Goal: Communication & Community: Share content

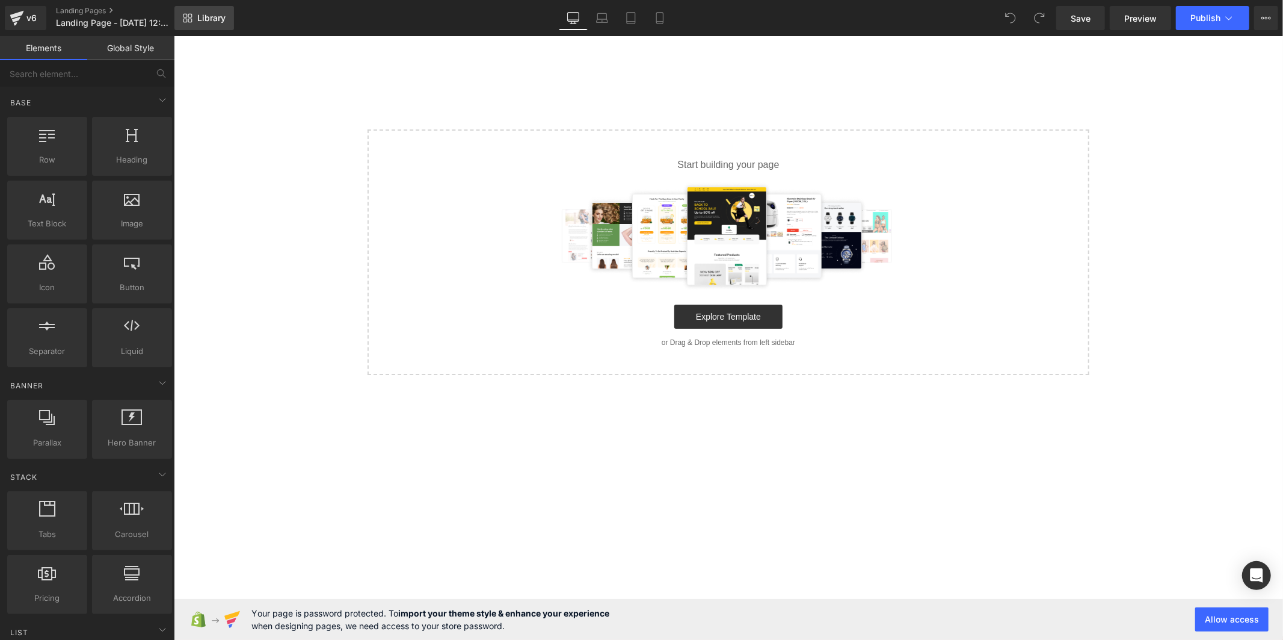
click at [208, 25] on link "Library" at bounding box center [205, 18] width 60 height 24
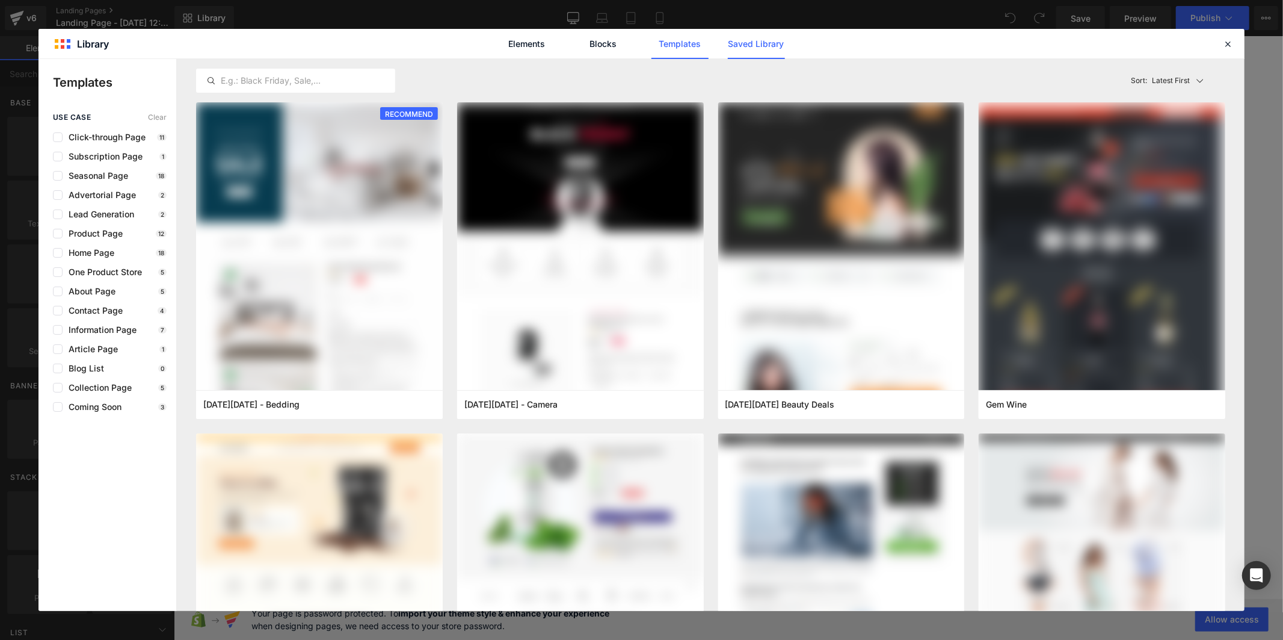
click at [750, 40] on link "Saved Library" at bounding box center [756, 44] width 57 height 30
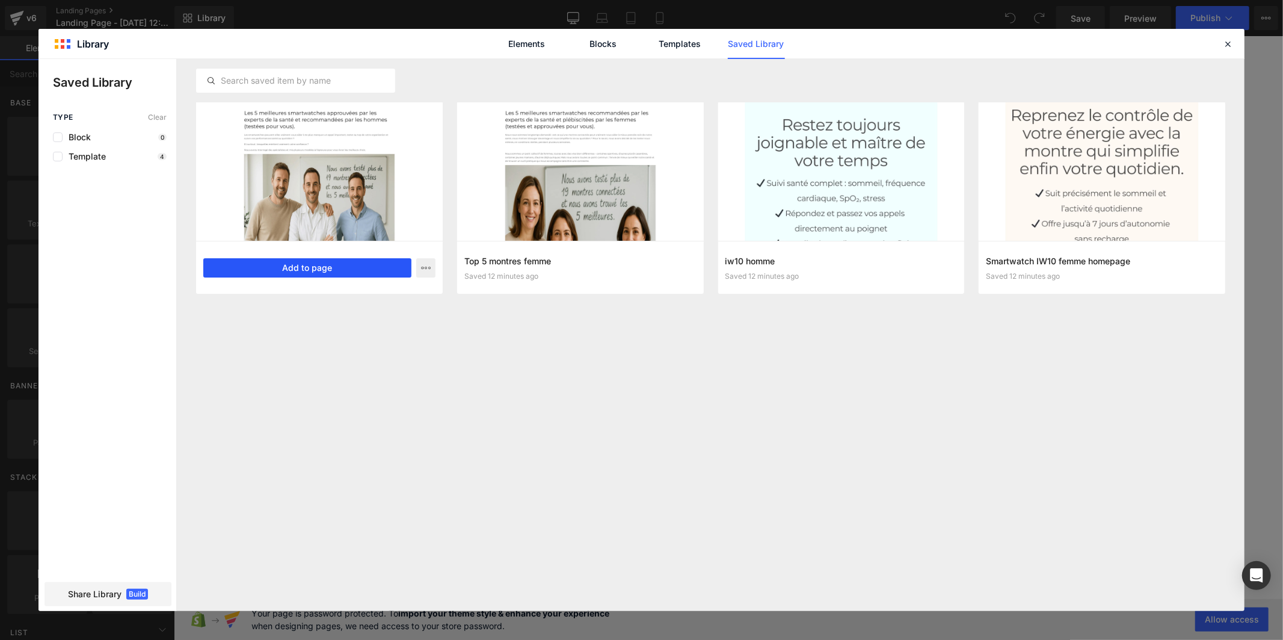
click at [309, 267] on button "Add to page" at bounding box center [307, 267] width 208 height 19
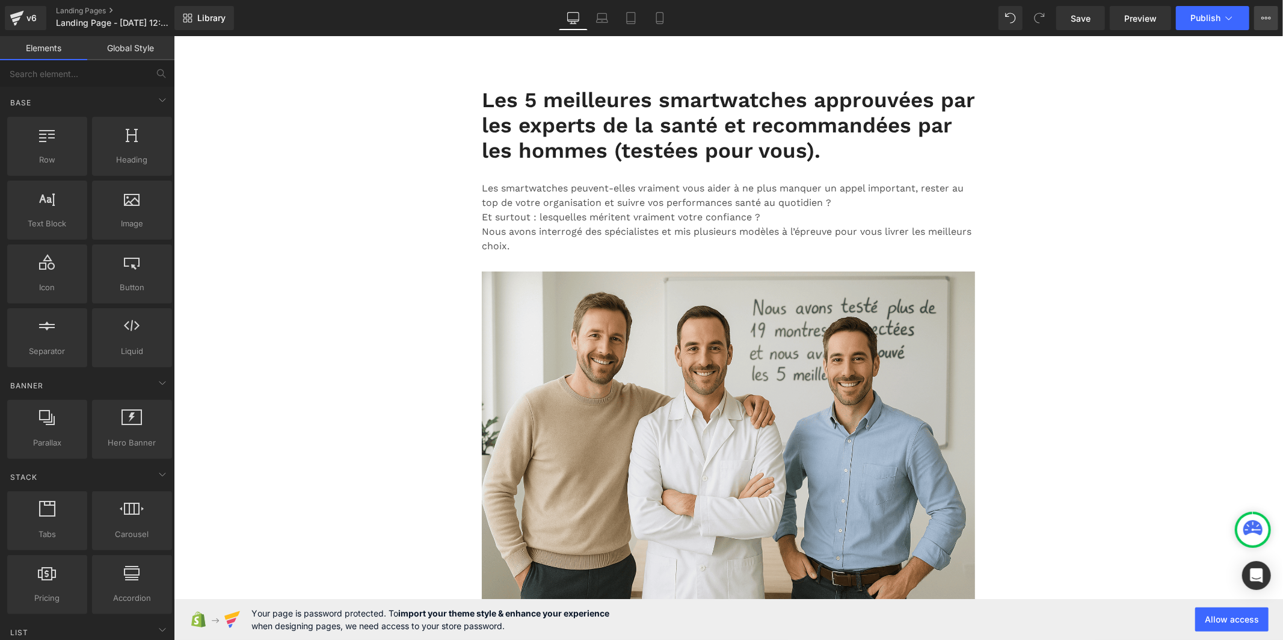
click at [1272, 20] on button "Upgrade Plan View Live Page View with current Template Save Template to Library…" at bounding box center [1267, 18] width 24 height 24
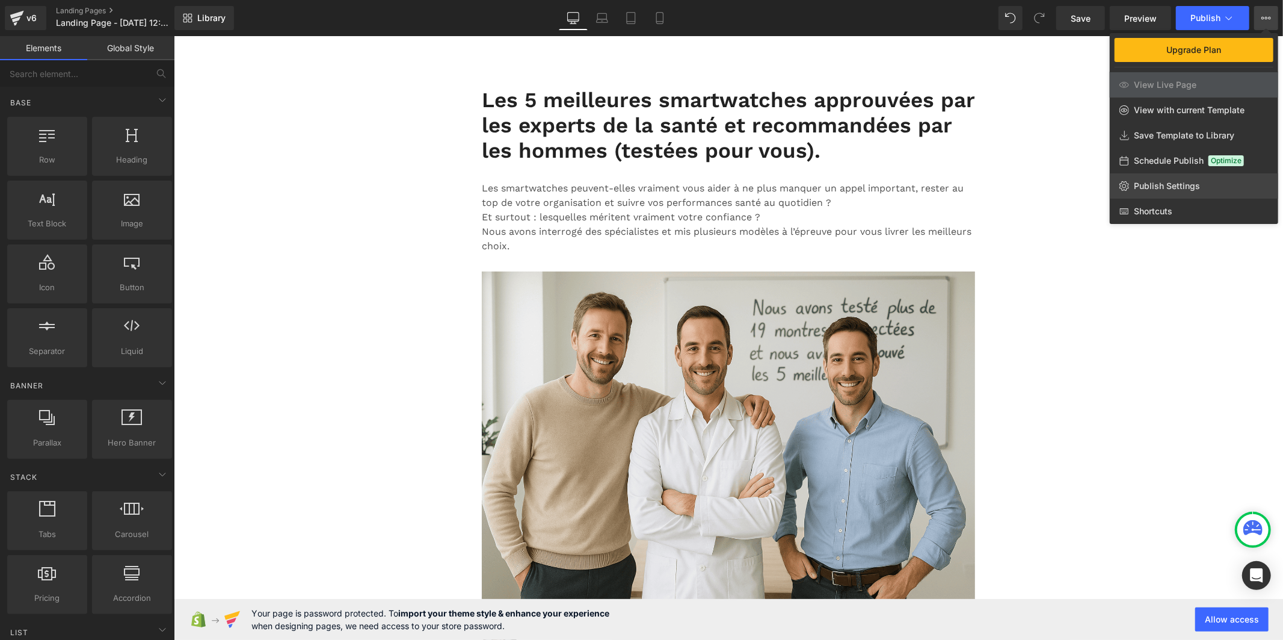
click at [1170, 190] on span "Publish Settings" at bounding box center [1167, 186] width 66 height 11
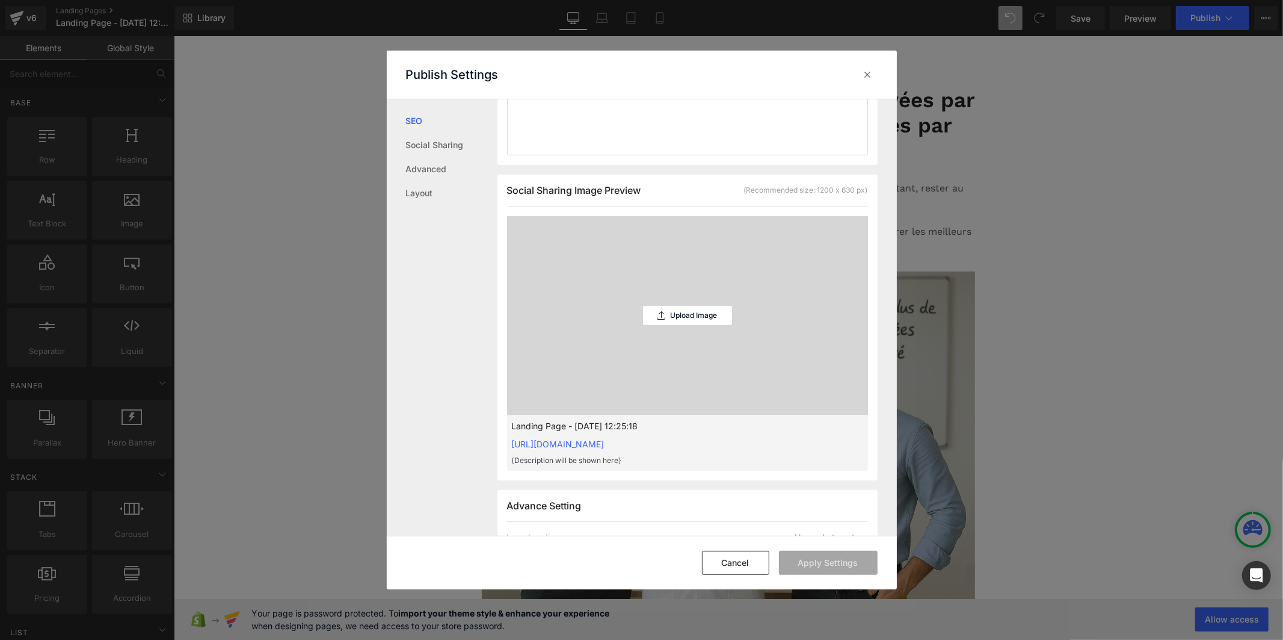
scroll to position [401, 0]
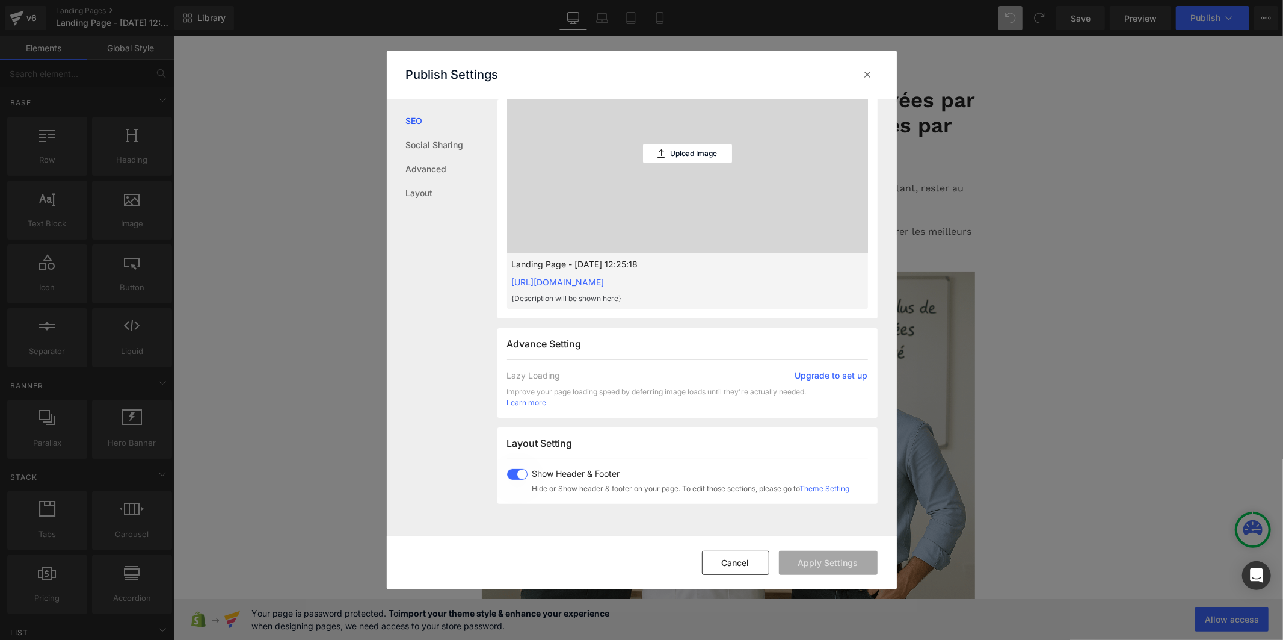
click at [510, 477] on span at bounding box center [517, 474] width 20 height 11
click at [811, 568] on button "Apply Settings" at bounding box center [828, 563] width 99 height 24
click at [871, 73] on icon at bounding box center [868, 75] width 12 height 12
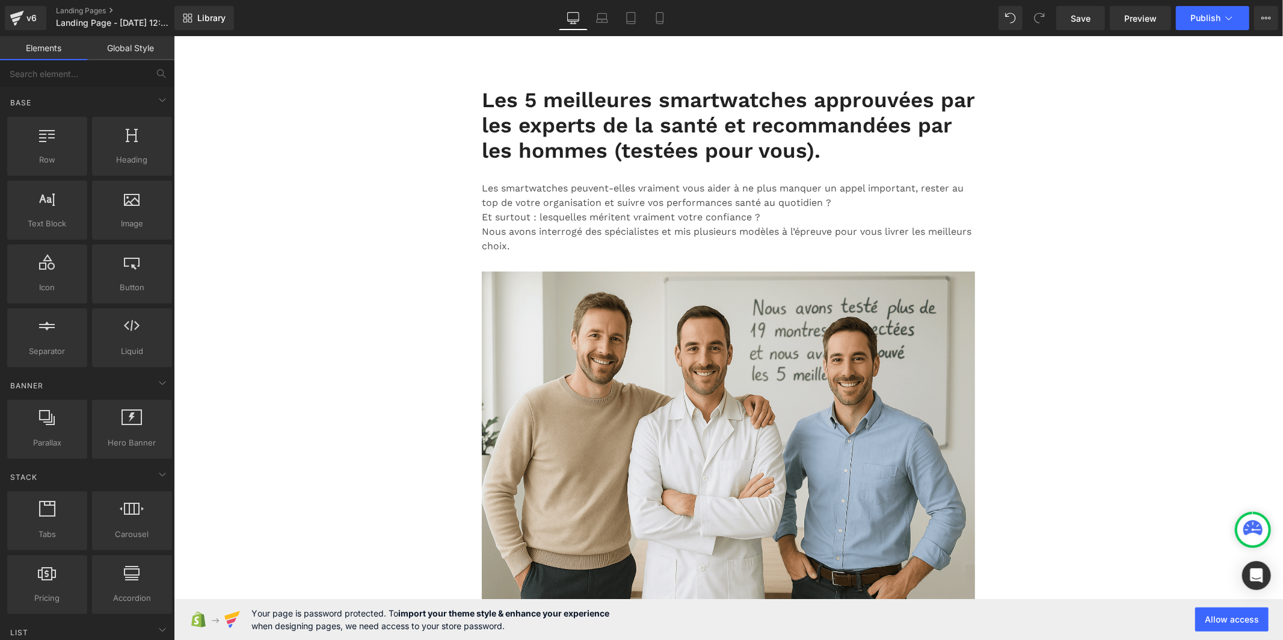
click at [142, 45] on link "Global Style" at bounding box center [130, 48] width 87 height 24
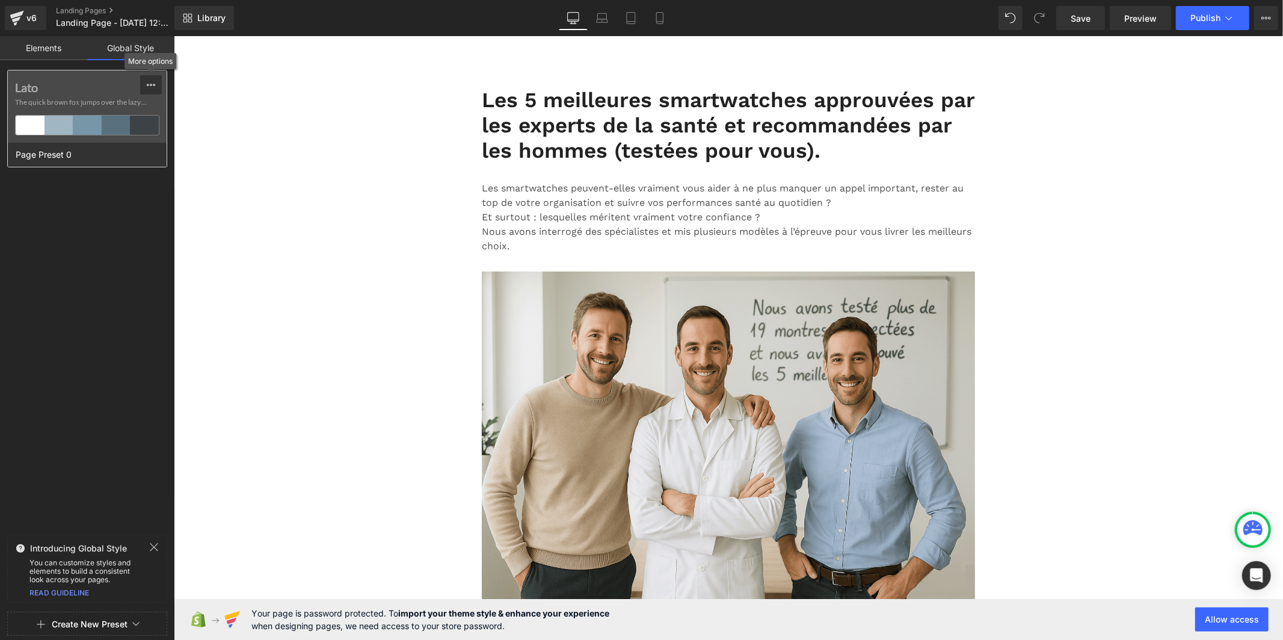
click at [147, 81] on icon at bounding box center [151, 85] width 10 height 10
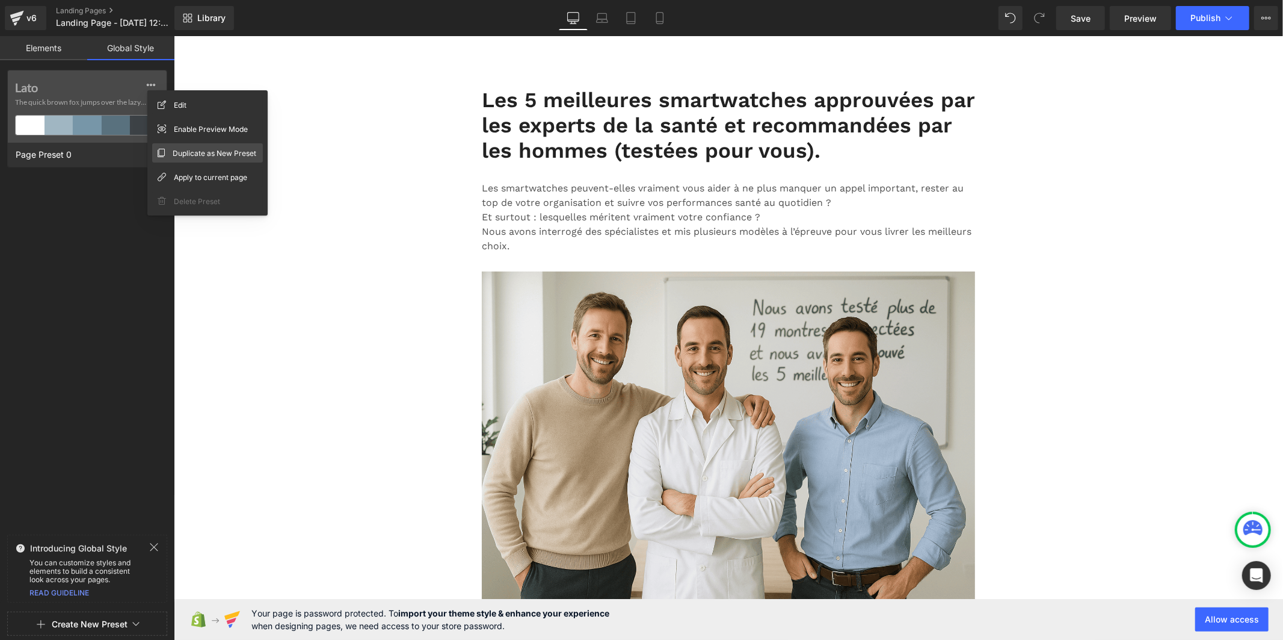
click at [199, 157] on span "Duplicate as New Preset" at bounding box center [215, 153] width 84 height 13
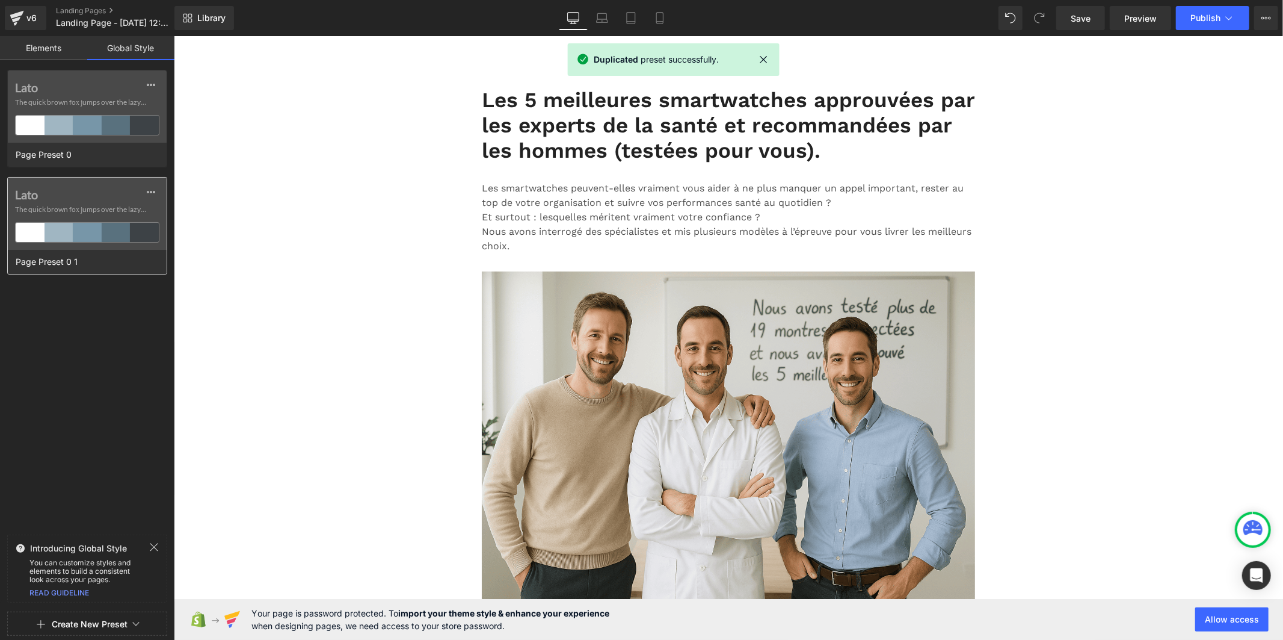
click at [45, 199] on label "Lato" at bounding box center [87, 194] width 144 height 14
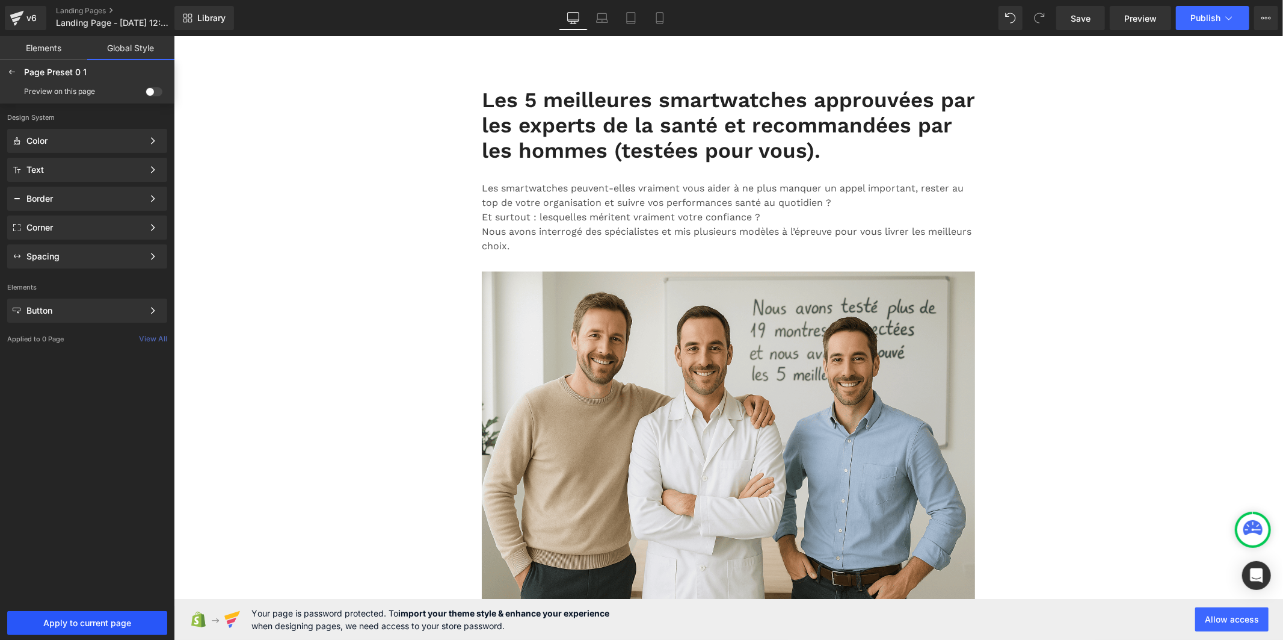
click at [73, 623] on span "Apply to current page" at bounding box center [87, 623] width 146 height 10
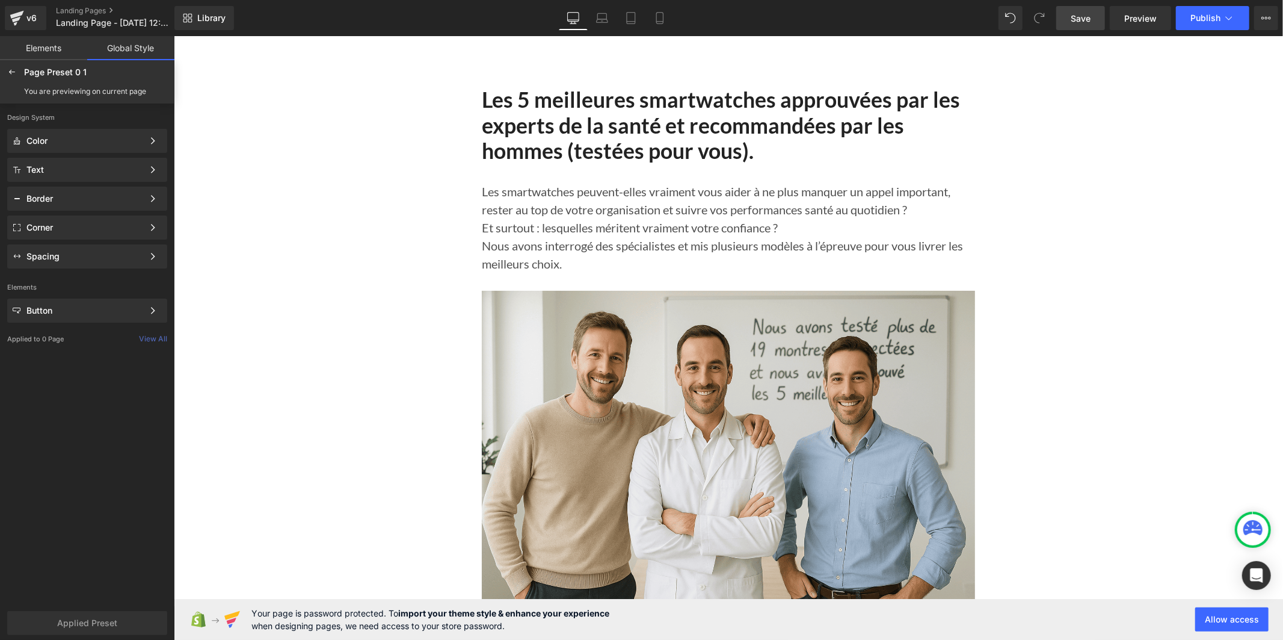
drag, startPoint x: 1075, startPoint y: 18, endPoint x: 812, endPoint y: 117, distance: 281.1
click at [1075, 18] on span "Save" at bounding box center [1081, 18] width 20 height 13
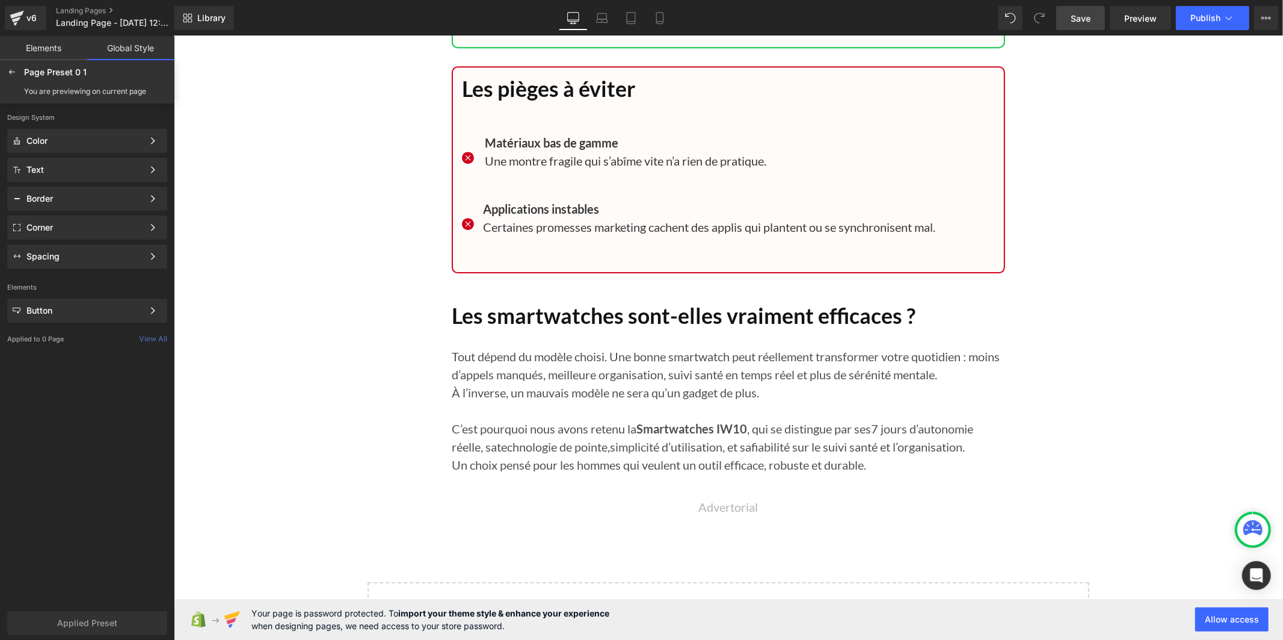
scroll to position [10958, 0]
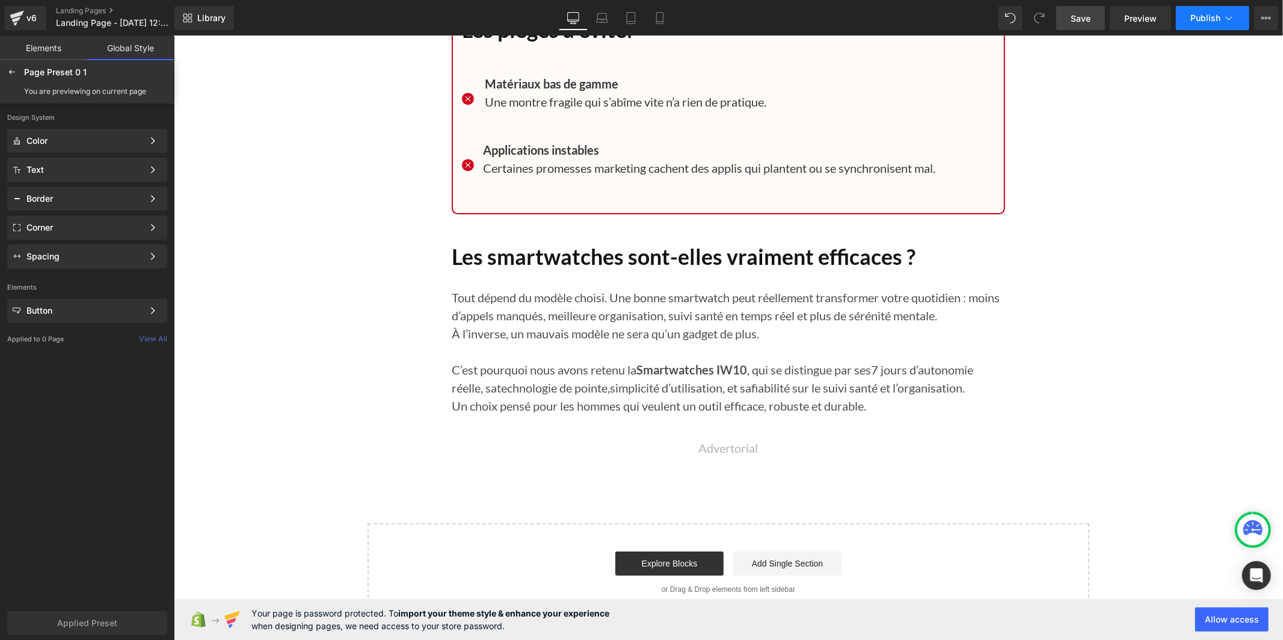
click at [1212, 16] on span "Publish" at bounding box center [1206, 18] width 30 height 10
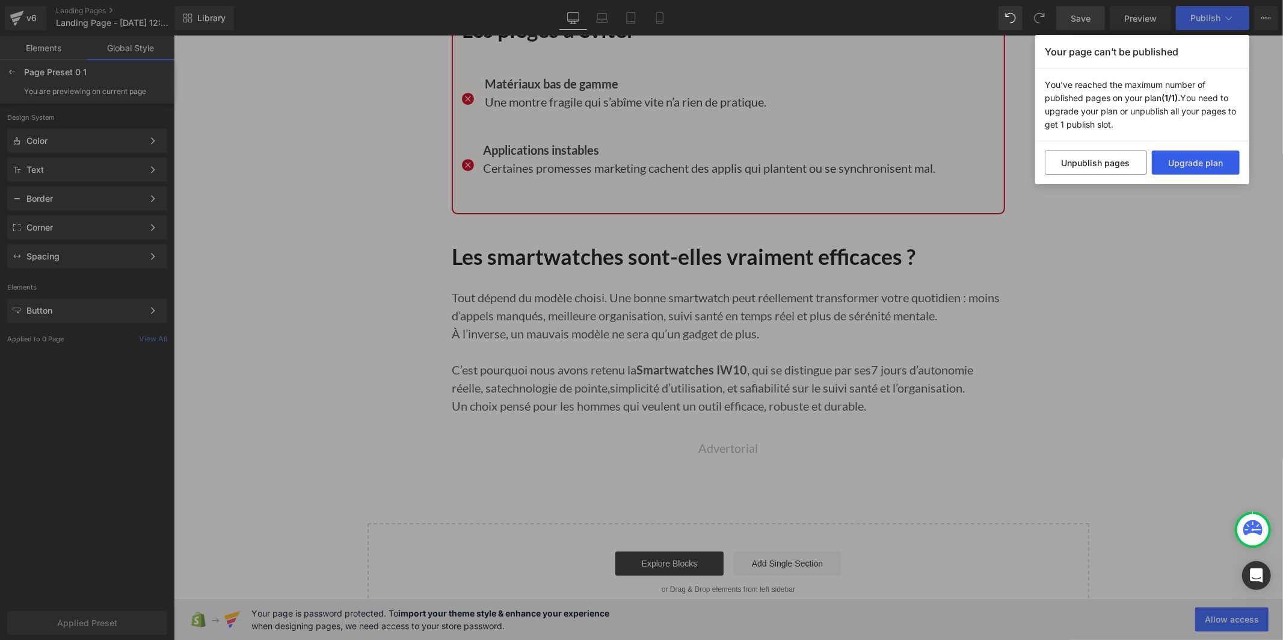
click at [1167, 161] on button "Upgrade plan" at bounding box center [1196, 162] width 88 height 24
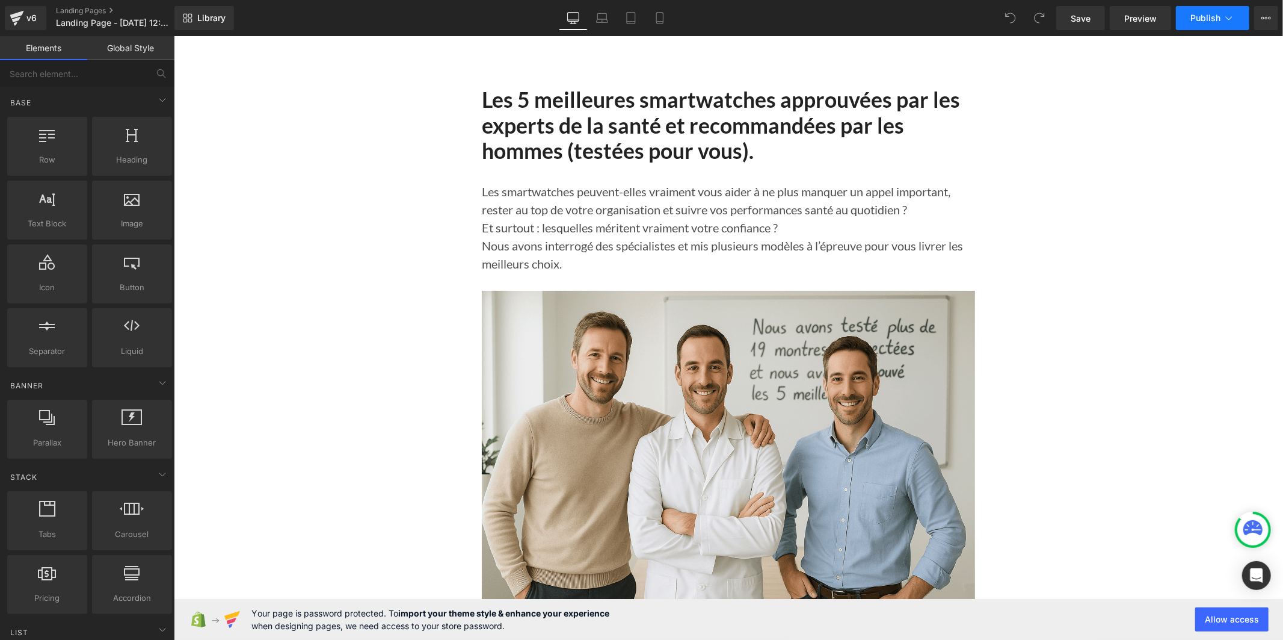
click at [1219, 13] on span "Publish" at bounding box center [1206, 18] width 30 height 10
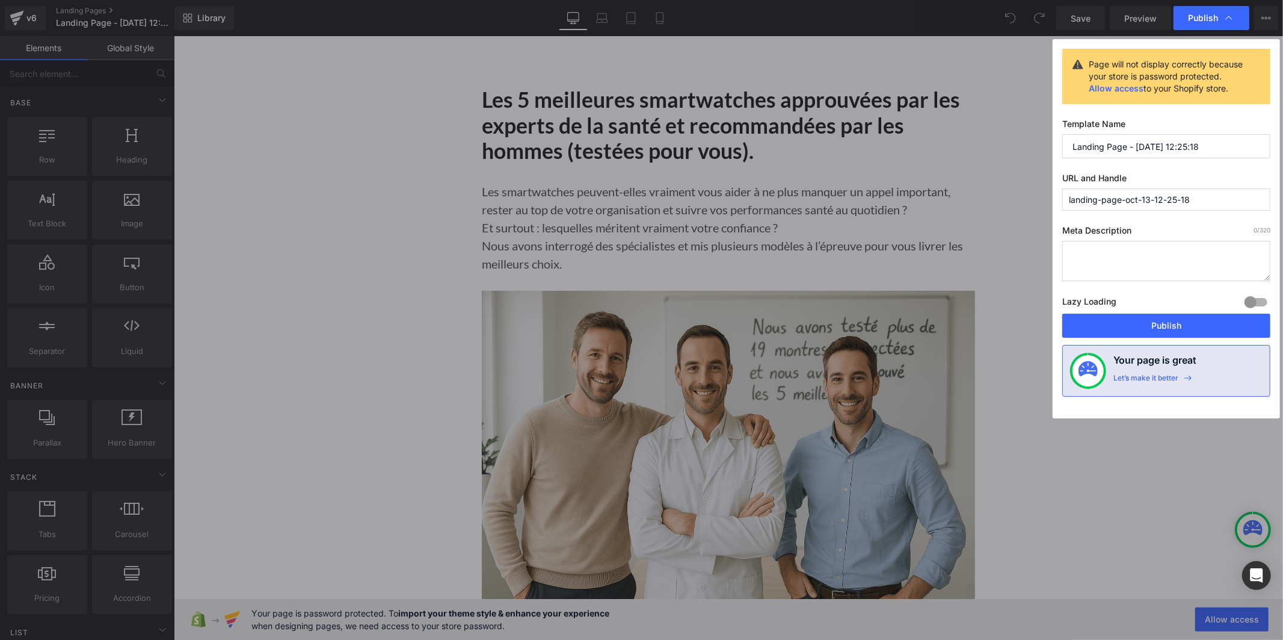
drag, startPoint x: 1210, startPoint y: 140, endPoint x: 1062, endPoint y: 152, distance: 148.5
click at [1063, 152] on input "Landing Page - Oct 13, 12:25:18" at bounding box center [1167, 146] width 208 height 24
type input "top 5 homme"
drag, startPoint x: 1157, startPoint y: 202, endPoint x: 1023, endPoint y: 217, distance: 135.0
click at [1023, 217] on div "Publish Page will not display correctly because your store is password protecte…" at bounding box center [641, 320] width 1283 height 640
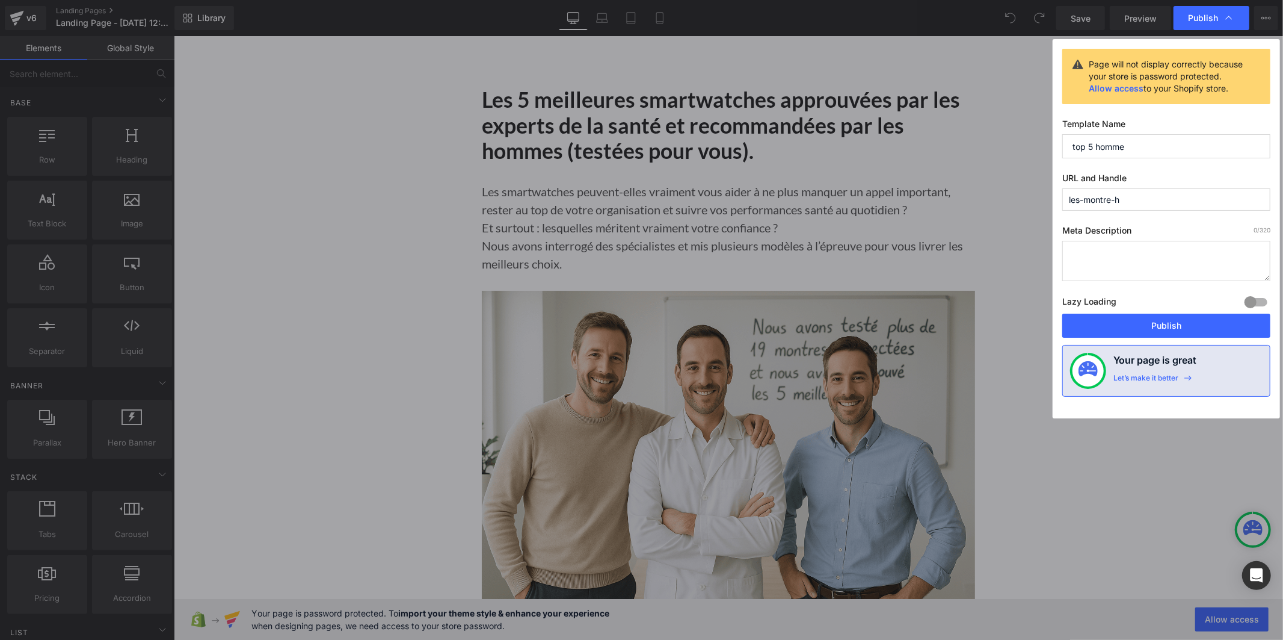
click at [1111, 194] on input "les-montre-h" at bounding box center [1167, 199] width 208 height 22
type input "les-montres-h"
click at [1152, 330] on button "Publish" at bounding box center [1167, 326] width 208 height 24
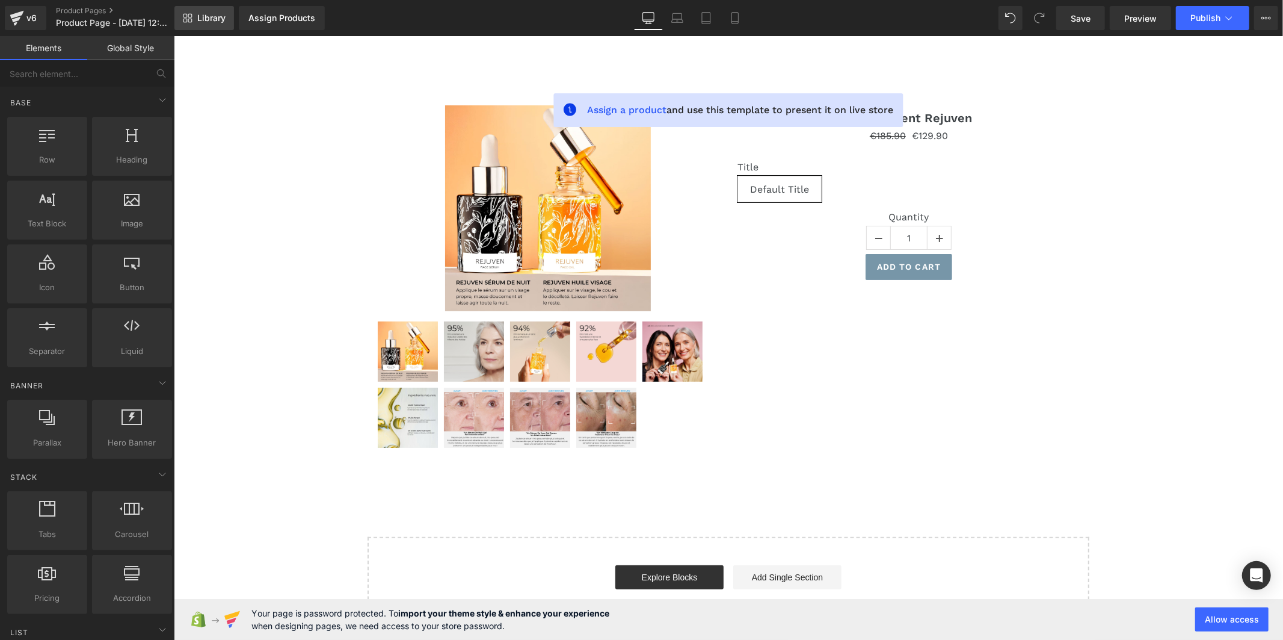
click at [205, 22] on span "Library" at bounding box center [211, 18] width 28 height 11
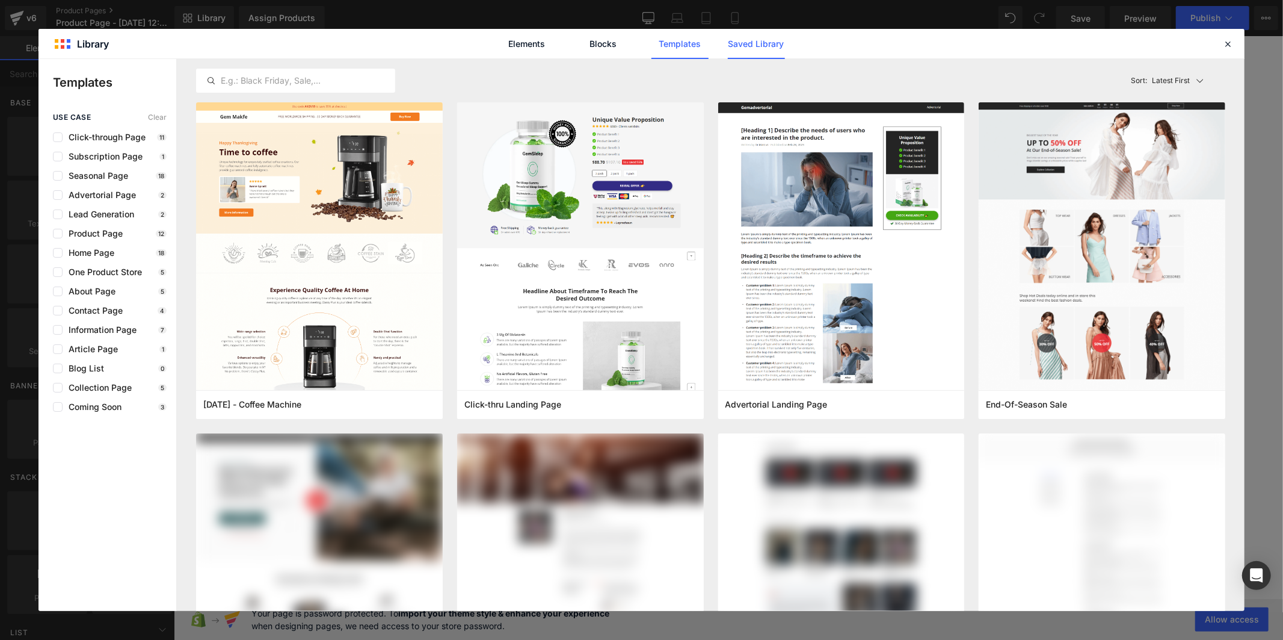
click at [755, 42] on link "Saved Library" at bounding box center [756, 44] width 57 height 30
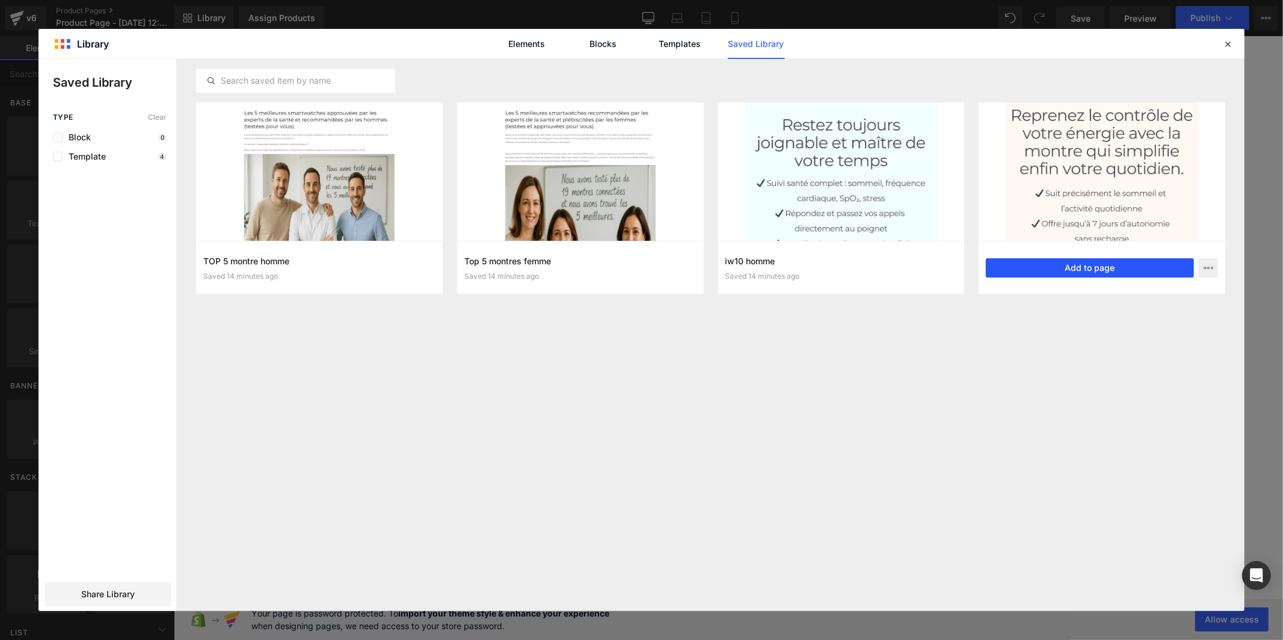
click at [1003, 268] on button "Add to page" at bounding box center [1090, 267] width 208 height 19
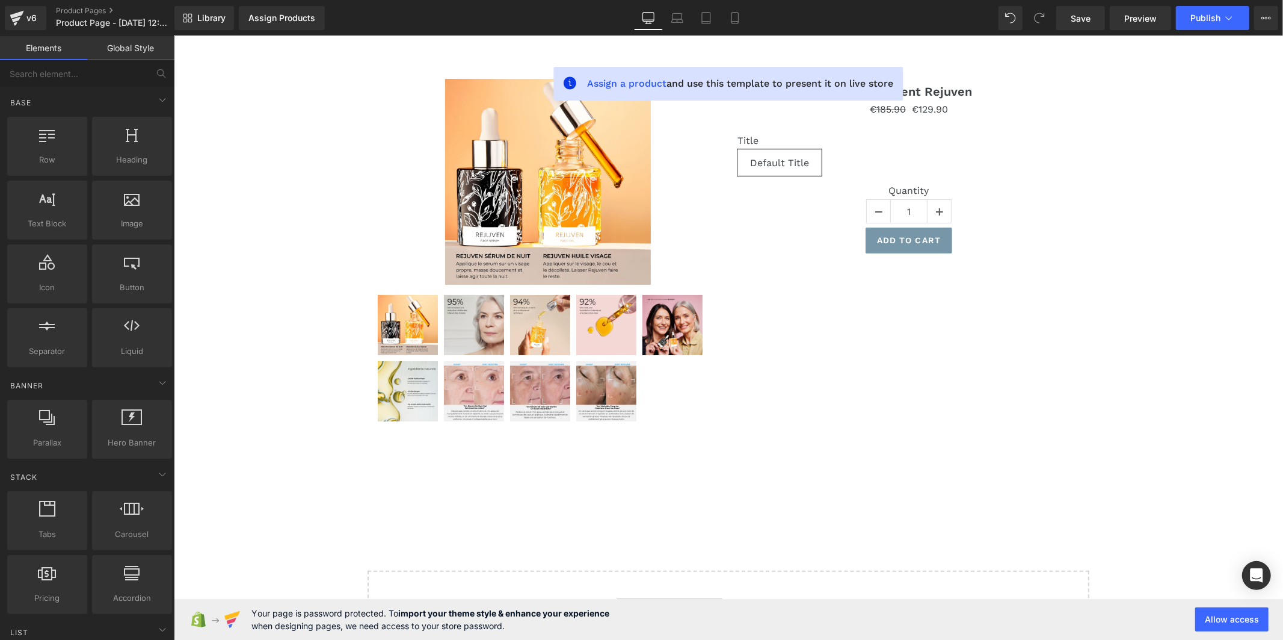
scroll to position [73, 0]
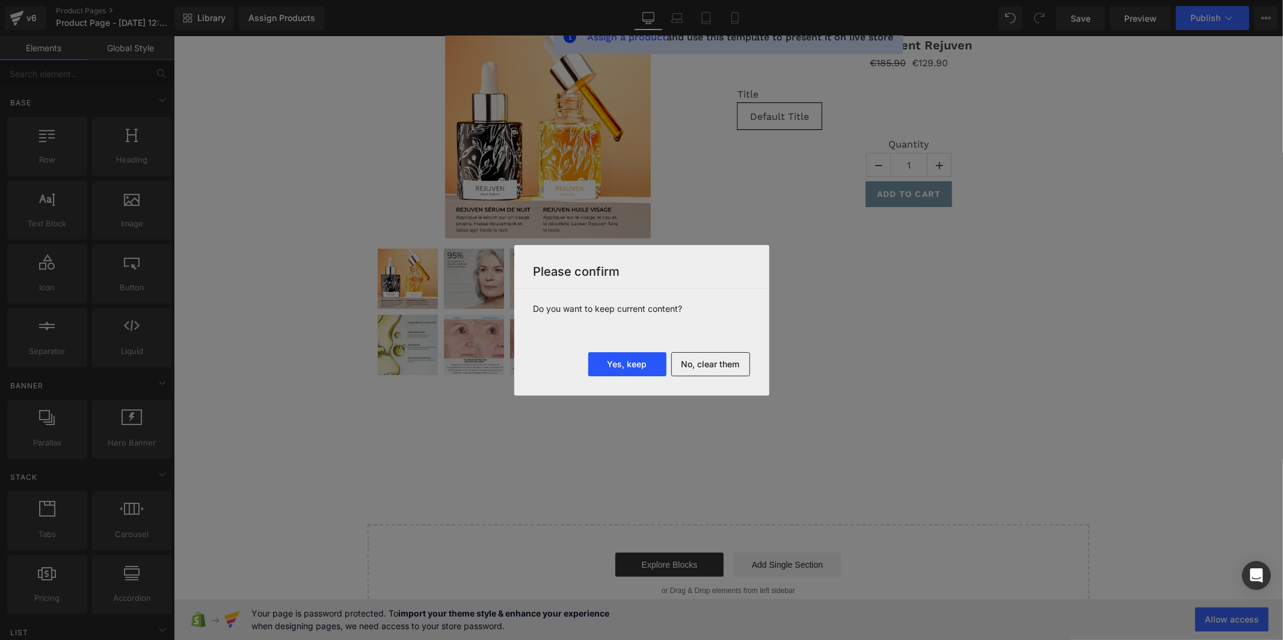
click at [629, 365] on button "Yes, keep" at bounding box center [627, 364] width 78 height 24
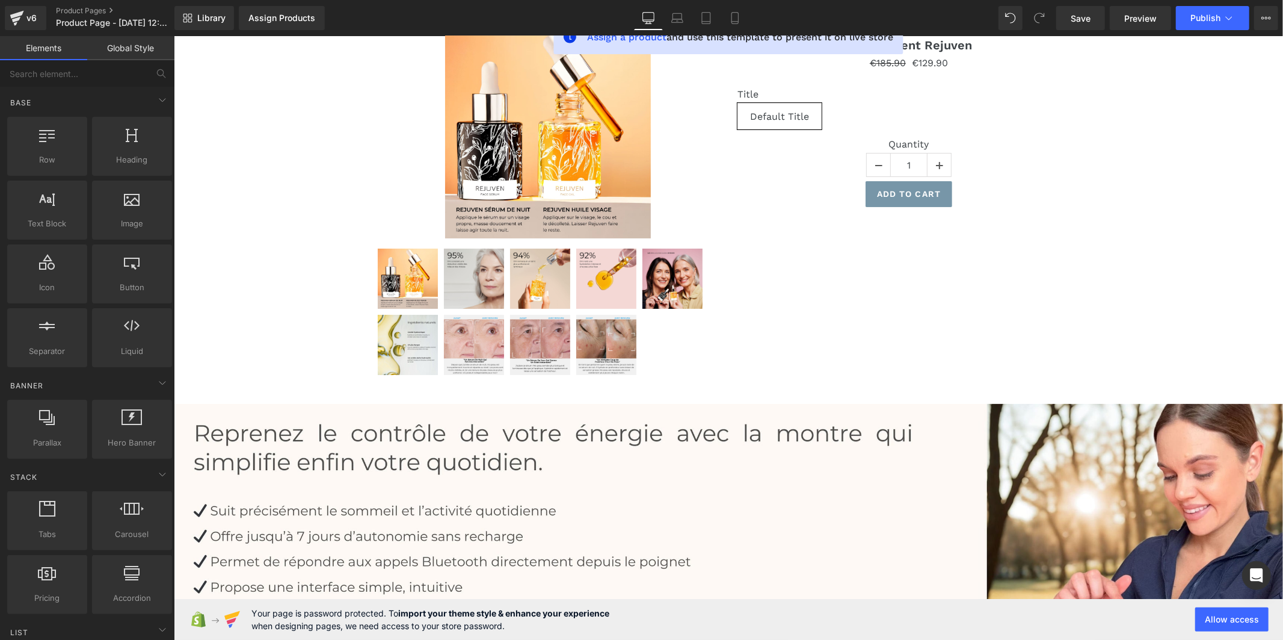
scroll to position [0, 0]
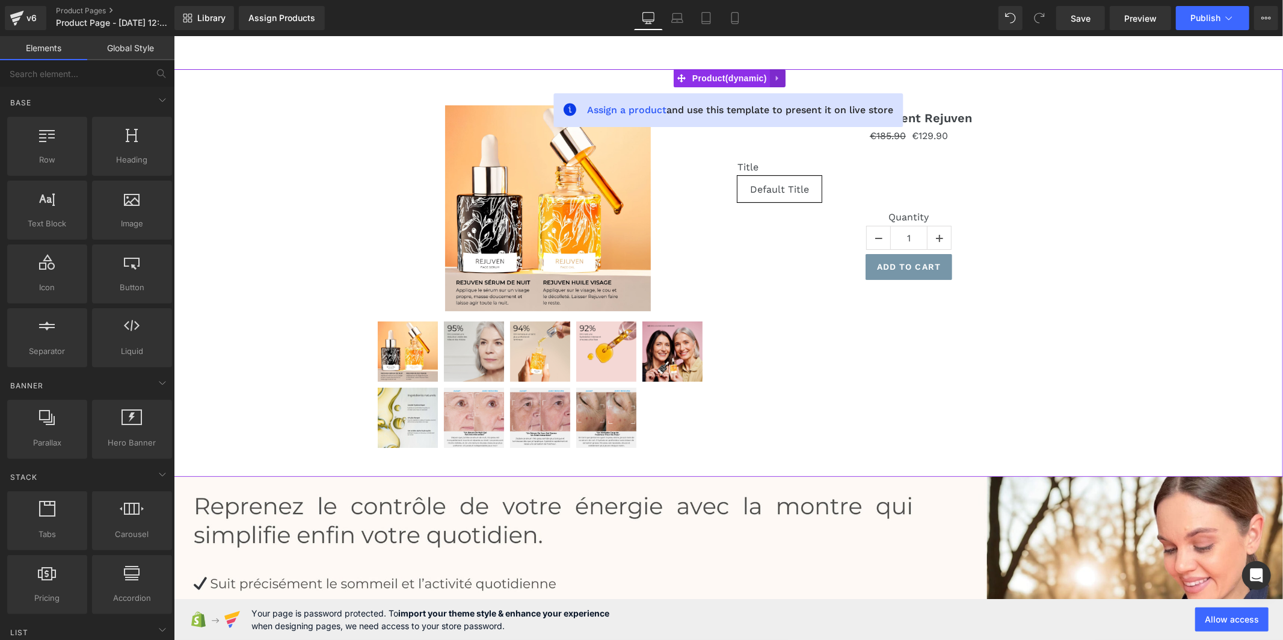
click at [772, 78] on link at bounding box center [778, 78] width 16 height 18
click at [777, 78] on link at bounding box center [785, 78] width 16 height 18
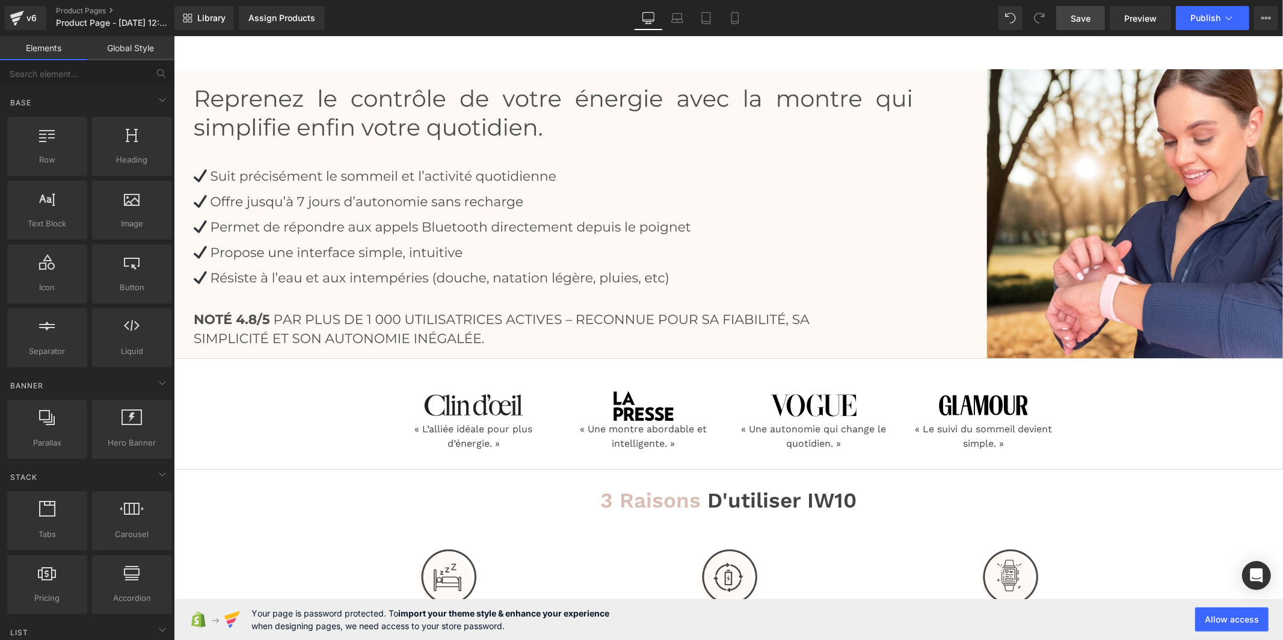
click at [1059, 13] on link "Save" at bounding box center [1081, 18] width 49 height 24
click at [126, 46] on link "Global Style" at bounding box center [130, 48] width 87 height 24
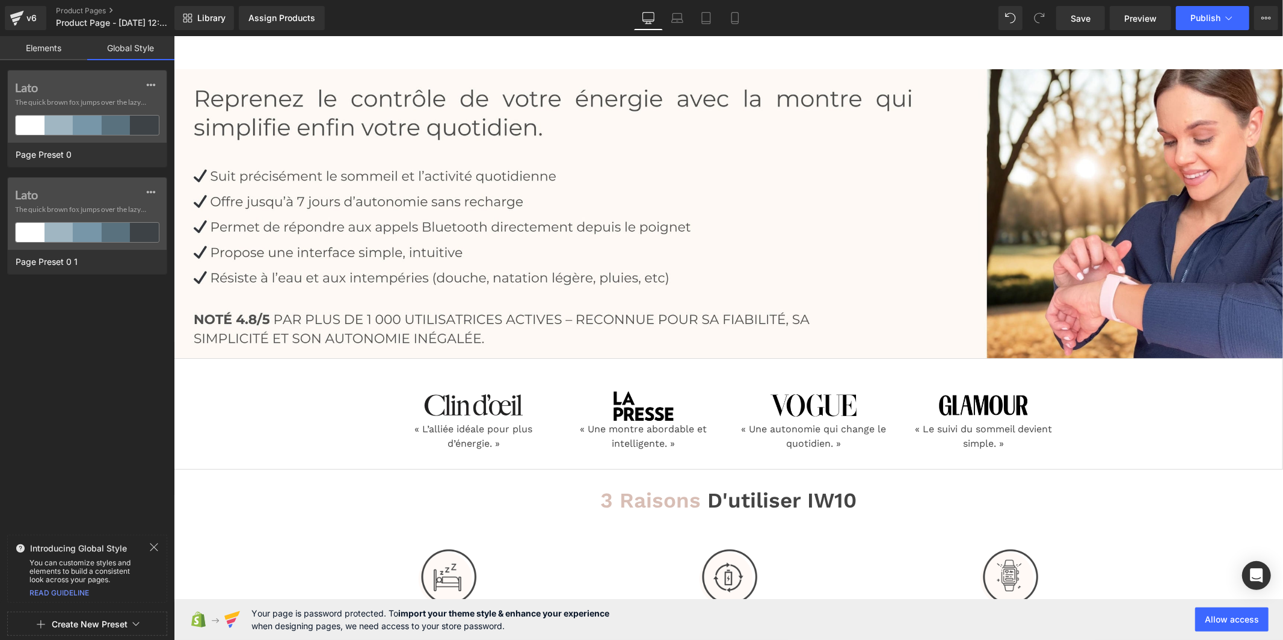
click at [75, 628] on button "Create New Preset" at bounding box center [90, 623] width 76 height 25
click at [86, 573] on div "From This Page" at bounding box center [87, 572] width 100 height 19
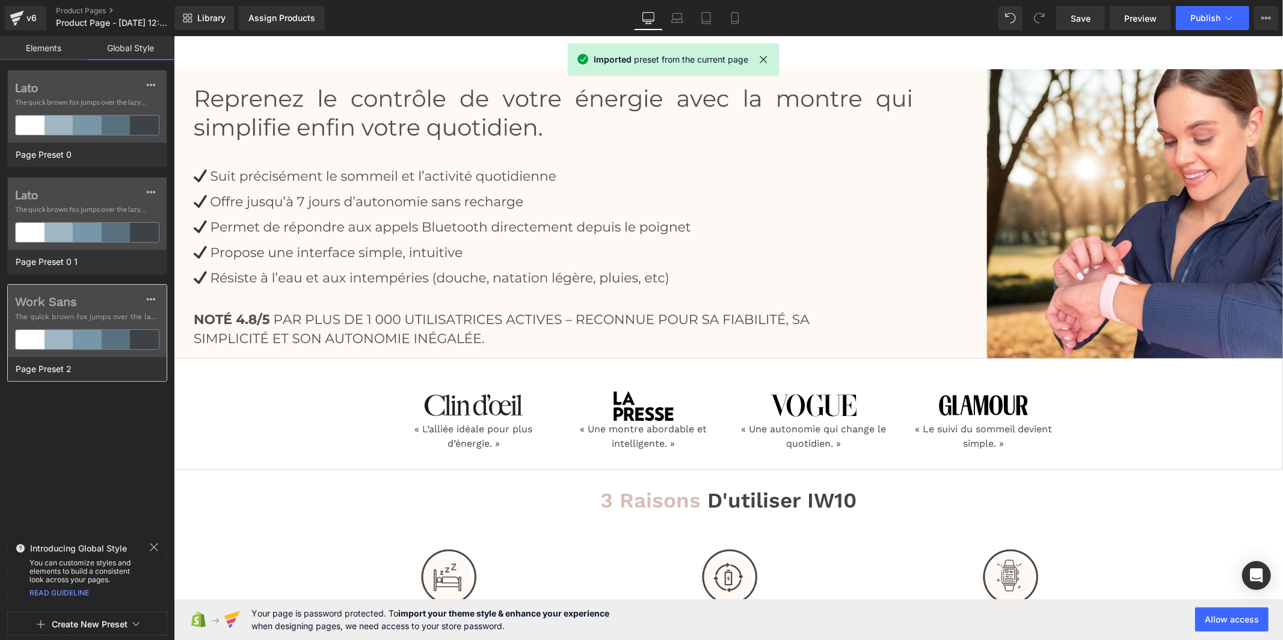
click at [64, 305] on label "Work Sans" at bounding box center [87, 301] width 144 height 14
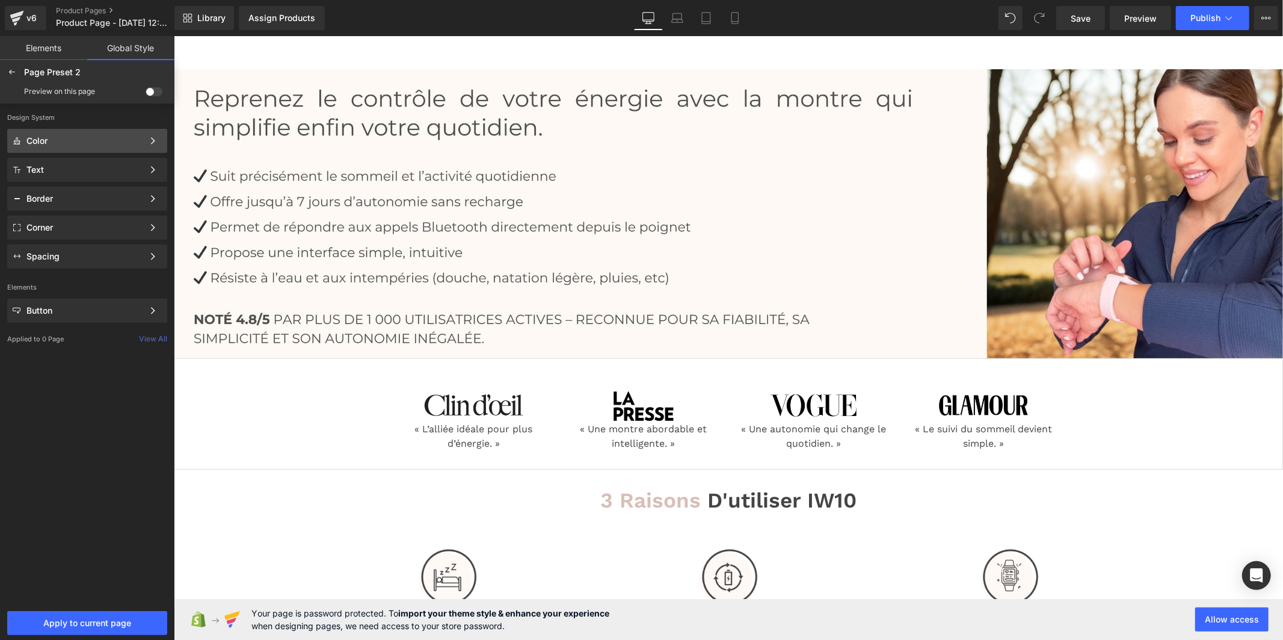
click at [83, 146] on div "Color Color Style Define a color palette and apply it to your pages 1 of 3 Next" at bounding box center [87, 141] width 160 height 24
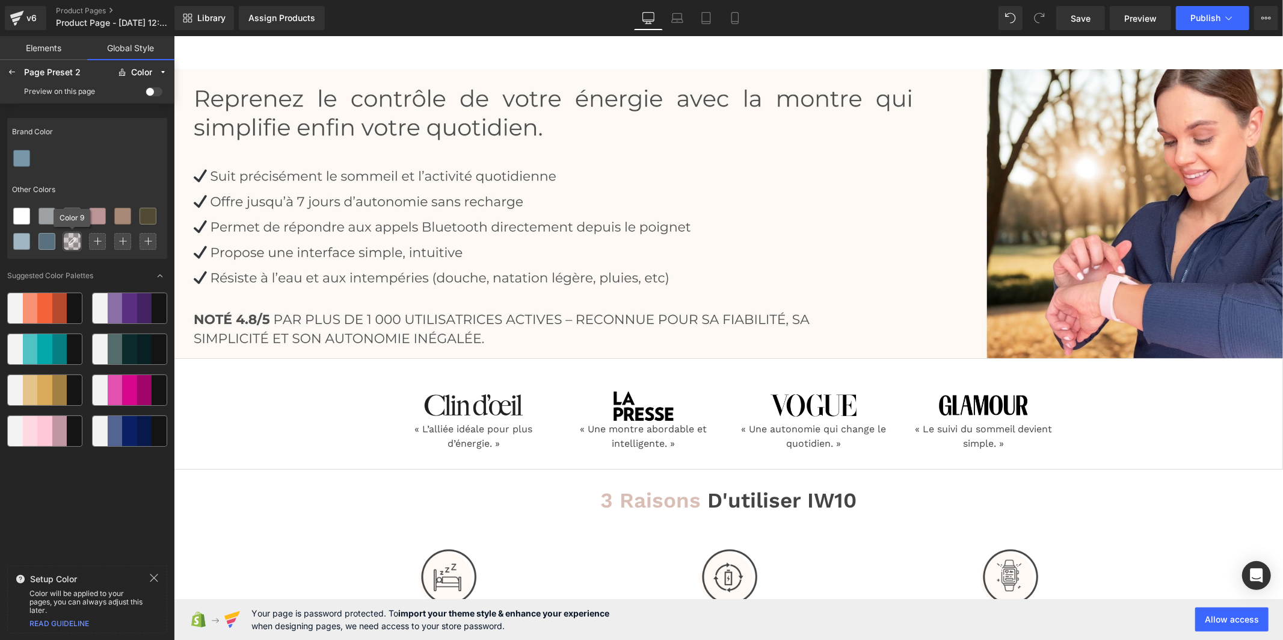
click at [74, 244] on icon at bounding box center [72, 241] width 10 height 10
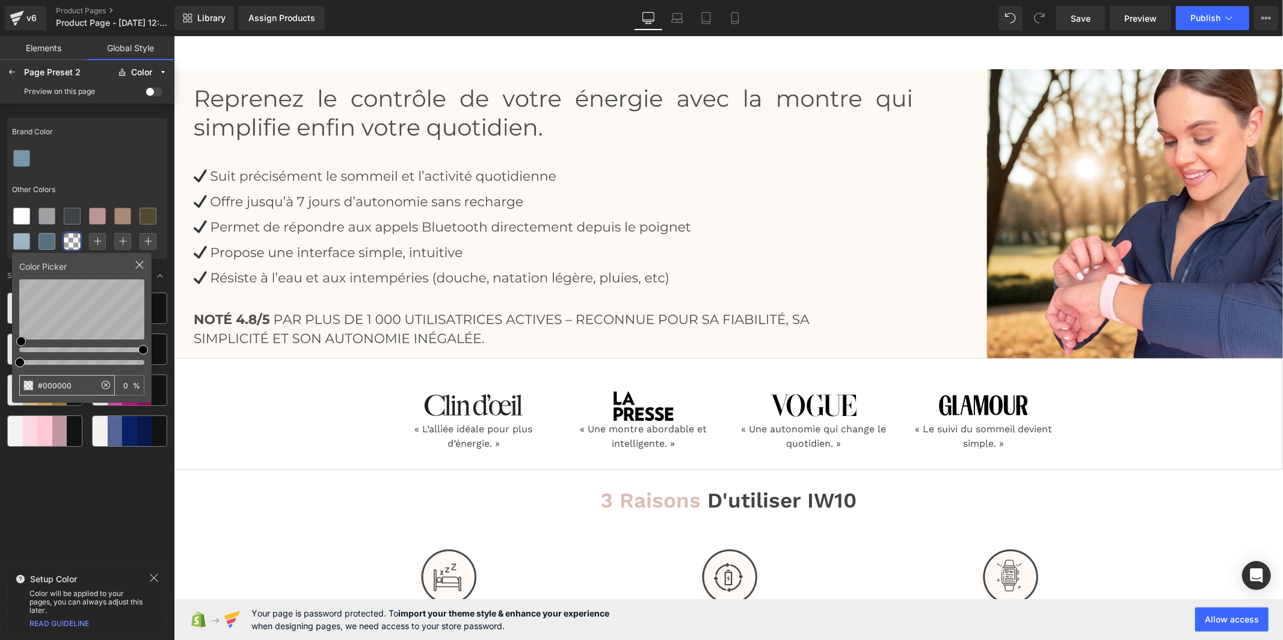
click at [67, 383] on input "#000000" at bounding box center [57, 384] width 75 height 19
type input "#D8BEB5"
type input "100"
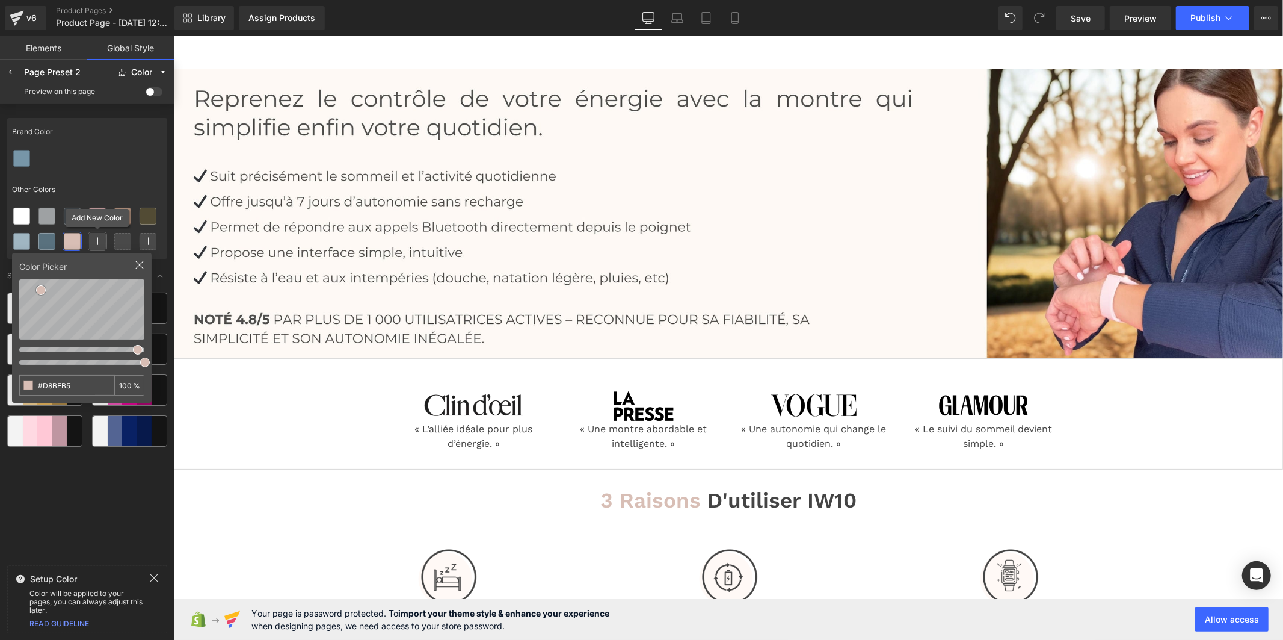
click at [93, 237] on icon at bounding box center [97, 241] width 8 height 8
drag, startPoint x: 80, startPoint y: 382, endPoint x: 17, endPoint y: 384, distance: 63.2
click at [17, 384] on div "Color Picker #000000 100 %" at bounding box center [82, 328] width 140 height 150
type input "#0BC179"
click at [10, 66] on div at bounding box center [11, 72] width 19 height 19
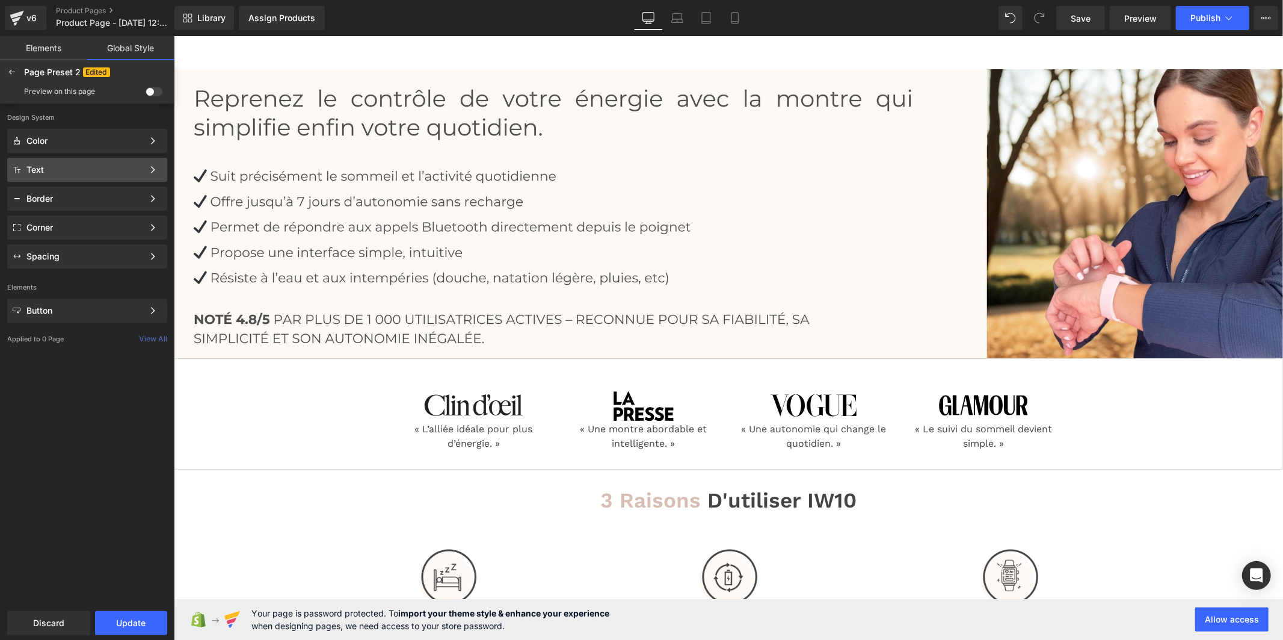
click at [55, 162] on div "Text Color Style Define a color palette and apply it to your pages 1 of 3 Next" at bounding box center [87, 170] width 160 height 24
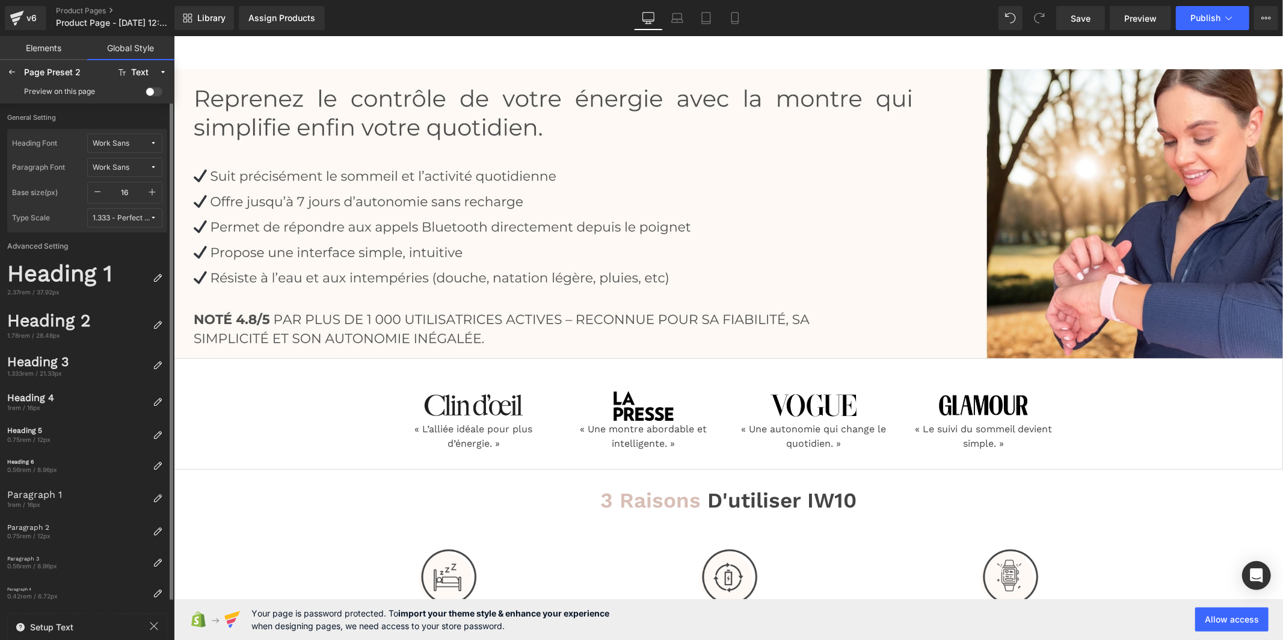
click at [140, 140] on span "Work Sans" at bounding box center [121, 143] width 57 height 9
click at [135, 223] on div "Manage Fonts" at bounding box center [113, 223] width 89 height 16
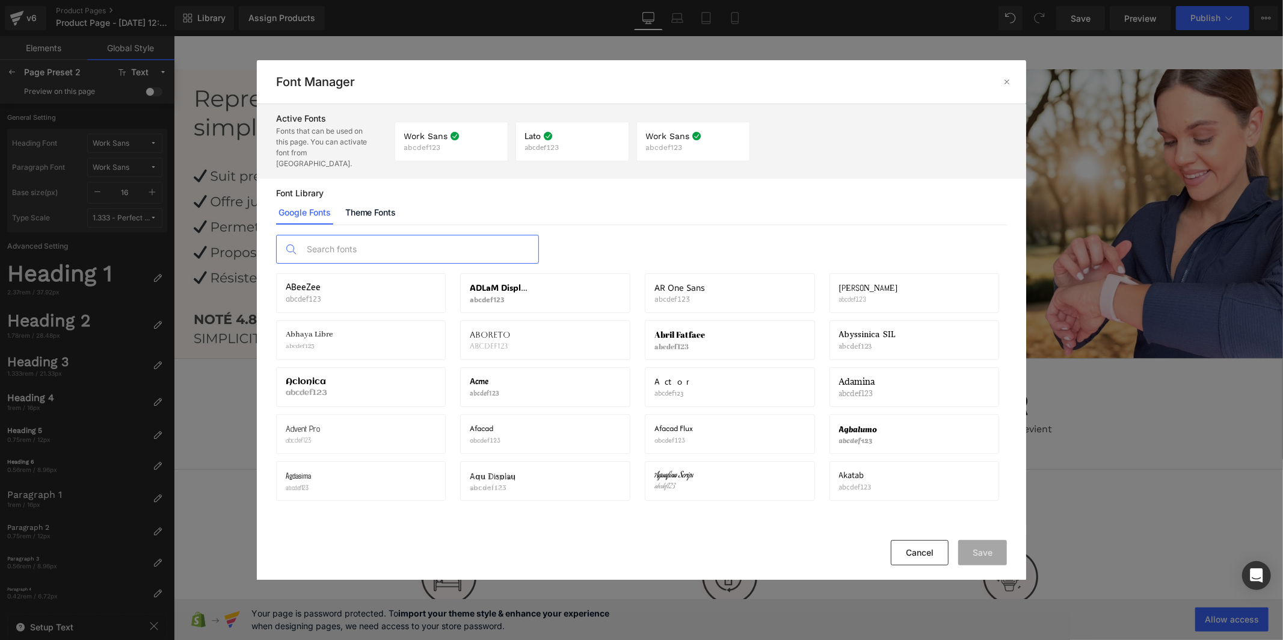
click at [351, 243] on input "text" at bounding box center [420, 249] width 238 height 28
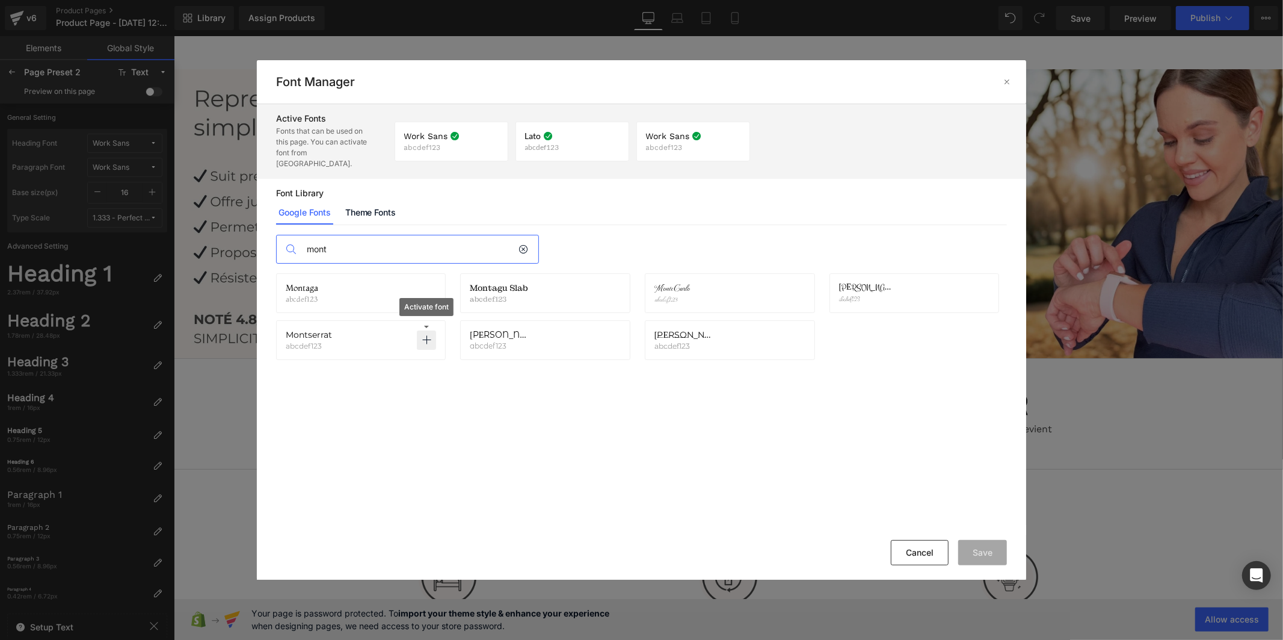
type input "mont"
click at [428, 335] on icon at bounding box center [427, 340] width 10 height 10
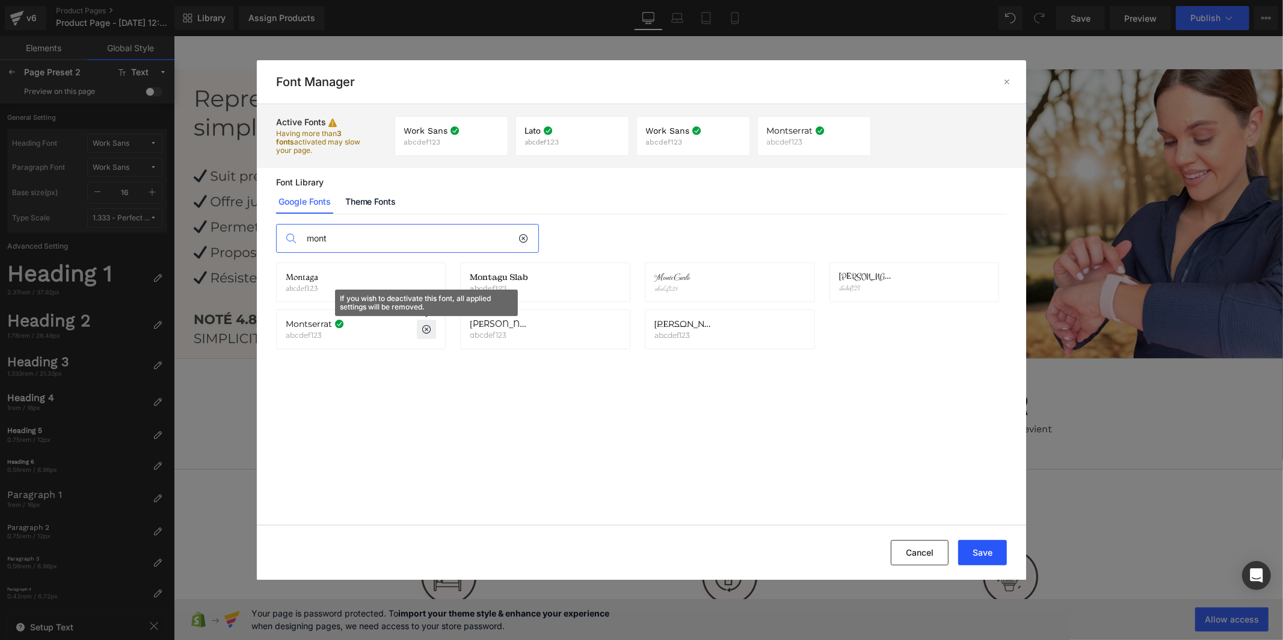
click at [972, 554] on button "Save" at bounding box center [983, 552] width 49 height 25
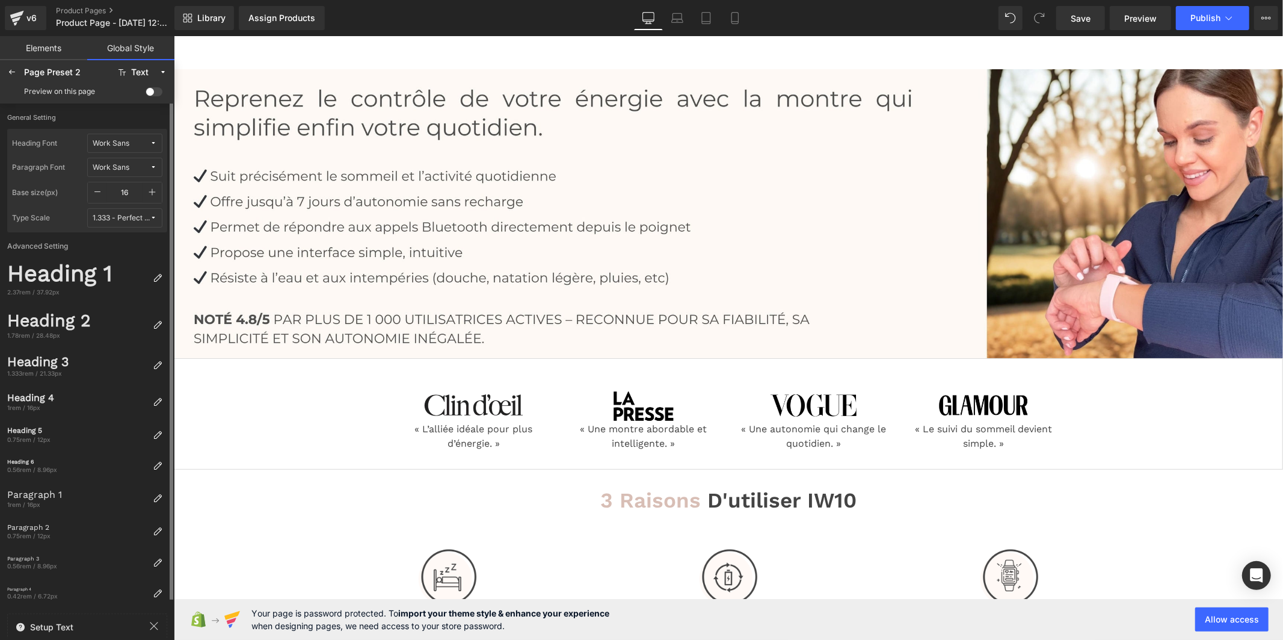
click at [135, 143] on span "Work Sans" at bounding box center [121, 143] width 57 height 9
click at [114, 229] on label "Montserrat" at bounding box center [107, 225] width 38 height 8
click at [140, 161] on button "Work Sans" at bounding box center [124, 167] width 75 height 19
click at [130, 245] on div "Montserrat" at bounding box center [113, 249] width 84 height 10
click at [149, 194] on icon "button" at bounding box center [152, 192] width 10 height 10
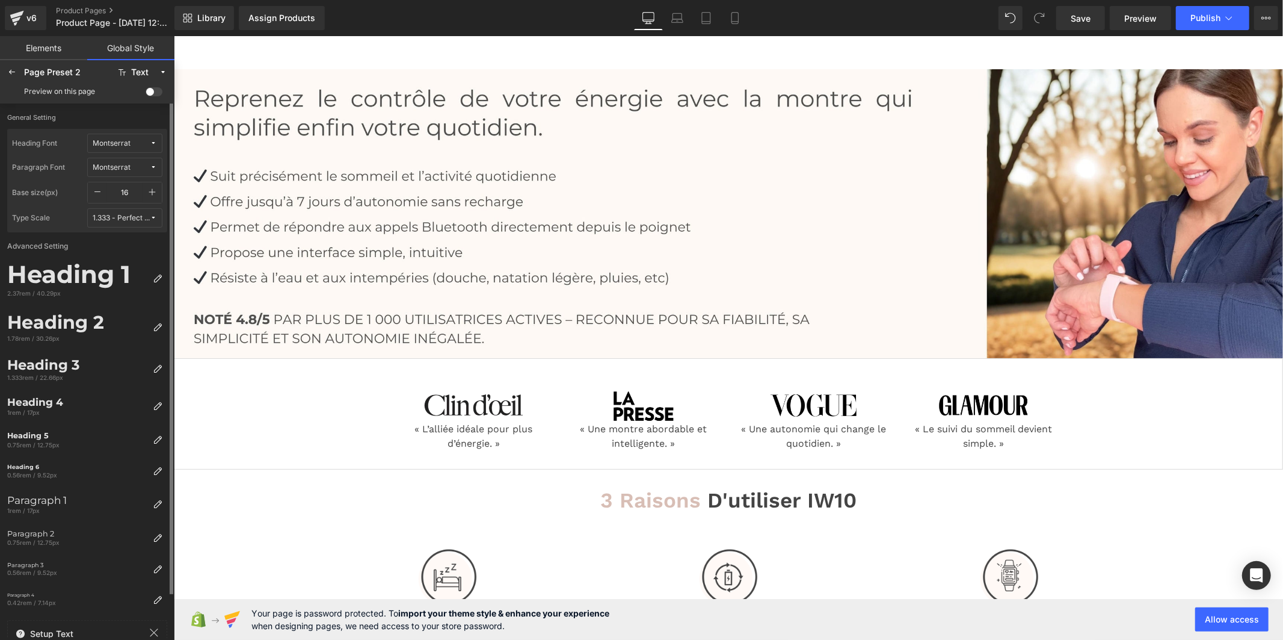
click at [149, 194] on icon "button" at bounding box center [152, 192] width 10 height 10
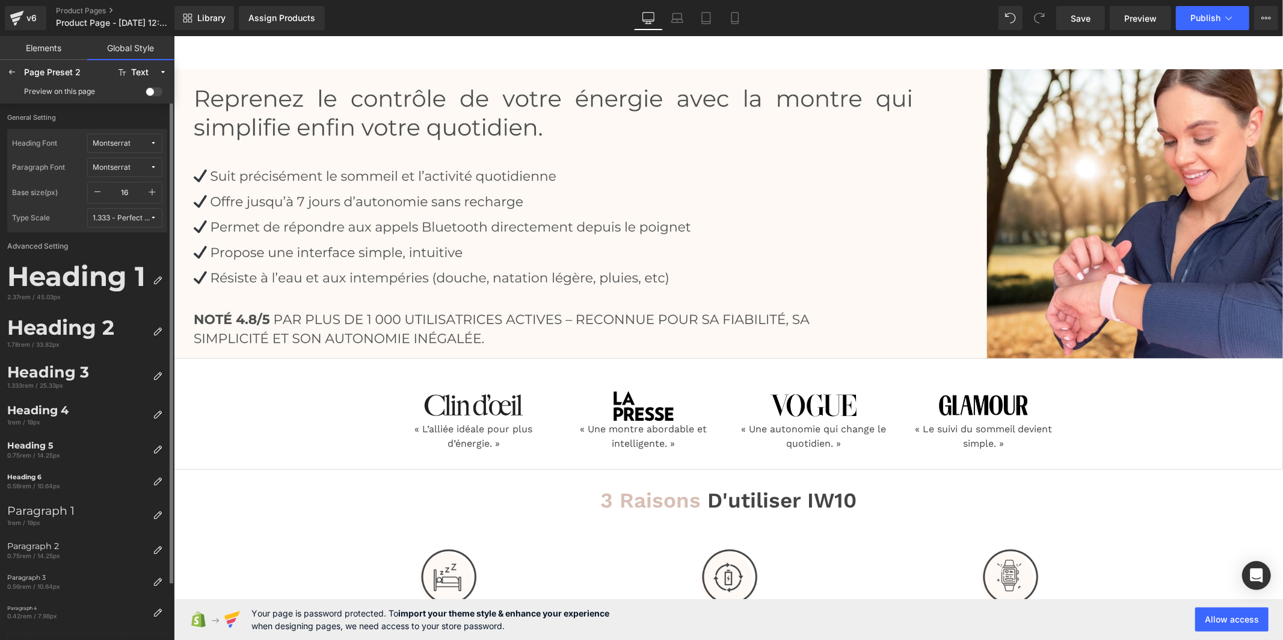
click at [149, 194] on icon "button" at bounding box center [152, 192] width 10 height 10
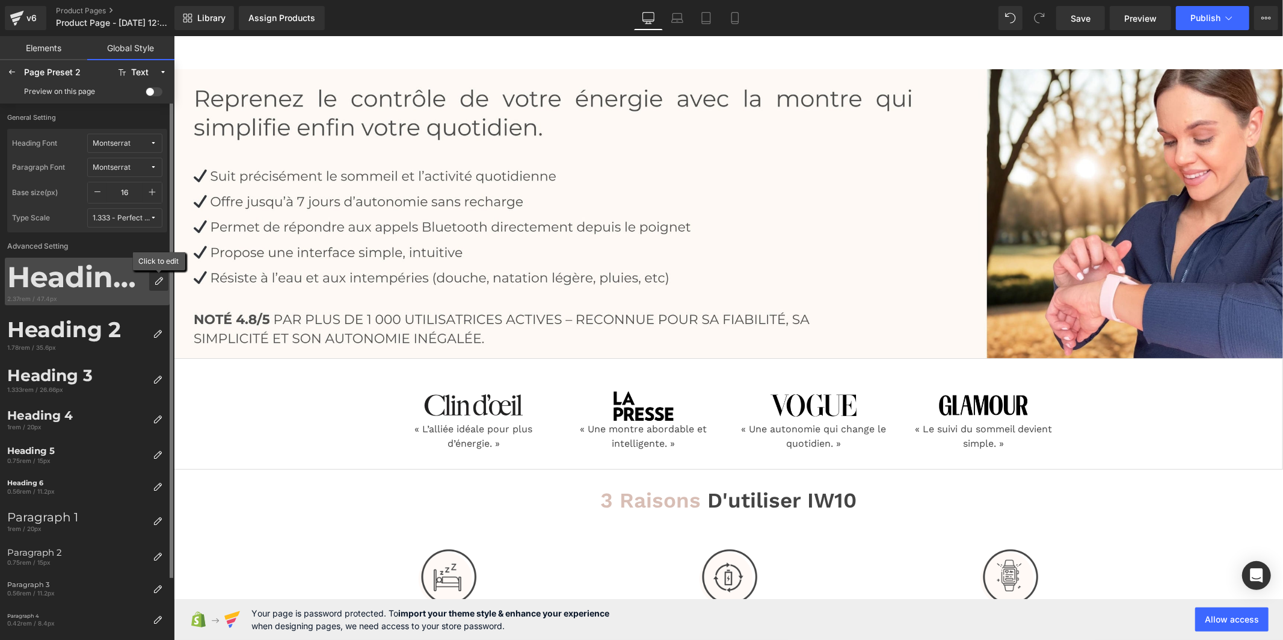
click at [154, 277] on icon at bounding box center [159, 281] width 10 height 10
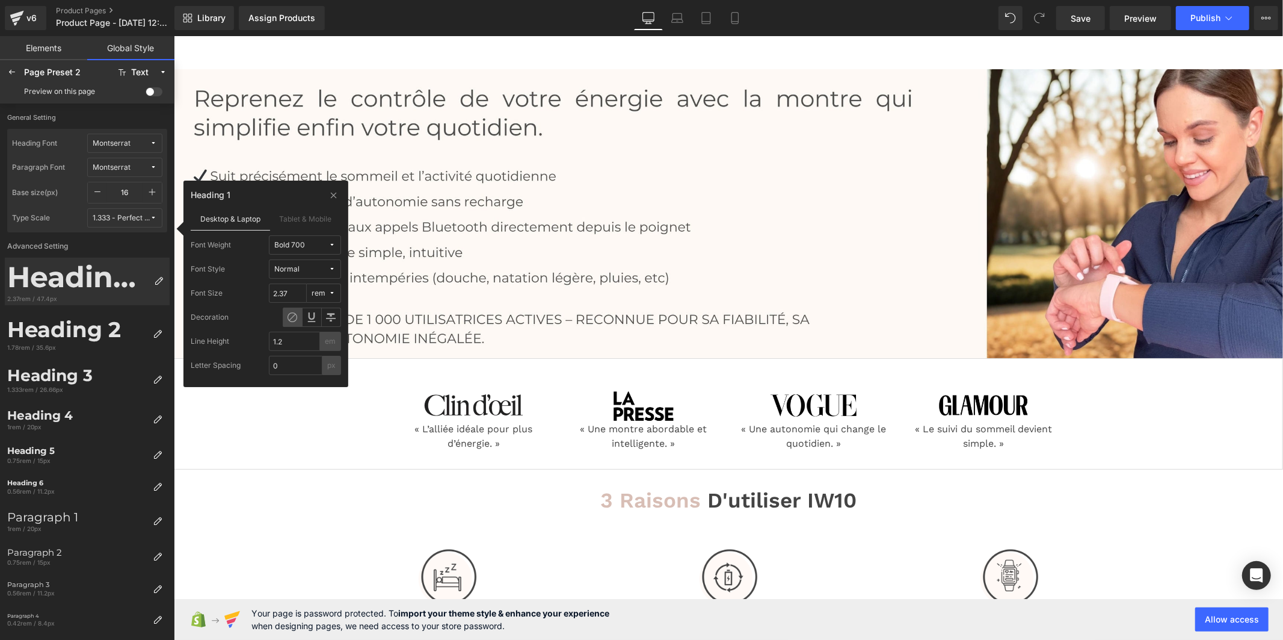
click at [284, 252] on button "Bold 700" at bounding box center [305, 244] width 72 height 19
click at [301, 345] on label "Medium 500" at bounding box center [301, 346] width 43 height 8
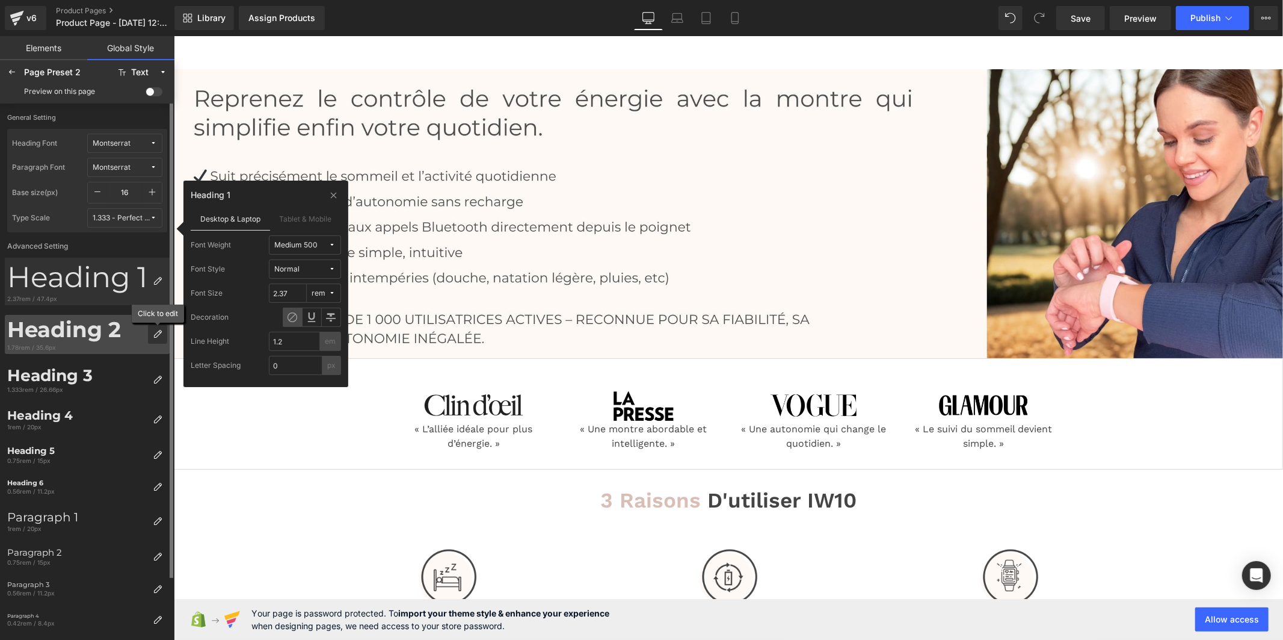
click at [153, 334] on icon at bounding box center [158, 334] width 10 height 10
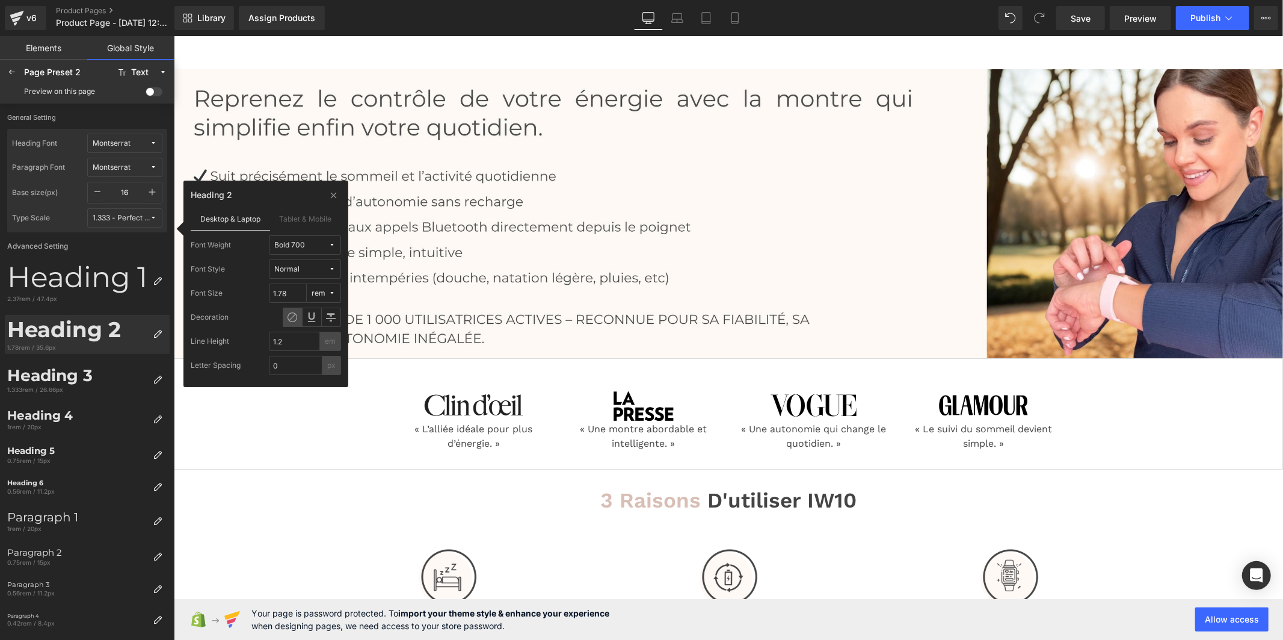
click at [305, 249] on span "Bold 700" at bounding box center [301, 245] width 54 height 9
drag, startPoint x: 304, startPoint y: 347, endPoint x: 223, endPoint y: 339, distance: 81.6
click at [303, 347] on label "Medium 500" at bounding box center [301, 346] width 43 height 8
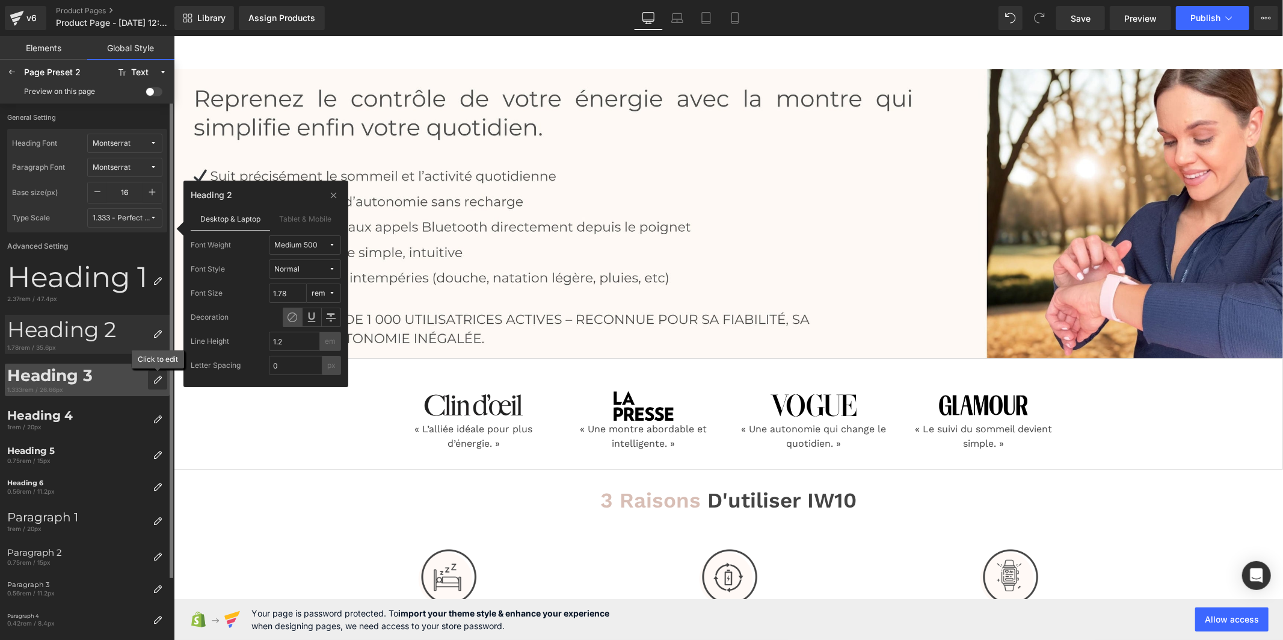
drag, startPoint x: 156, startPoint y: 377, endPoint x: 161, endPoint y: 372, distance: 6.4
click at [155, 377] on icon at bounding box center [158, 380] width 10 height 10
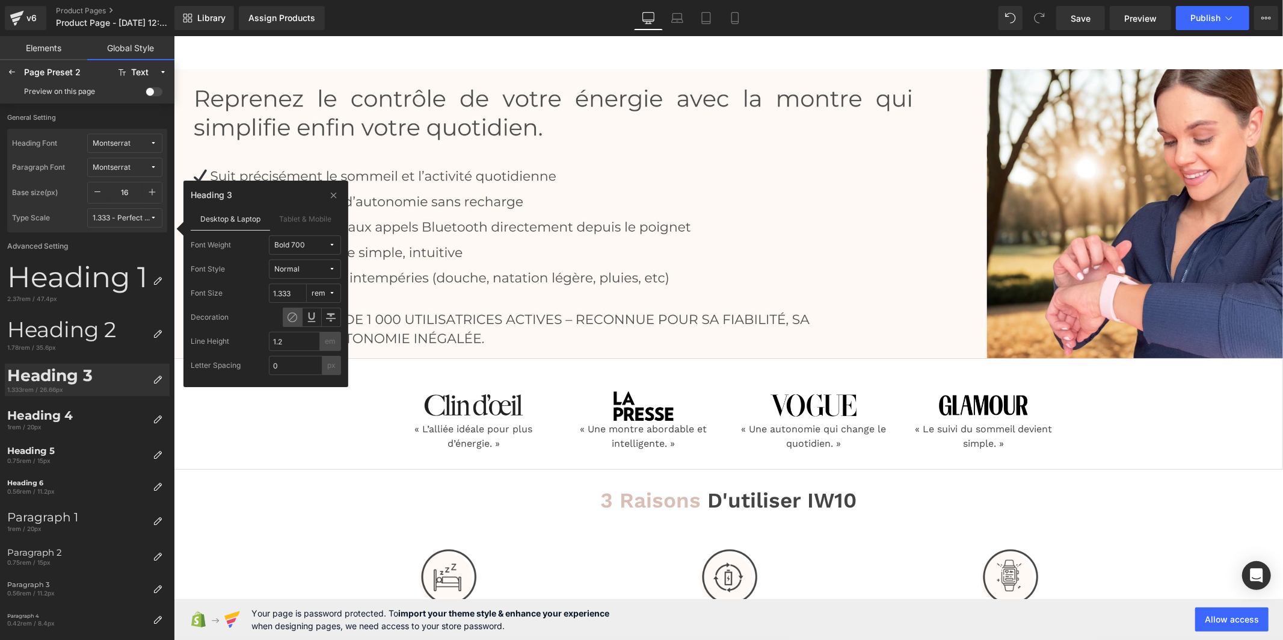
click at [295, 238] on button "Bold 700" at bounding box center [305, 244] width 72 height 19
click at [307, 344] on label "Medium 500" at bounding box center [301, 346] width 43 height 8
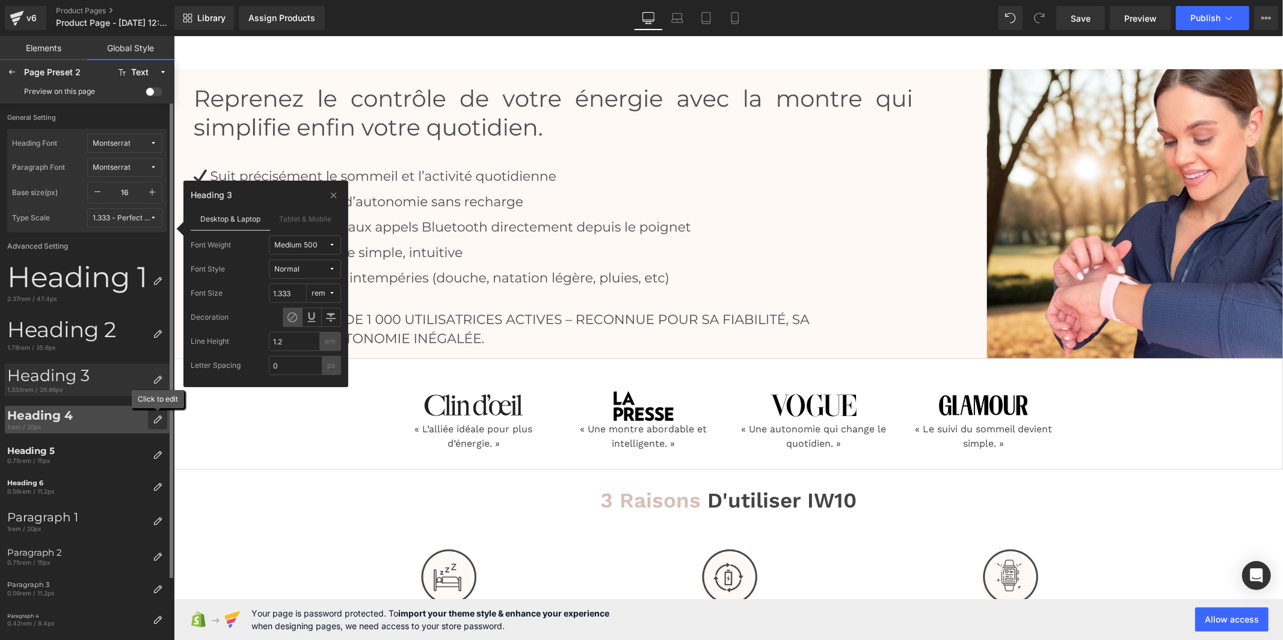
click at [154, 417] on icon at bounding box center [158, 420] width 10 height 10
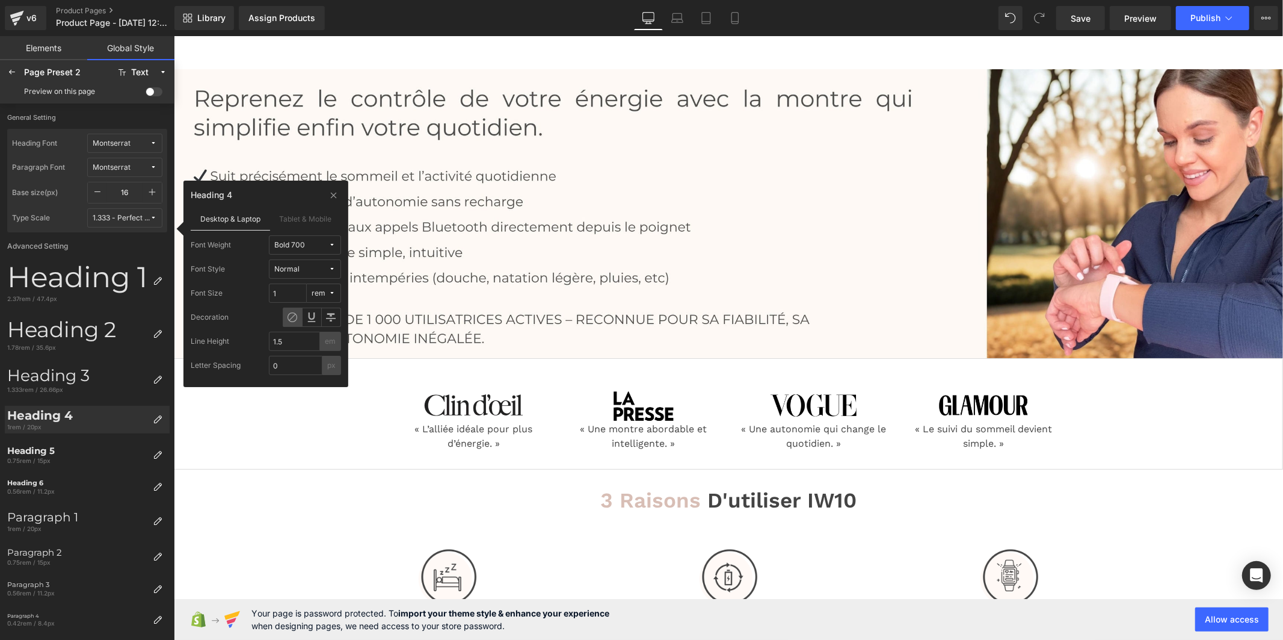
click at [326, 241] on span "Bold 700" at bounding box center [301, 245] width 54 height 9
drag, startPoint x: 317, startPoint y: 348, endPoint x: 256, endPoint y: 365, distance: 63.2
click at [317, 349] on label "Medium 500" at bounding box center [301, 346] width 43 height 8
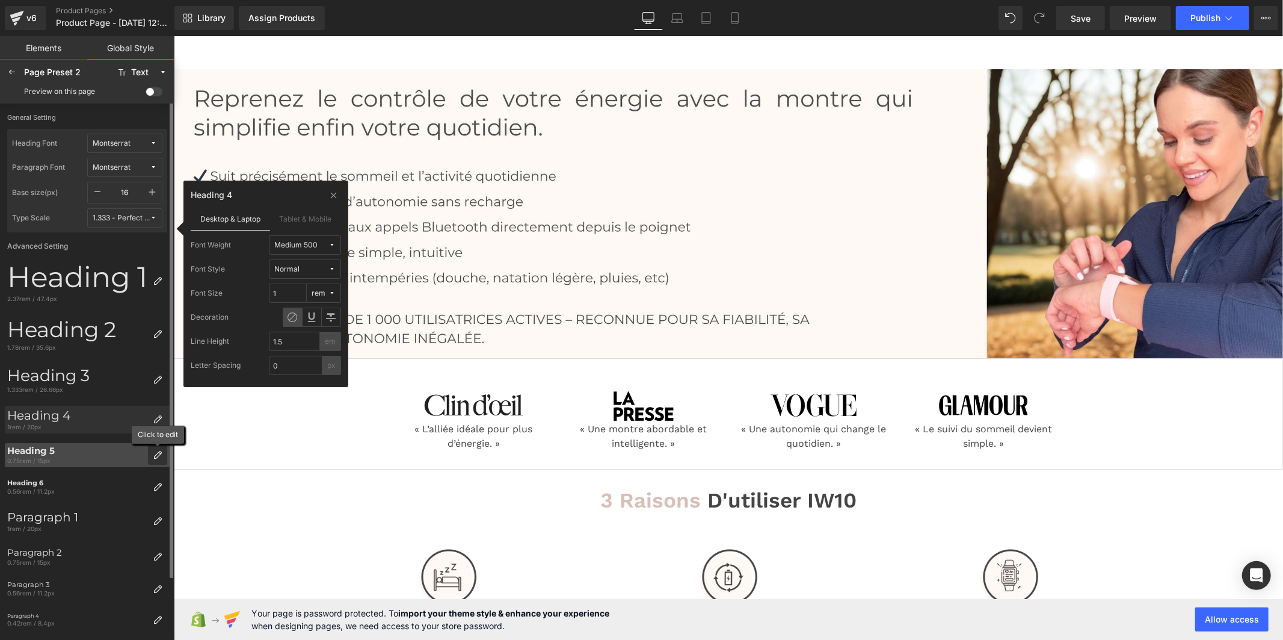
click at [159, 452] on icon at bounding box center [158, 455] width 10 height 10
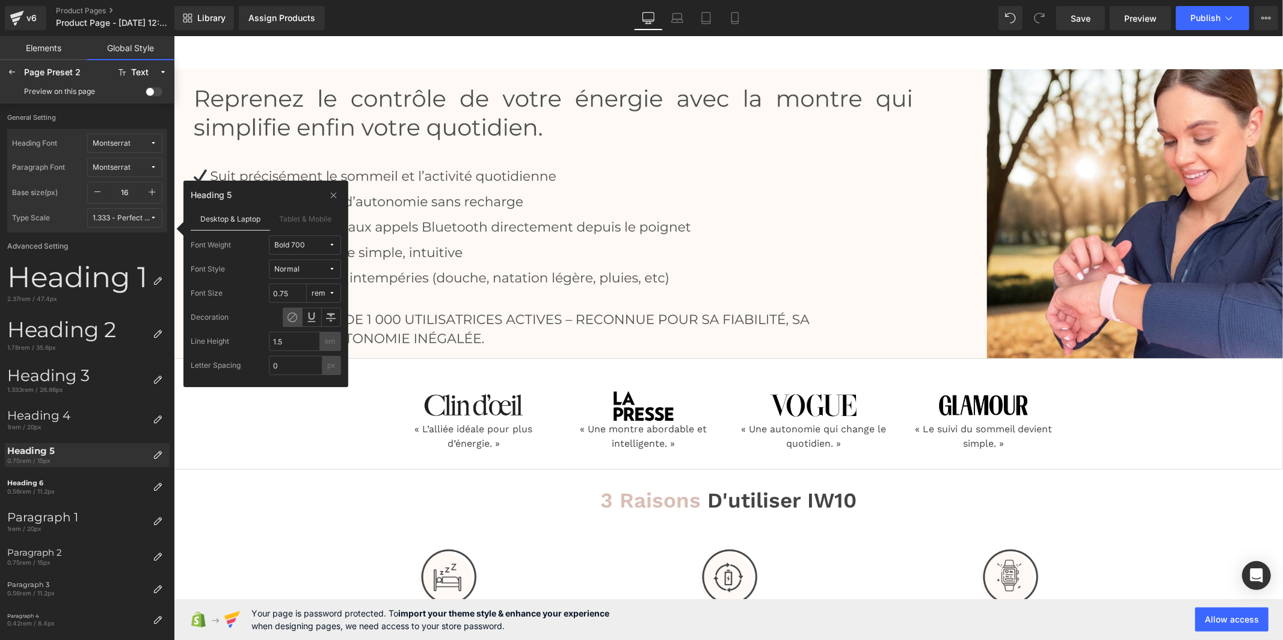
click at [284, 236] on button "Bold 700" at bounding box center [305, 244] width 72 height 19
click at [283, 345] on label "Medium 500" at bounding box center [301, 346] width 43 height 8
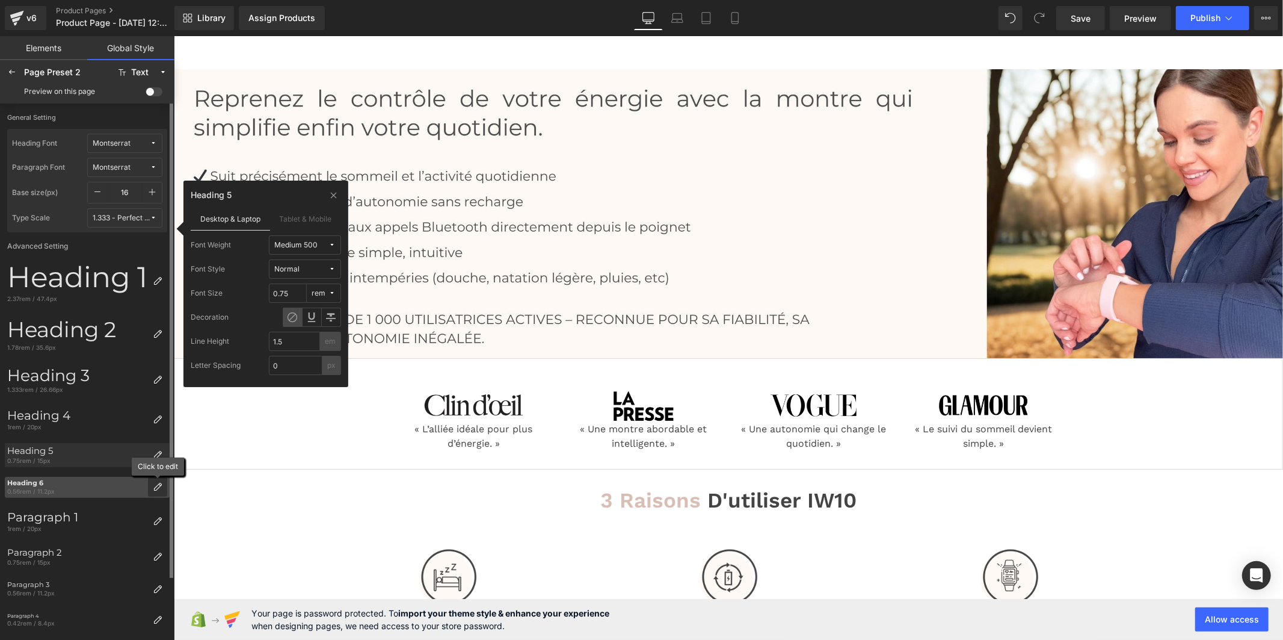
drag, startPoint x: 156, startPoint y: 481, endPoint x: 16, endPoint y: 424, distance: 152.0
click at [156, 481] on div at bounding box center [157, 486] width 19 height 19
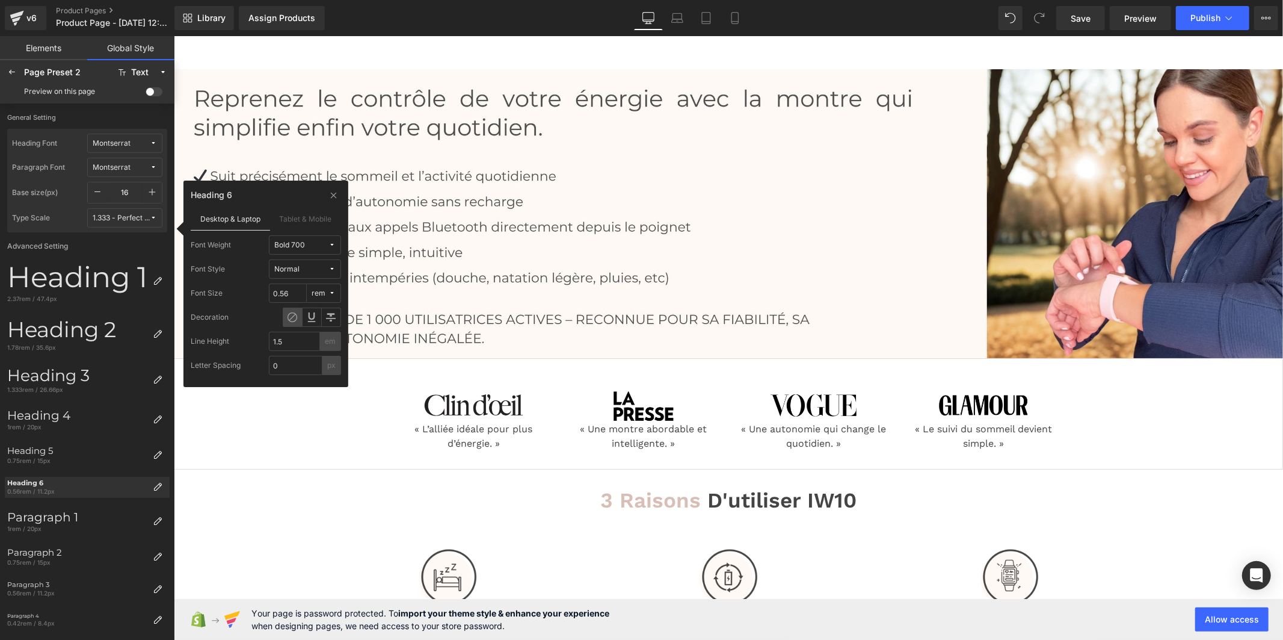
click at [295, 244] on div "Bold 700" at bounding box center [289, 245] width 31 height 9
click at [303, 342] on label "Medium 500" at bounding box center [301, 346] width 43 height 8
click at [10, 74] on icon at bounding box center [12, 72] width 10 height 10
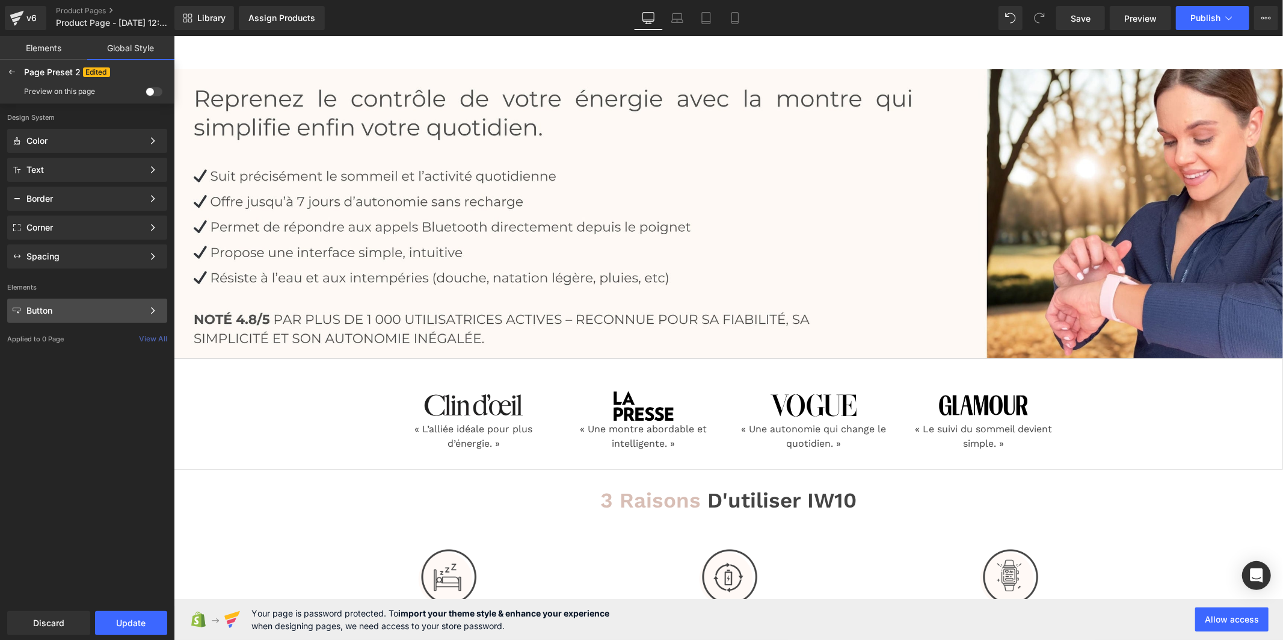
click at [44, 311] on div "Button" at bounding box center [84, 311] width 117 height 10
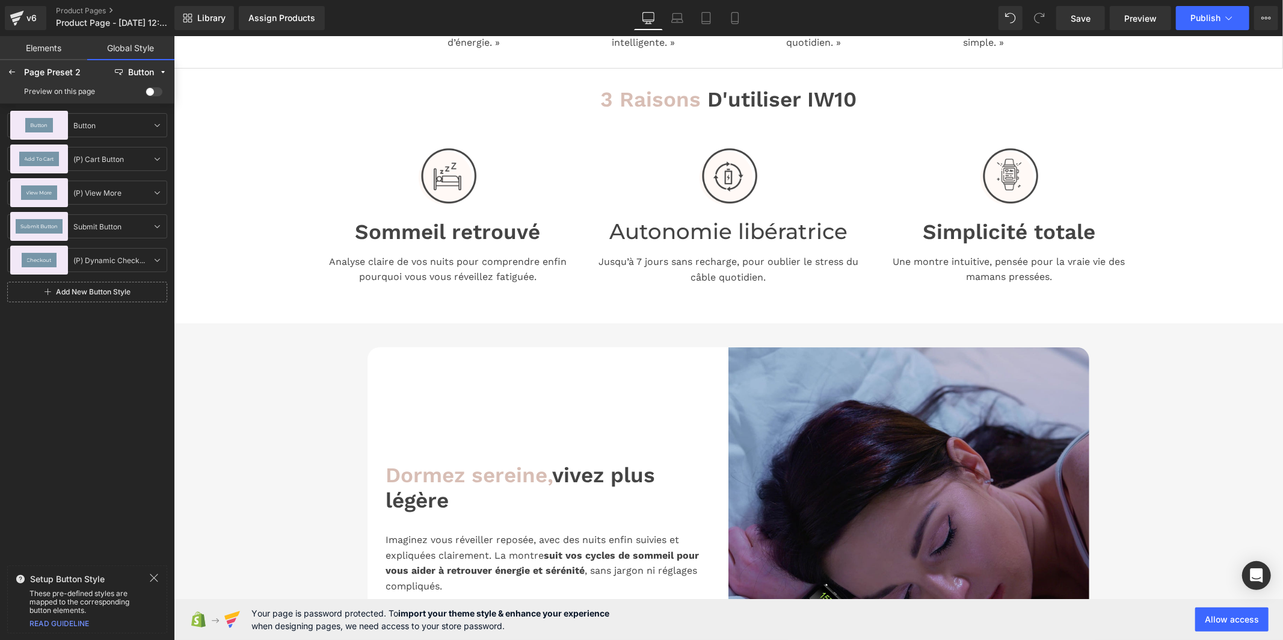
scroll to position [869, 0]
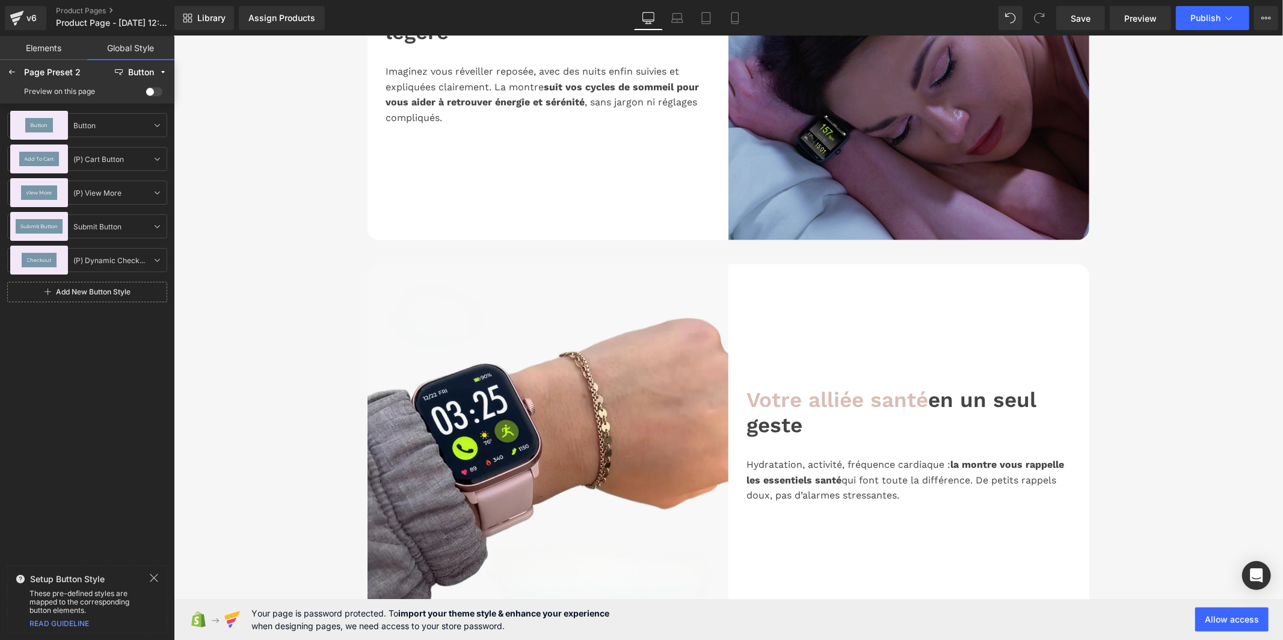
click at [152, 94] on span at bounding box center [154, 91] width 17 height 9
click at [146, 94] on input "checkbox" at bounding box center [146, 94] width 0 height 0
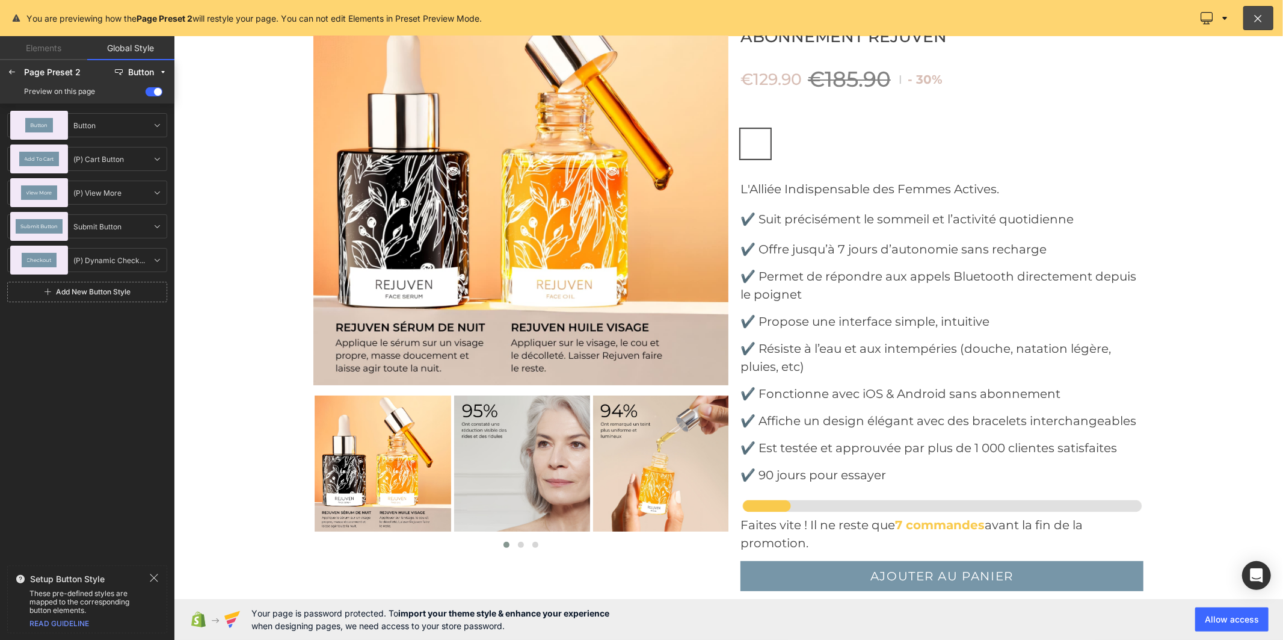
scroll to position [4246, 0]
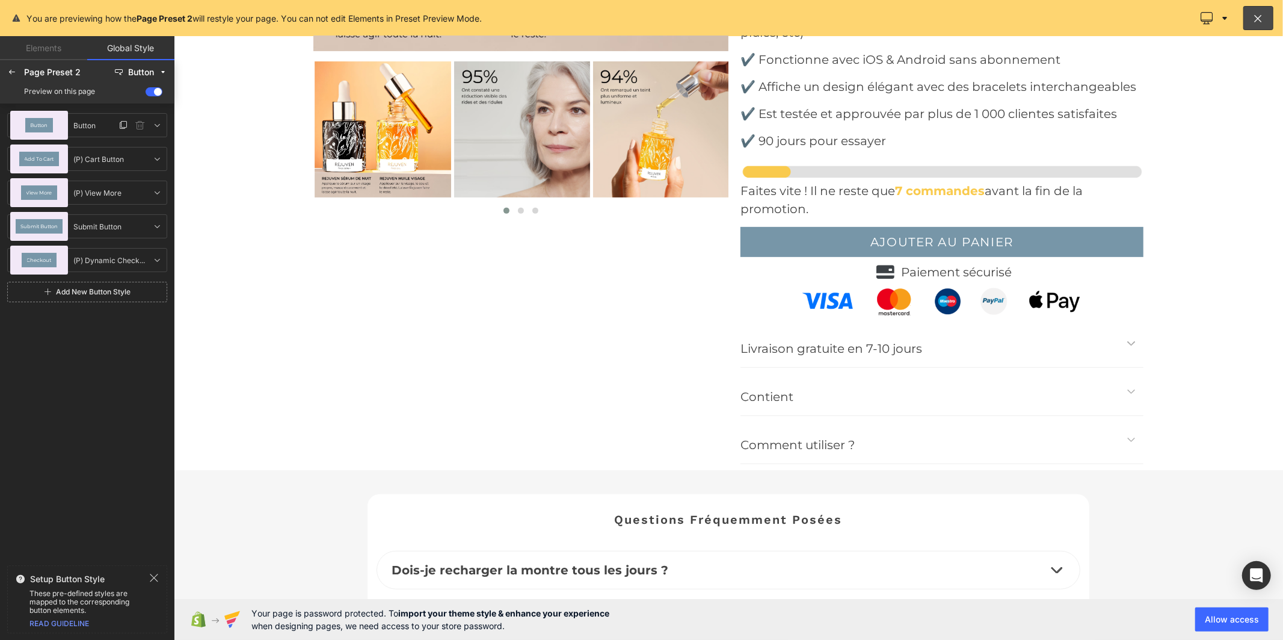
click at [57, 128] on div "Button" at bounding box center [39, 125] width 58 height 29
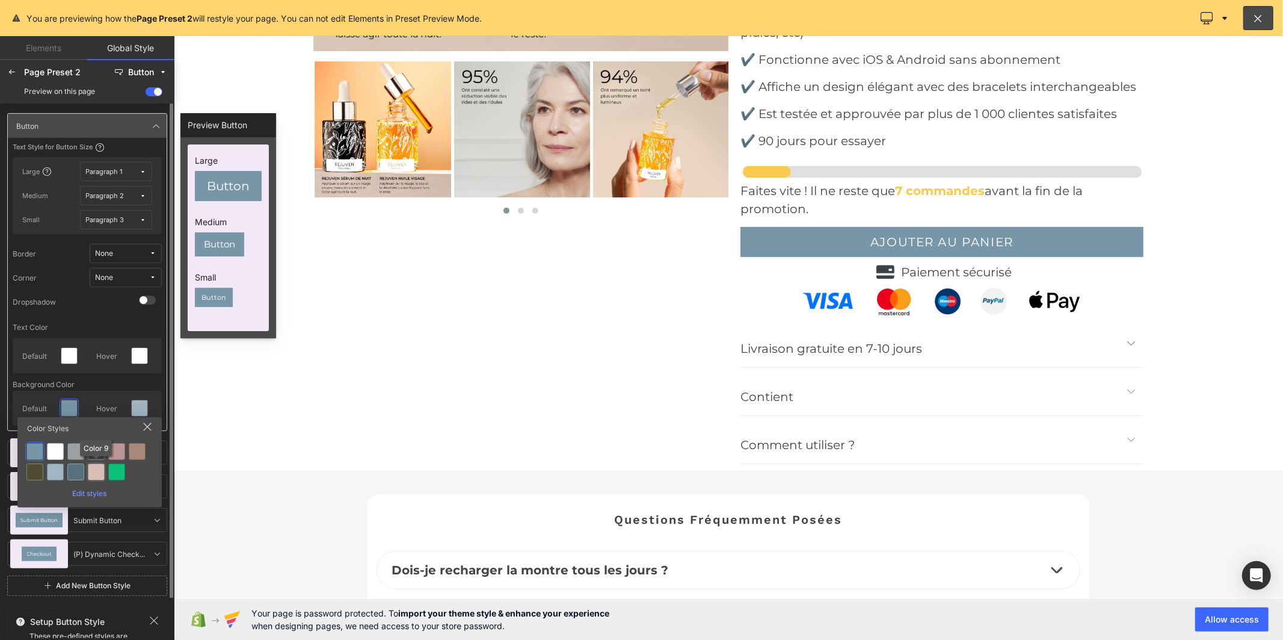
click at [100, 470] on div at bounding box center [96, 471] width 17 height 17
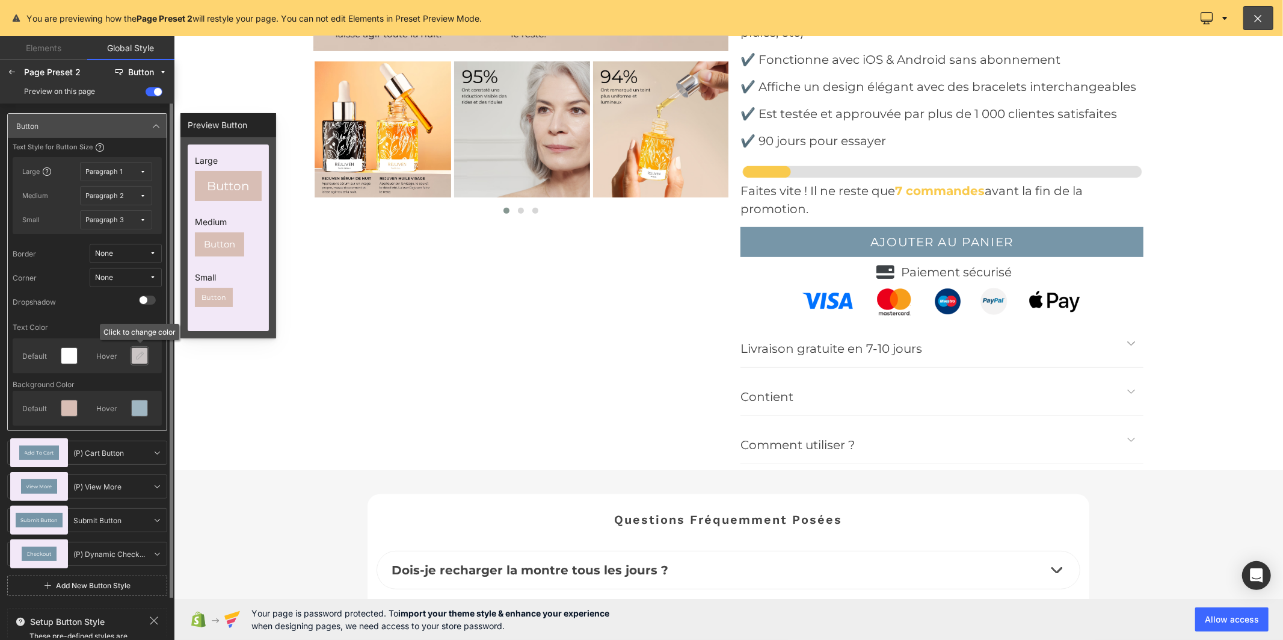
click at [136, 353] on icon at bounding box center [140, 356] width 10 height 10
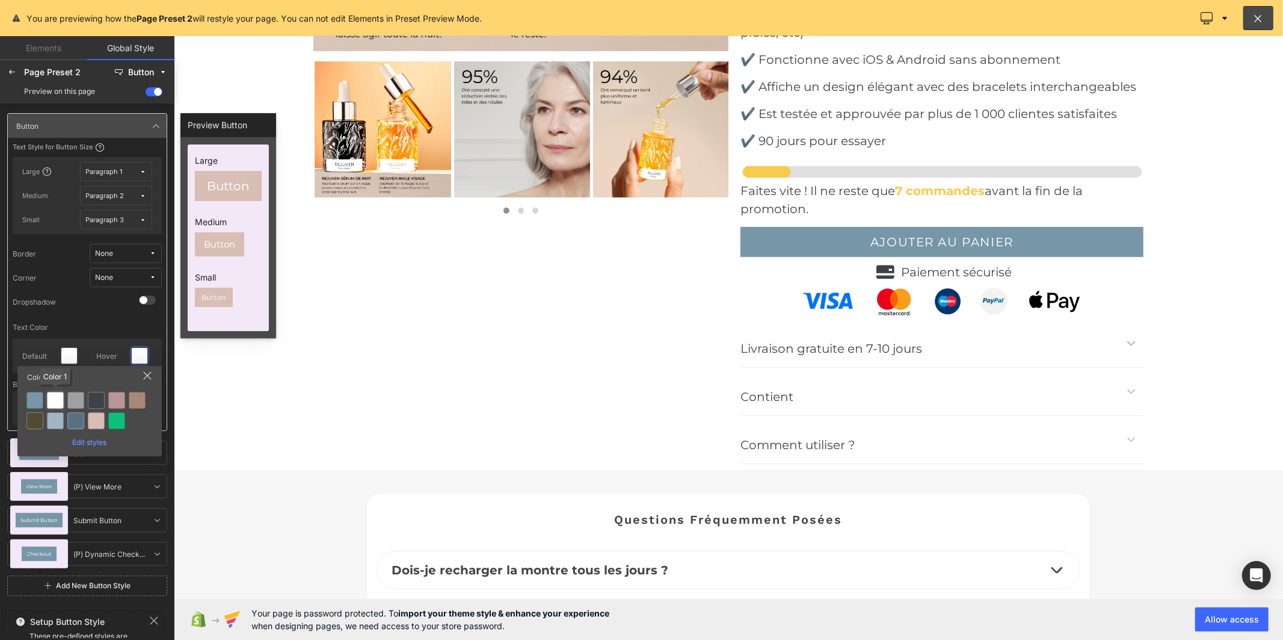
click at [55, 401] on div at bounding box center [55, 400] width 17 height 17
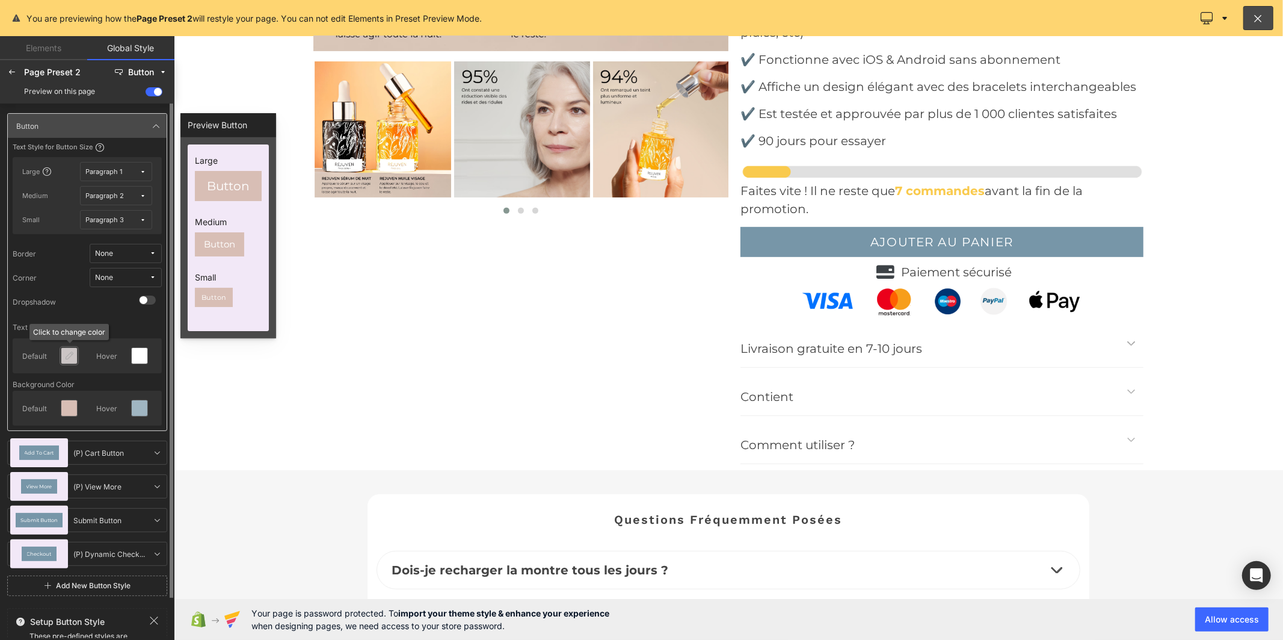
click at [69, 356] on icon at bounding box center [69, 356] width 10 height 10
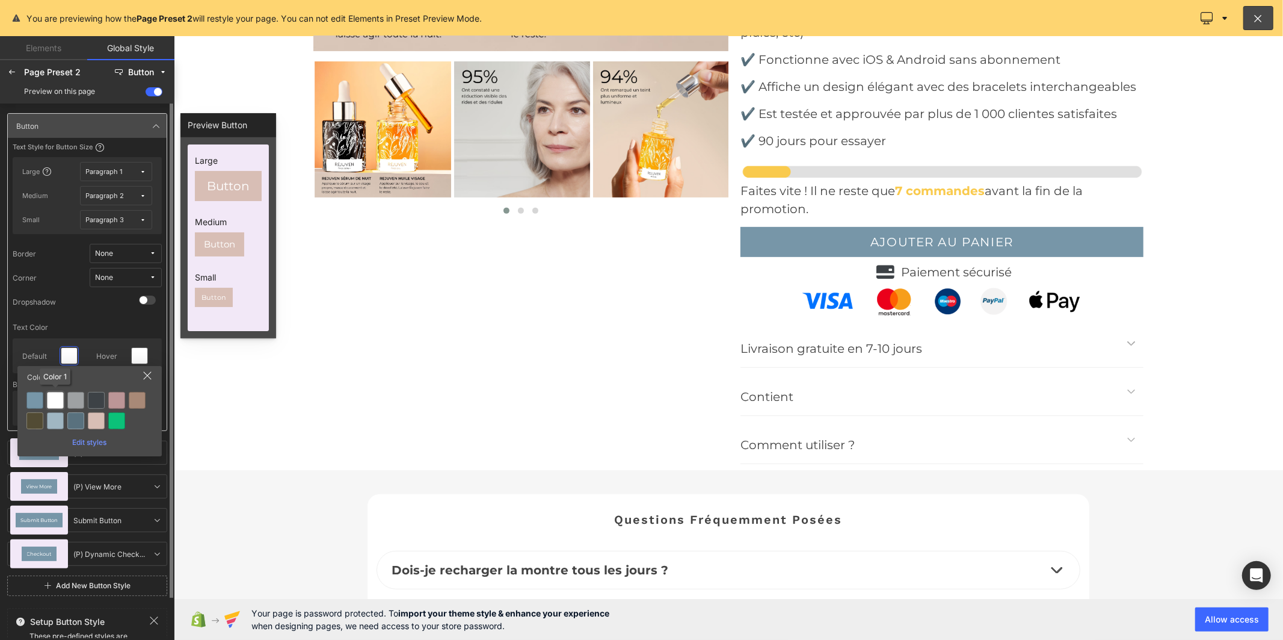
click at [53, 400] on div at bounding box center [55, 400] width 17 height 17
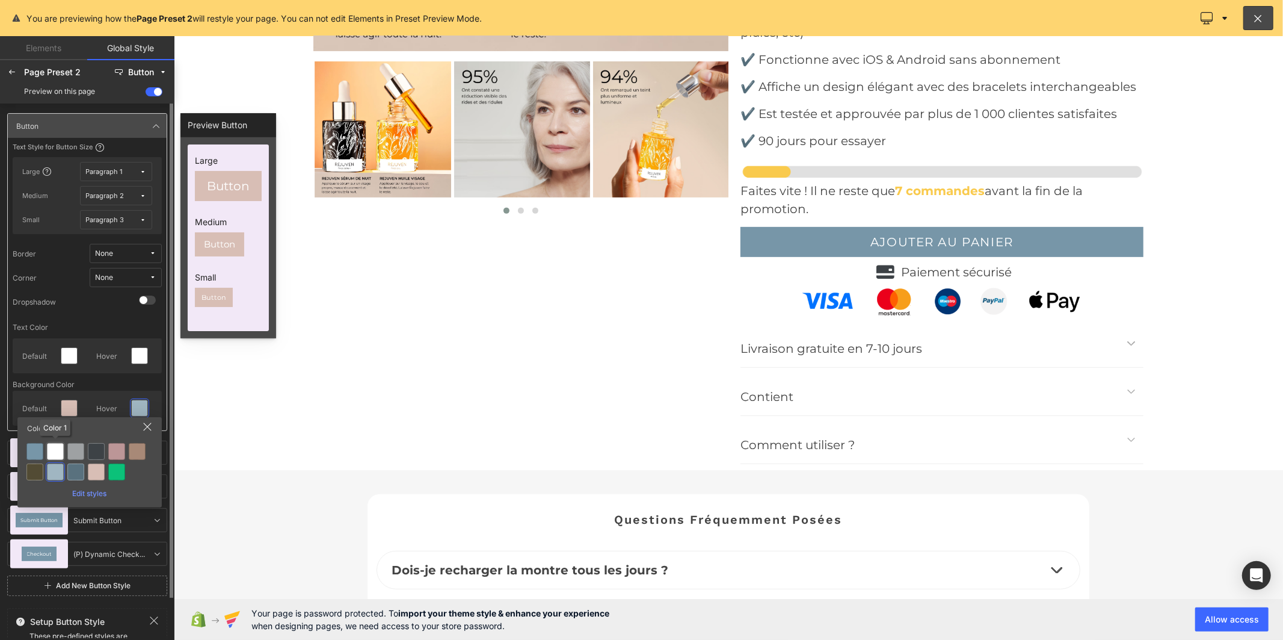
click at [53, 445] on div at bounding box center [55, 451] width 17 height 17
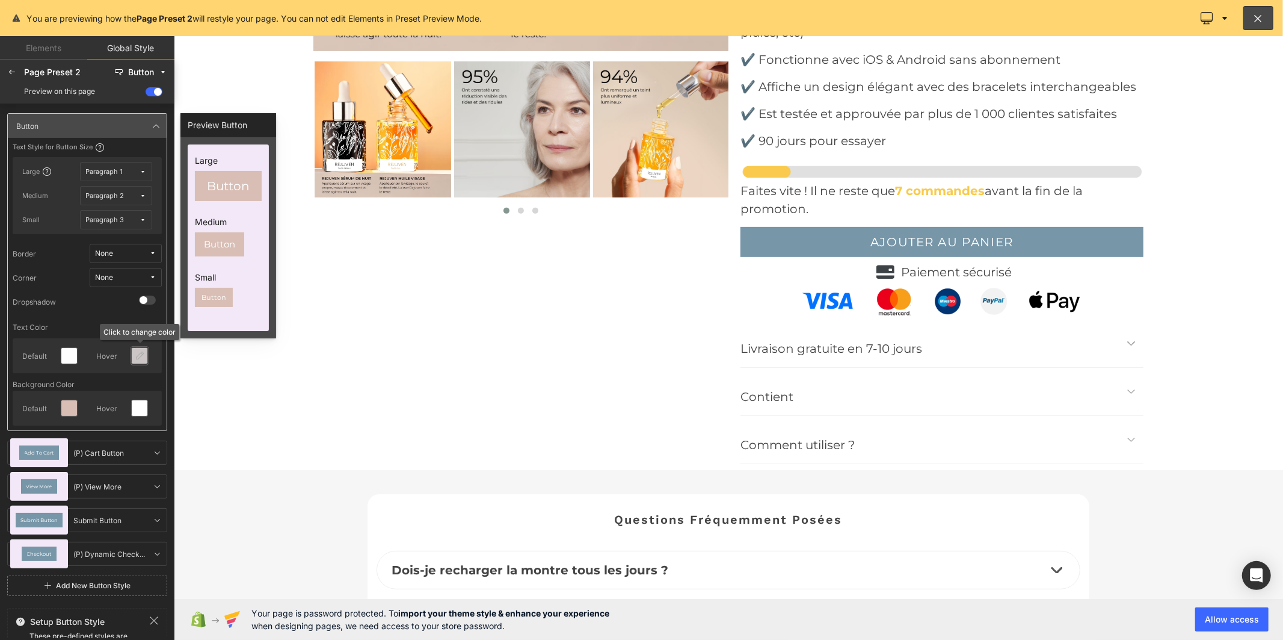
click at [140, 352] on icon at bounding box center [140, 356] width 10 height 10
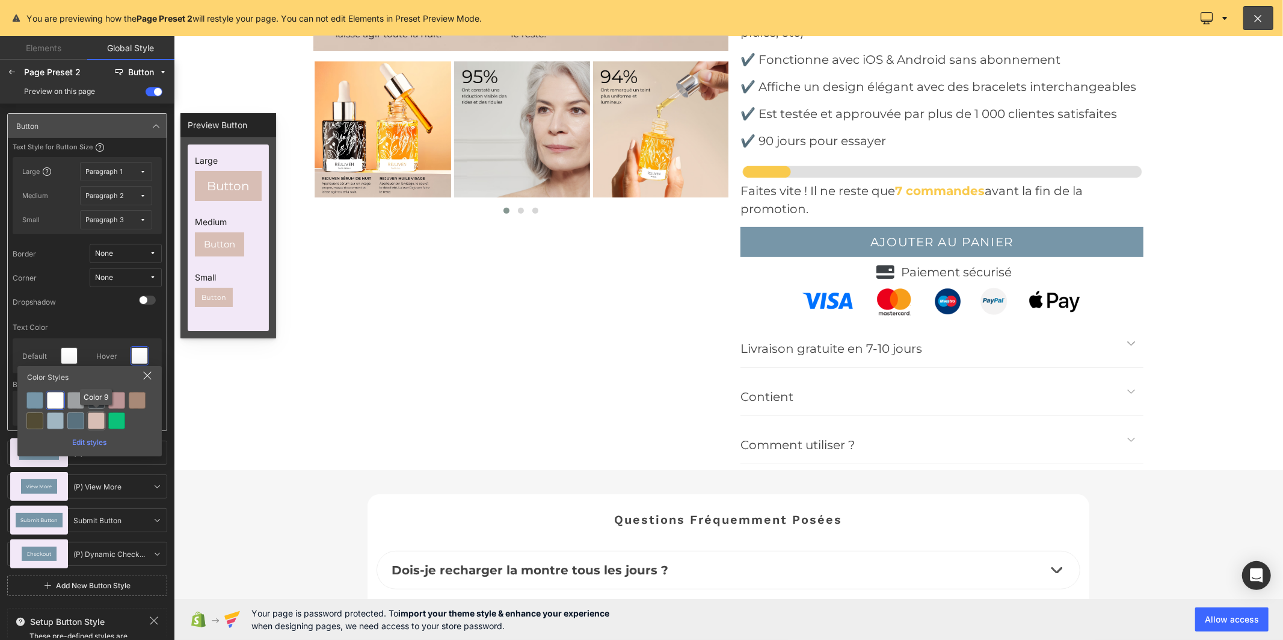
click at [95, 418] on div at bounding box center [96, 420] width 17 height 17
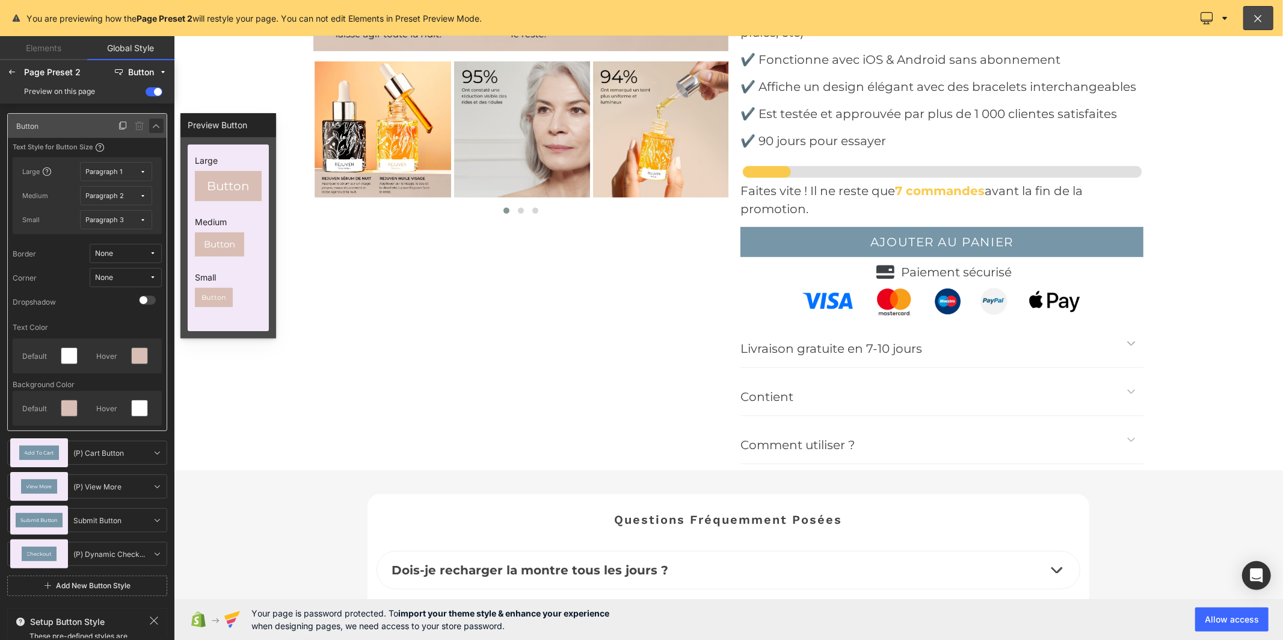
click at [154, 122] on icon at bounding box center [157, 126] width 10 height 10
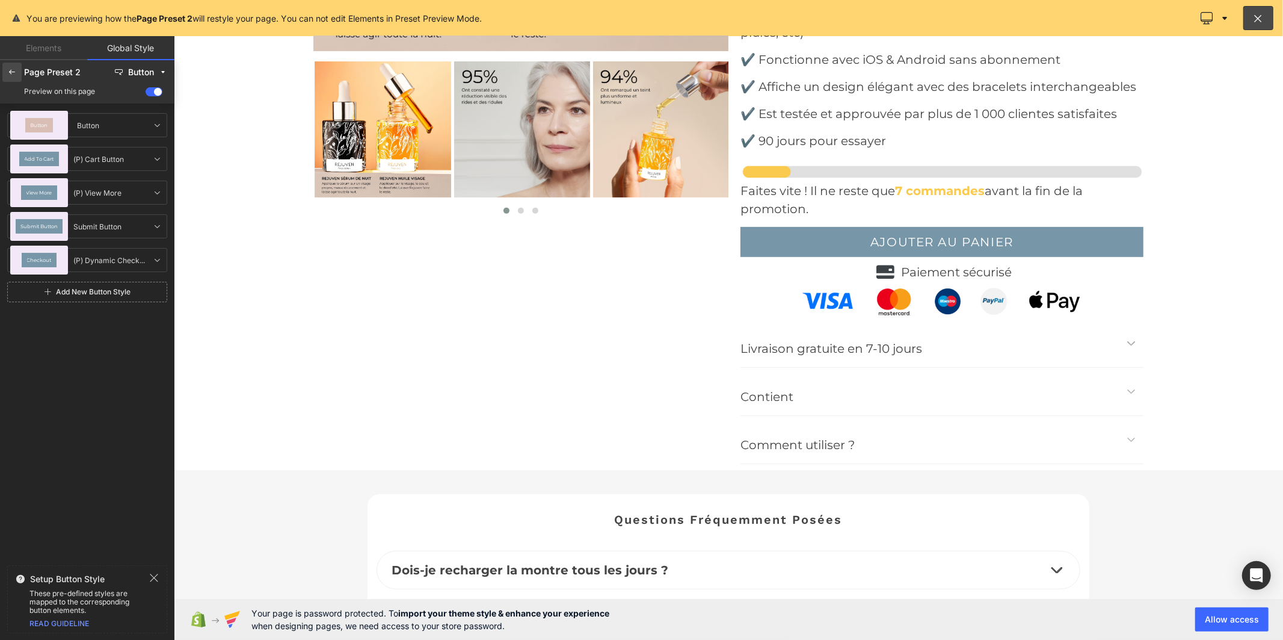
click at [20, 70] on div at bounding box center [11, 72] width 19 height 19
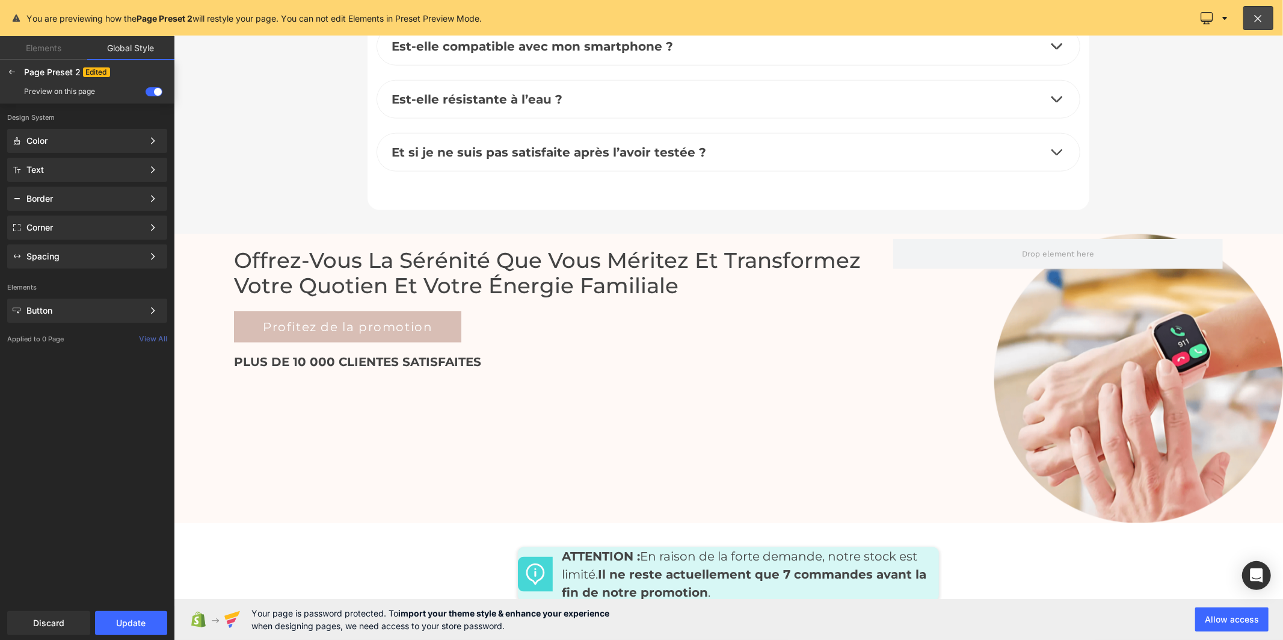
scroll to position [4714, 0]
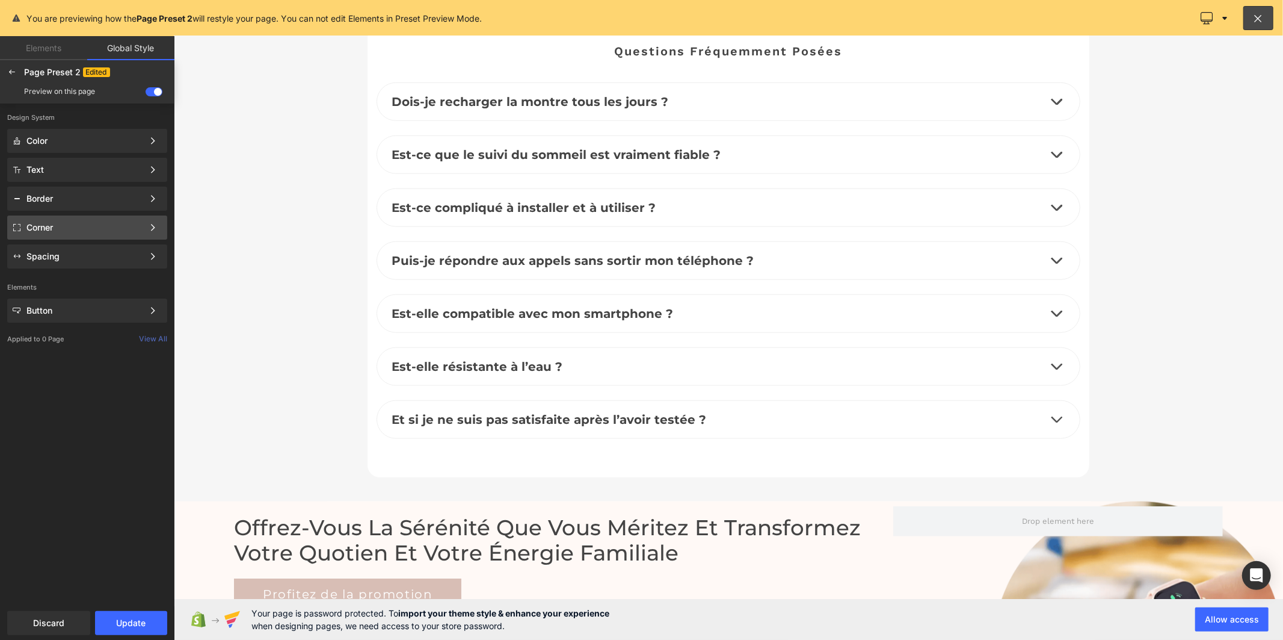
click at [63, 224] on div "Corner" at bounding box center [84, 228] width 117 height 10
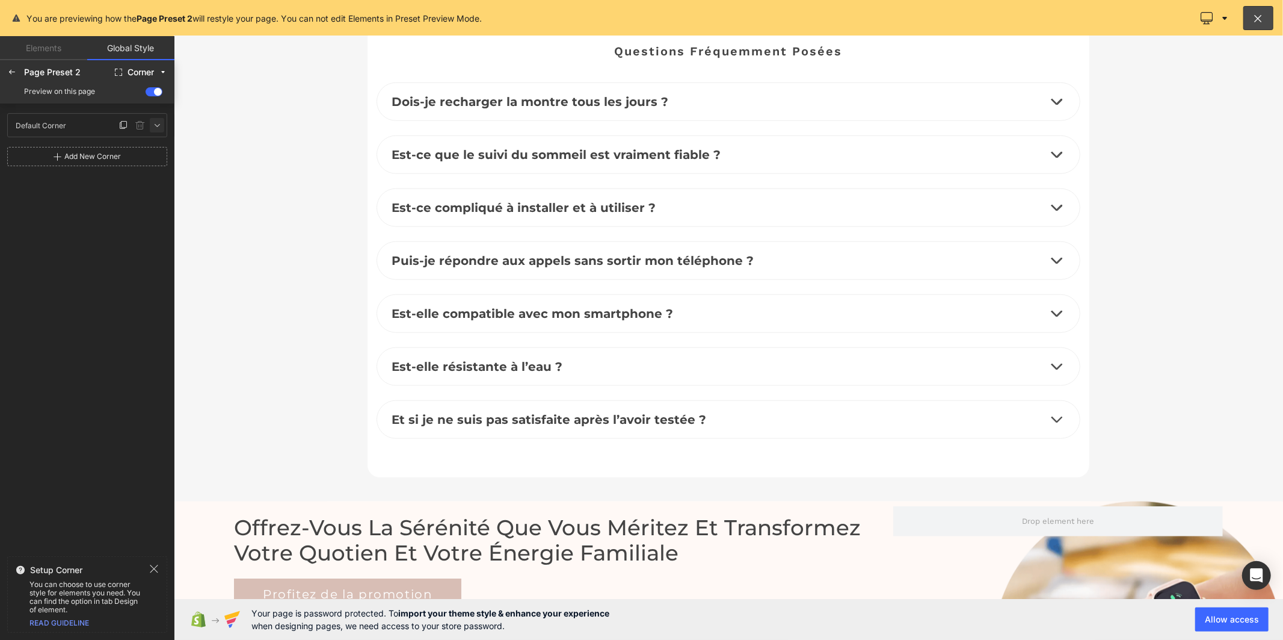
click at [155, 126] on icon at bounding box center [157, 125] width 10 height 10
click at [26, 171] on input "0" at bounding box center [31, 167] width 36 height 19
type input "20"
click at [8, 69] on icon at bounding box center [12, 72] width 10 height 10
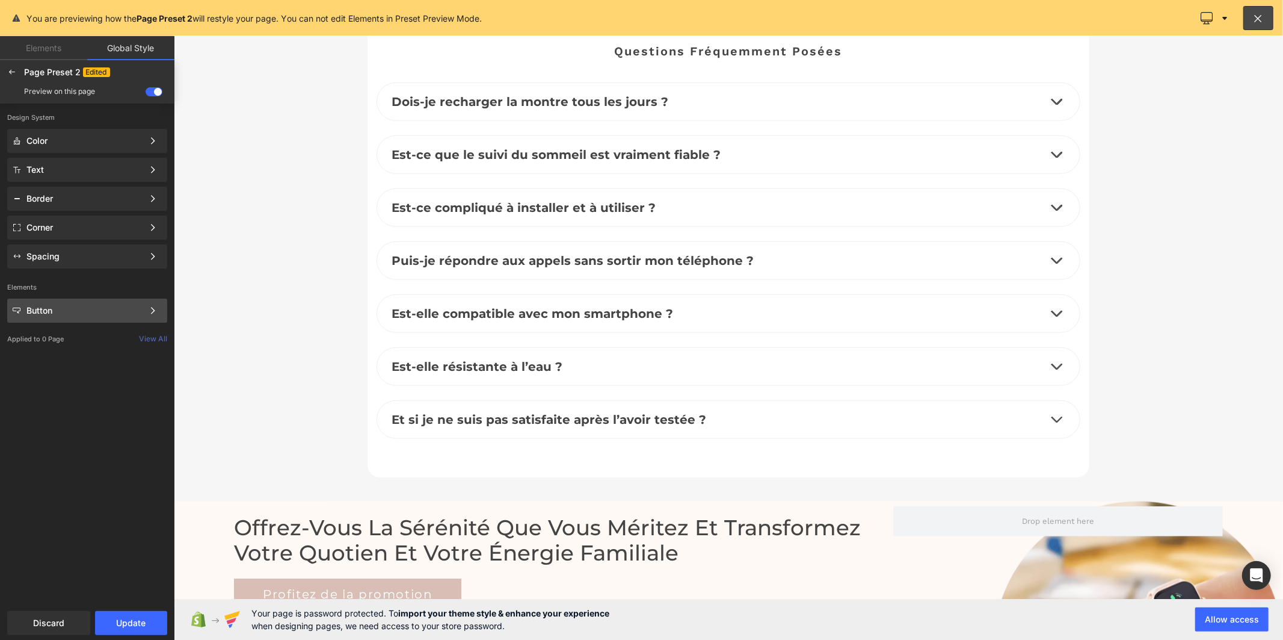
click at [63, 312] on div "Button" at bounding box center [84, 311] width 117 height 10
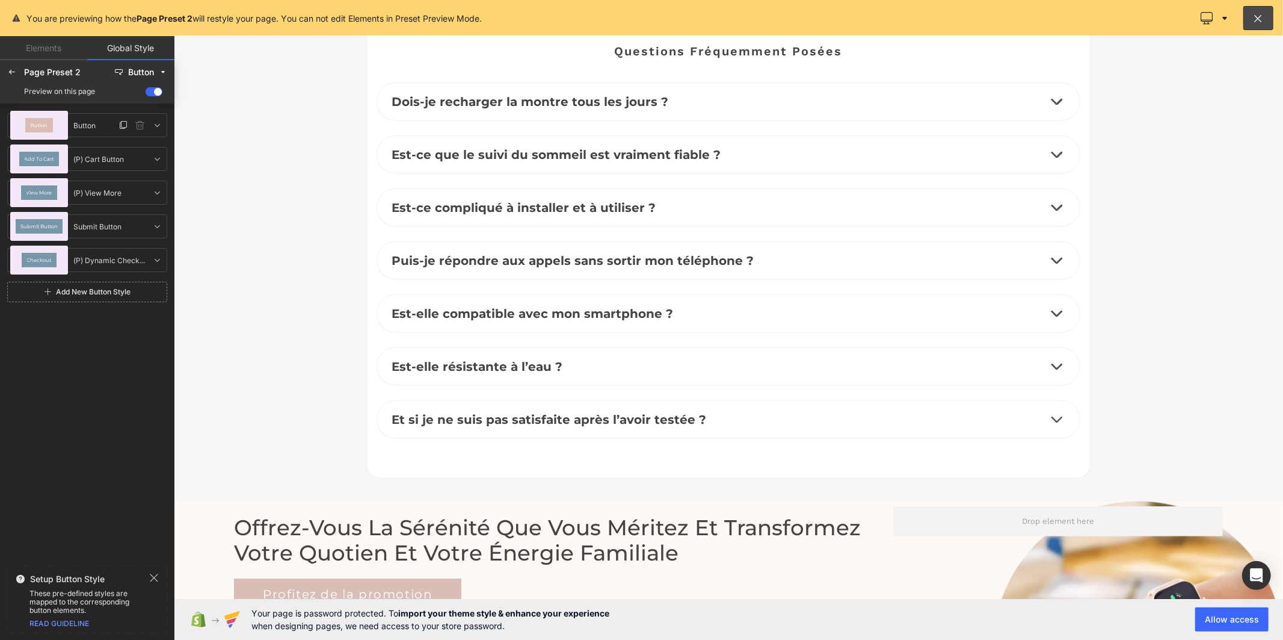
click at [62, 131] on div "Button" at bounding box center [39, 125] width 58 height 29
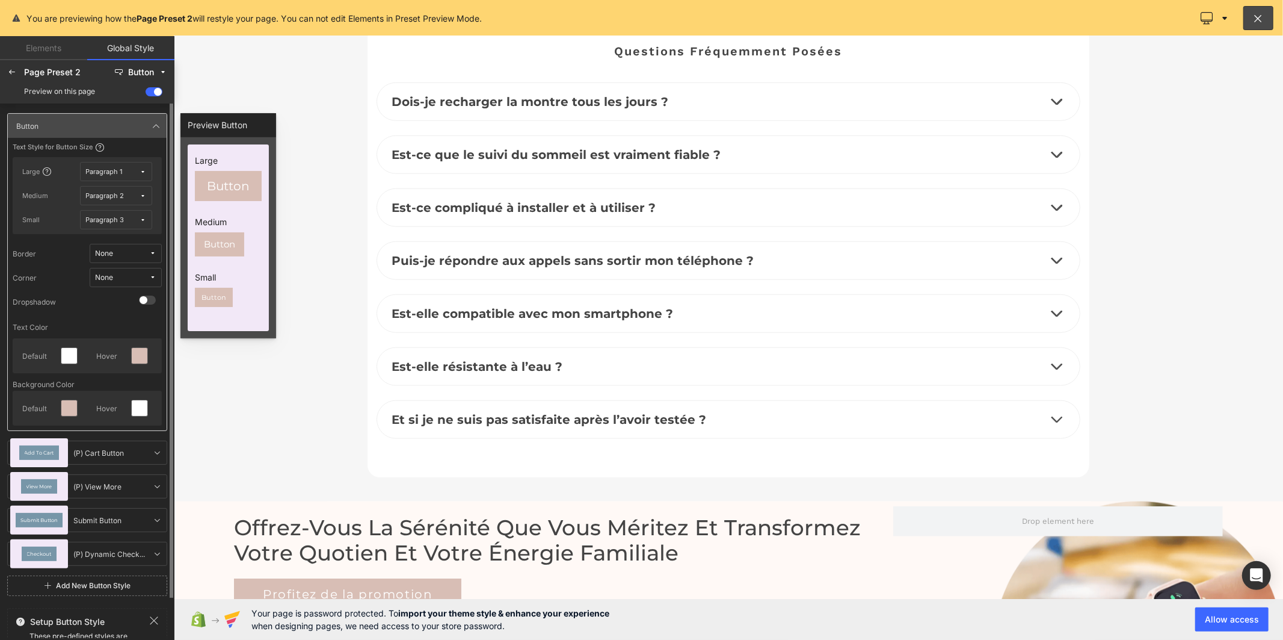
click at [122, 275] on span "None" at bounding box center [122, 277] width 54 height 9
click at [118, 318] on label "Default Corner" at bounding box center [114, 321] width 51 height 8
click at [158, 121] on icon at bounding box center [157, 126] width 10 height 10
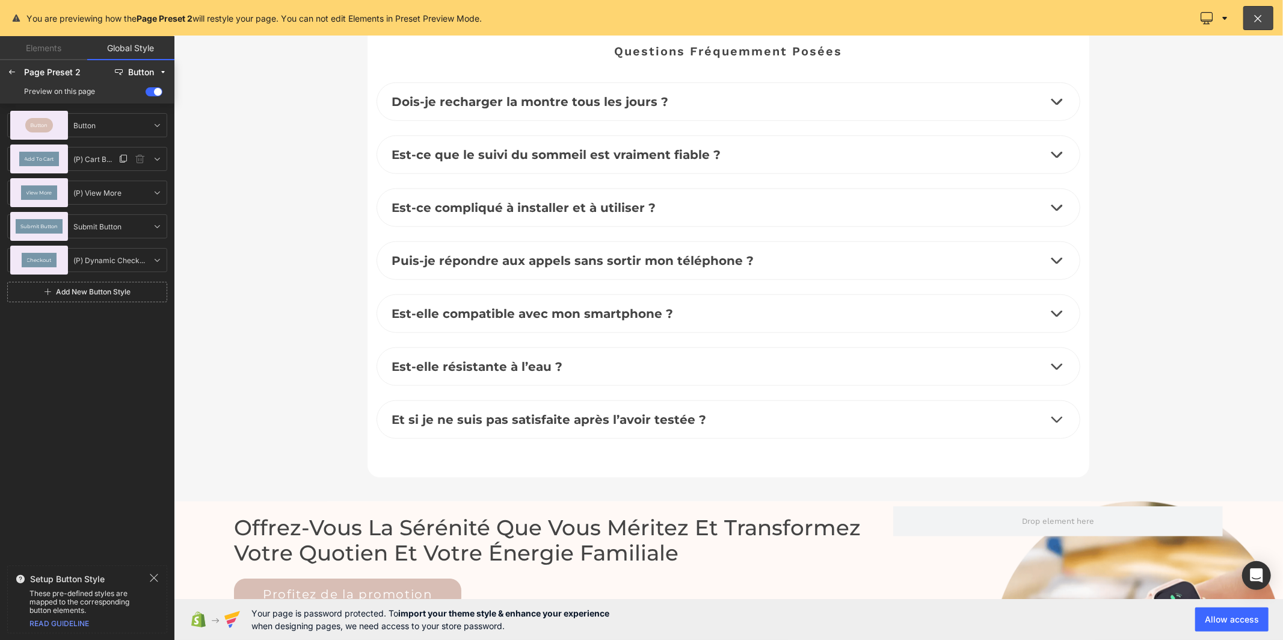
click at [50, 167] on div "Add To Cart" at bounding box center [39, 158] width 58 height 29
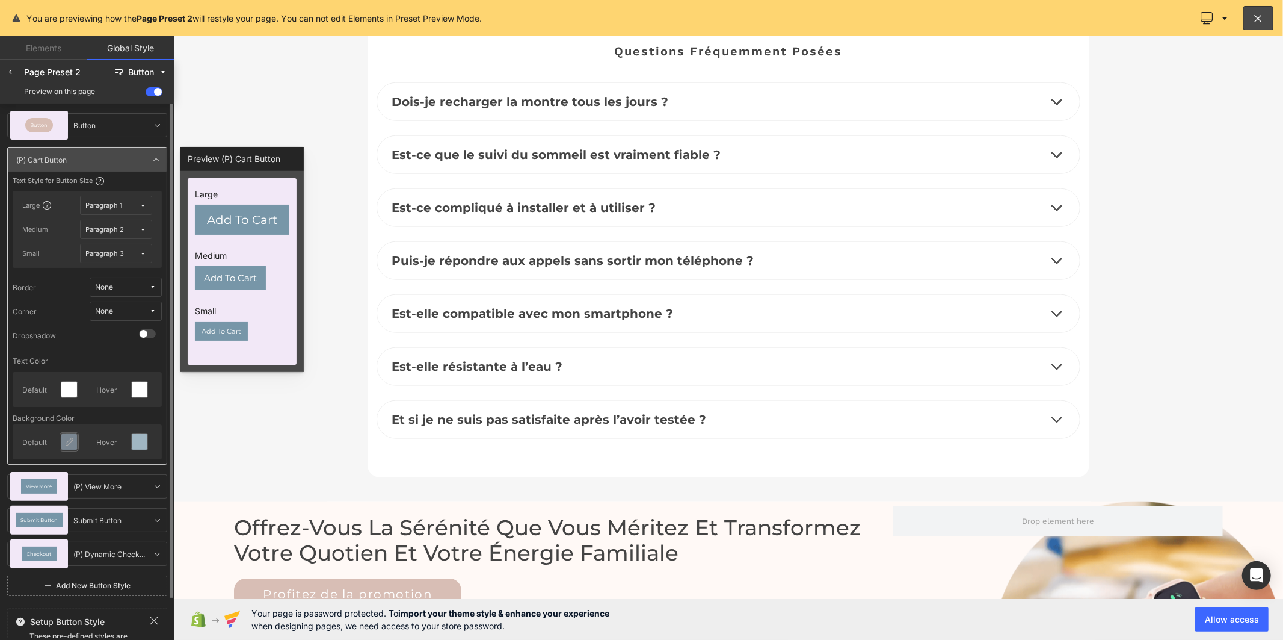
click at [65, 441] on icon at bounding box center [69, 442] width 10 height 10
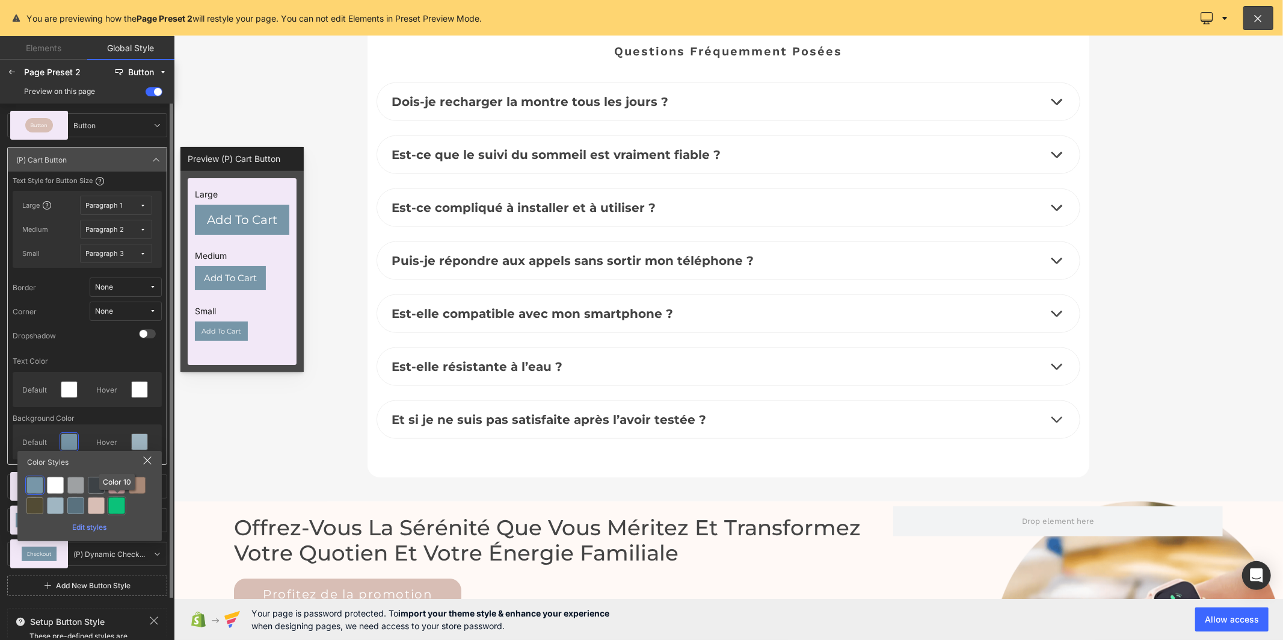
click at [114, 505] on div at bounding box center [116, 505] width 17 height 17
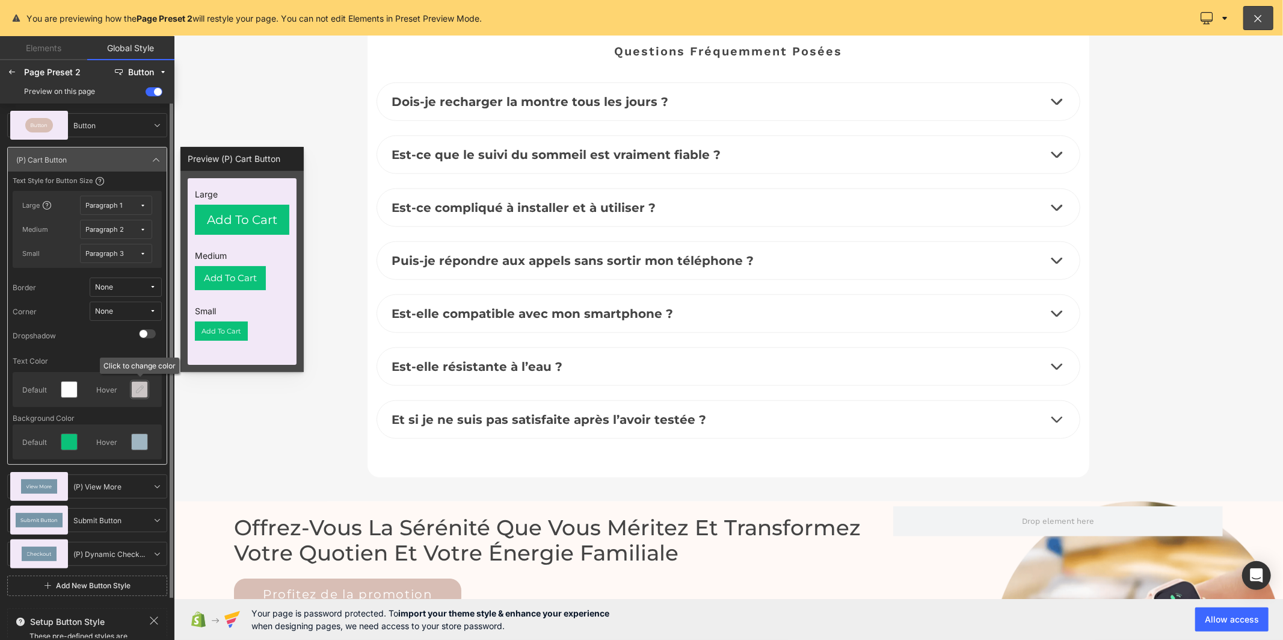
click at [135, 391] on icon at bounding box center [140, 390] width 10 height 10
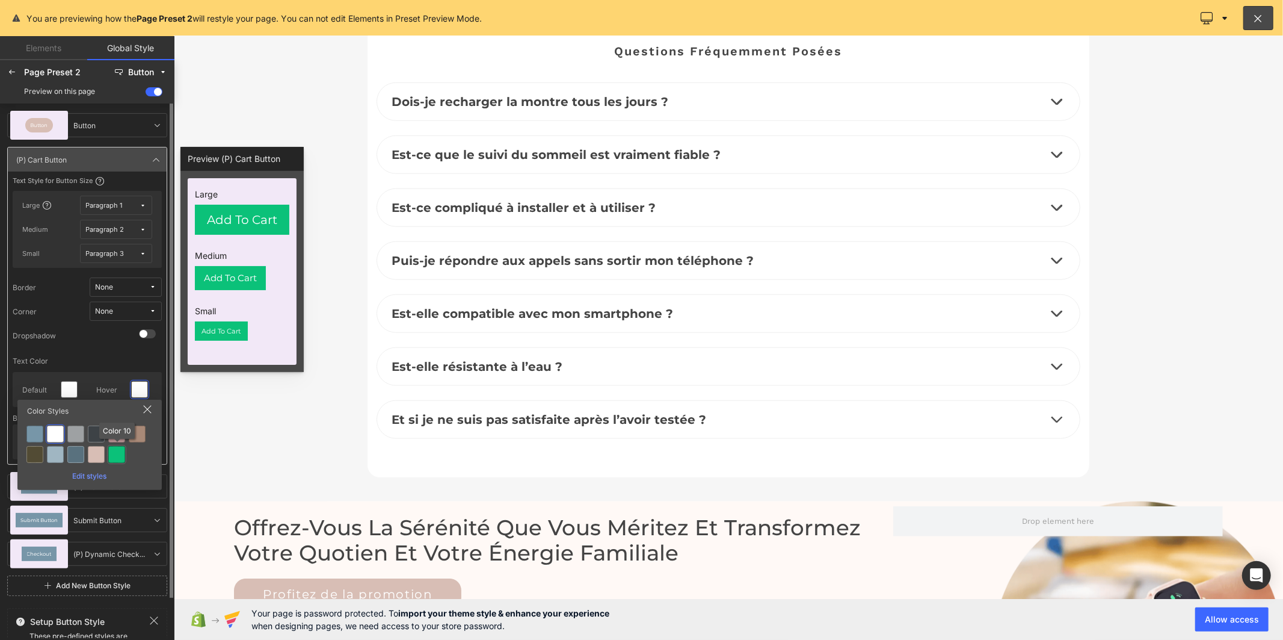
click at [125, 457] on div at bounding box center [116, 454] width 19 height 19
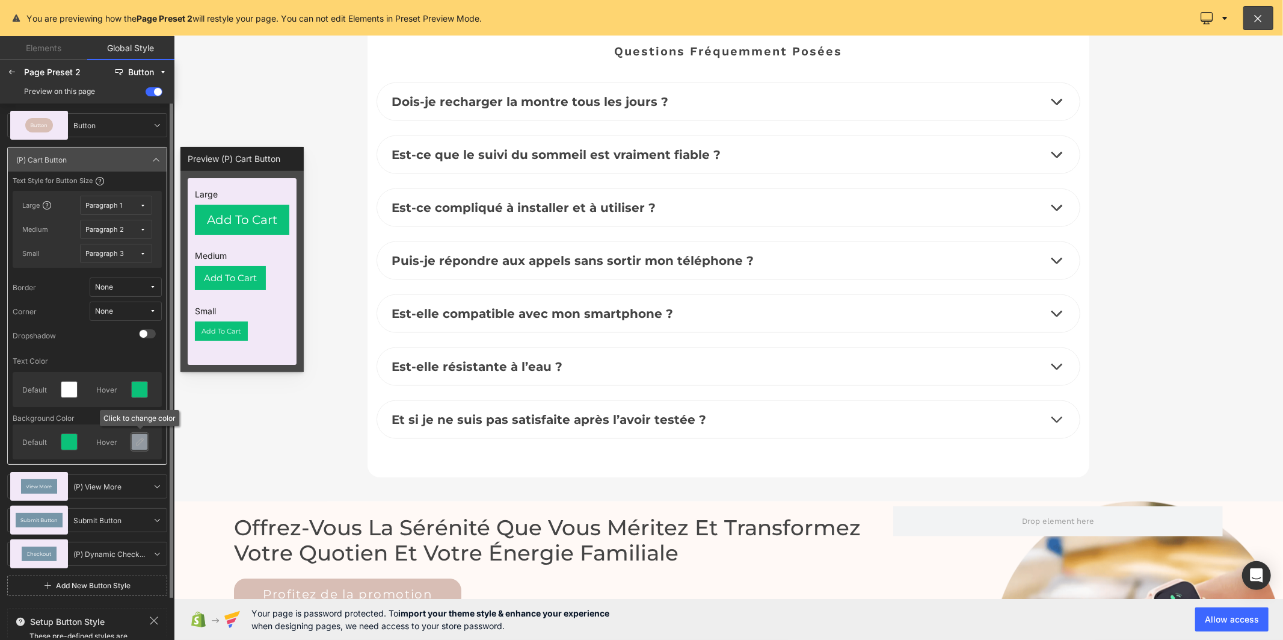
click at [137, 438] on icon at bounding box center [140, 442] width 10 height 10
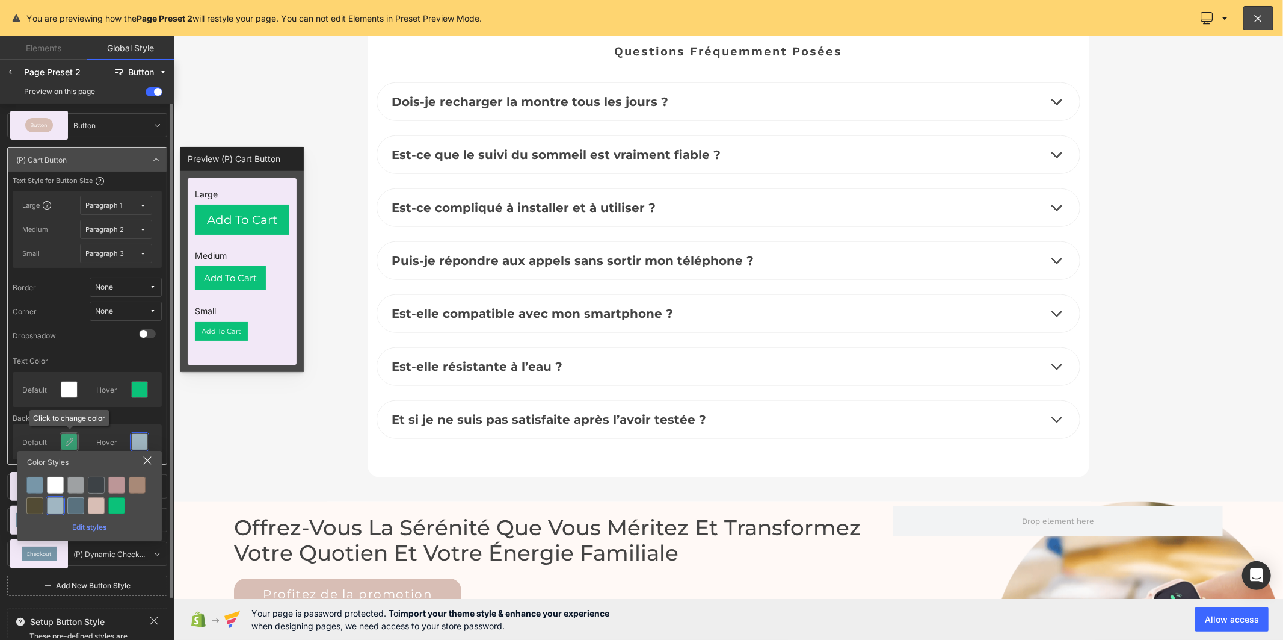
click at [71, 445] on icon at bounding box center [69, 442] width 10 height 10
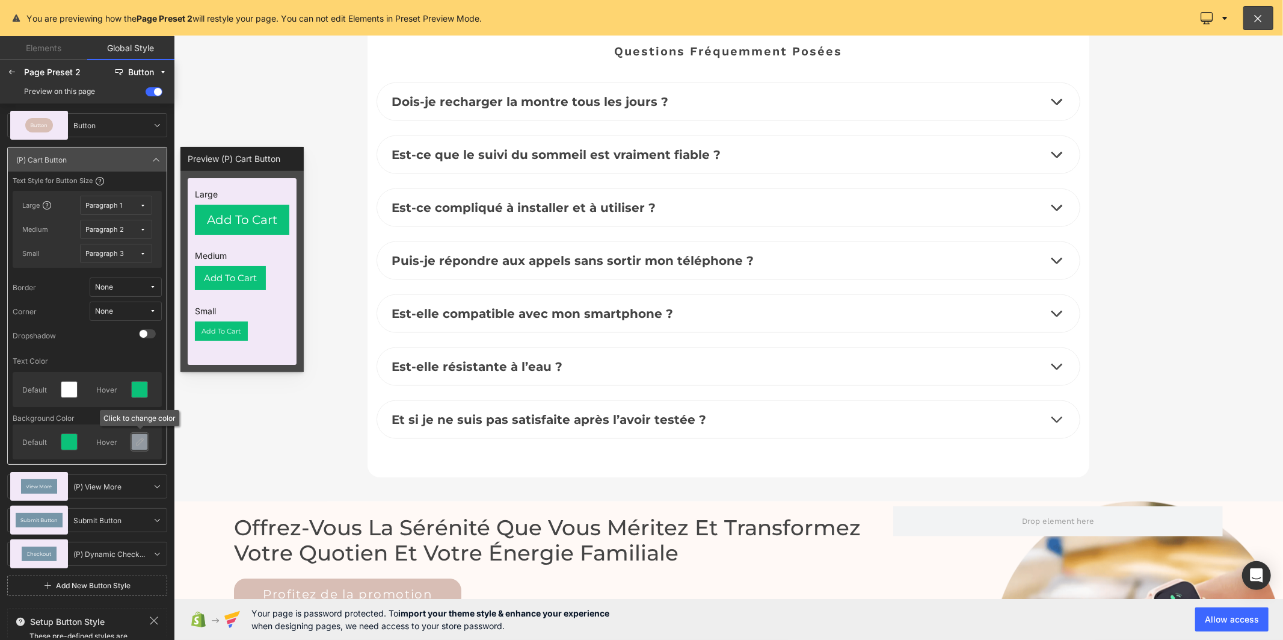
click at [133, 439] on div at bounding box center [140, 442] width 16 height 16
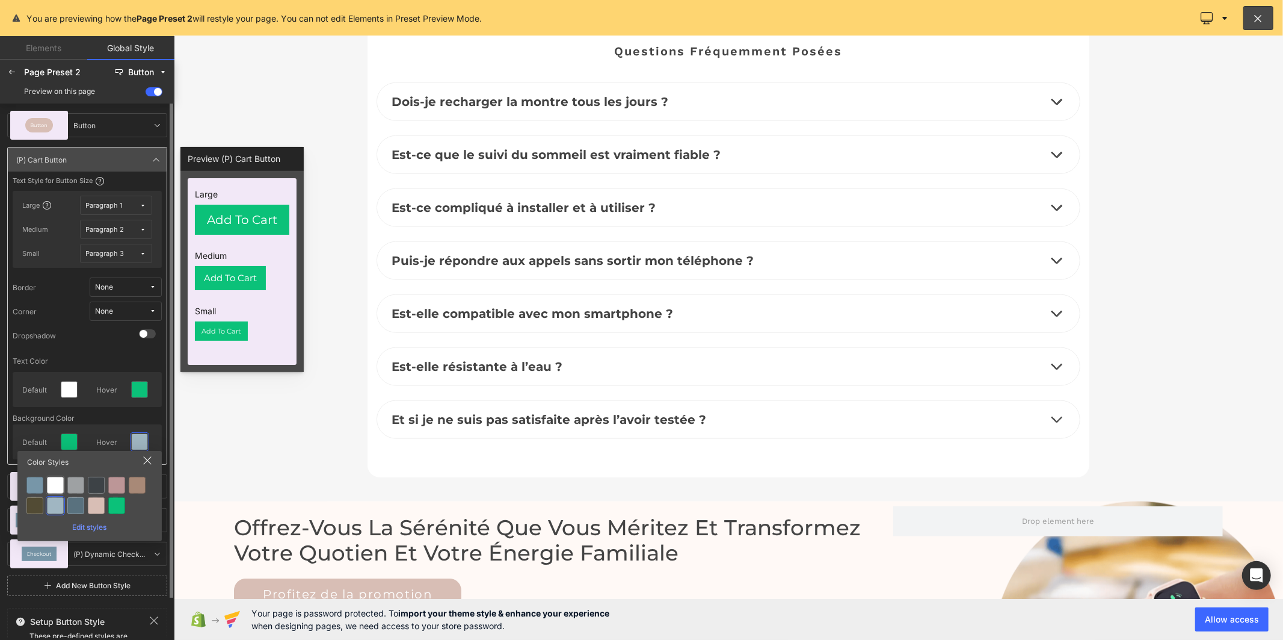
click at [56, 483] on div at bounding box center [55, 485] width 17 height 17
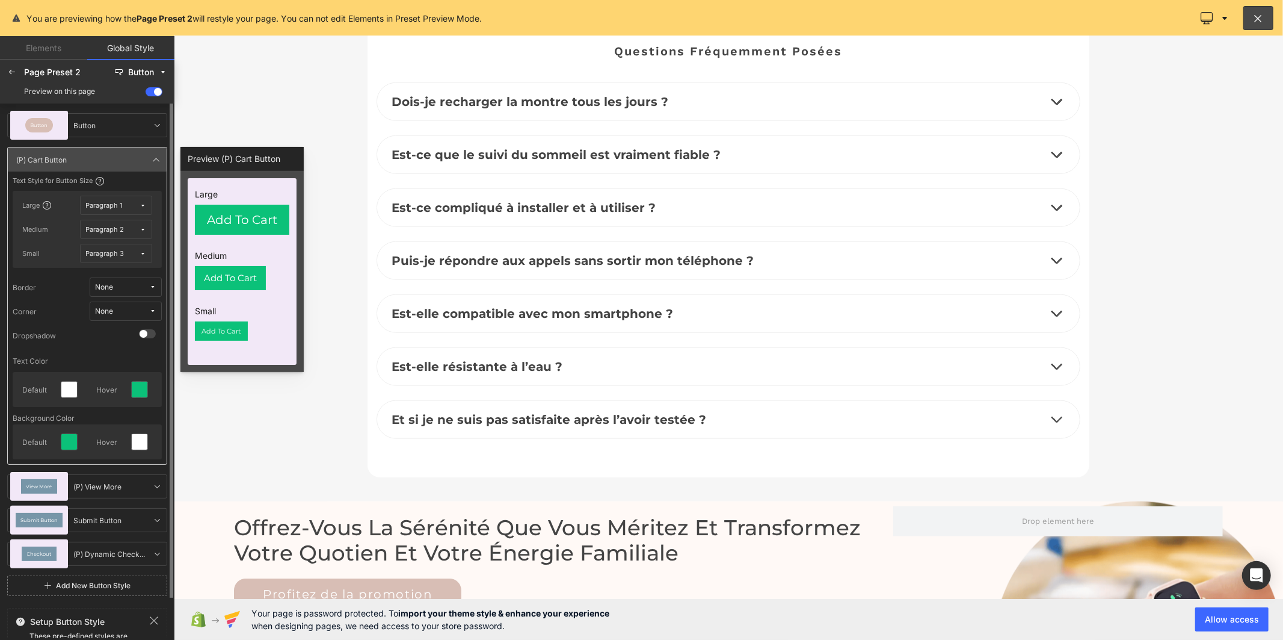
click at [110, 314] on div "None" at bounding box center [104, 311] width 18 height 9
click at [116, 357] on label "Default Corner" at bounding box center [114, 354] width 51 height 8
click at [152, 160] on icon at bounding box center [157, 160] width 10 height 10
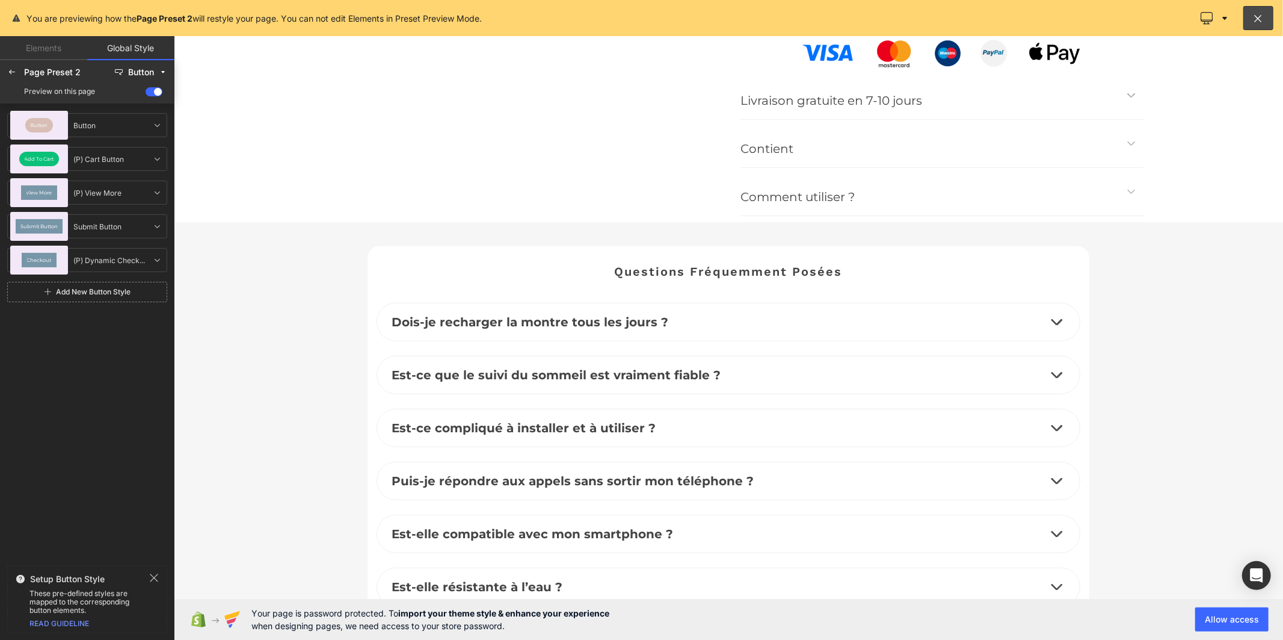
scroll to position [4379, 0]
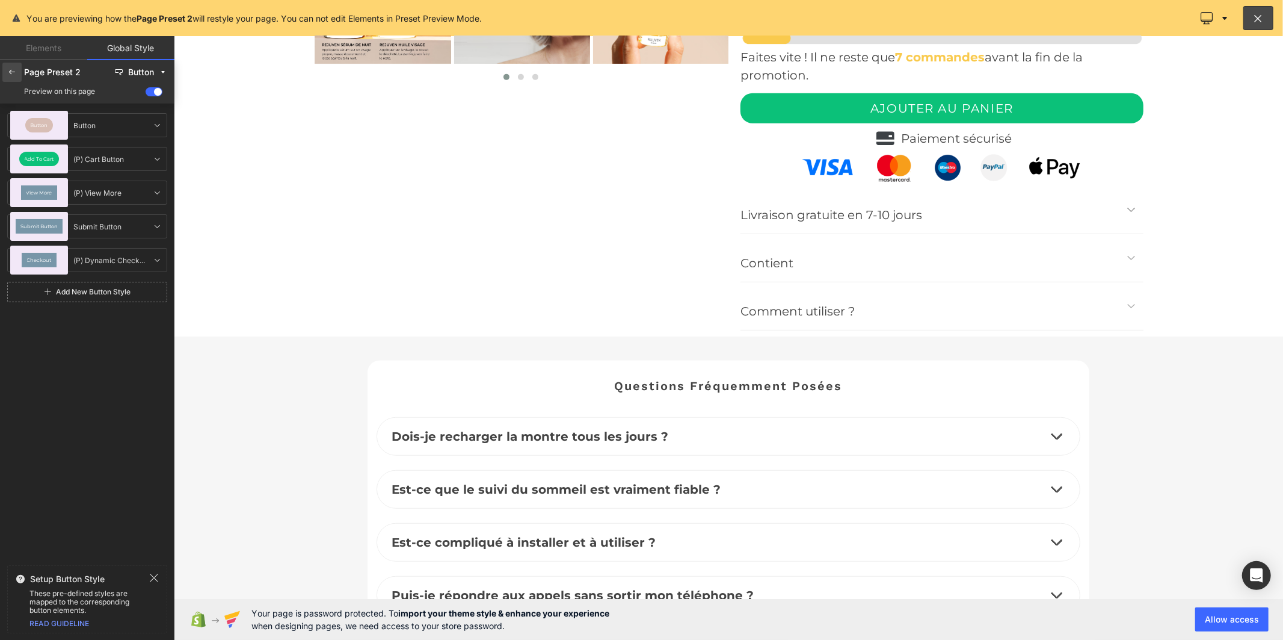
click at [14, 69] on icon at bounding box center [12, 72] width 10 height 10
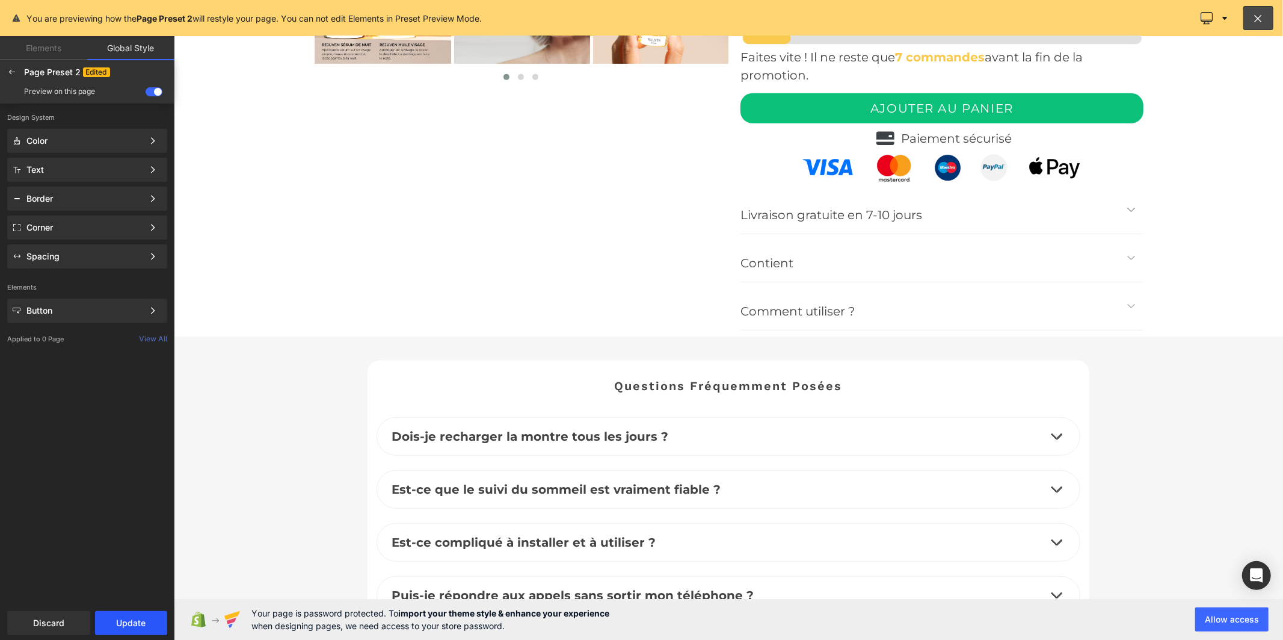
click at [133, 619] on button "Update" at bounding box center [131, 623] width 72 height 24
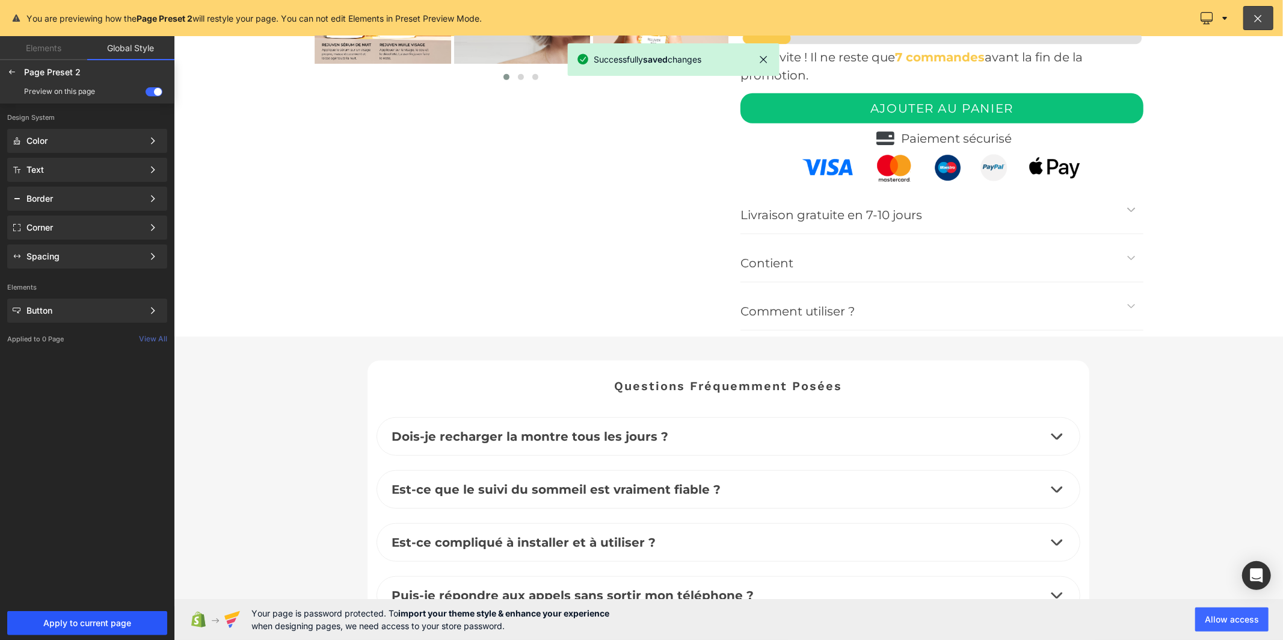
click at [115, 623] on span "Apply to current page" at bounding box center [87, 623] width 146 height 10
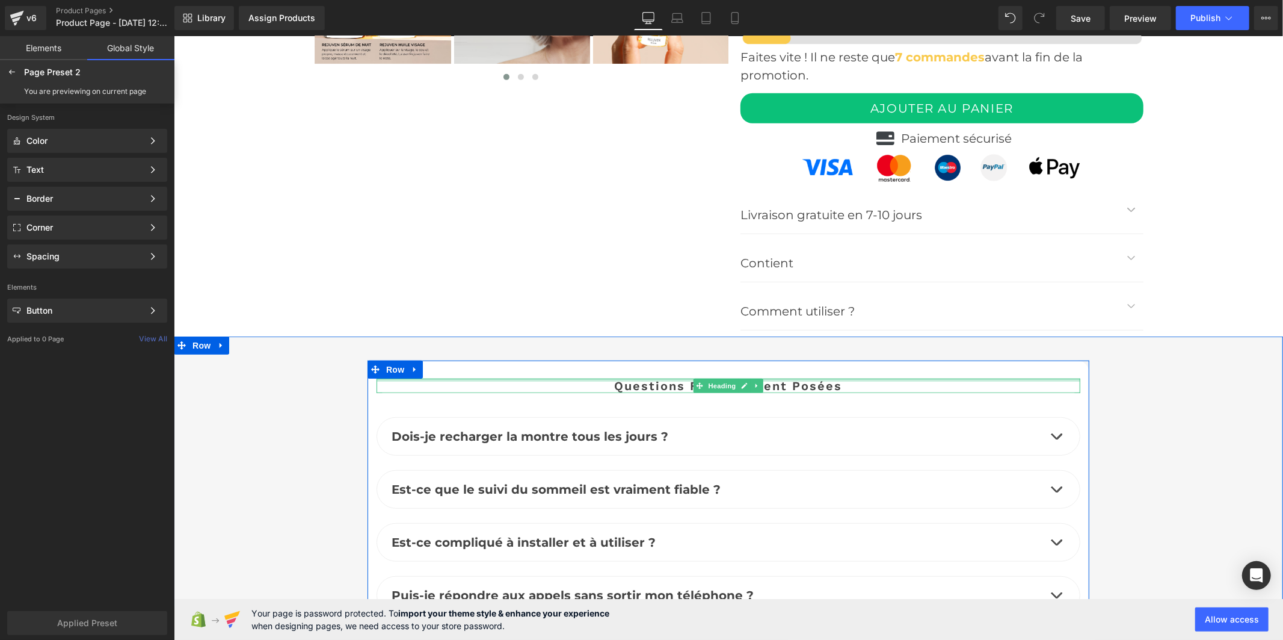
click at [679, 378] on div at bounding box center [728, 379] width 704 height 3
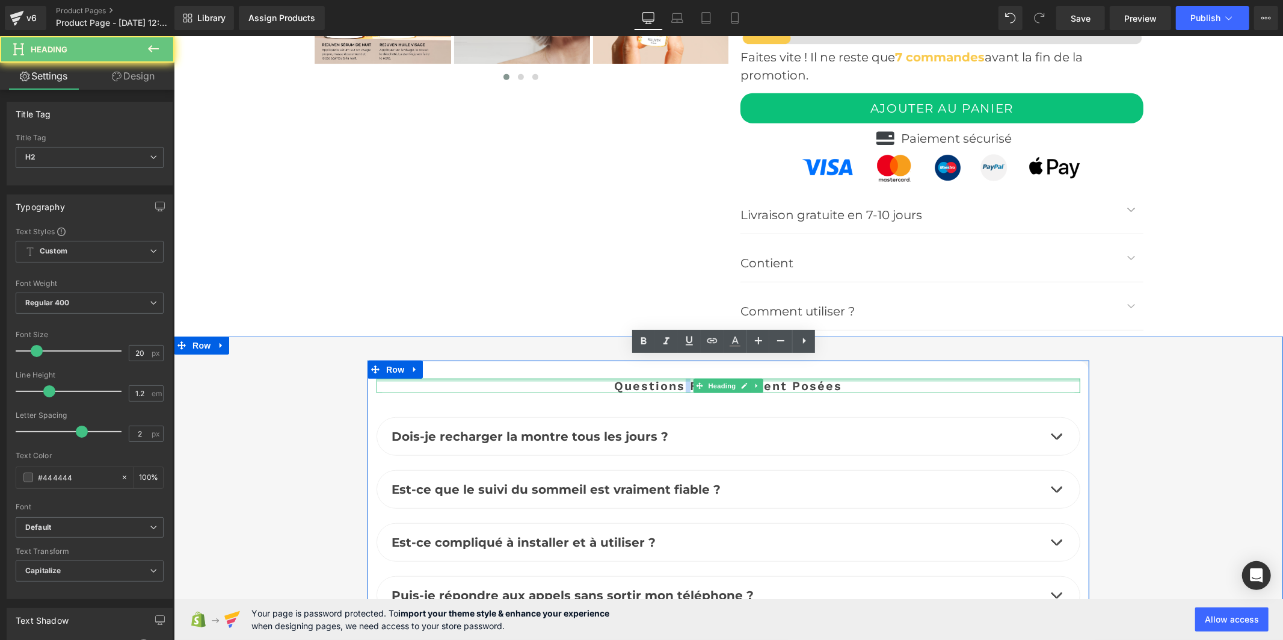
click at [679, 378] on span "Questions fréquemment posées" at bounding box center [728, 385] width 228 height 14
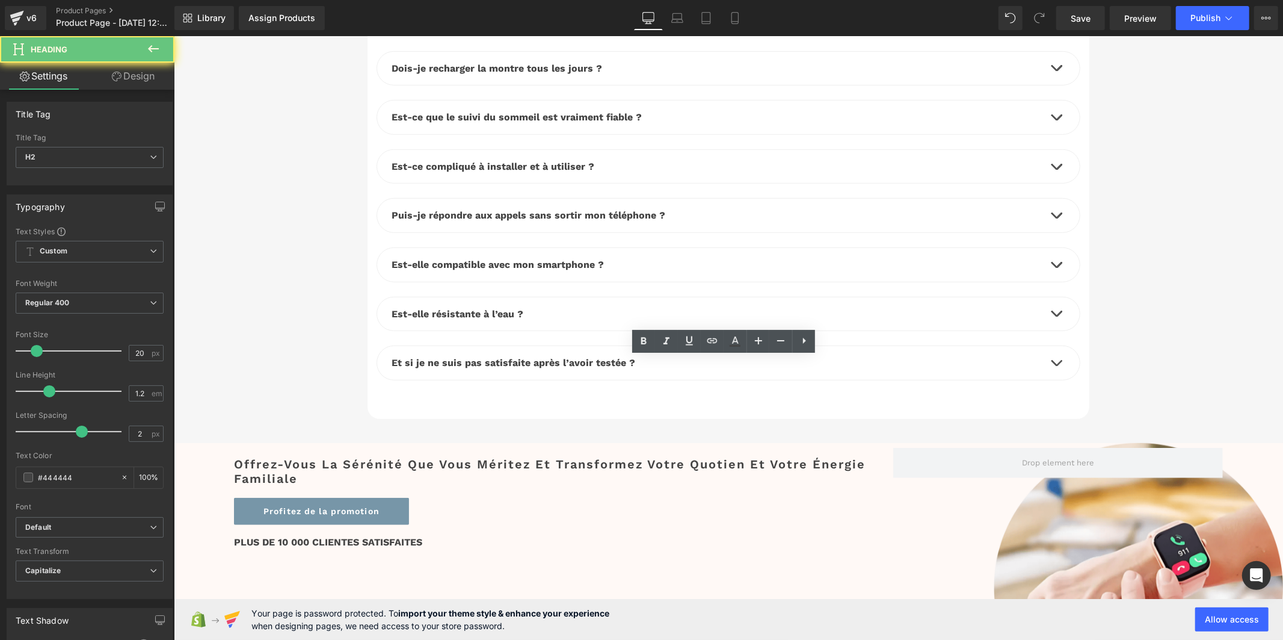
click at [679, 26] on span "Questions fréquemment posées" at bounding box center [728, 19] width 228 height 14
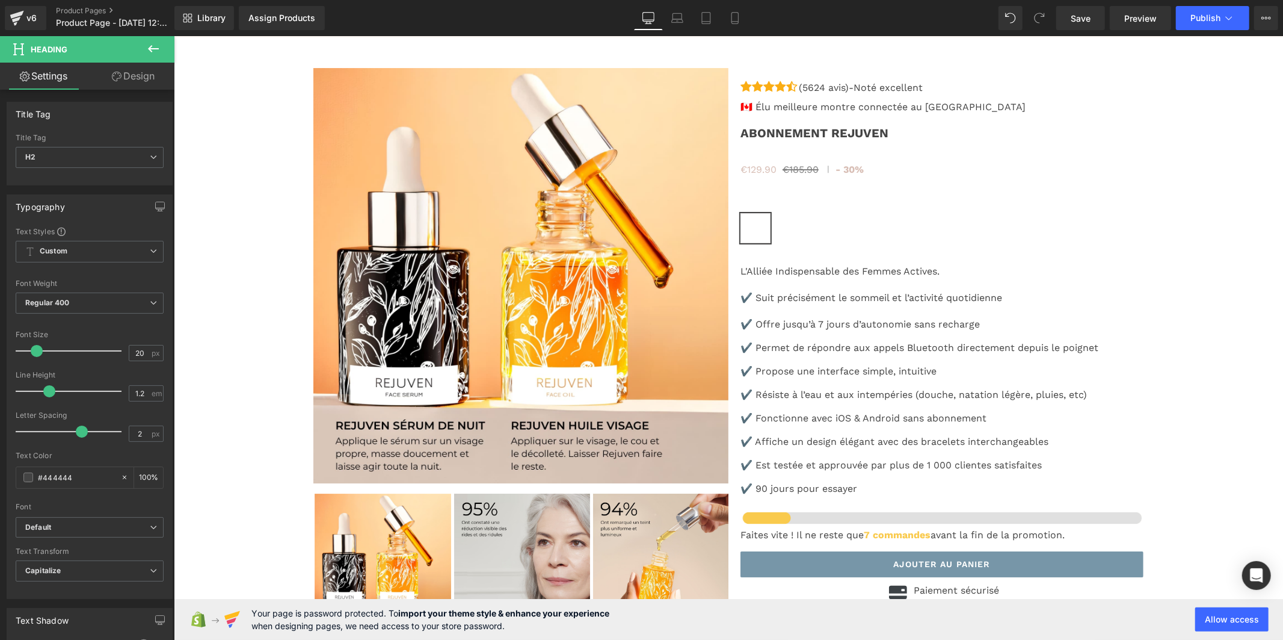
scroll to position [3444, 0]
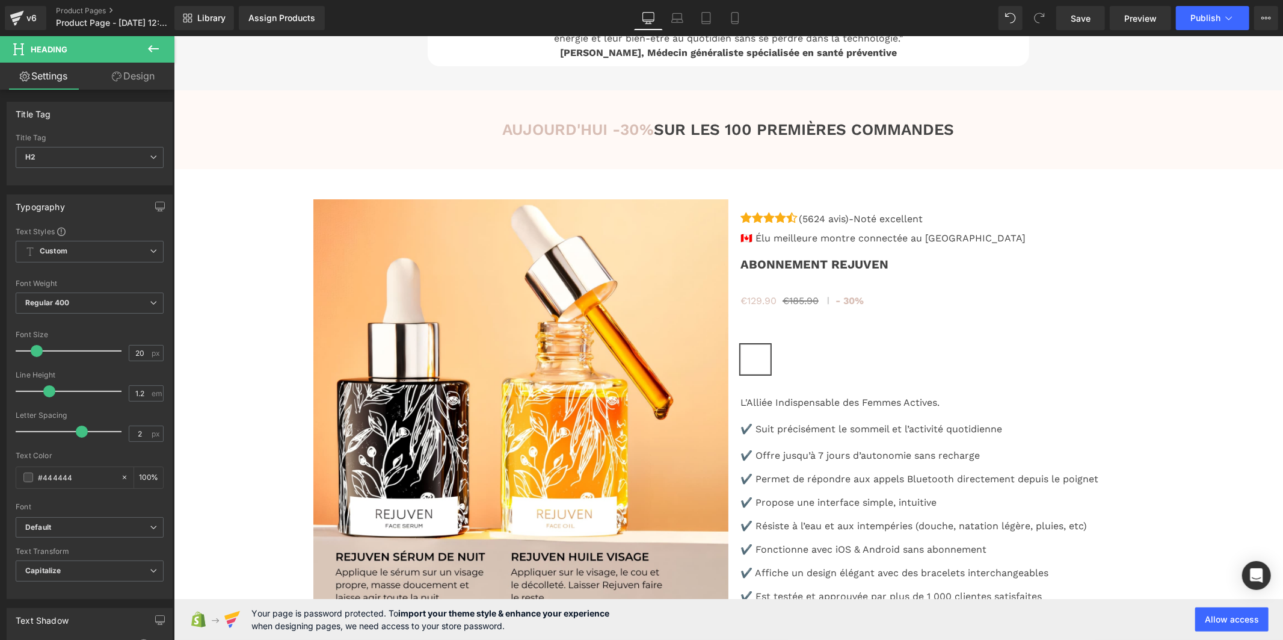
click at [732, 138] on div "AUJOURD'HUI -30% SUR LES 100 PREMIÈRES COMMANDES Heading" at bounding box center [728, 129] width 704 height 19
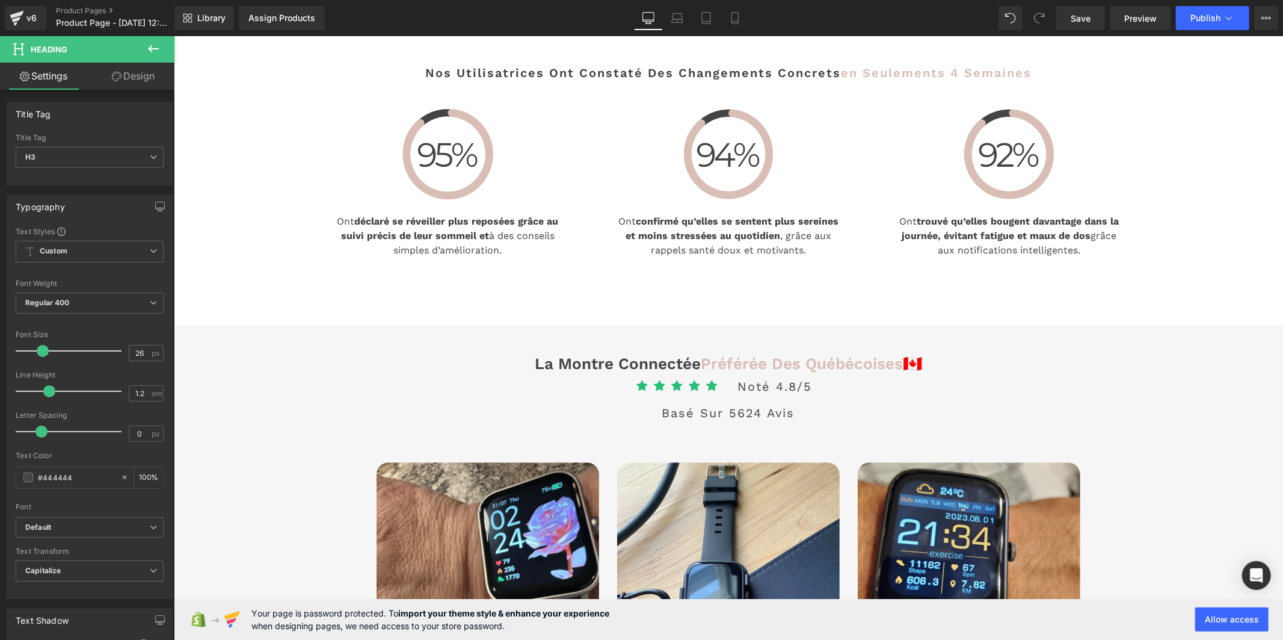
scroll to position [2307, 0]
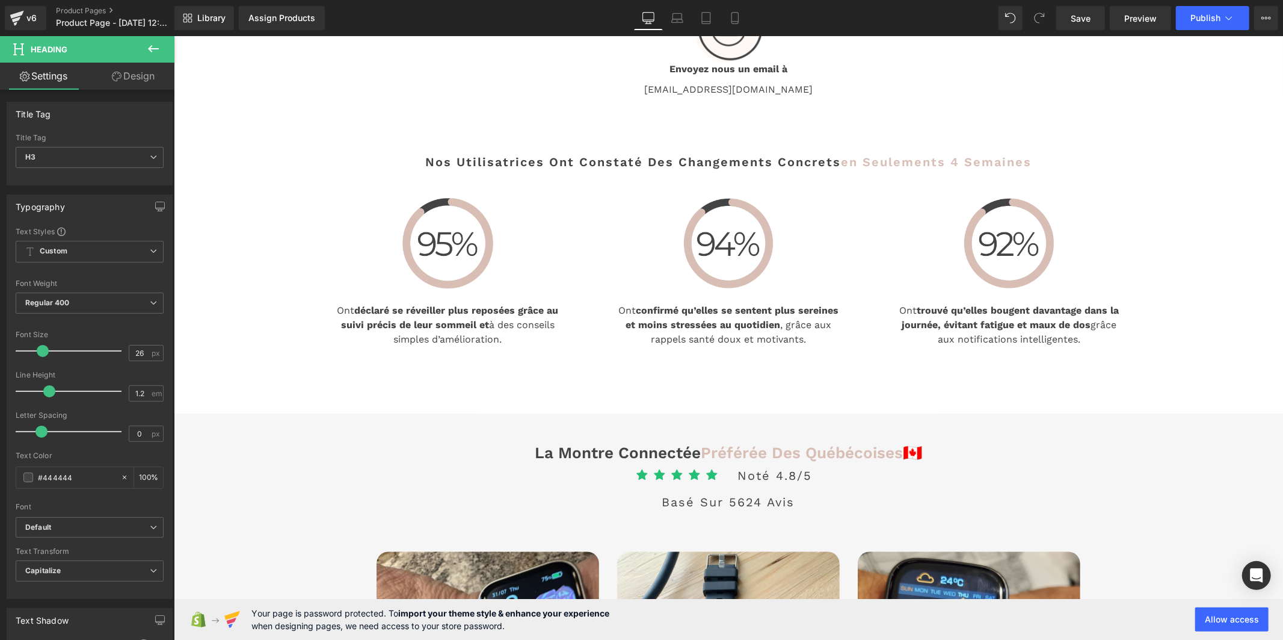
click at [149, 46] on icon at bounding box center [153, 49] width 14 height 14
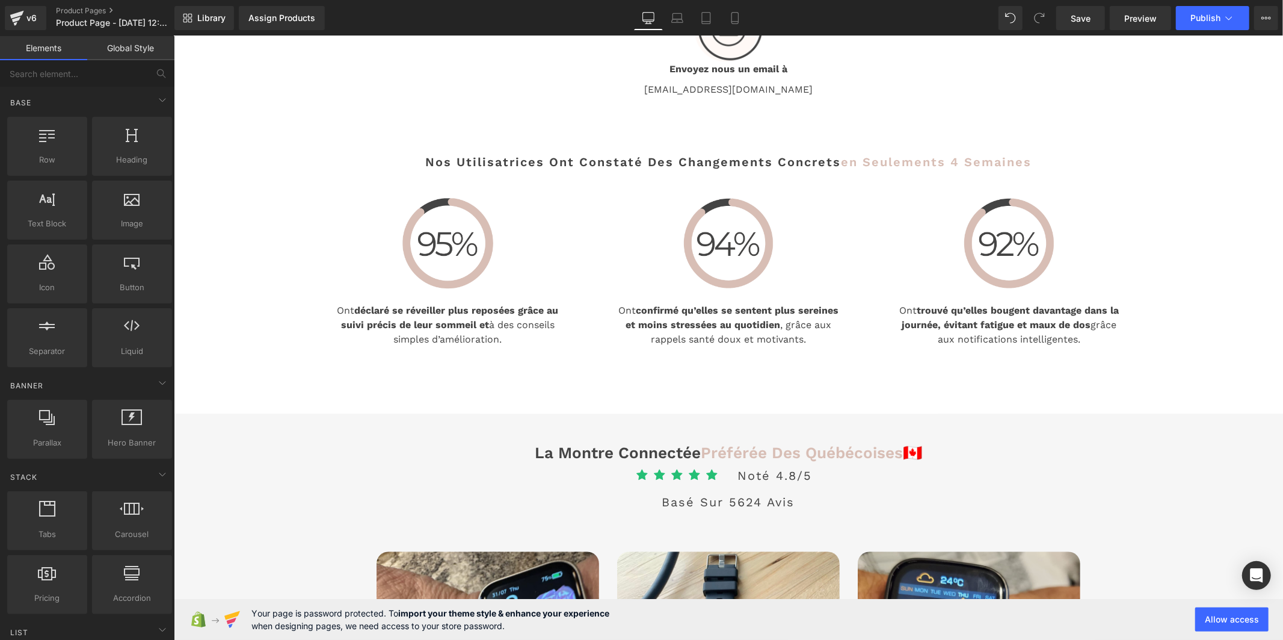
click at [119, 53] on link "Global Style" at bounding box center [130, 48] width 87 height 24
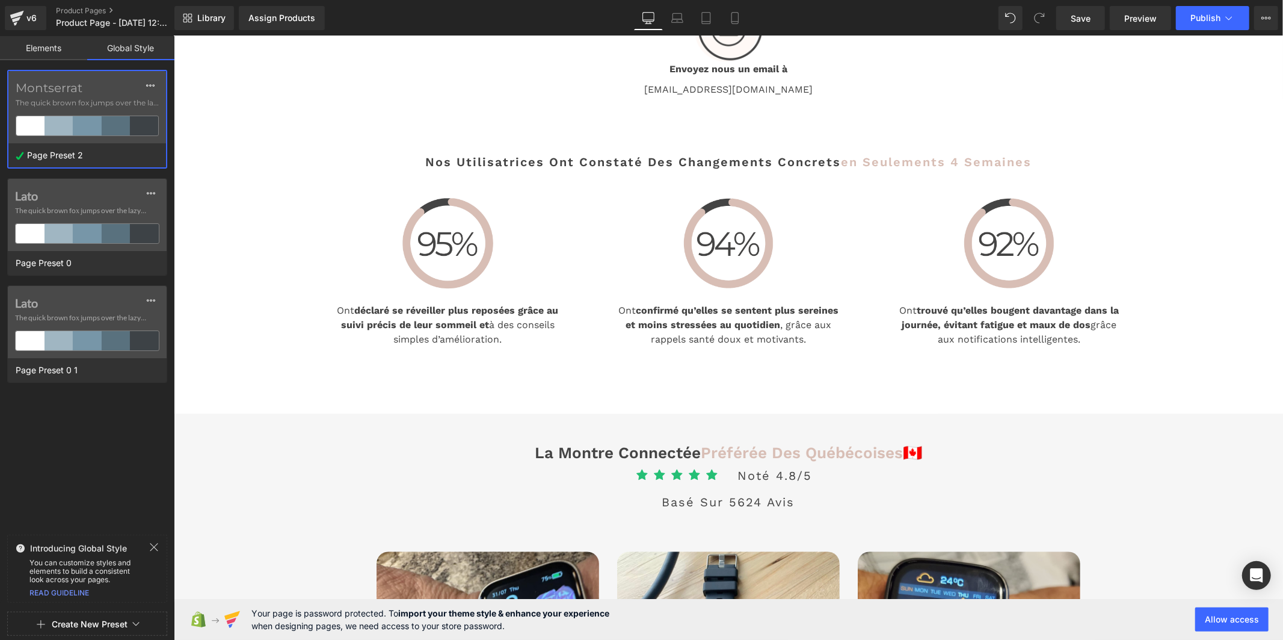
click at [53, 81] on label "Montserrat" at bounding box center [87, 88] width 143 height 14
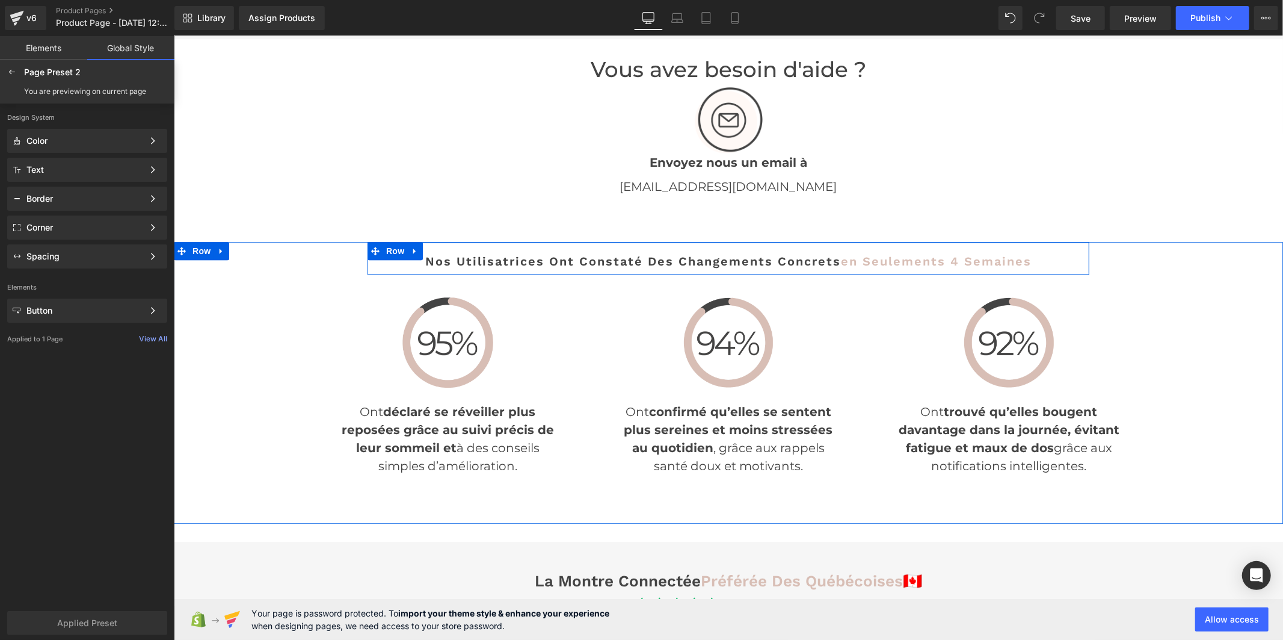
click at [693, 253] on span at bounding box center [699, 260] width 13 height 14
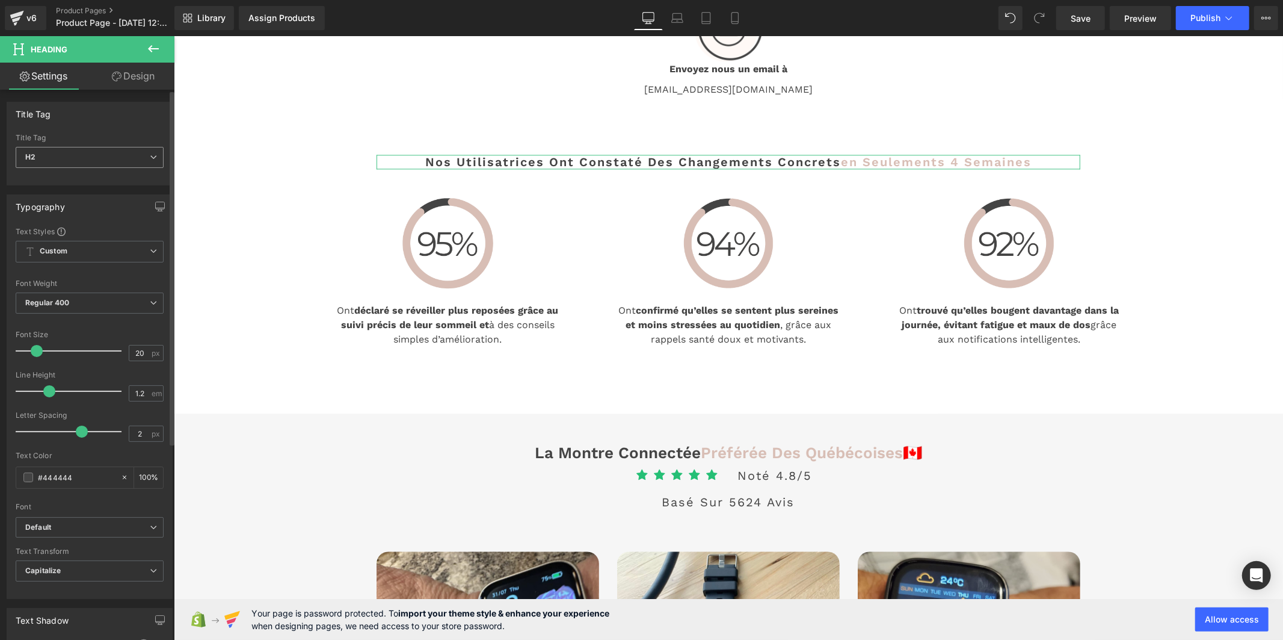
click at [134, 157] on span "H2" at bounding box center [90, 157] width 148 height 21
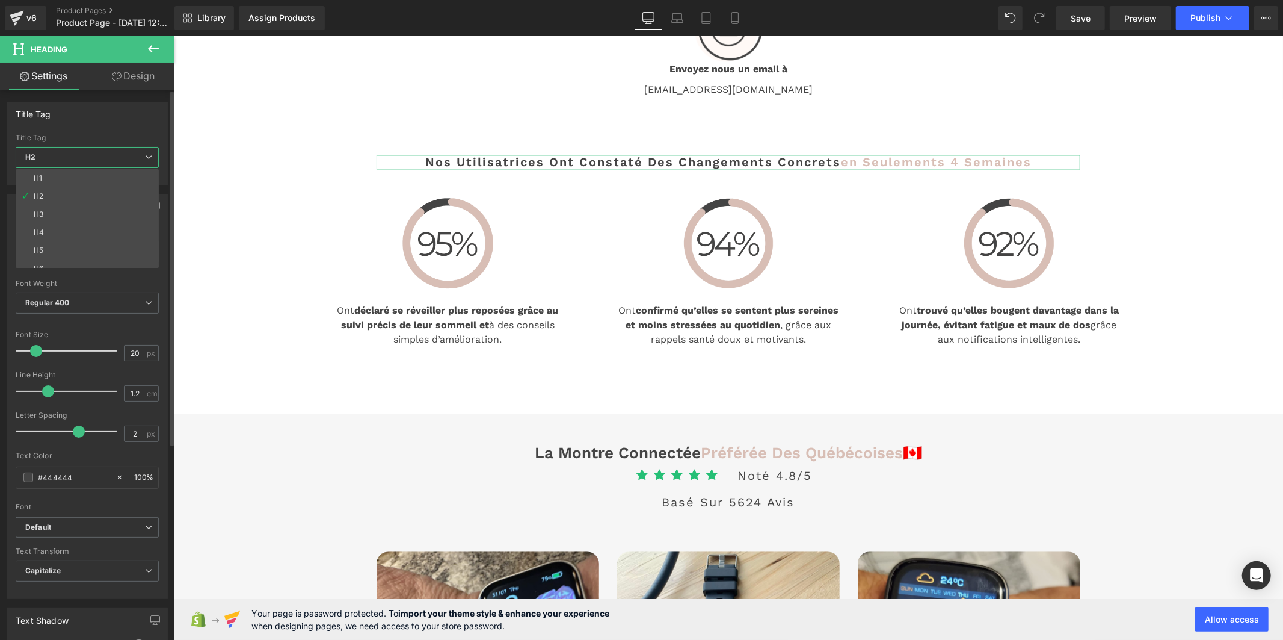
click at [134, 157] on span "H2" at bounding box center [87, 157] width 143 height 21
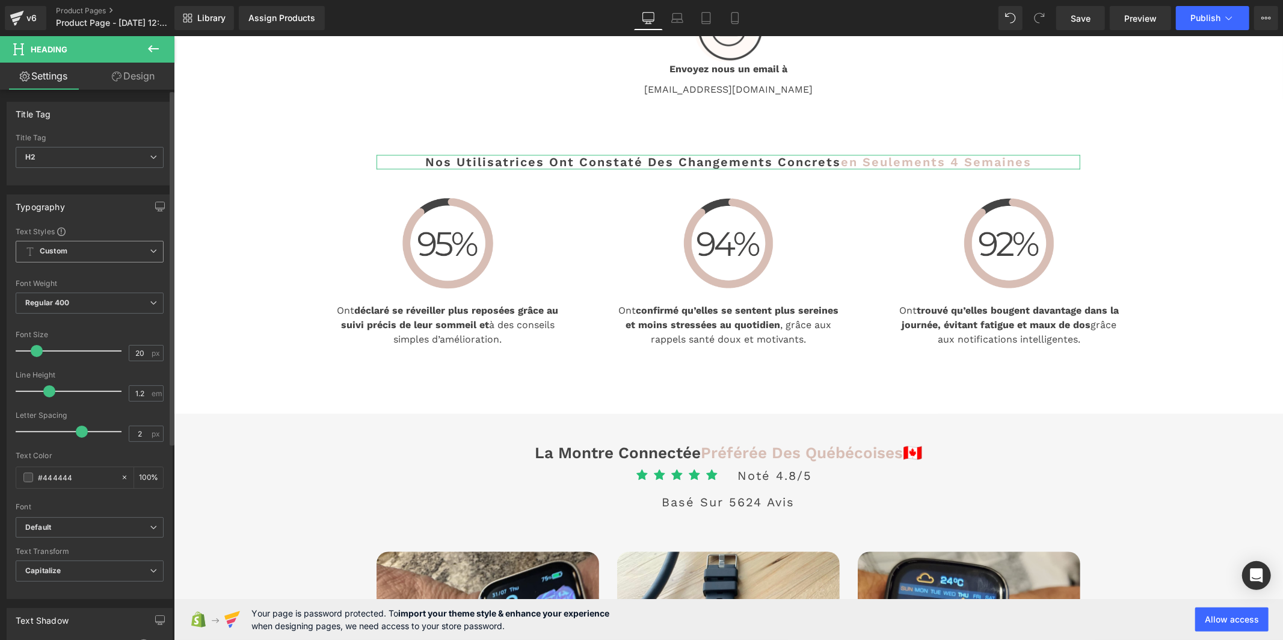
click at [110, 247] on span "Custom" at bounding box center [90, 252] width 148 height 22
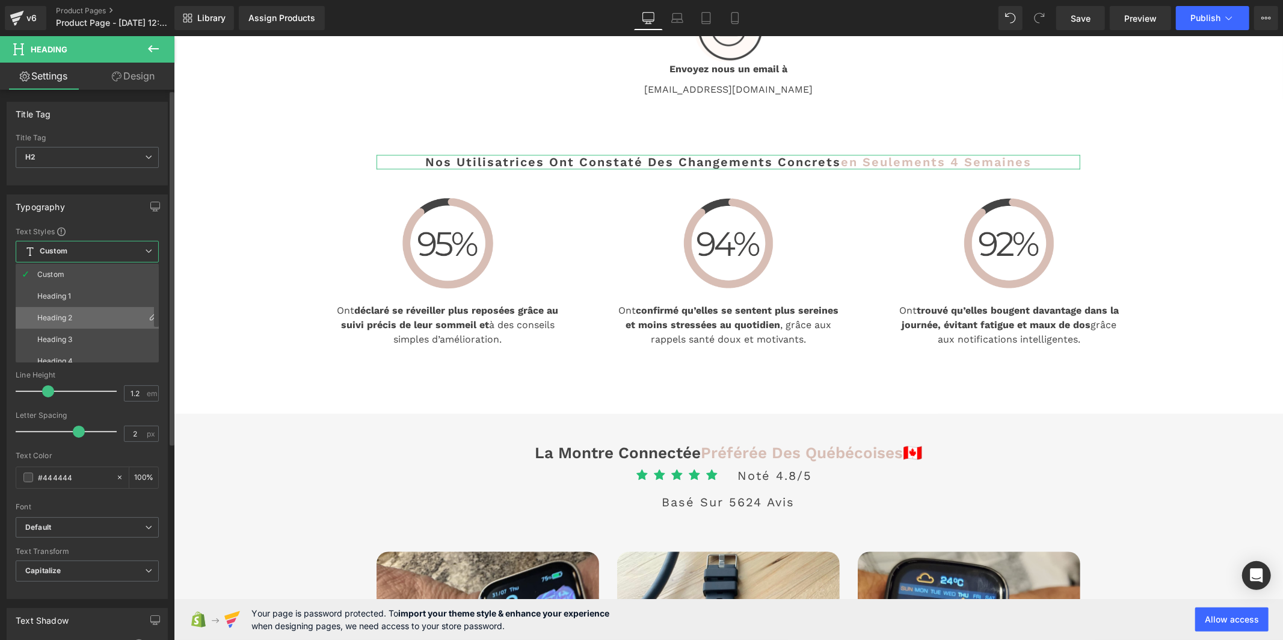
click at [101, 315] on li "Heading 2" at bounding box center [90, 318] width 149 height 22
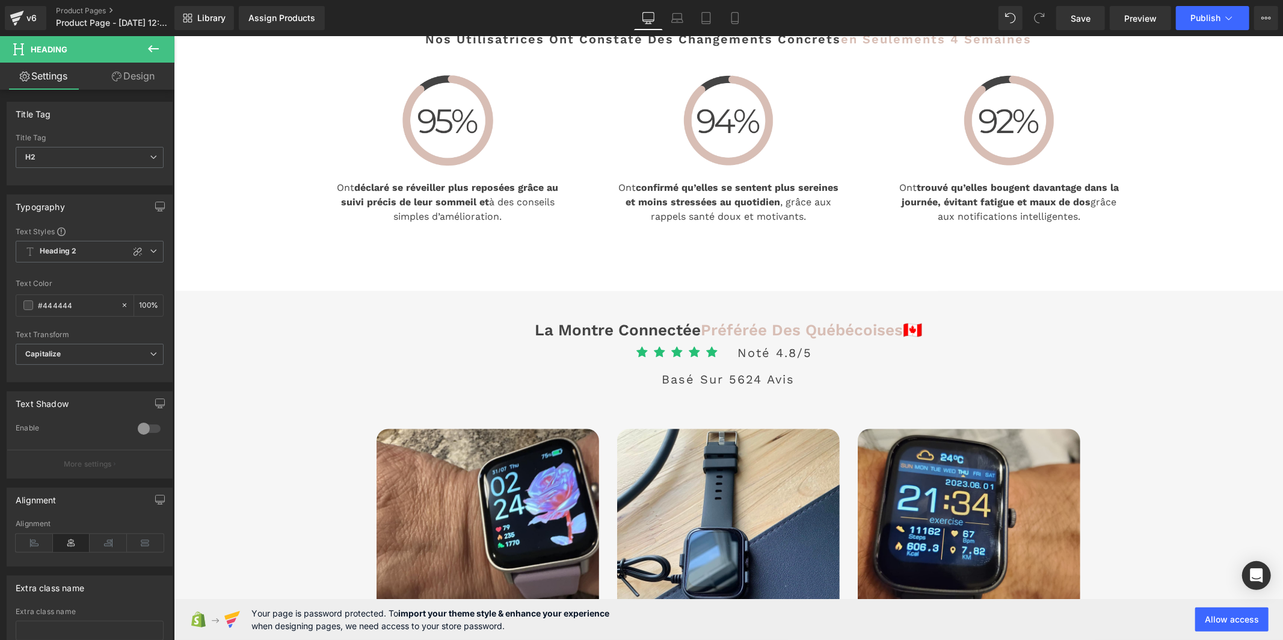
scroll to position [2674, 0]
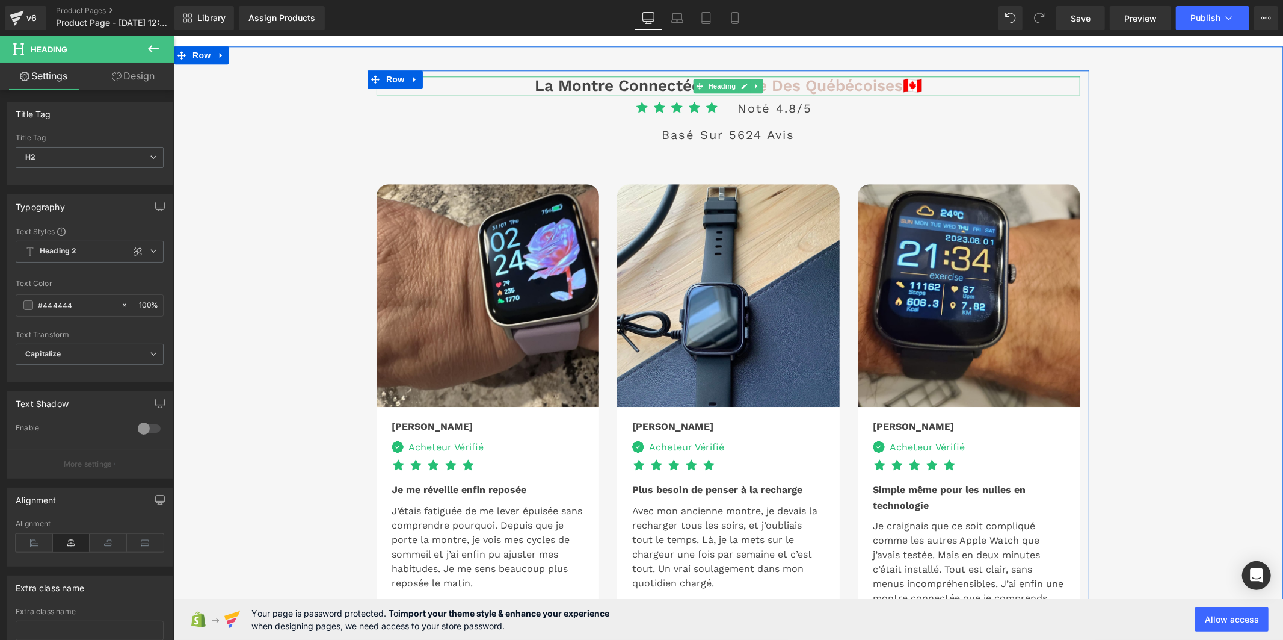
click at [620, 94] on h3 "La montre connectée Préférée Des québécoises 🇨🇦" at bounding box center [728, 85] width 704 height 19
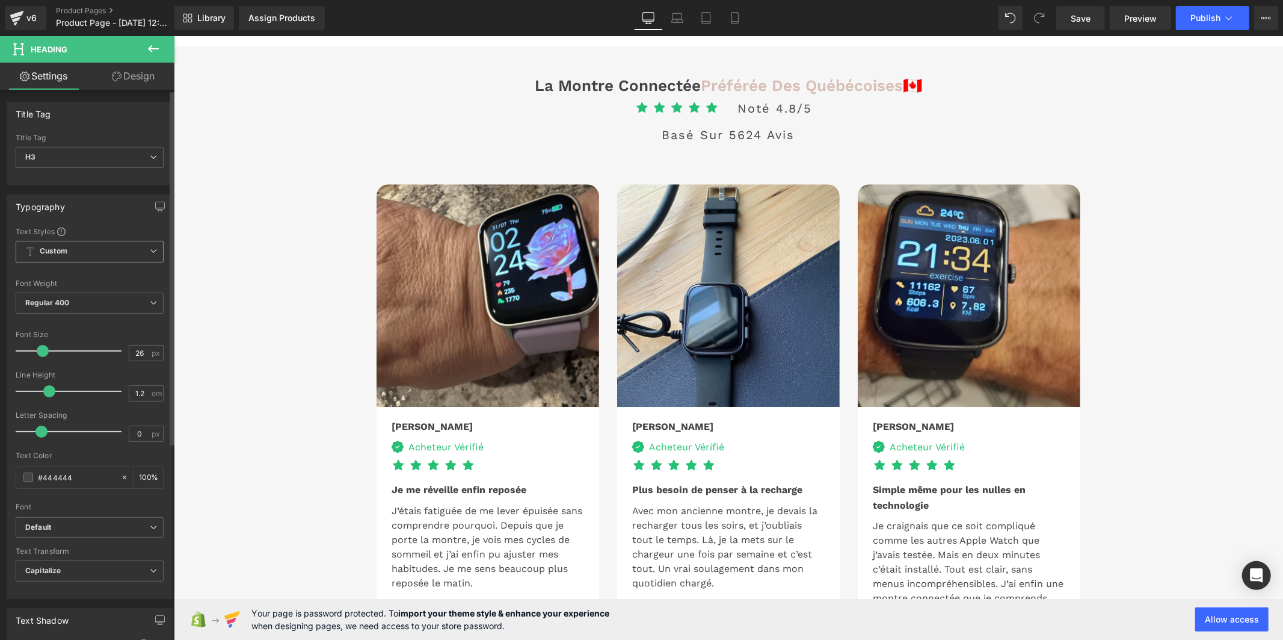
click at [99, 250] on span "Custom" at bounding box center [90, 252] width 148 height 22
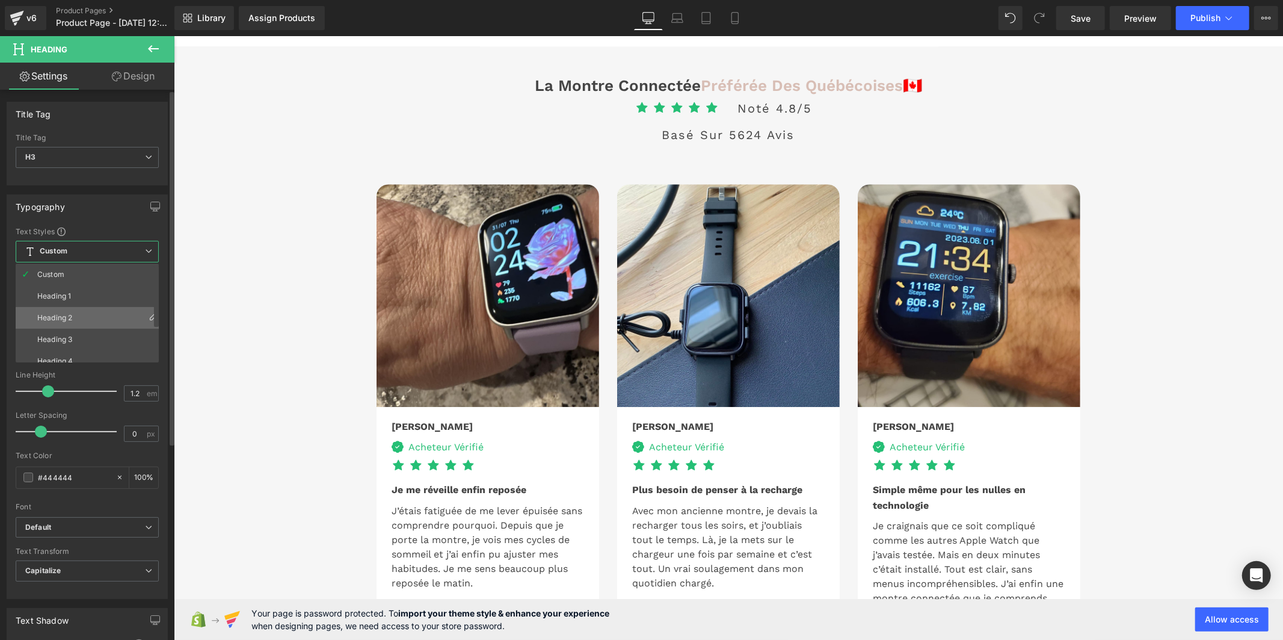
click at [88, 316] on li "Heading 2" at bounding box center [90, 318] width 149 height 22
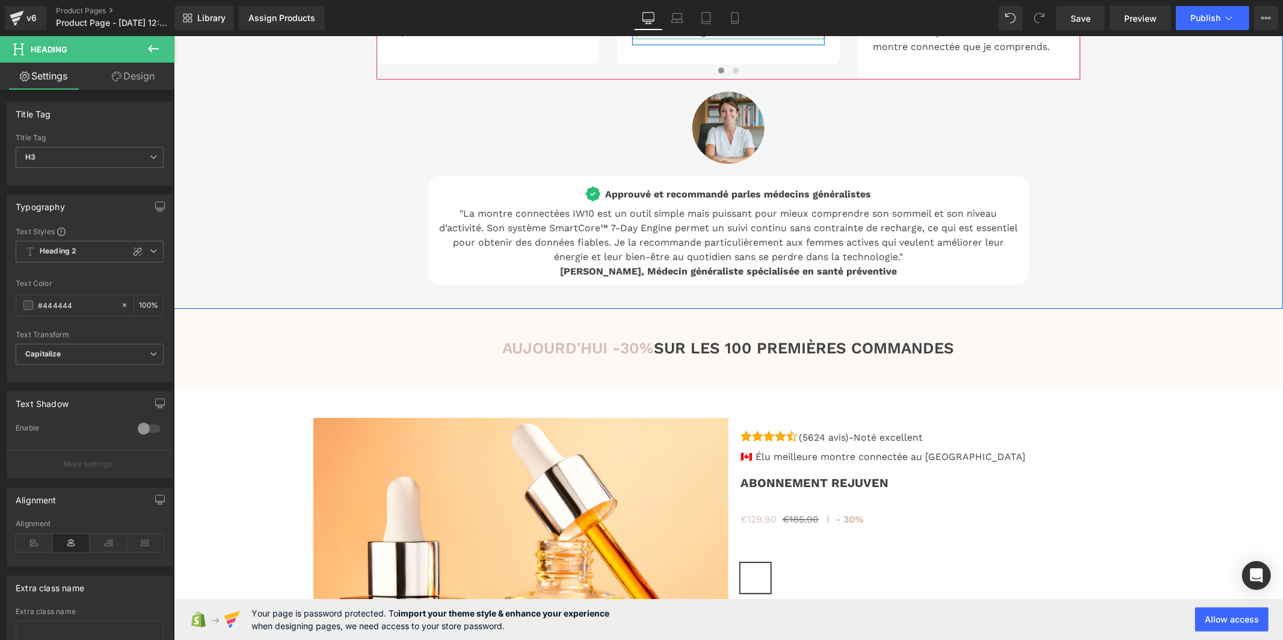
scroll to position [3409, 0]
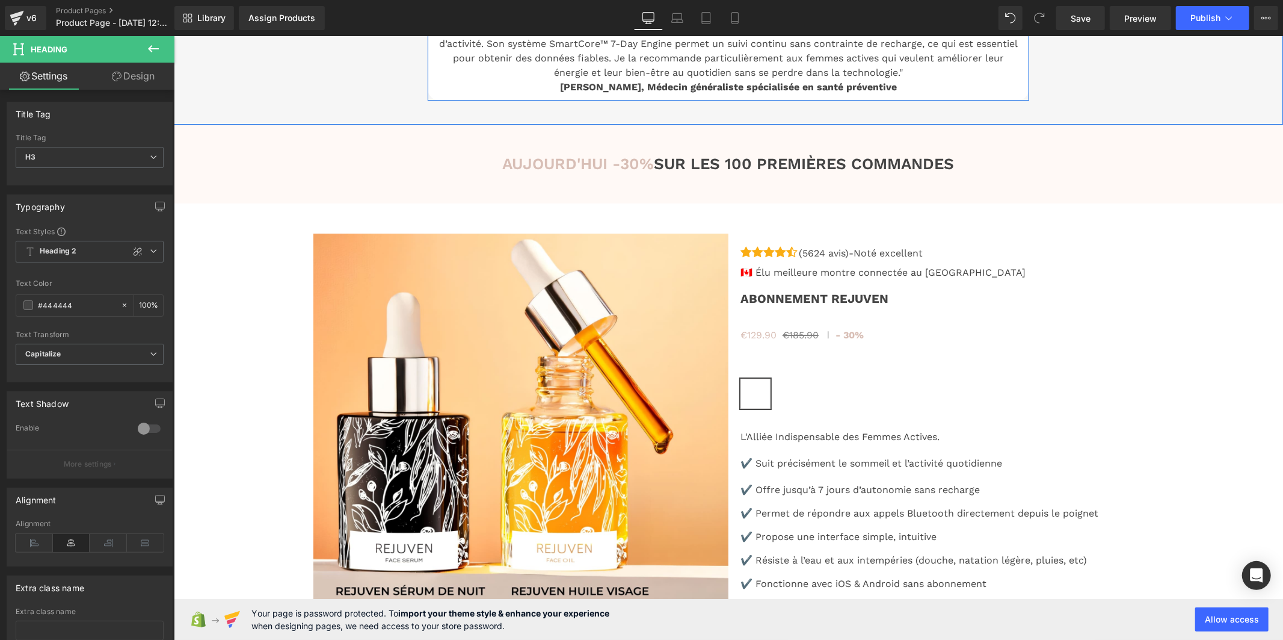
click at [663, 15] on span "Approuvé et recommandé par" at bounding box center [676, 9] width 142 height 11
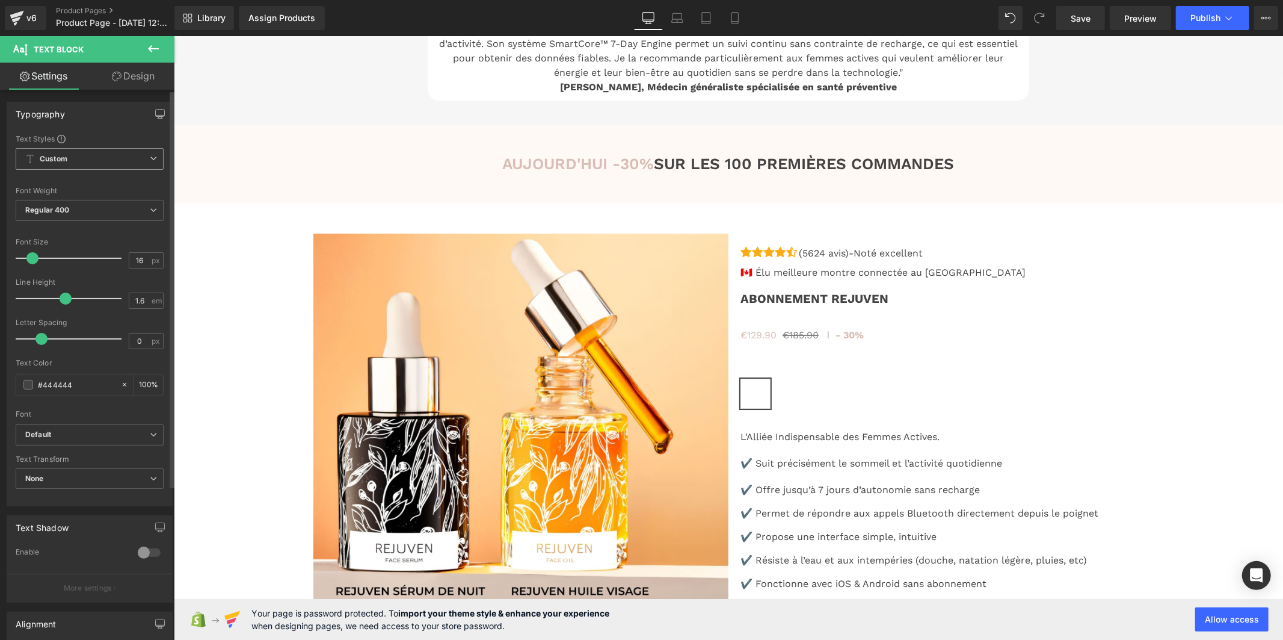
click at [106, 162] on span "Custom" at bounding box center [90, 159] width 148 height 22
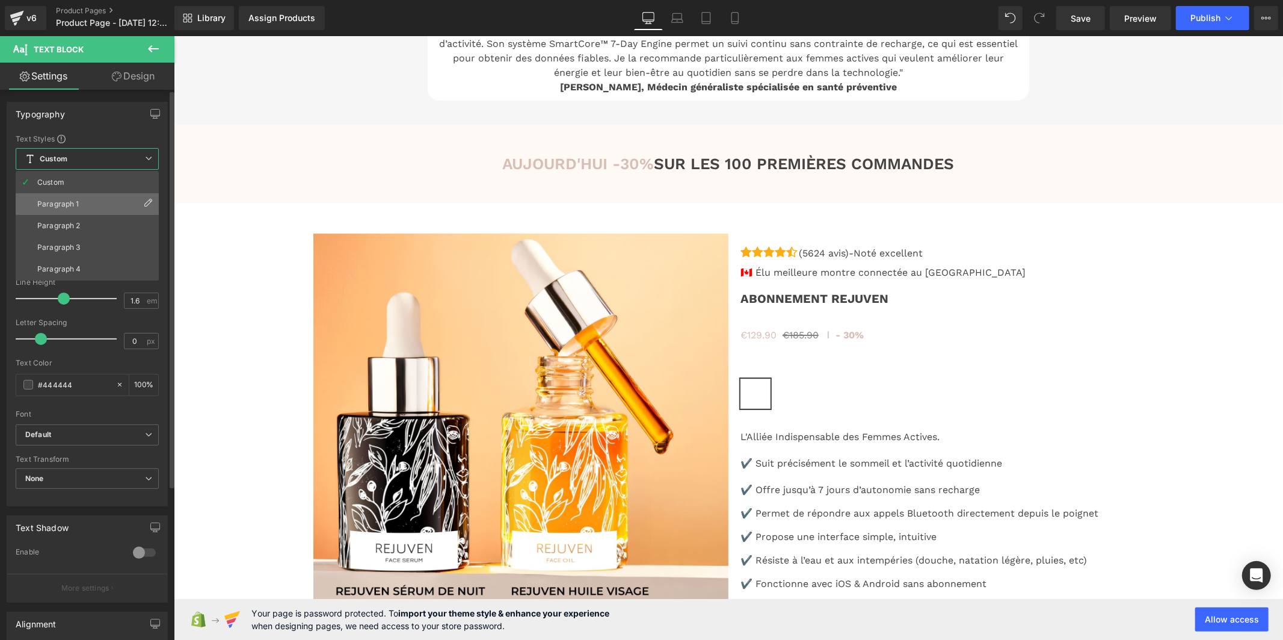
click at [102, 203] on li "Paragraph 1" at bounding box center [87, 204] width 143 height 22
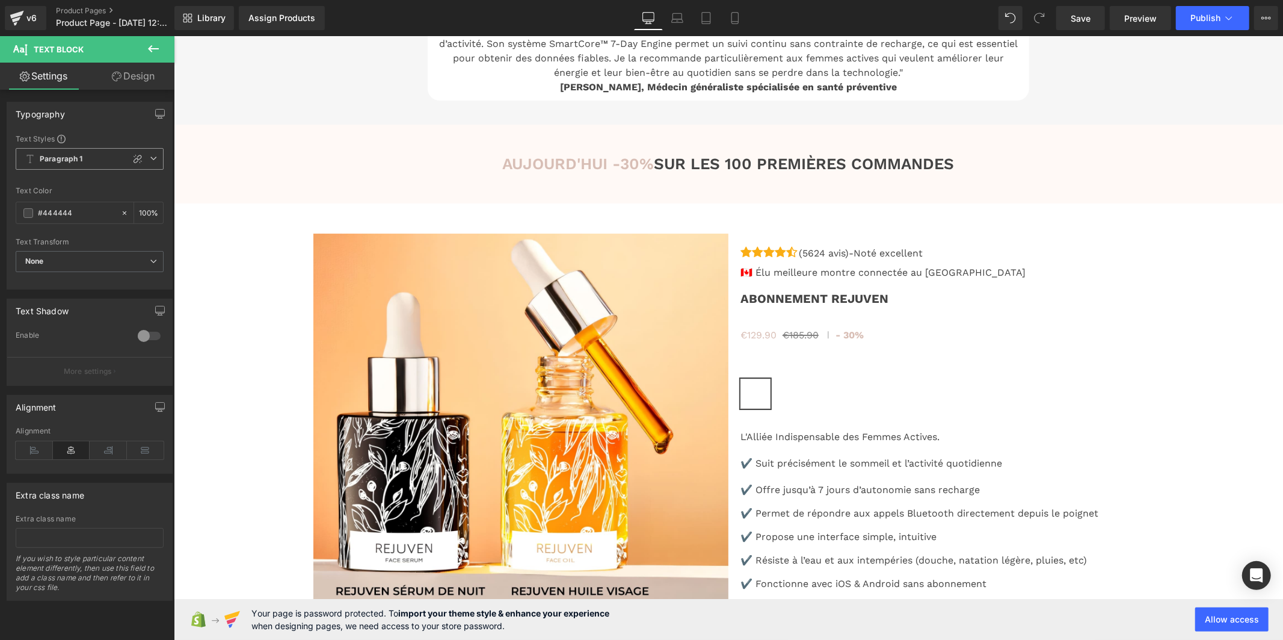
click at [88, 157] on span "Paragraph 1" at bounding box center [90, 159] width 148 height 22
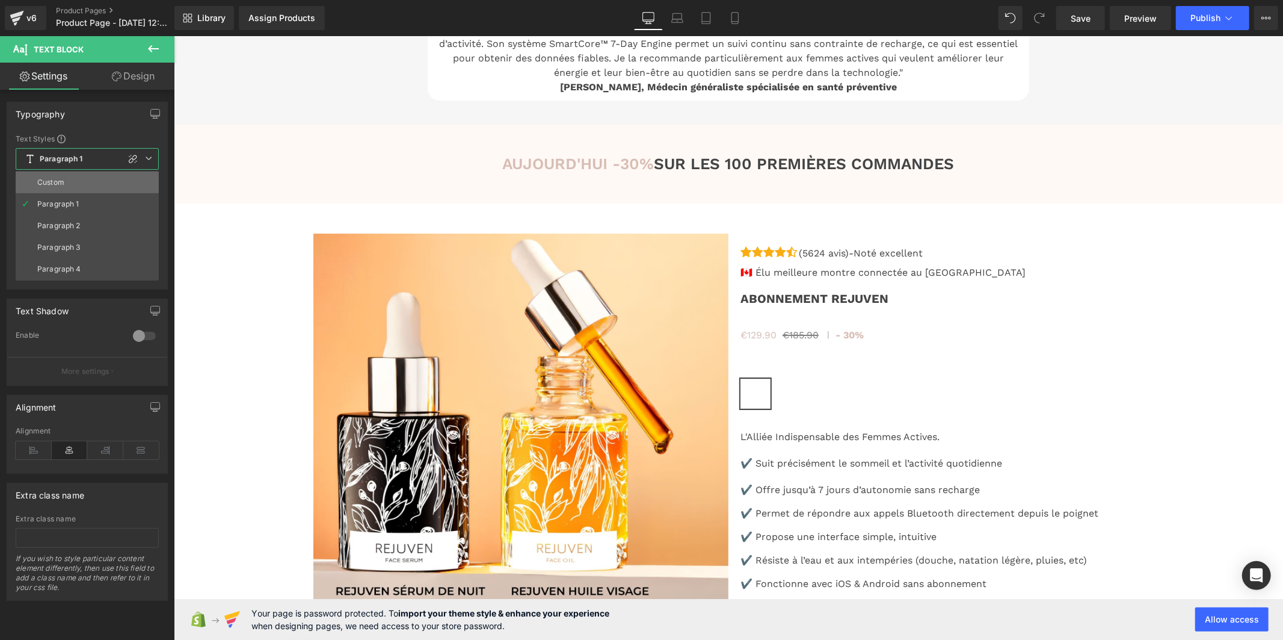
click at [91, 182] on li "Custom" at bounding box center [87, 182] width 143 height 22
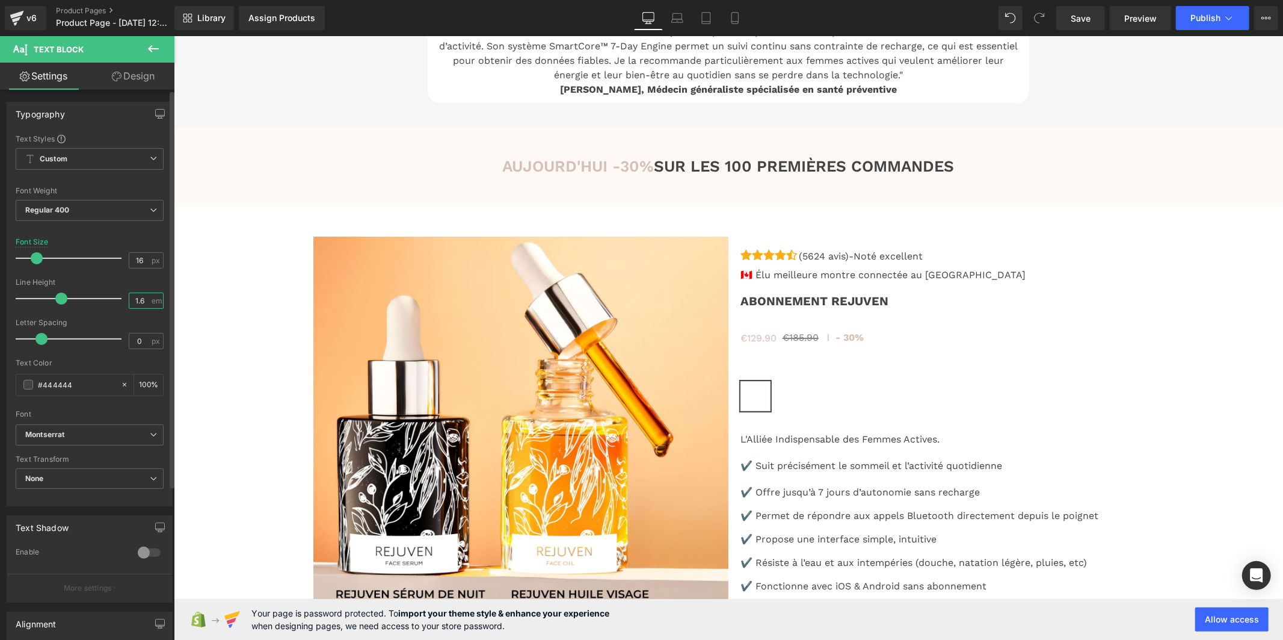
click at [140, 300] on input "1.6" at bounding box center [139, 300] width 21 height 15
type input "1"
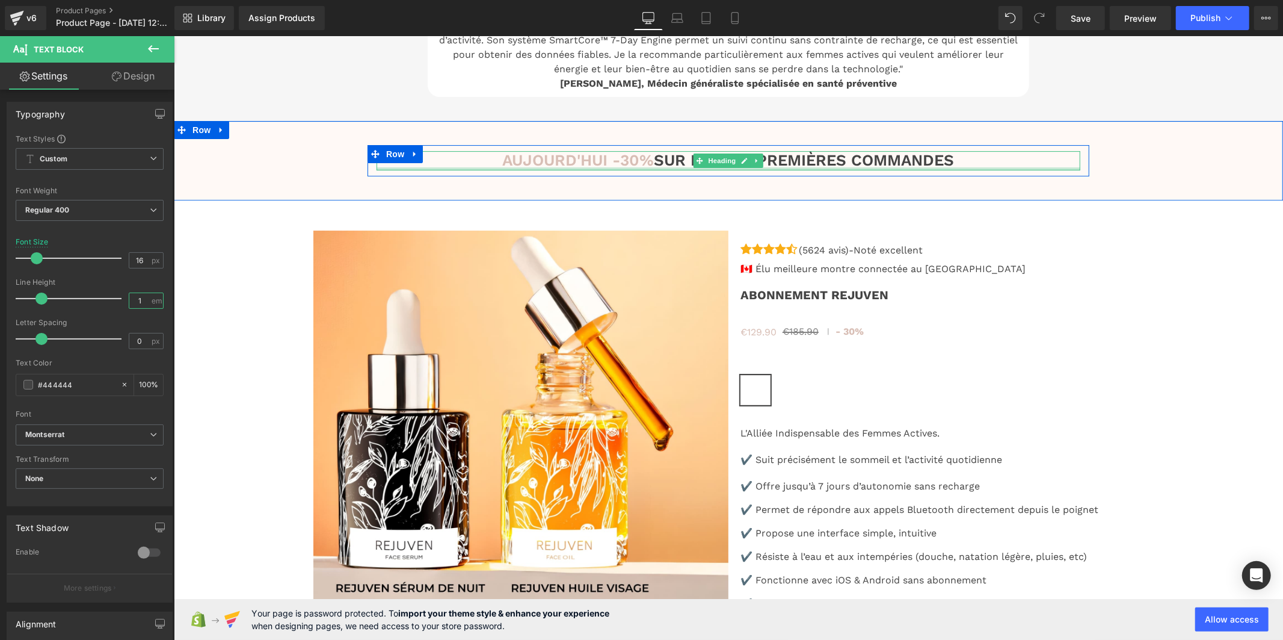
scroll to position [3476, 0]
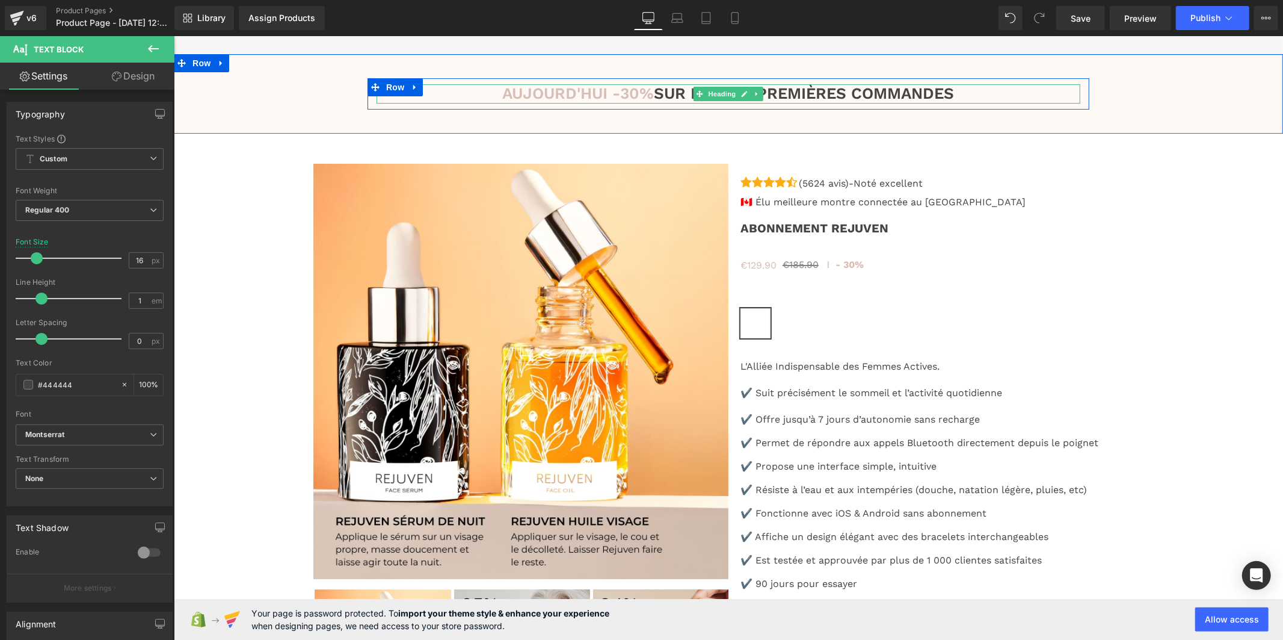
click at [619, 102] on span "AUJOURD'HUI -30%" at bounding box center [578, 93] width 152 height 18
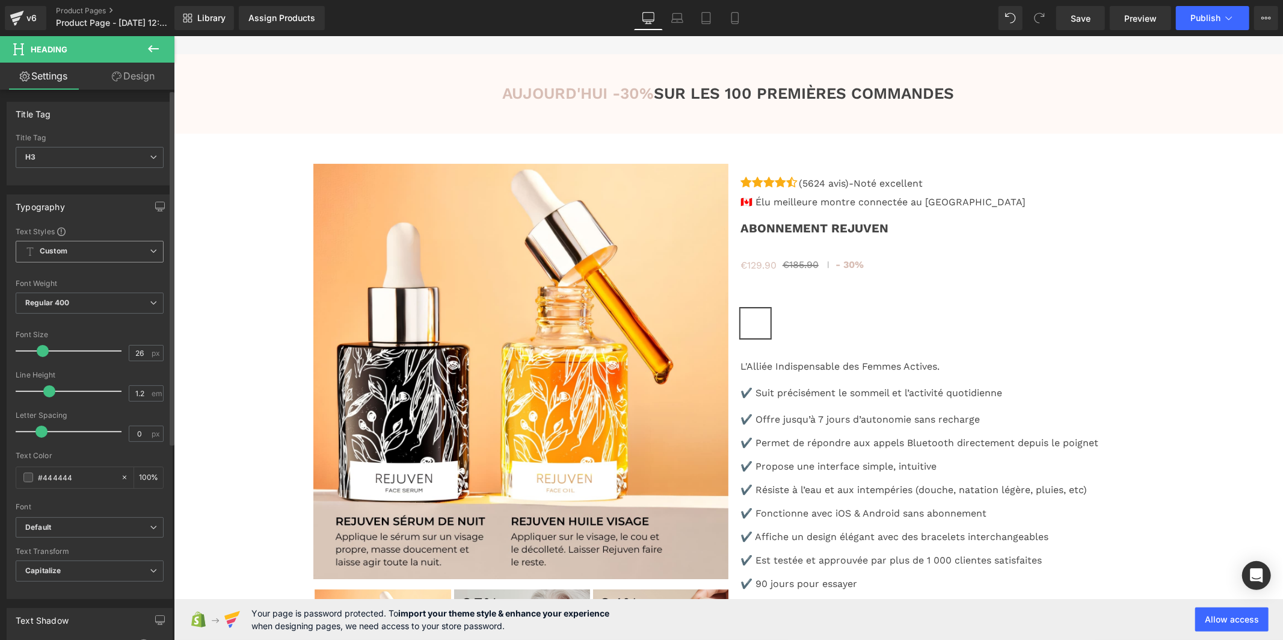
click at [105, 256] on span "Custom" at bounding box center [90, 252] width 148 height 22
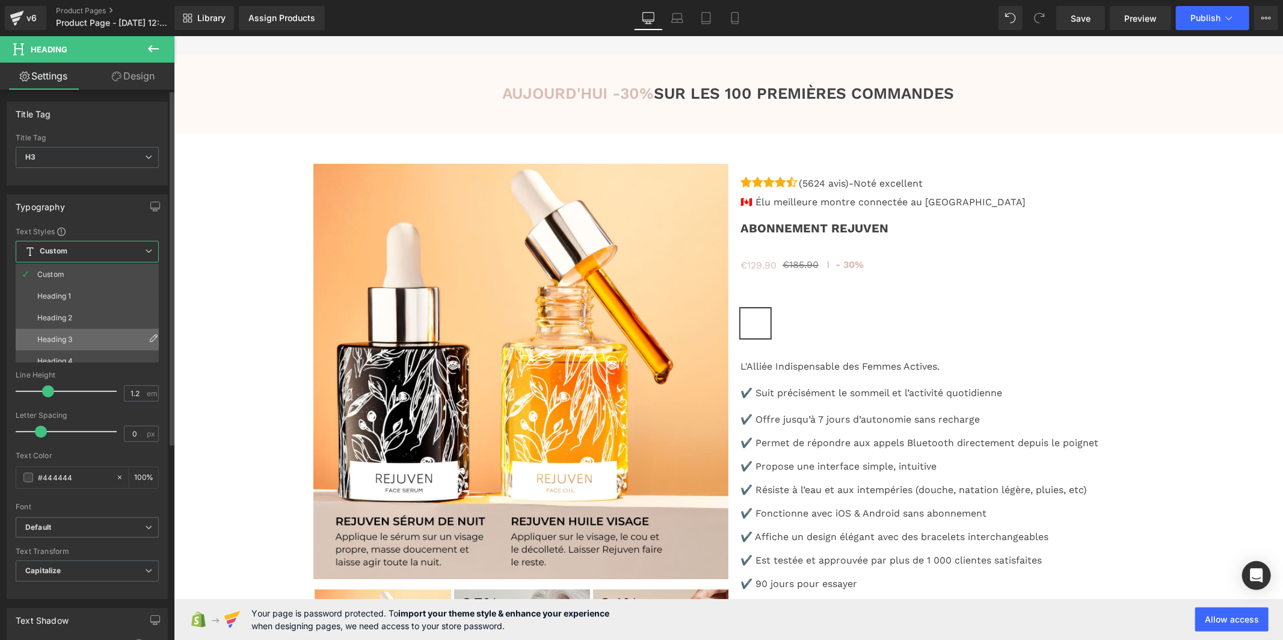
click at [102, 334] on li "Heading 3" at bounding box center [90, 340] width 149 height 22
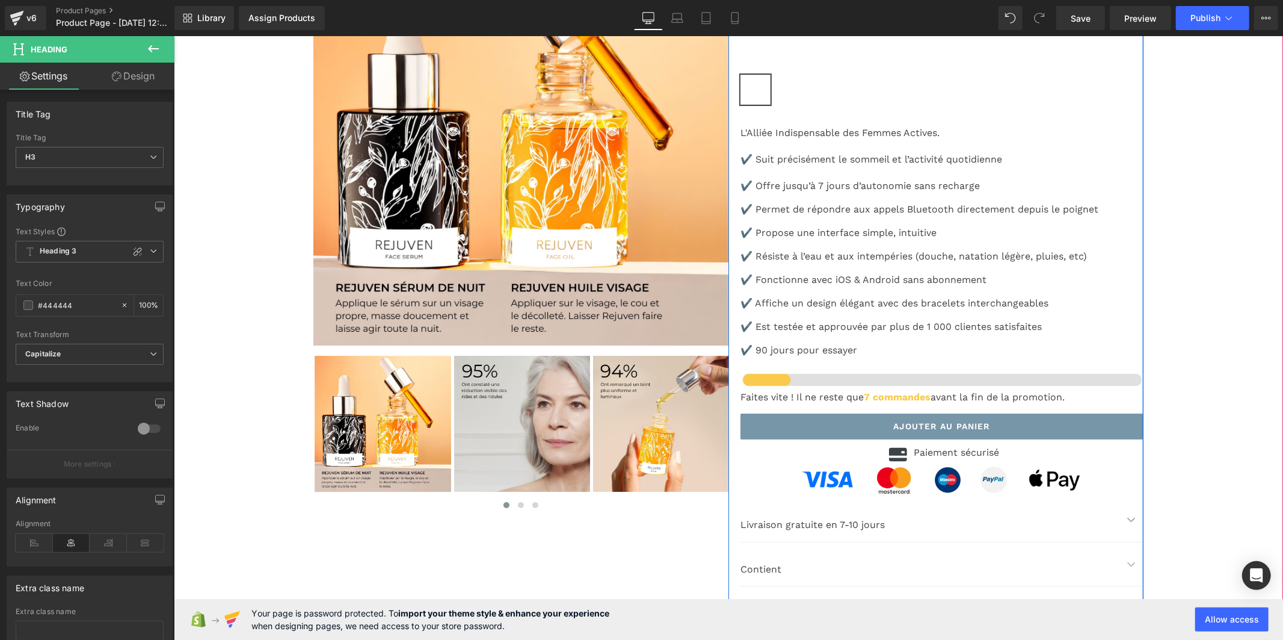
scroll to position [3744, 0]
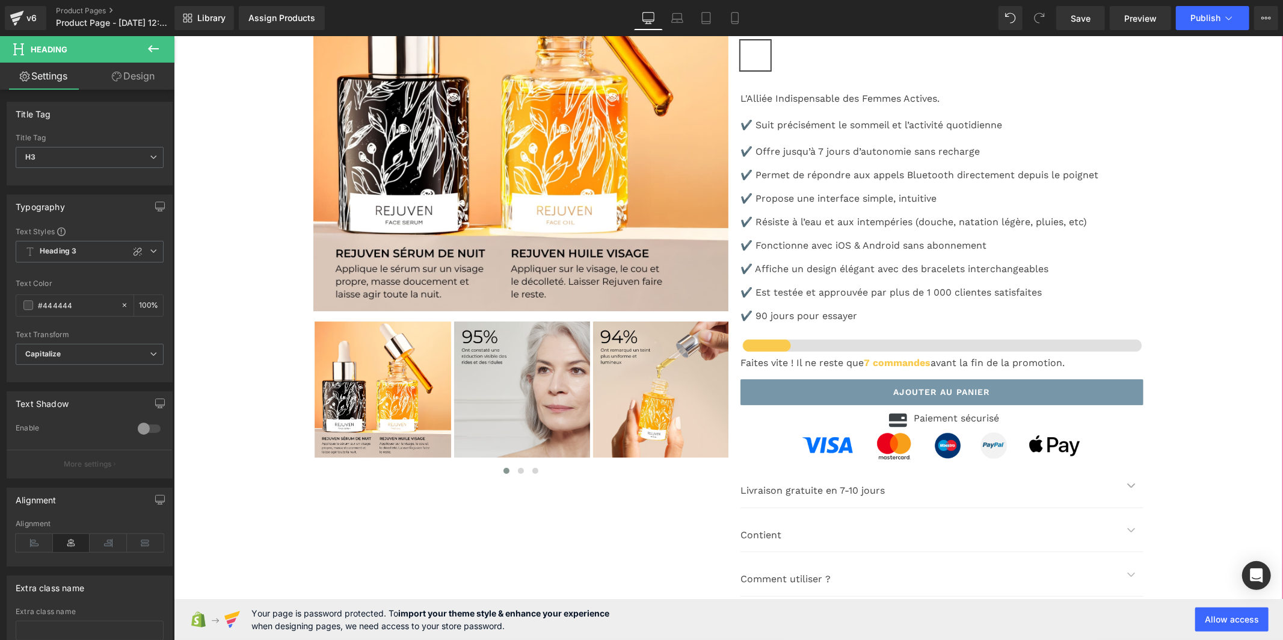
drag, startPoint x: 726, startPoint y: 133, endPoint x: 712, endPoint y: 136, distance: 14.8
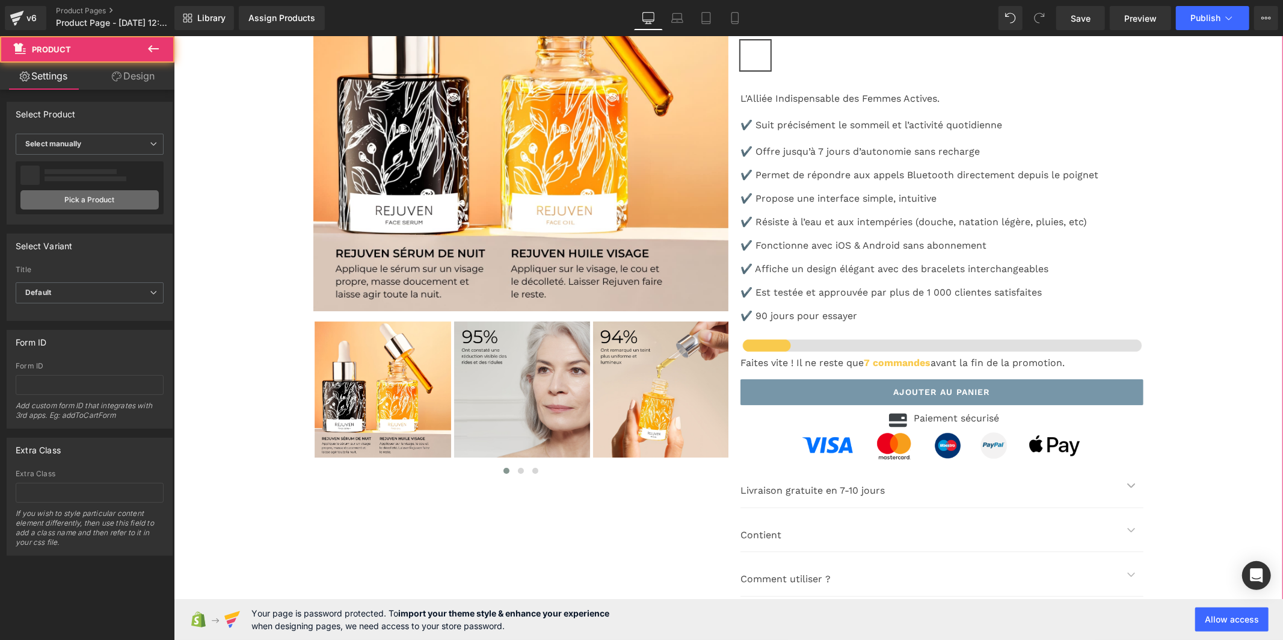
click at [69, 201] on link "Pick a Product" at bounding box center [89, 199] width 138 height 19
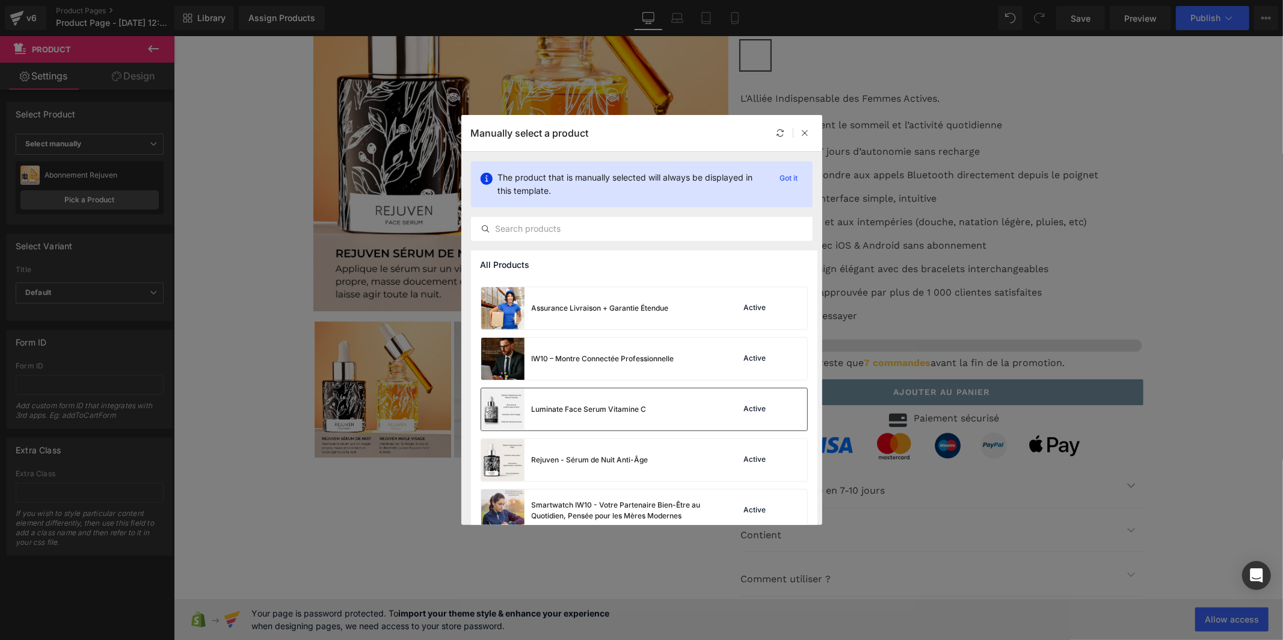
scroll to position [60, 0]
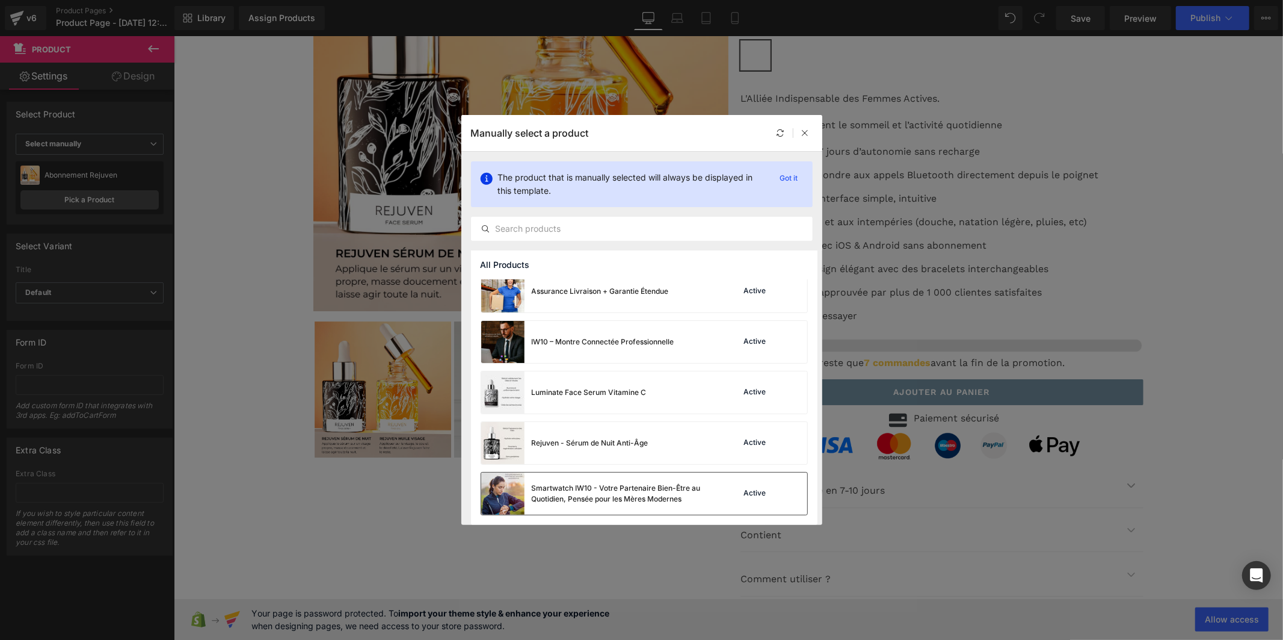
drag, startPoint x: 546, startPoint y: 457, endPoint x: 720, endPoint y: 493, distance: 177.6
click at [720, 493] on div "Smartwatch IW10 - Votre Partenaire Bien-Être au Quotidien, Pensée pour les Mère…" at bounding box center [644, 493] width 326 height 42
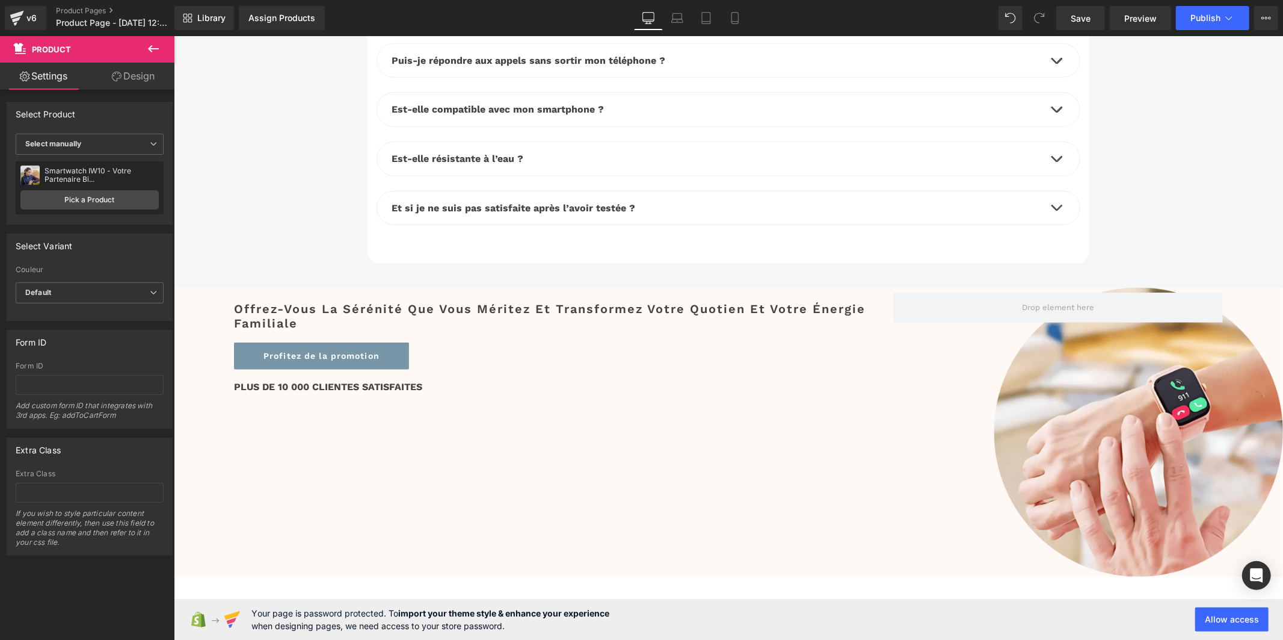
scroll to position [4546, 0]
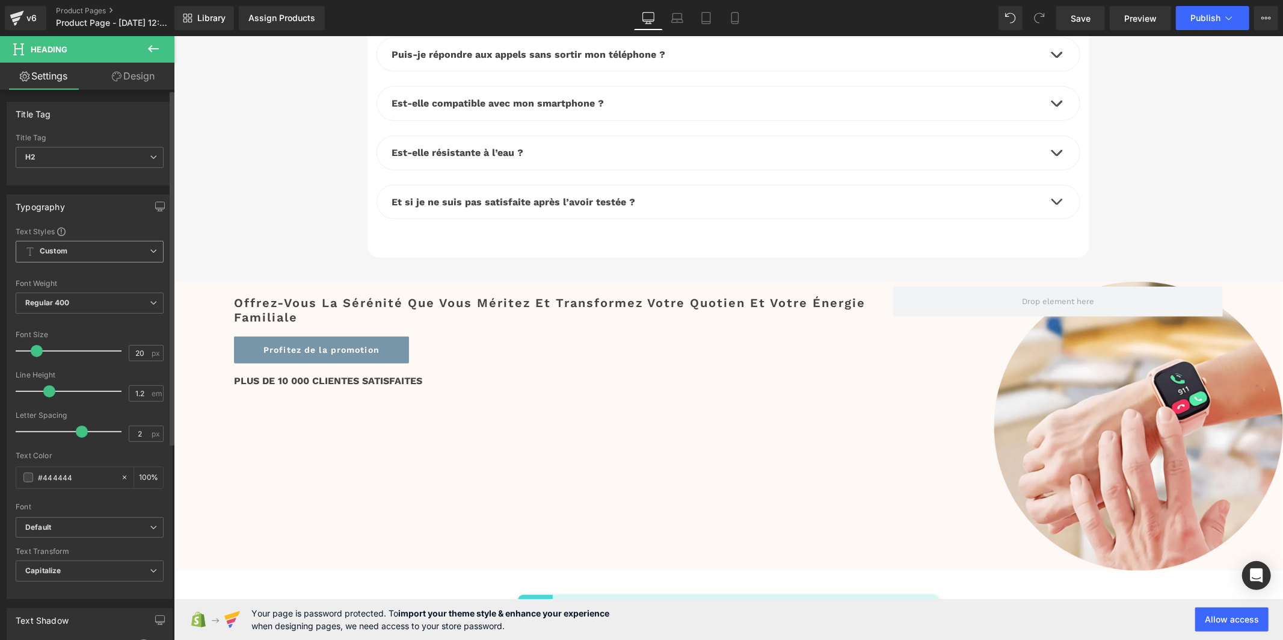
click at [88, 252] on span "Custom" at bounding box center [90, 252] width 148 height 22
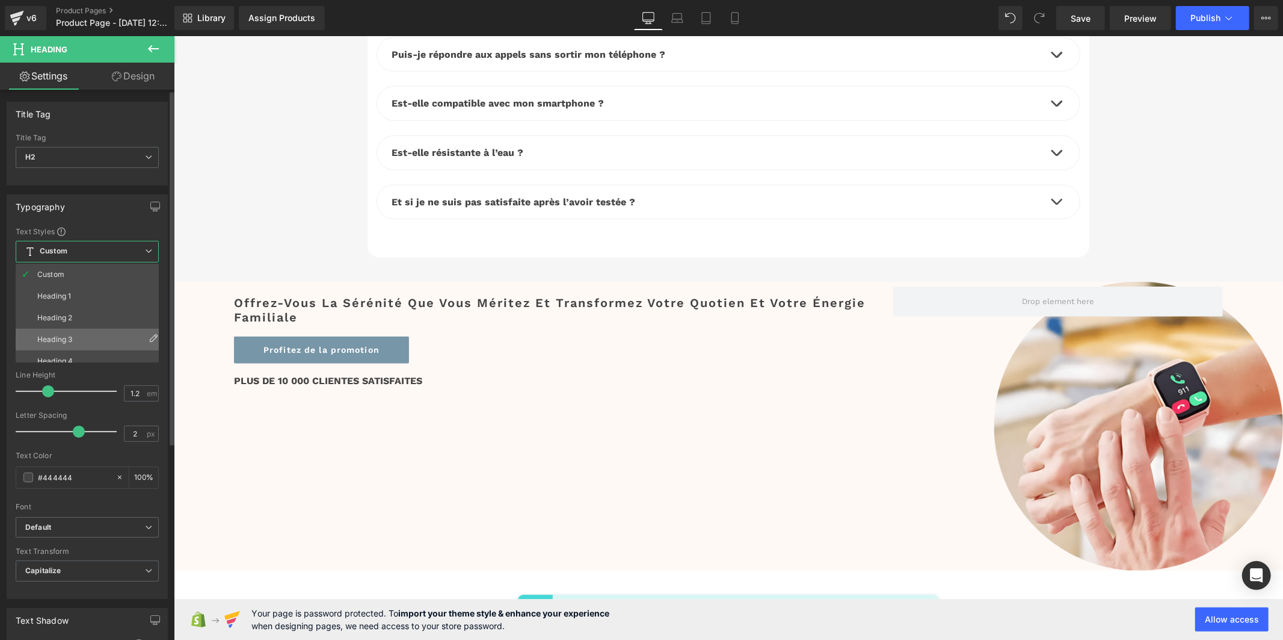
click at [92, 335] on li "Heading 3" at bounding box center [90, 340] width 149 height 22
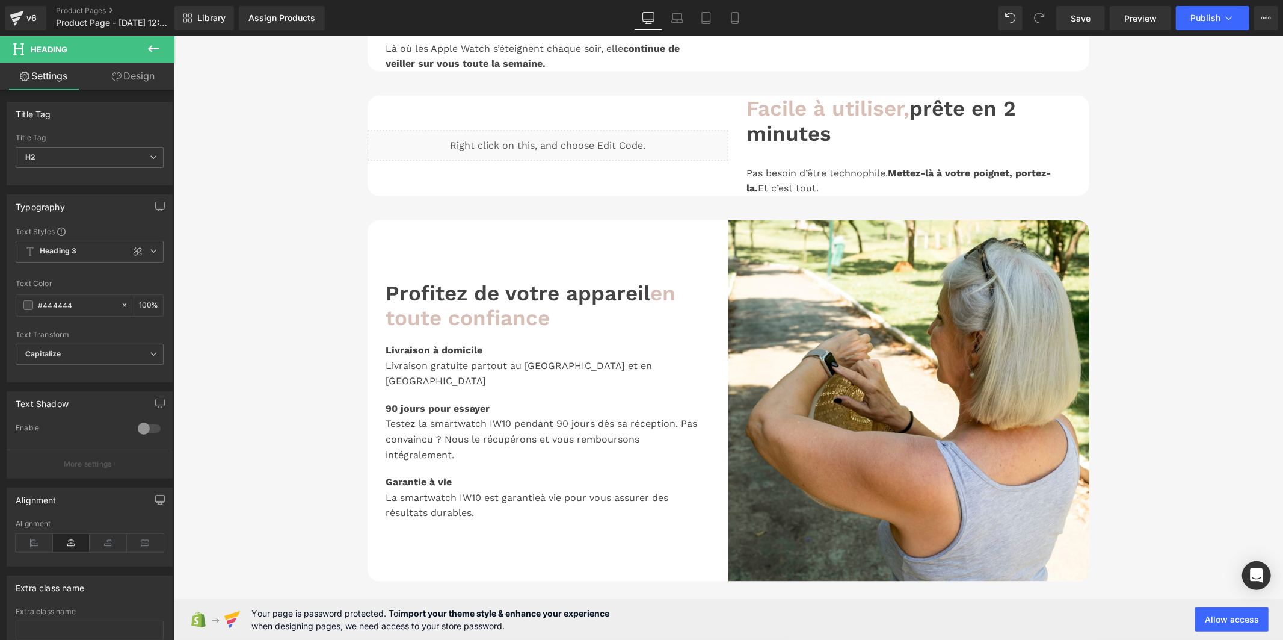
scroll to position [1537, 0]
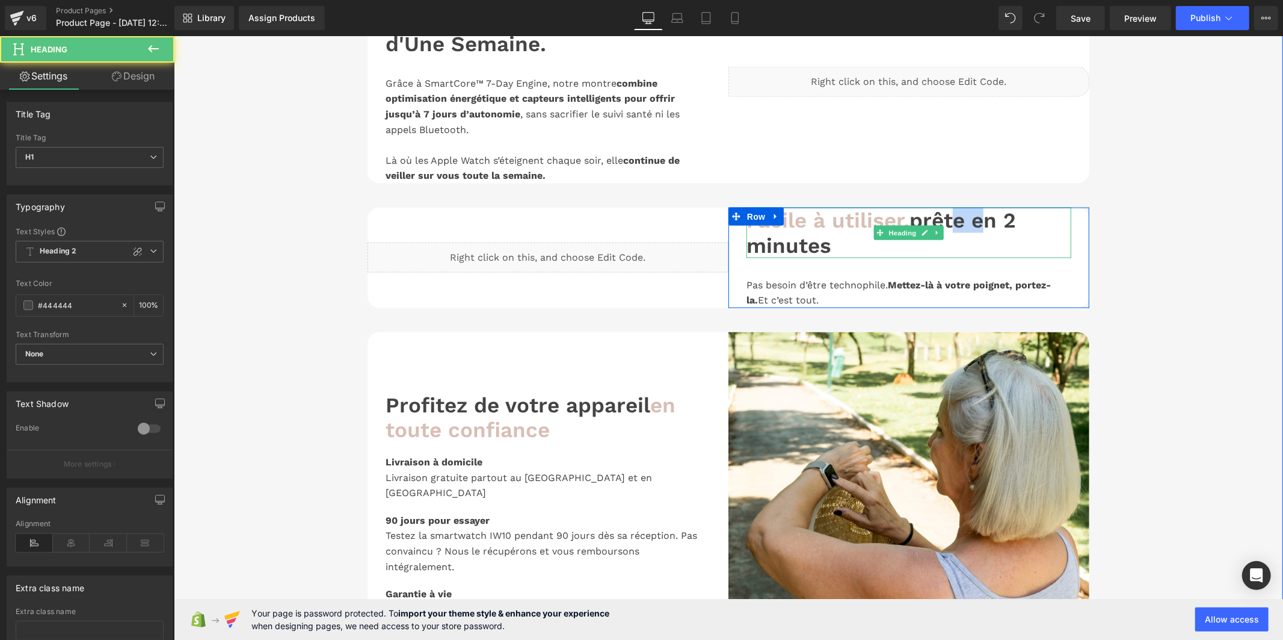
drag, startPoint x: 948, startPoint y: 280, endPoint x: 974, endPoint y: 280, distance: 25.9
click at [974, 258] on h1 "Facile à utiliser, prête en 2 minutes" at bounding box center [908, 232] width 325 height 51
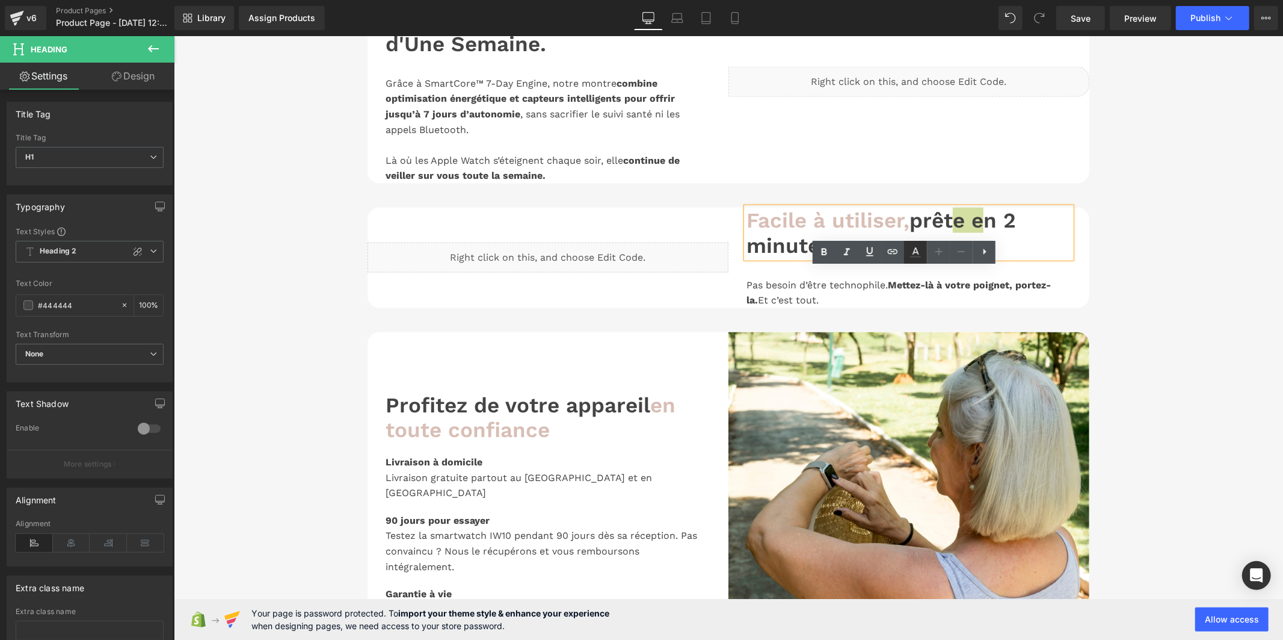
click at [916, 252] on icon at bounding box center [916, 250] width 7 height 7
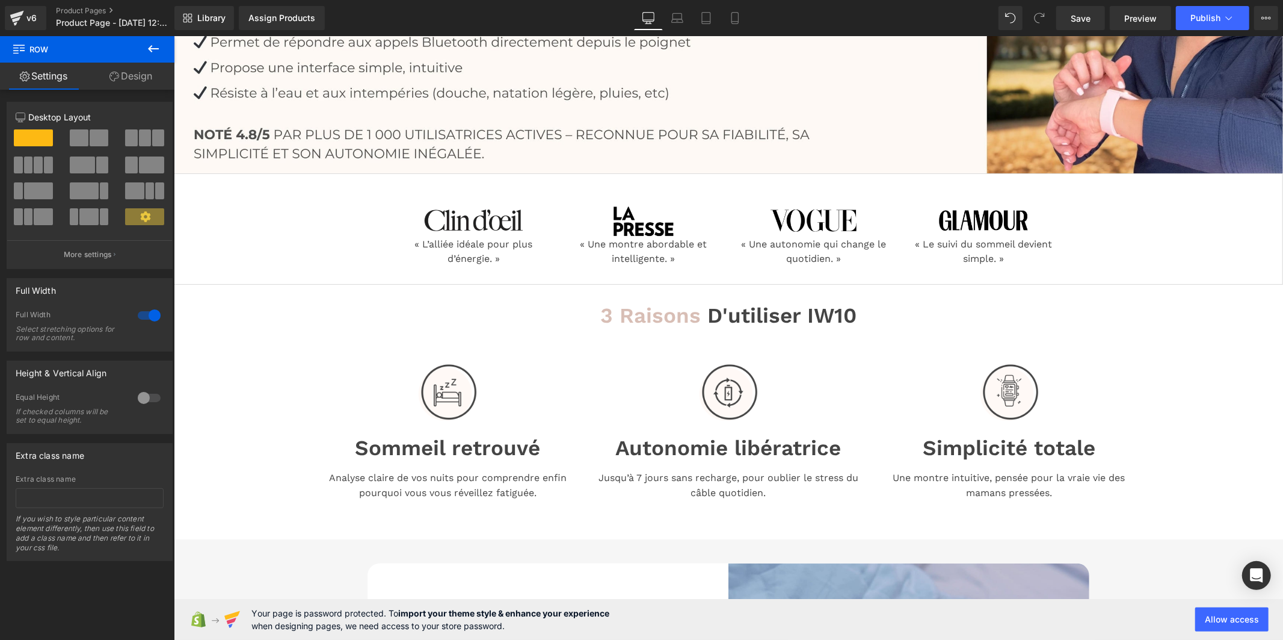
scroll to position [334, 0]
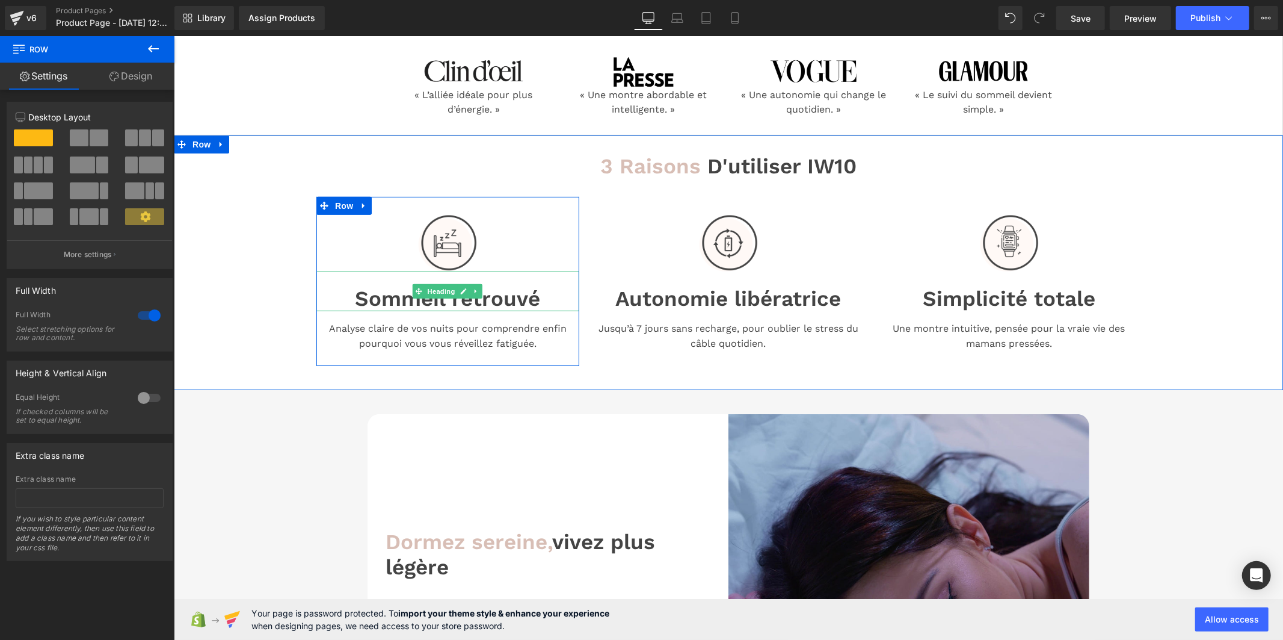
click at [489, 303] on h1 "Sommeil retrouvé" at bounding box center [447, 297] width 263 height 25
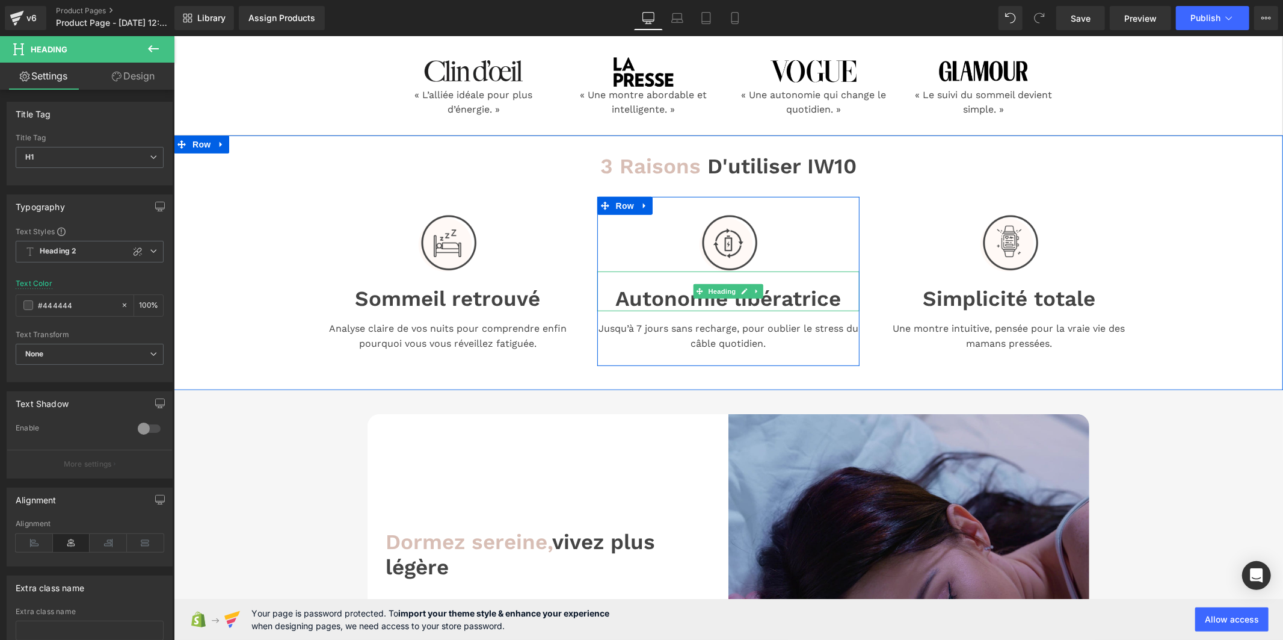
click at [631, 303] on h1 "Autonomie libératrice" at bounding box center [728, 297] width 263 height 25
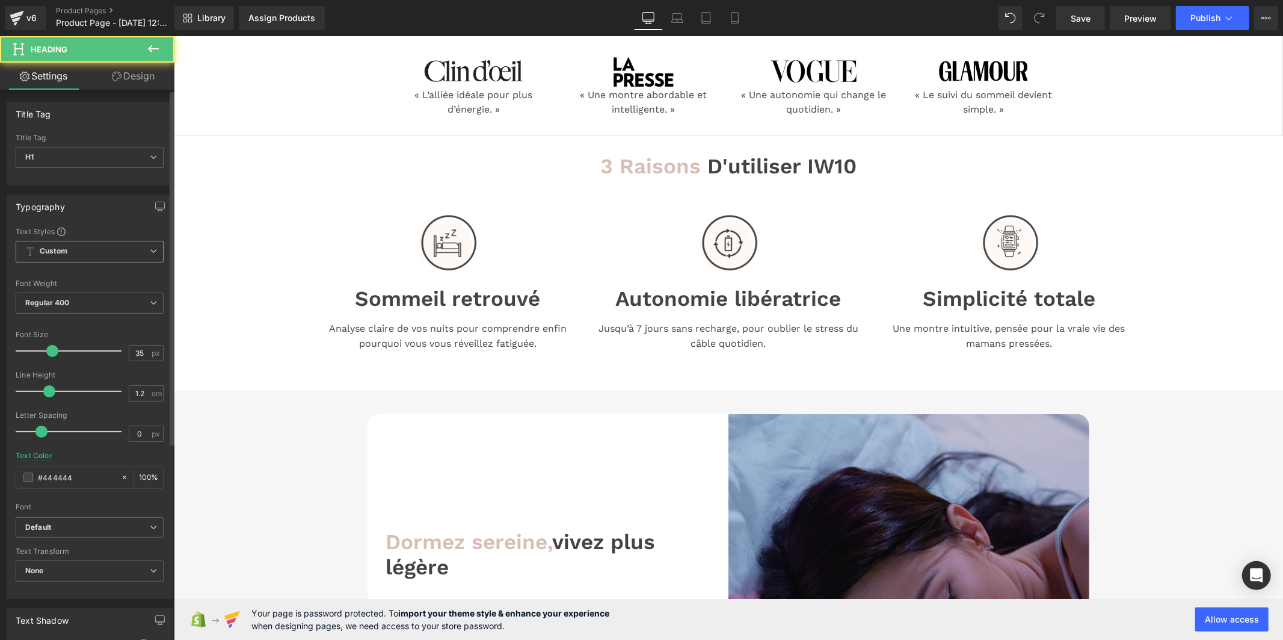
click at [78, 247] on span "Custom" at bounding box center [90, 252] width 148 height 22
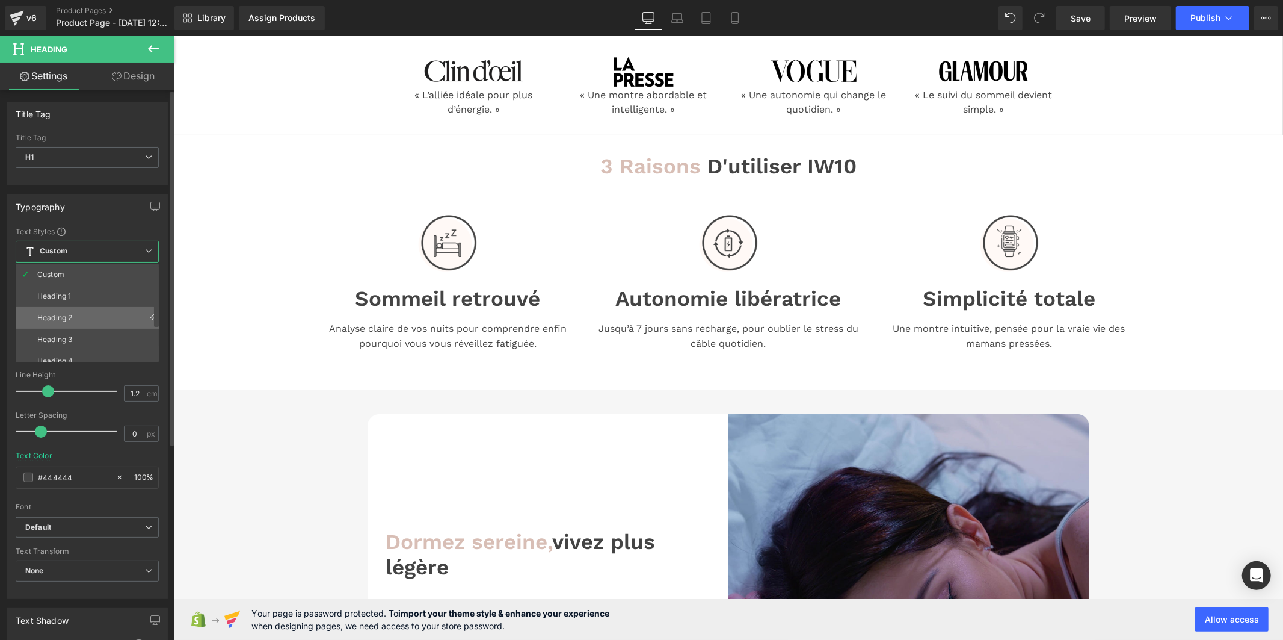
click at [83, 316] on li "Heading 2" at bounding box center [90, 318] width 149 height 22
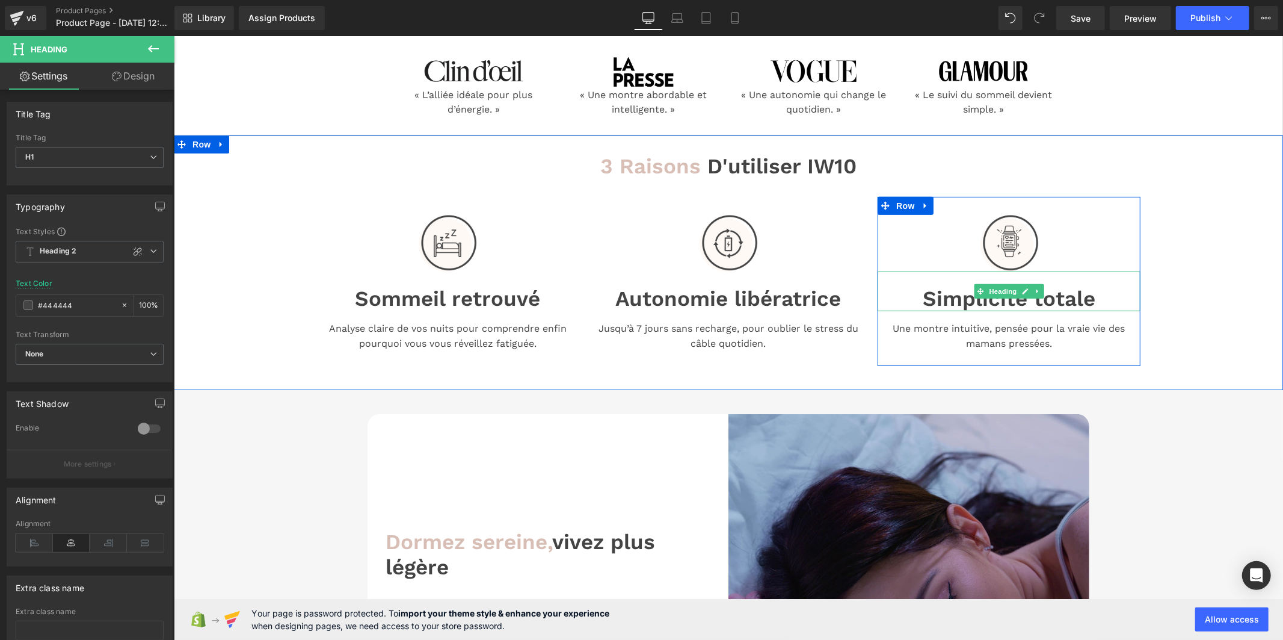
click at [953, 300] on h1 "Simplicité totale" at bounding box center [1008, 297] width 263 height 25
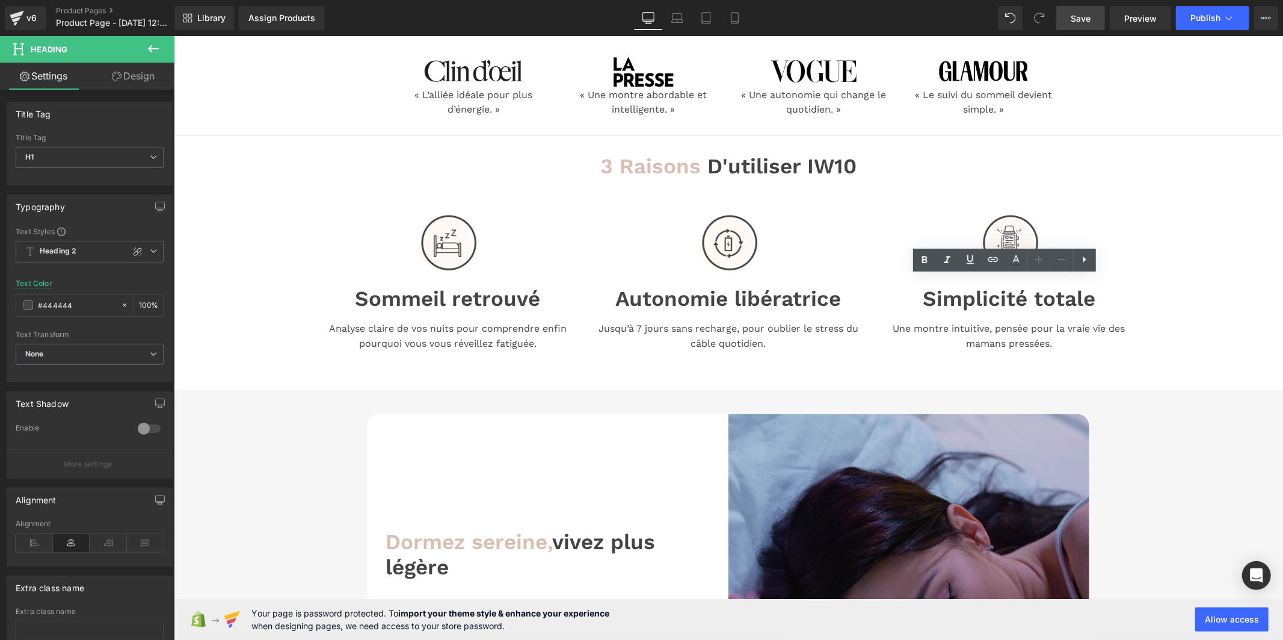
click at [1086, 16] on span "Save" at bounding box center [1081, 18] width 20 height 13
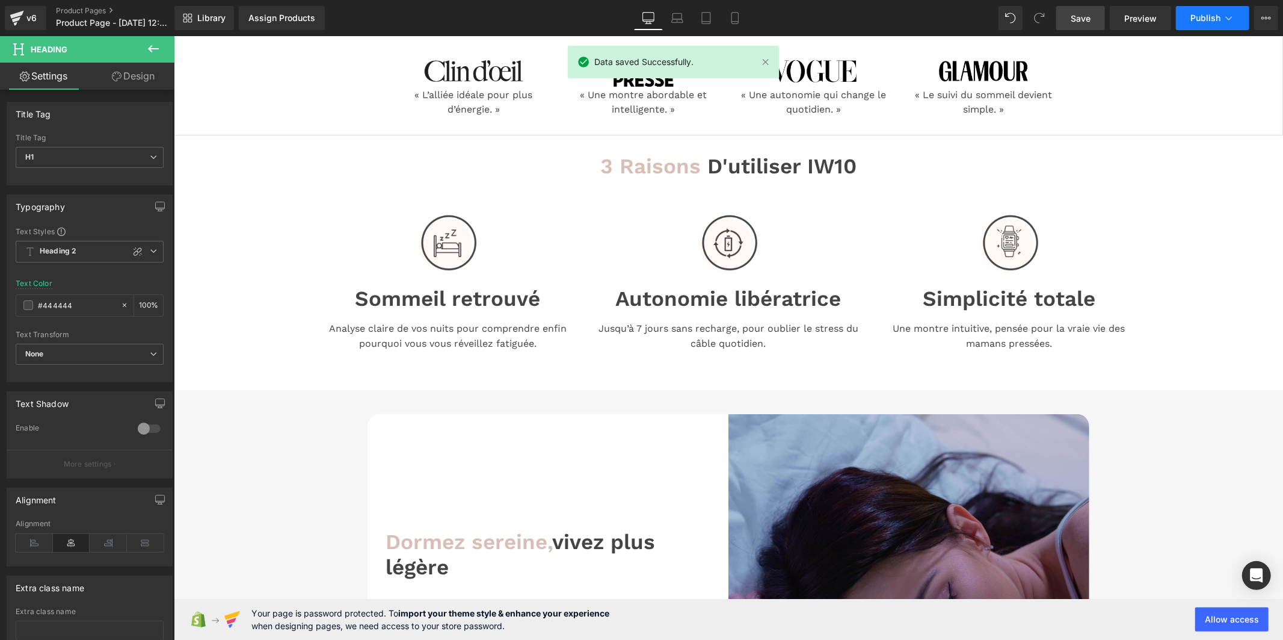
click at [1196, 19] on span "Publish" at bounding box center [1206, 18] width 30 height 10
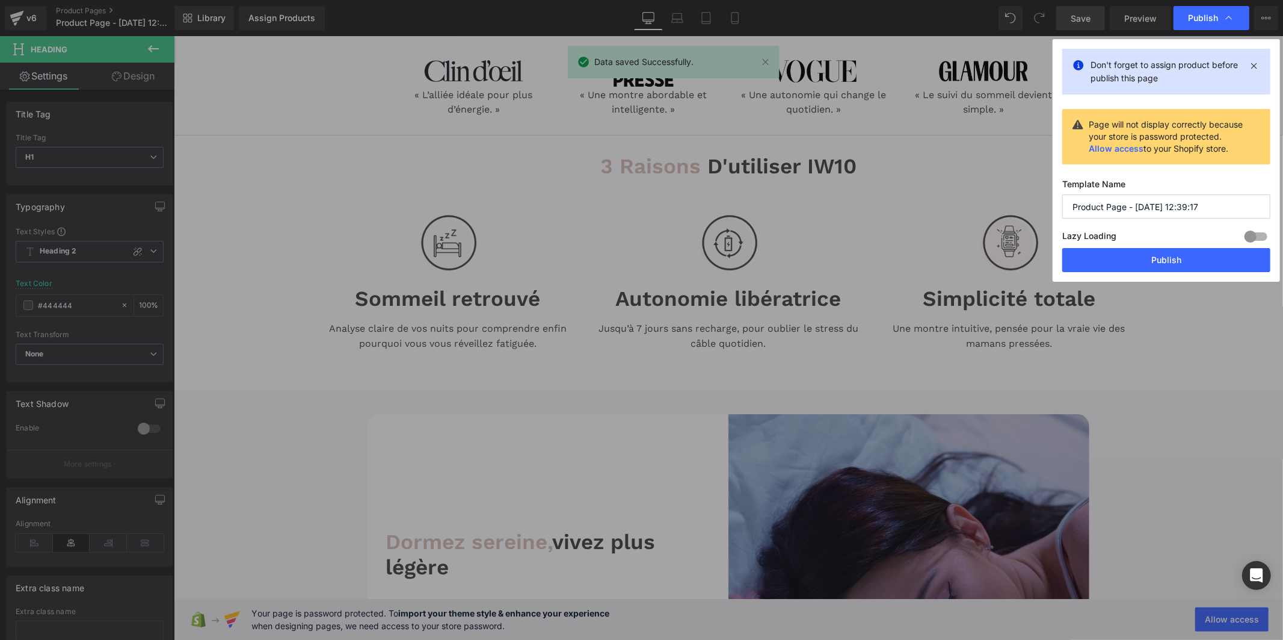
drag, startPoint x: 1210, startPoint y: 206, endPoint x: 1045, endPoint y: 206, distance: 164.9
click at [1045, 206] on div "Publish Don't forget to assign product before publish this page Page will not d…" at bounding box center [641, 320] width 1283 height 640
type input "l"
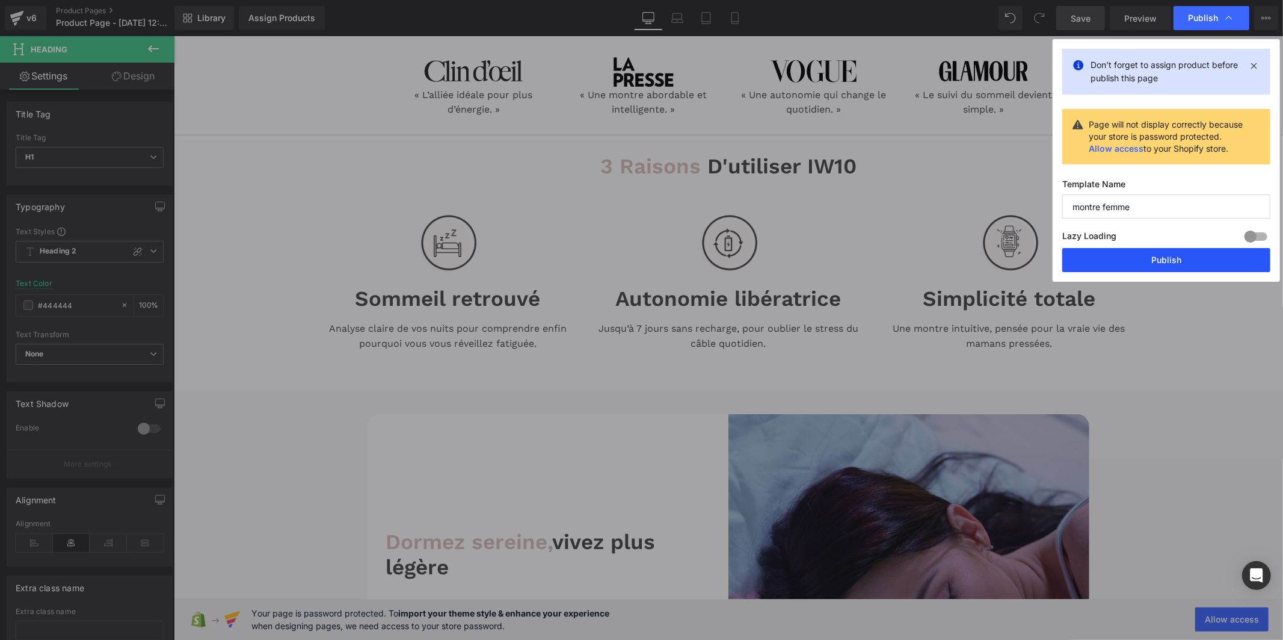
type input "montre femme"
click at [1140, 261] on button "Publish" at bounding box center [1167, 260] width 208 height 24
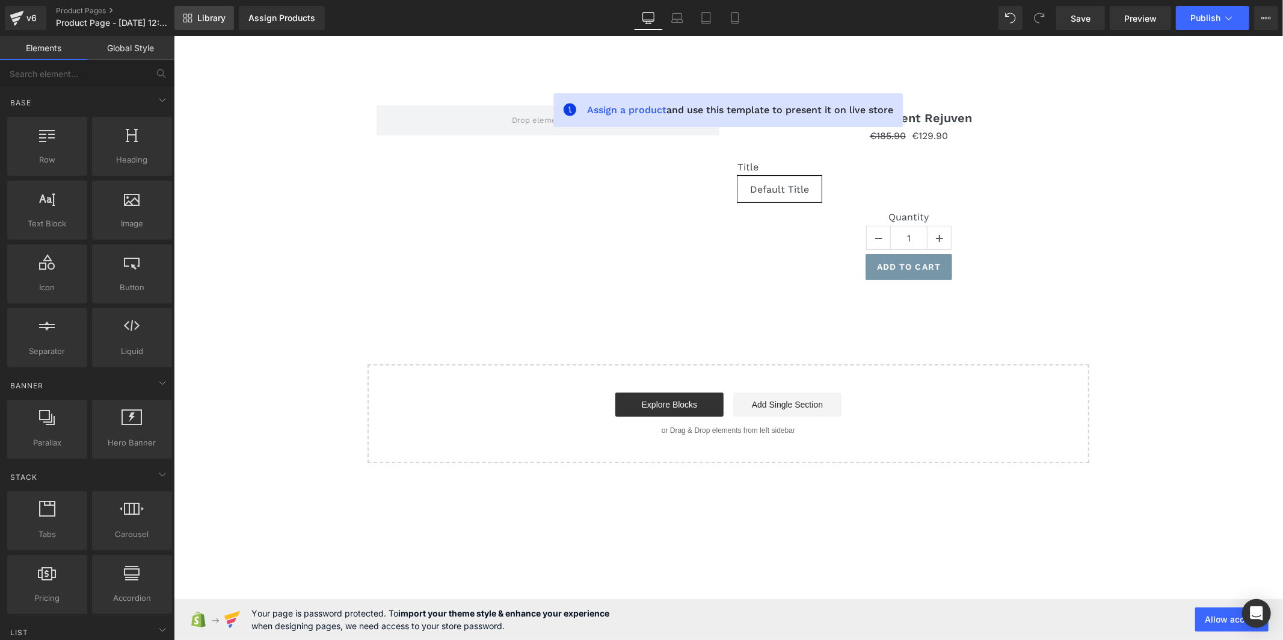
click at [217, 13] on span "Library" at bounding box center [211, 18] width 28 height 11
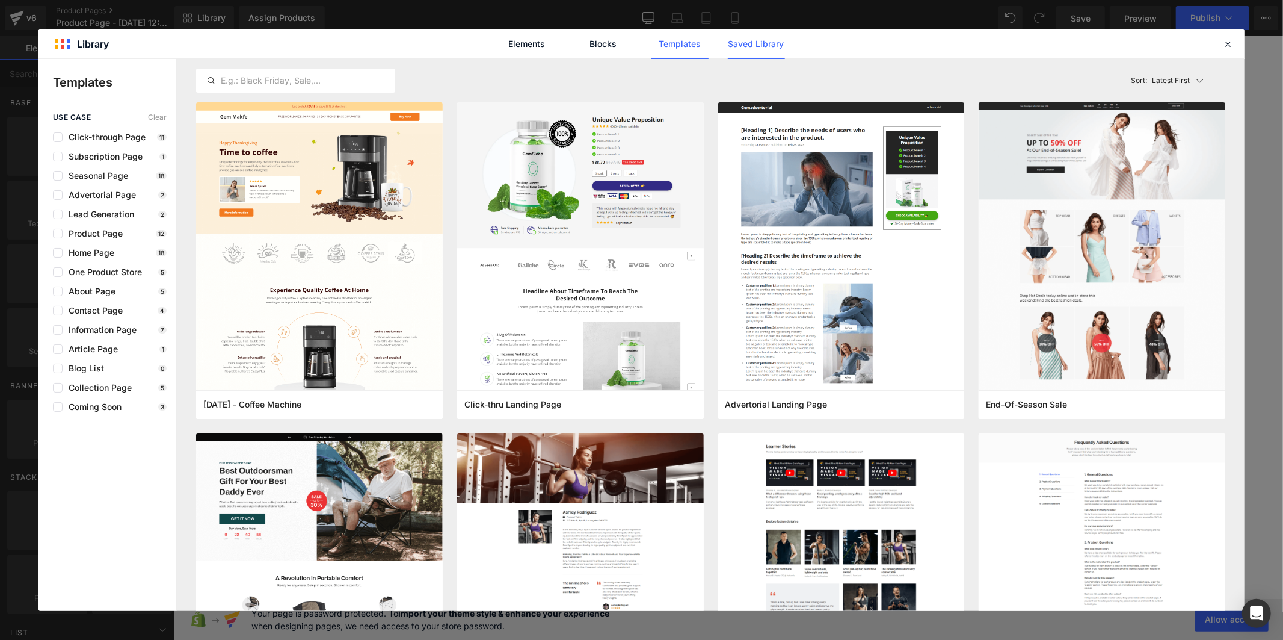
click at [753, 51] on link "Saved Library" at bounding box center [756, 44] width 57 height 30
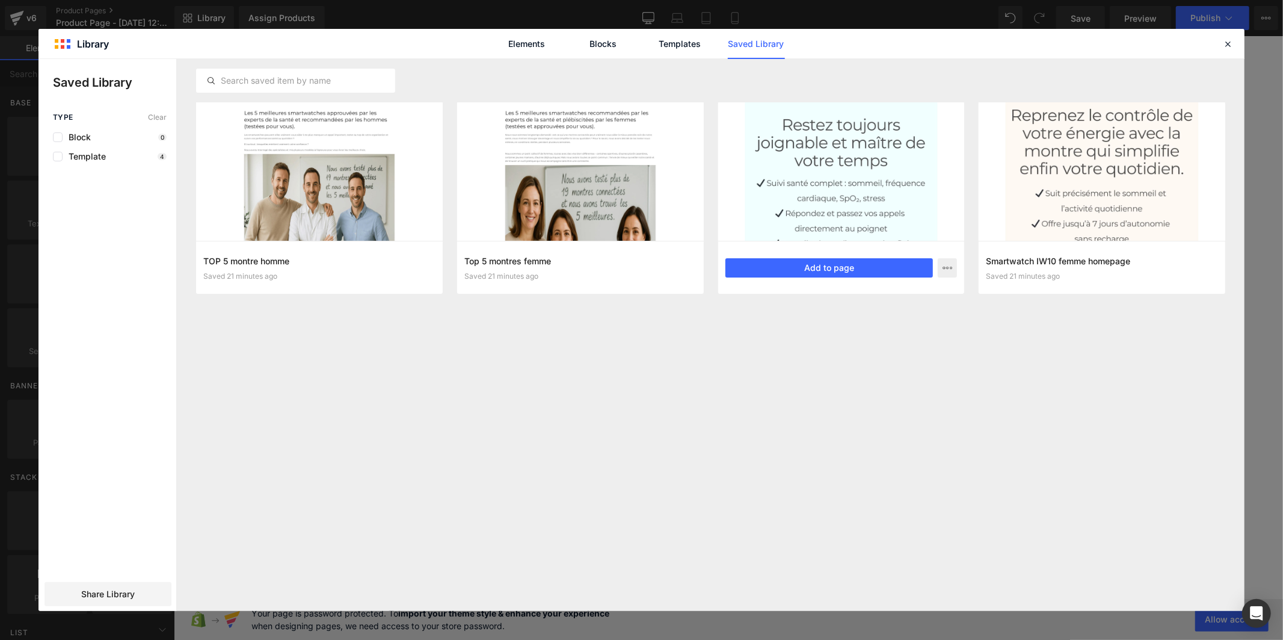
click at [808, 277] on div "iw10 homme Saved 21 minutes ago Add to page" at bounding box center [841, 267] width 247 height 53
click at [760, 271] on button "Add to page" at bounding box center [830, 267] width 208 height 19
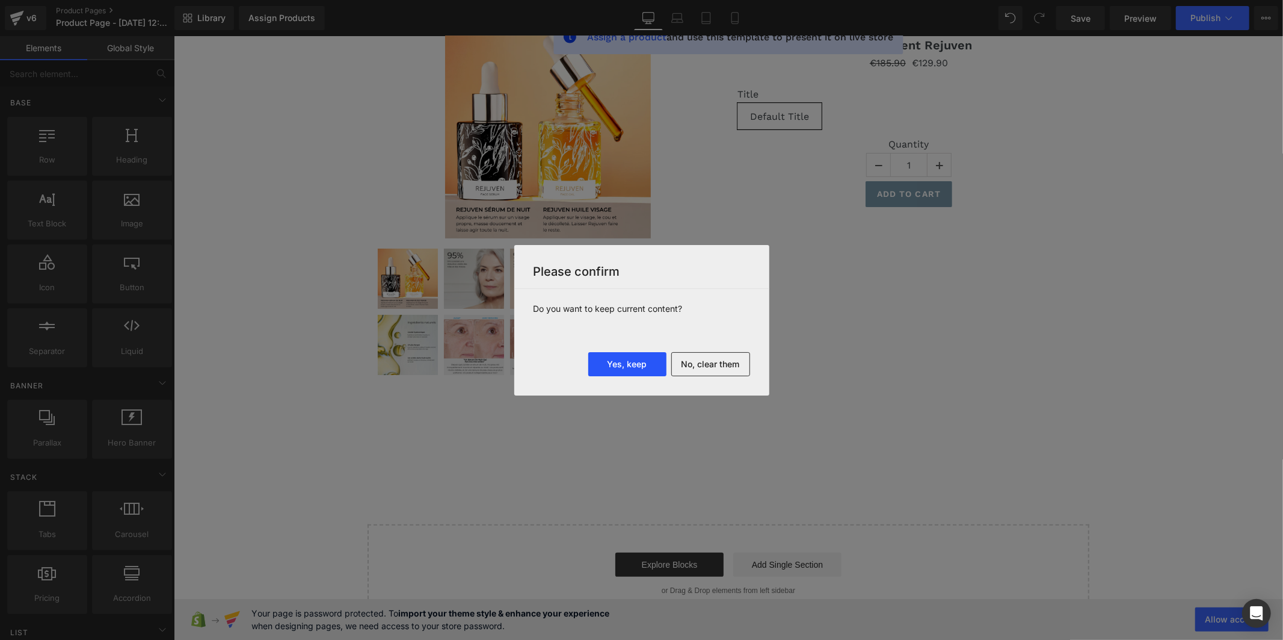
click at [613, 367] on button "Yes, keep" at bounding box center [627, 364] width 78 height 24
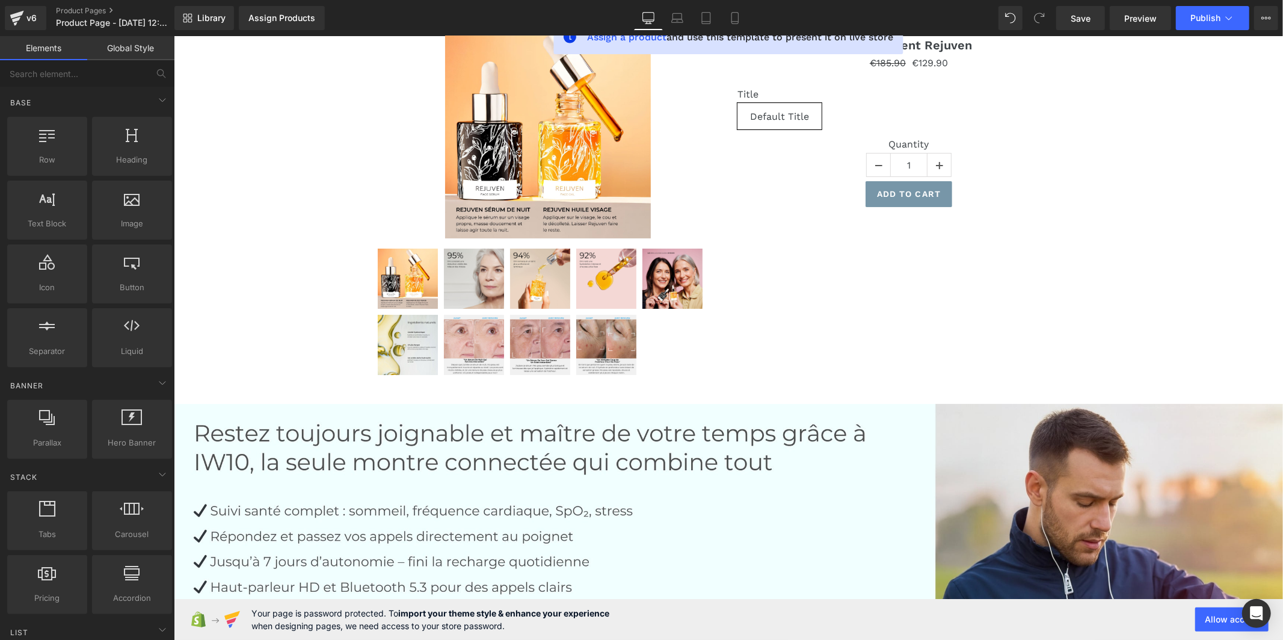
scroll to position [0, 0]
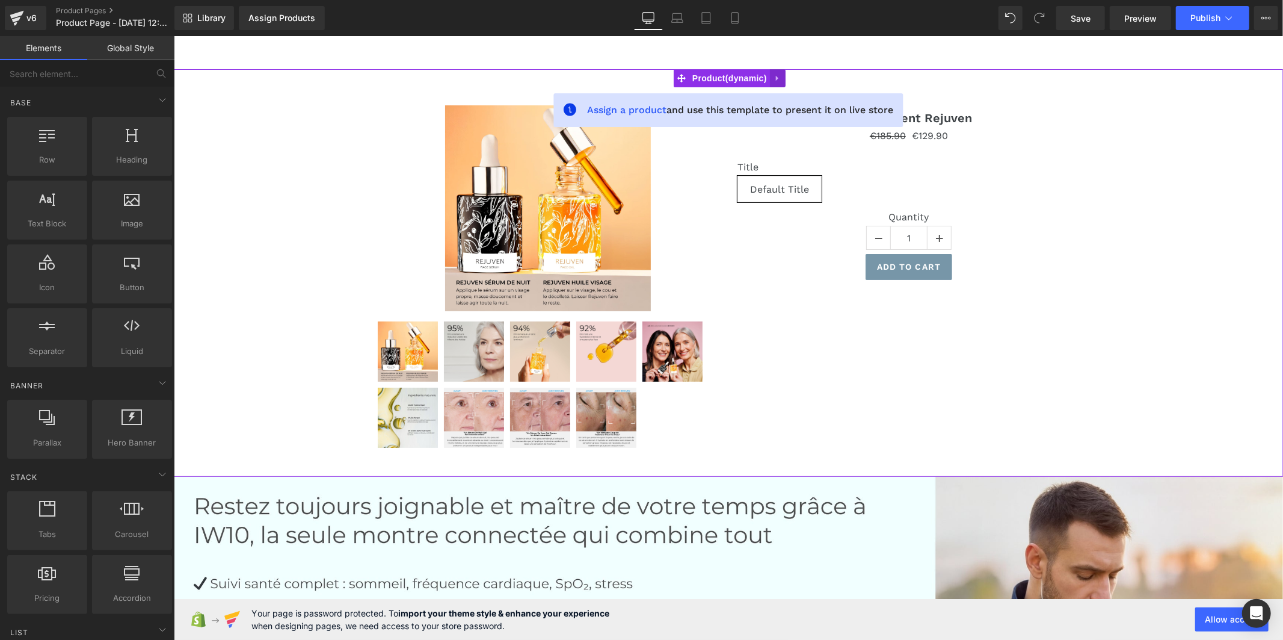
click at [774, 76] on icon at bounding box center [777, 77] width 8 height 9
click at [781, 76] on icon at bounding box center [785, 77] width 8 height 8
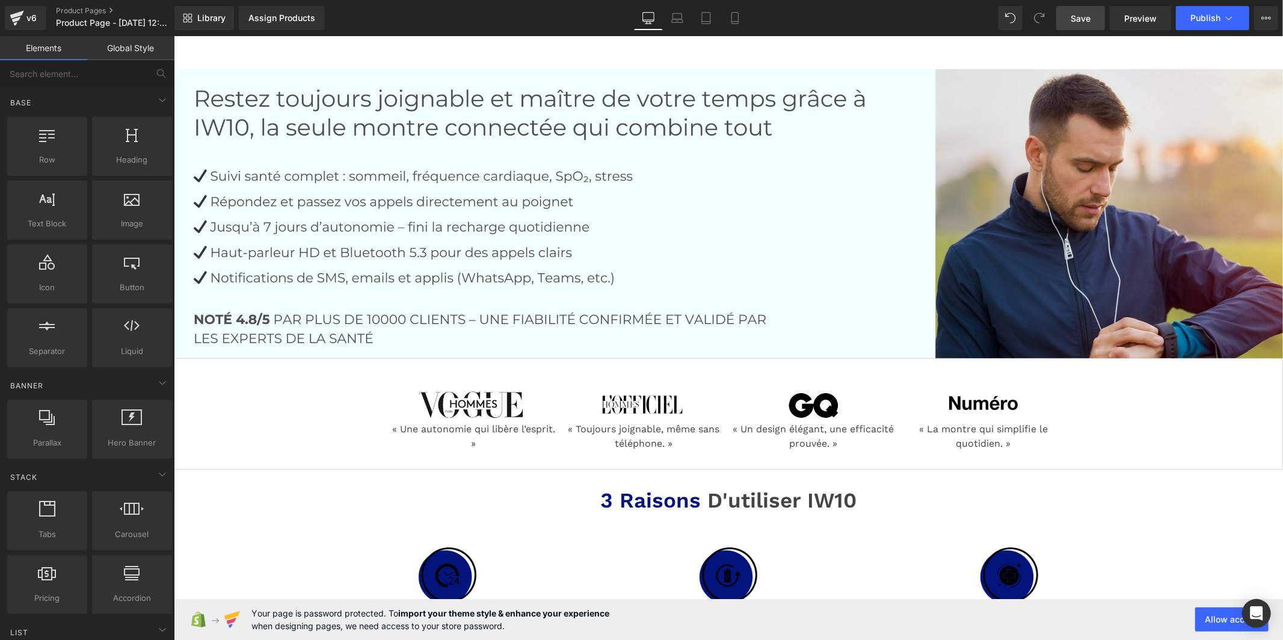
click at [1077, 22] on span "Save" at bounding box center [1081, 18] width 20 height 13
click at [137, 50] on link "Global Style" at bounding box center [130, 48] width 87 height 24
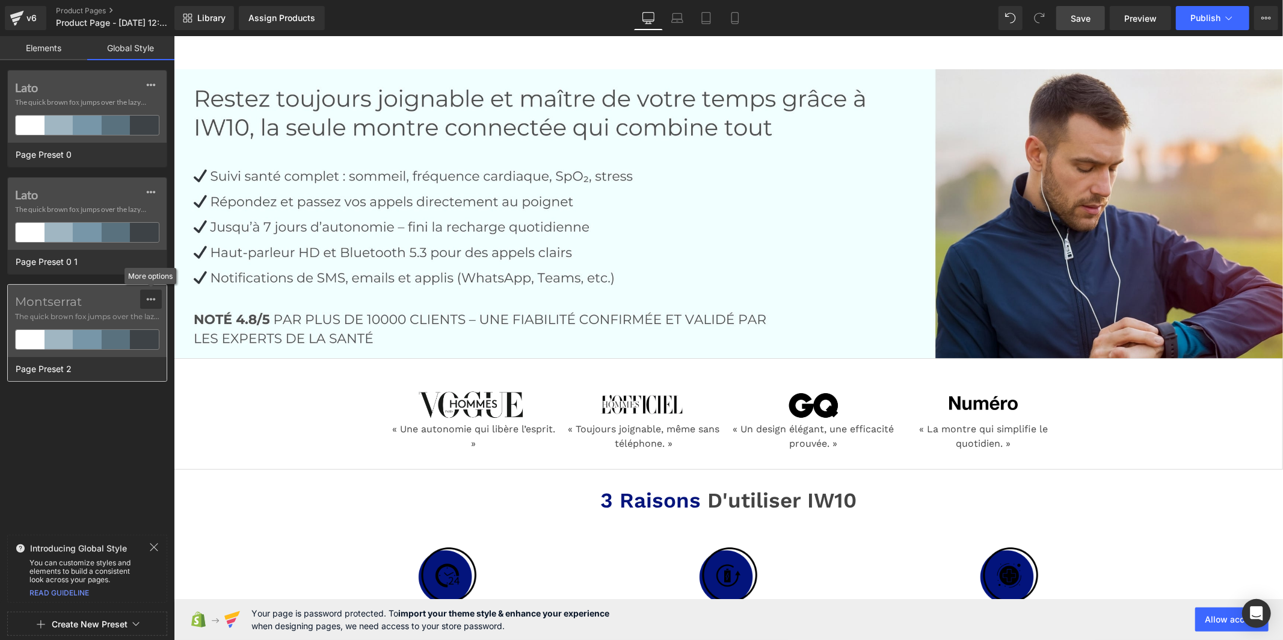
click at [150, 297] on icon at bounding box center [151, 299] width 10 height 10
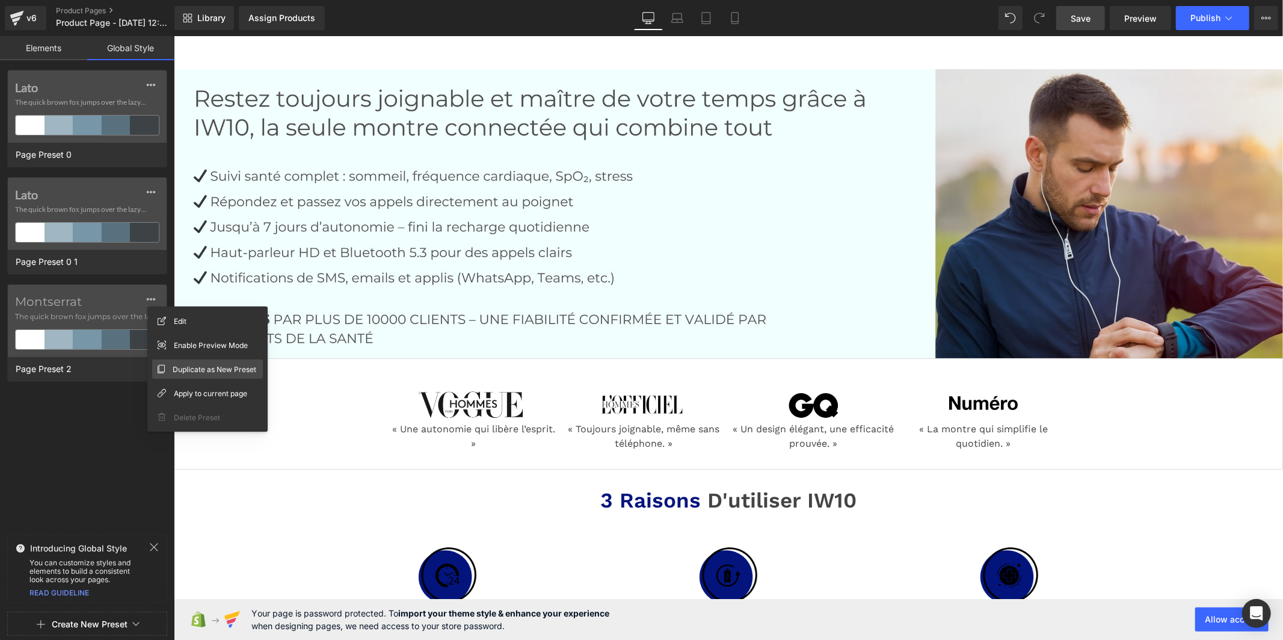
drag, startPoint x: 178, startPoint y: 371, endPoint x: 3, endPoint y: 330, distance: 179.2
click at [178, 371] on span "Duplicate as New Preset" at bounding box center [215, 369] width 84 height 13
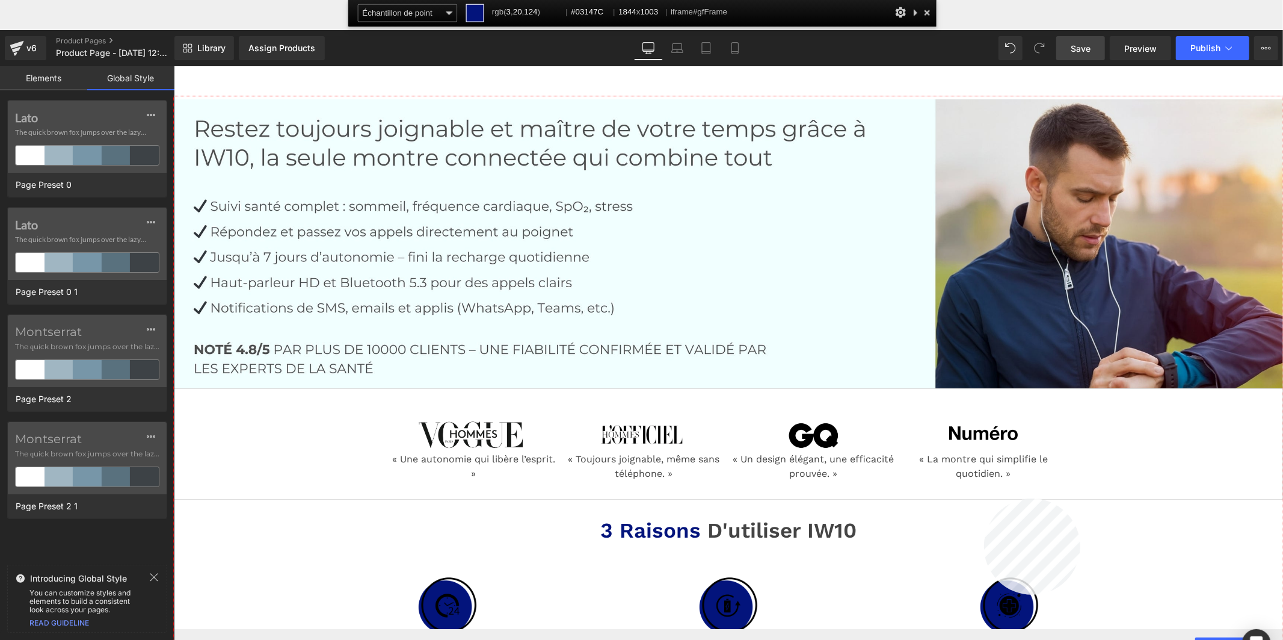
drag, startPoint x: 984, startPoint y: 595, endPoint x: 811, endPoint y: 530, distance: 185.1
click at [984, 595] on div at bounding box center [729, 398] width 1110 height 604
click at [39, 441] on label "Montserrat" at bounding box center [87, 438] width 144 height 14
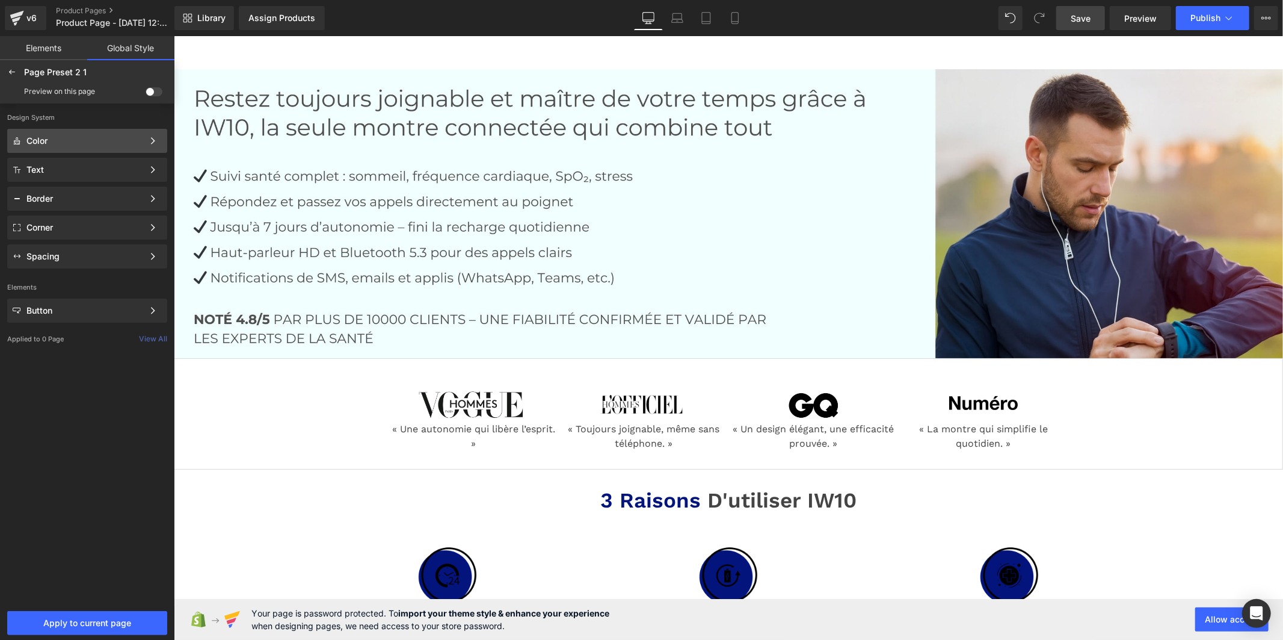
click at [82, 147] on div "Color Color Style Define a color palette and apply it to your pages 1 of 3 Next" at bounding box center [87, 141] width 160 height 24
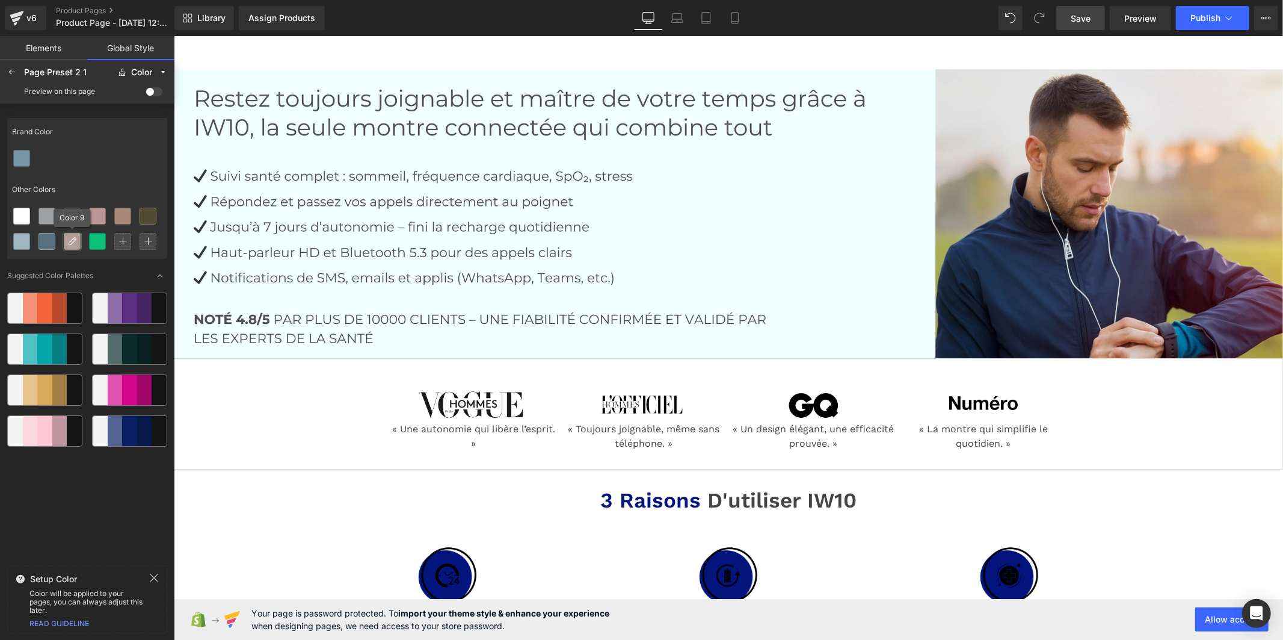
click at [68, 244] on icon at bounding box center [72, 241] width 10 height 10
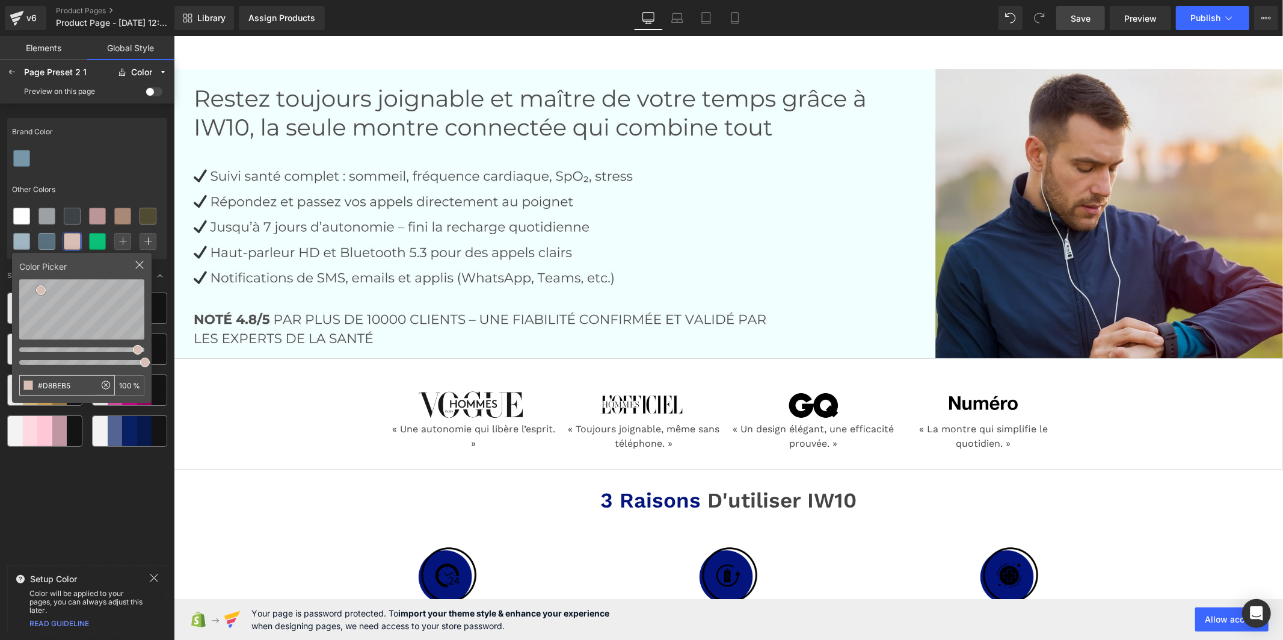
drag, startPoint x: 74, startPoint y: 387, endPoint x: 22, endPoint y: 392, distance: 52.0
click at [22, 392] on input "#D8BEB5" at bounding box center [57, 384] width 75 height 19
type input "#03147C"
click at [49, 488] on div "Brand Color Other Colors Color Picker #03147C 100 % Suggested Color Palettes" at bounding box center [87, 336] width 160 height 447
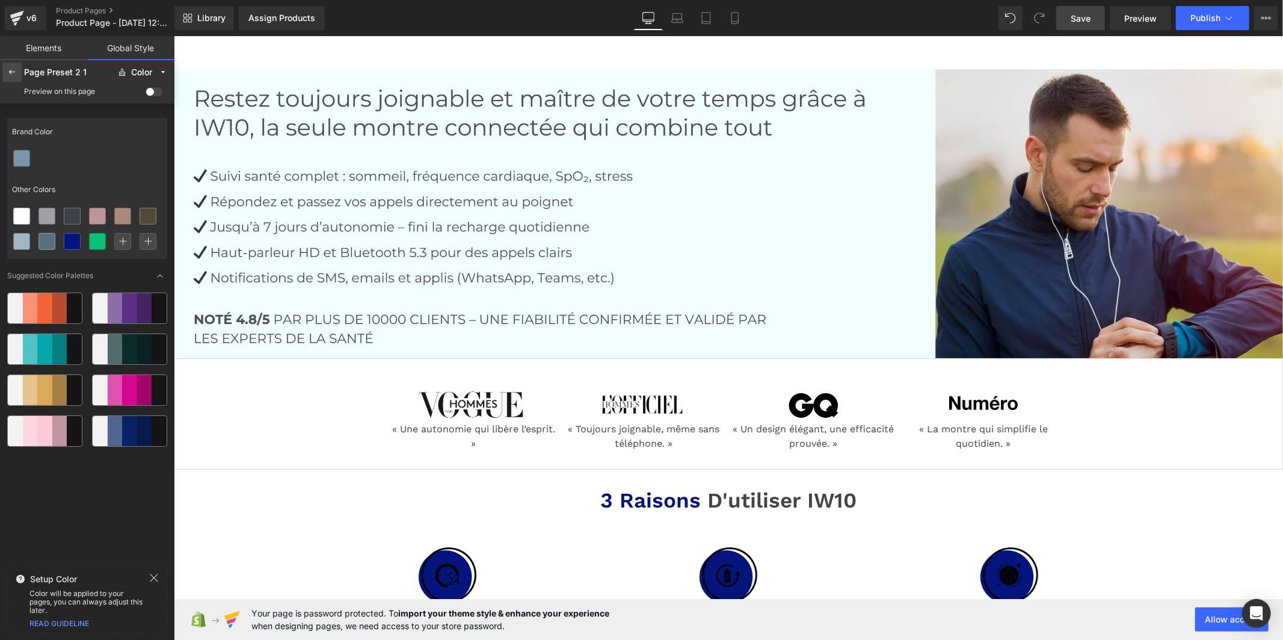
click at [10, 73] on icon at bounding box center [12, 72] width 10 height 10
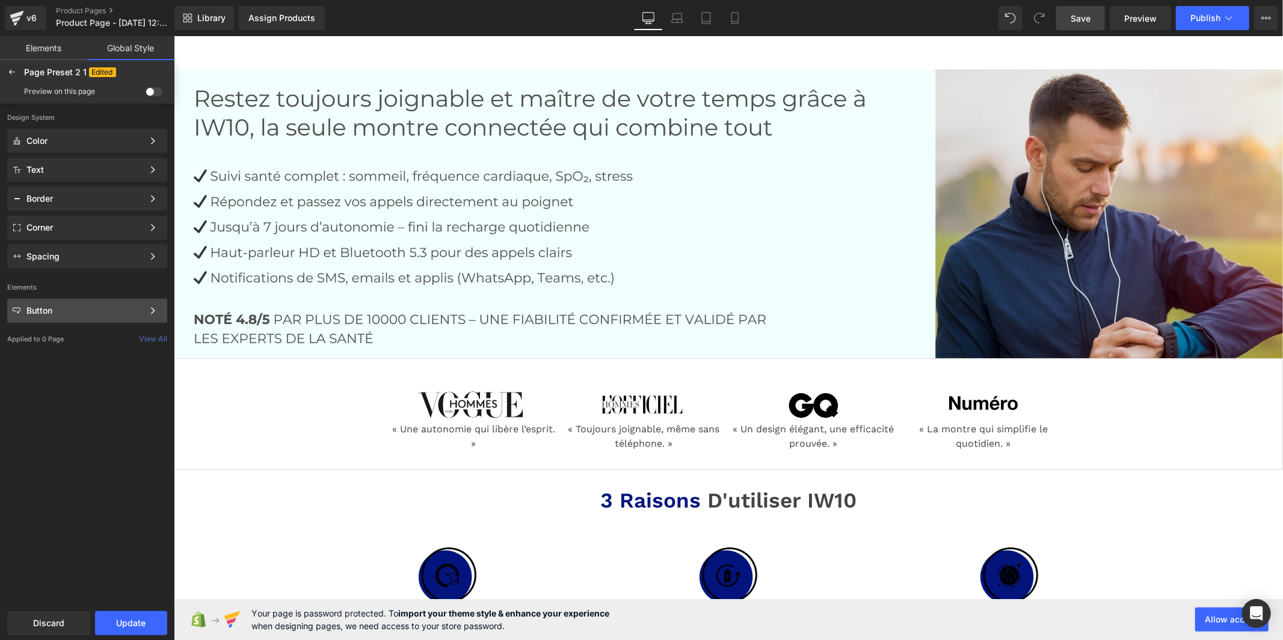
click at [64, 308] on div "Button" at bounding box center [84, 311] width 117 height 10
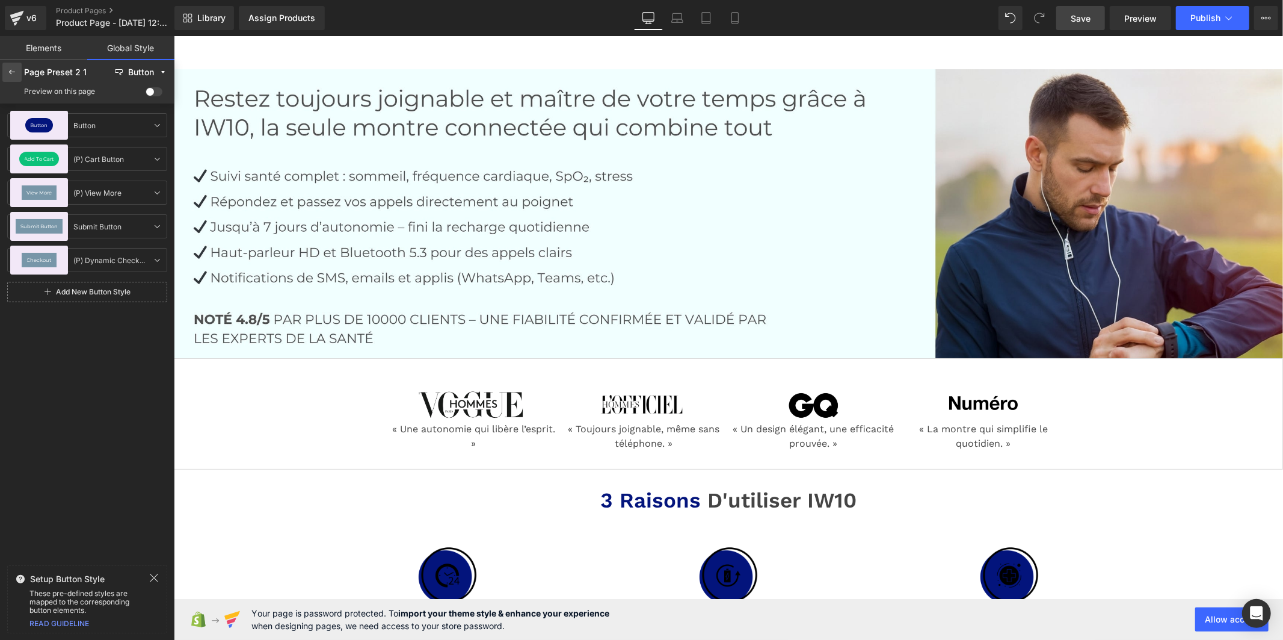
click at [10, 73] on icon at bounding box center [12, 72] width 10 height 10
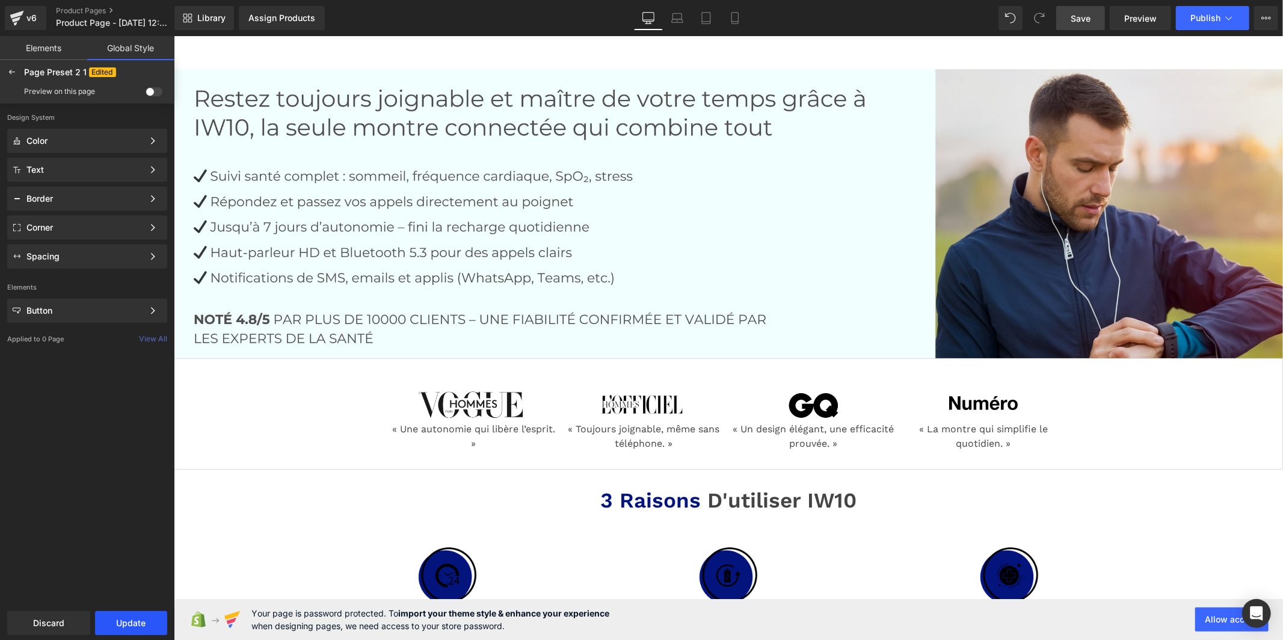
click at [146, 623] on button "Update" at bounding box center [131, 623] width 72 height 24
click at [130, 620] on span "Apply to current page" at bounding box center [87, 623] width 146 height 10
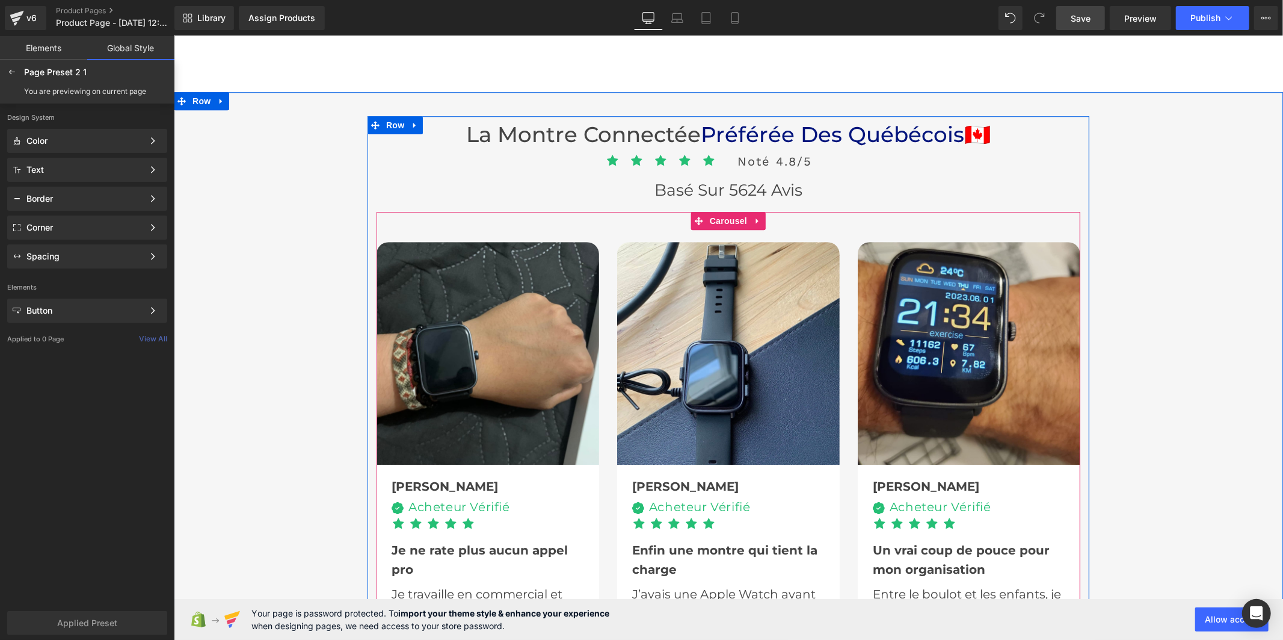
scroll to position [2874, 0]
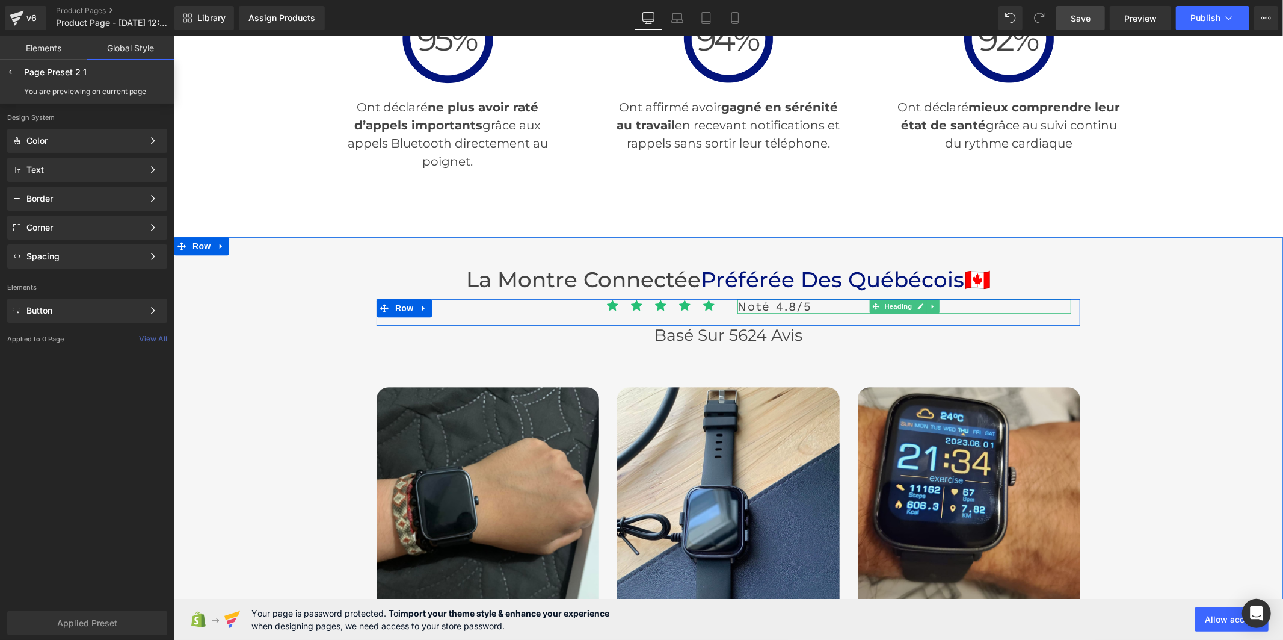
click at [787, 303] on span "Noté 4.8/5" at bounding box center [774, 305] width 75 height 14
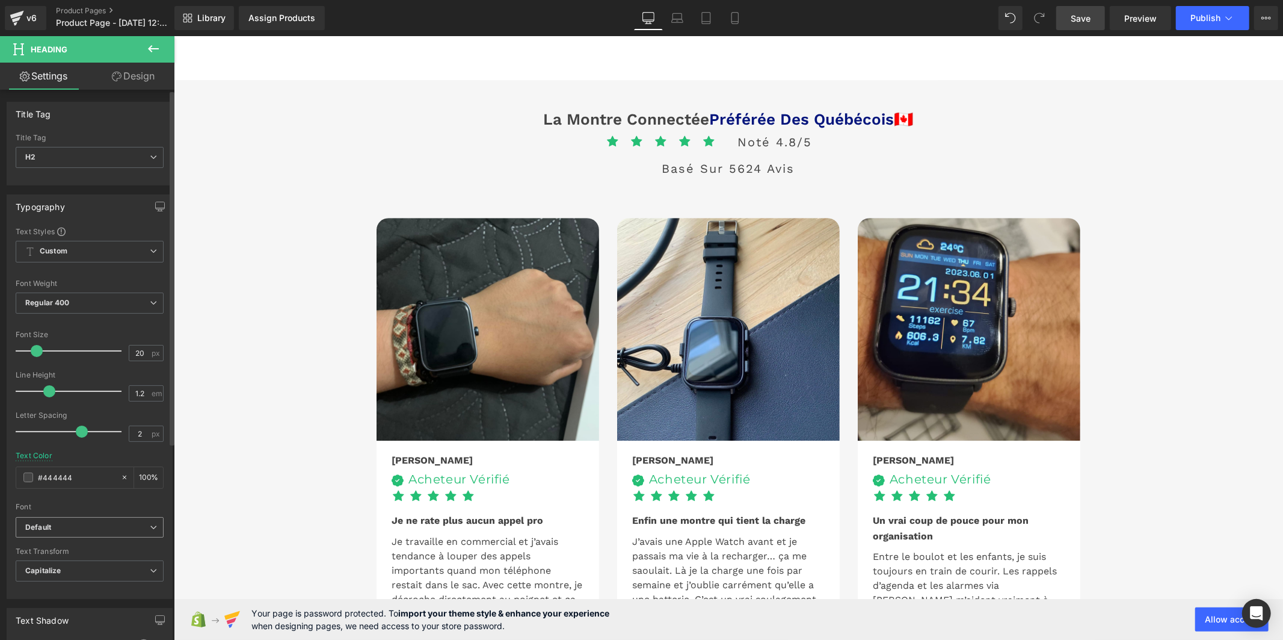
click at [76, 528] on b "Default" at bounding box center [87, 527] width 125 height 10
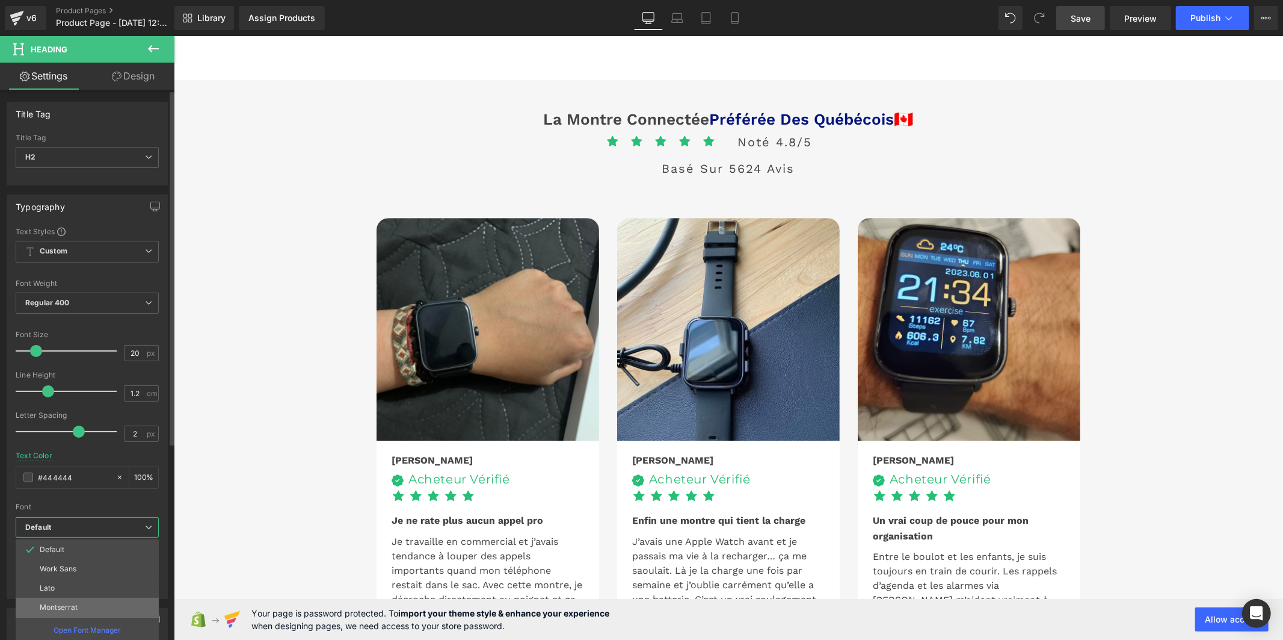
click at [67, 602] on li "Montserrat" at bounding box center [87, 607] width 143 height 19
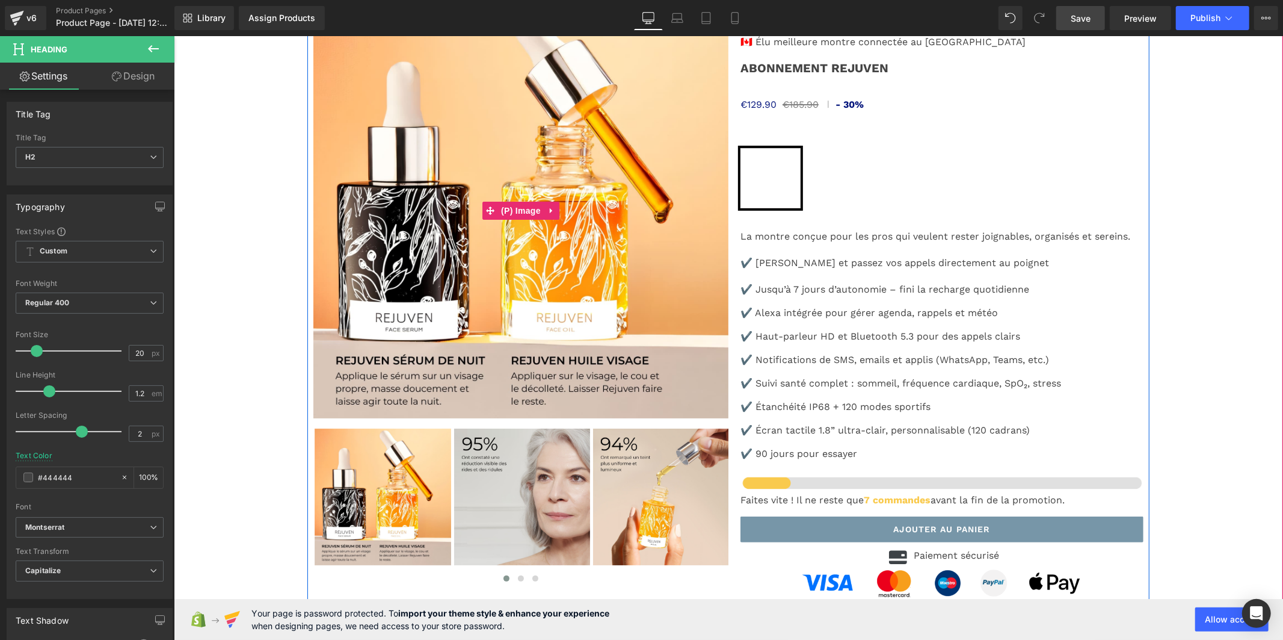
scroll to position [4011, 0]
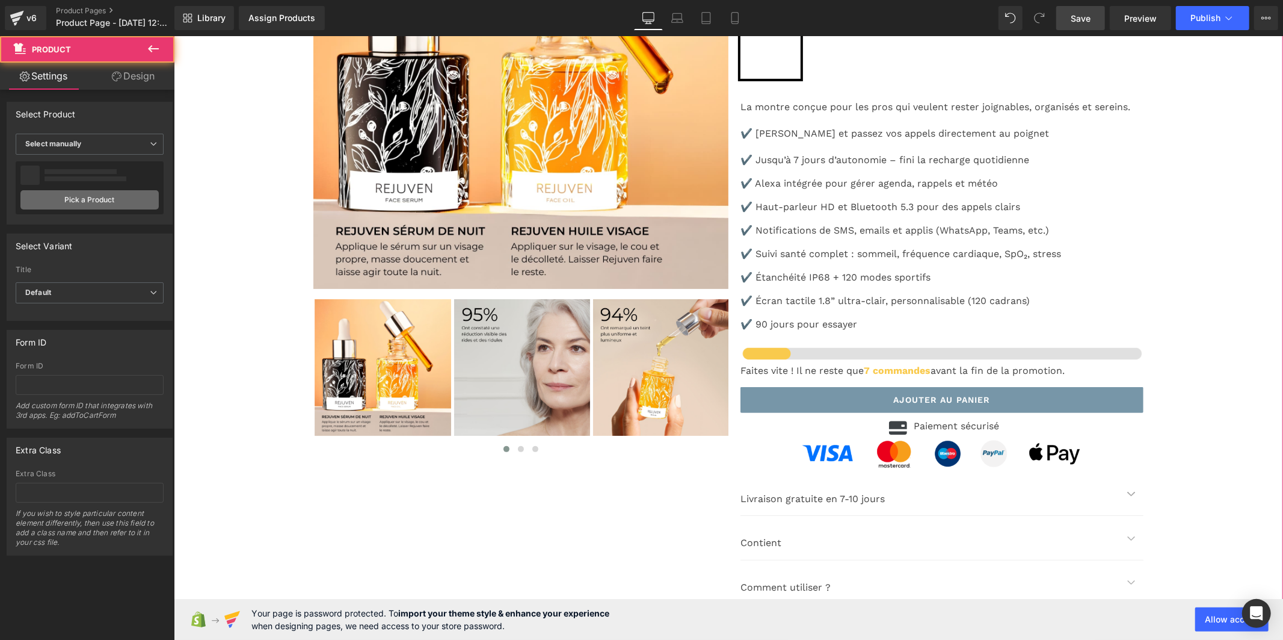
click at [116, 197] on link "Pick a Product" at bounding box center [89, 199] width 138 height 19
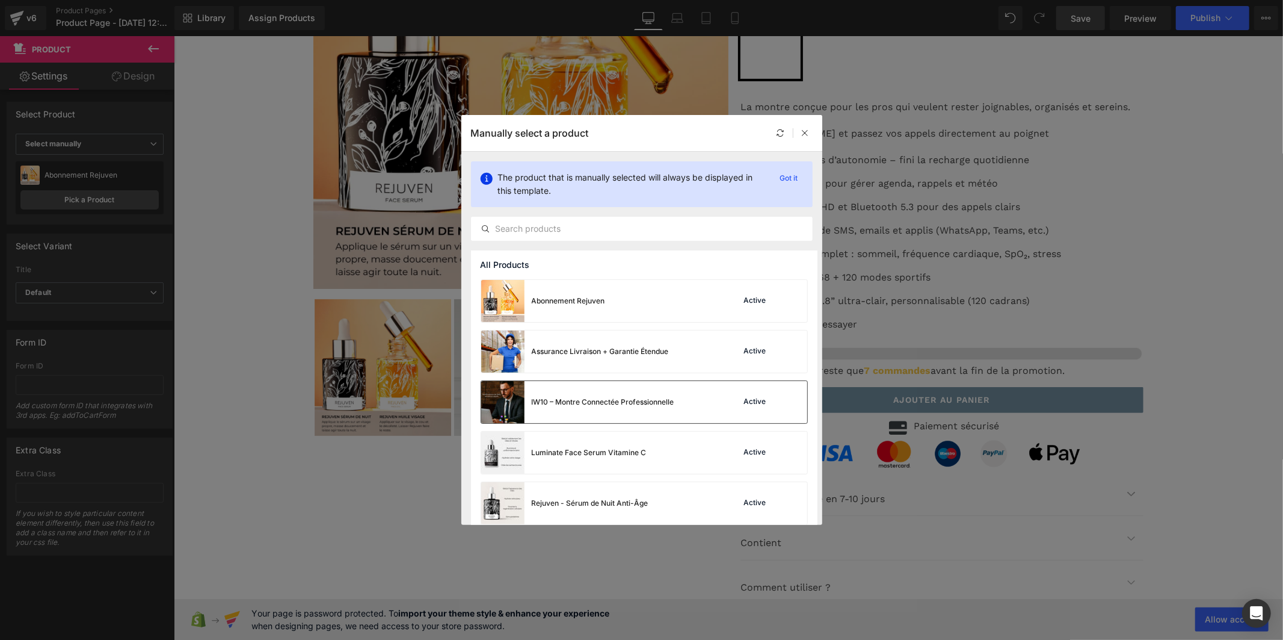
click at [626, 410] on div "IW10 – Montre Connectée Professionnelle" at bounding box center [577, 402] width 193 height 42
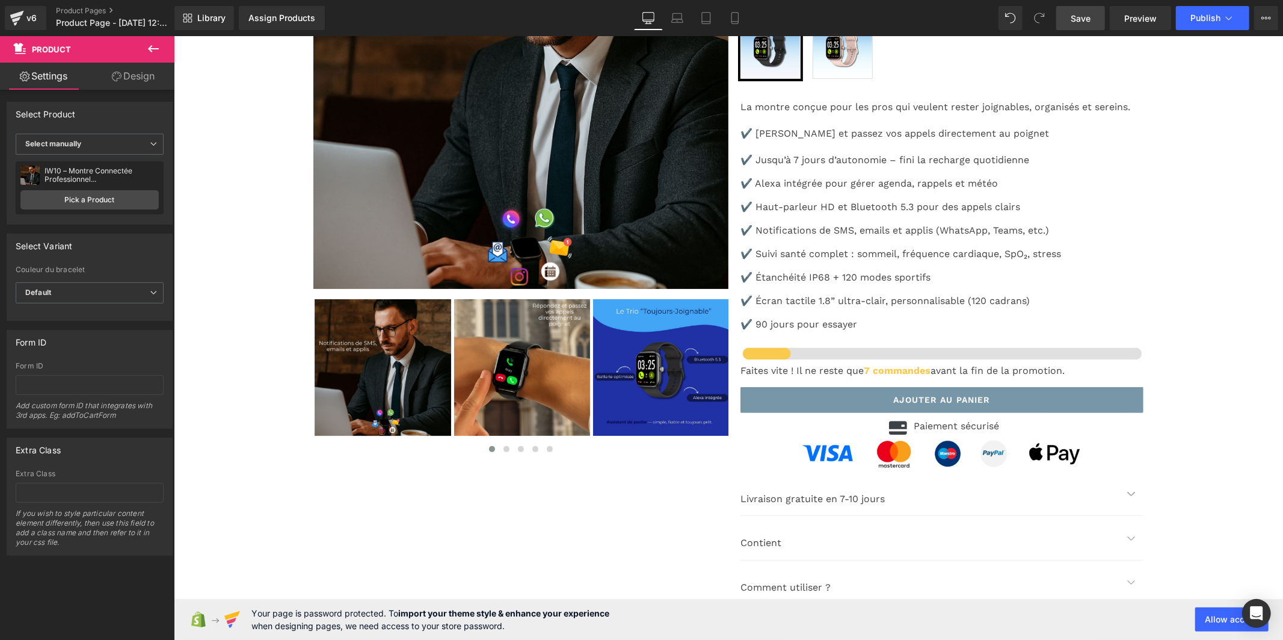
click at [1065, 19] on link "Save" at bounding box center [1081, 18] width 49 height 24
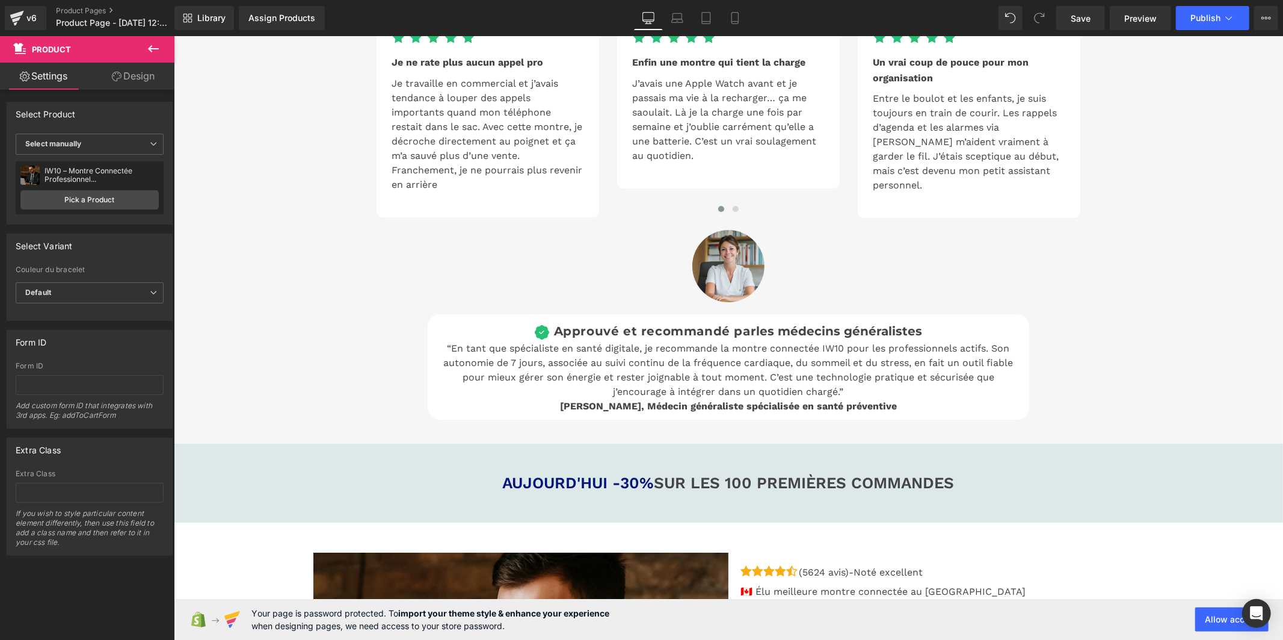
scroll to position [3209, 0]
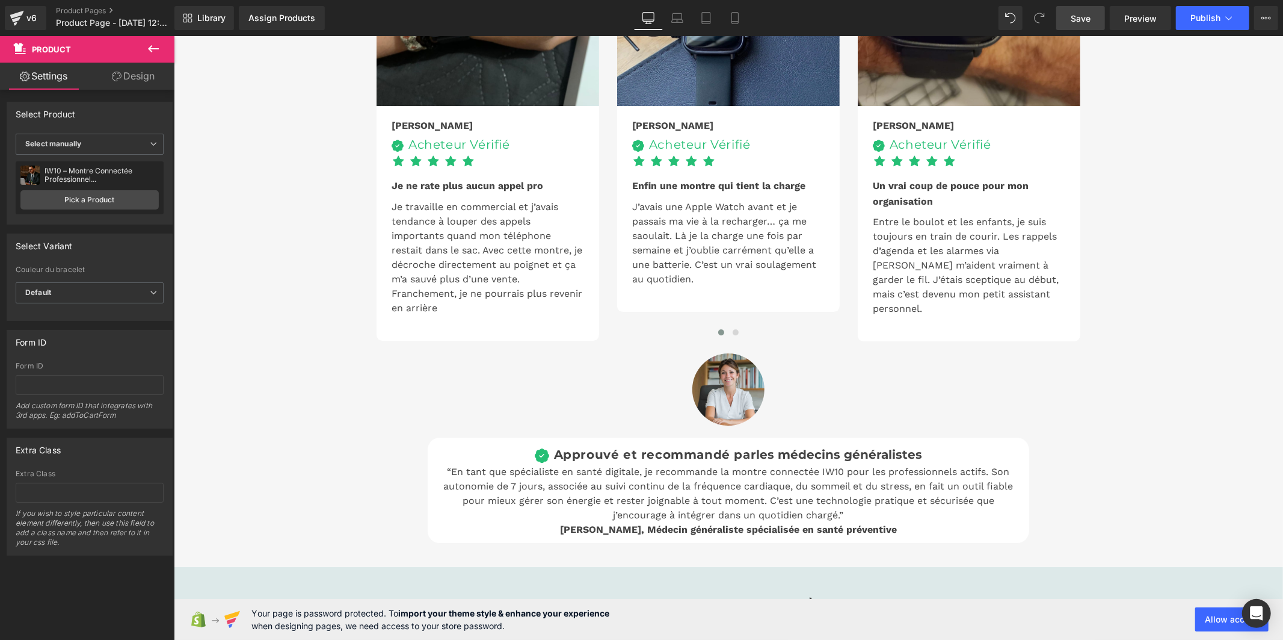
click at [1089, 15] on span "Save" at bounding box center [1081, 18] width 20 height 13
click at [1196, 5] on div "Library Assign Products Product Preview No product match your search. Please tr…" at bounding box center [729, 18] width 1109 height 36
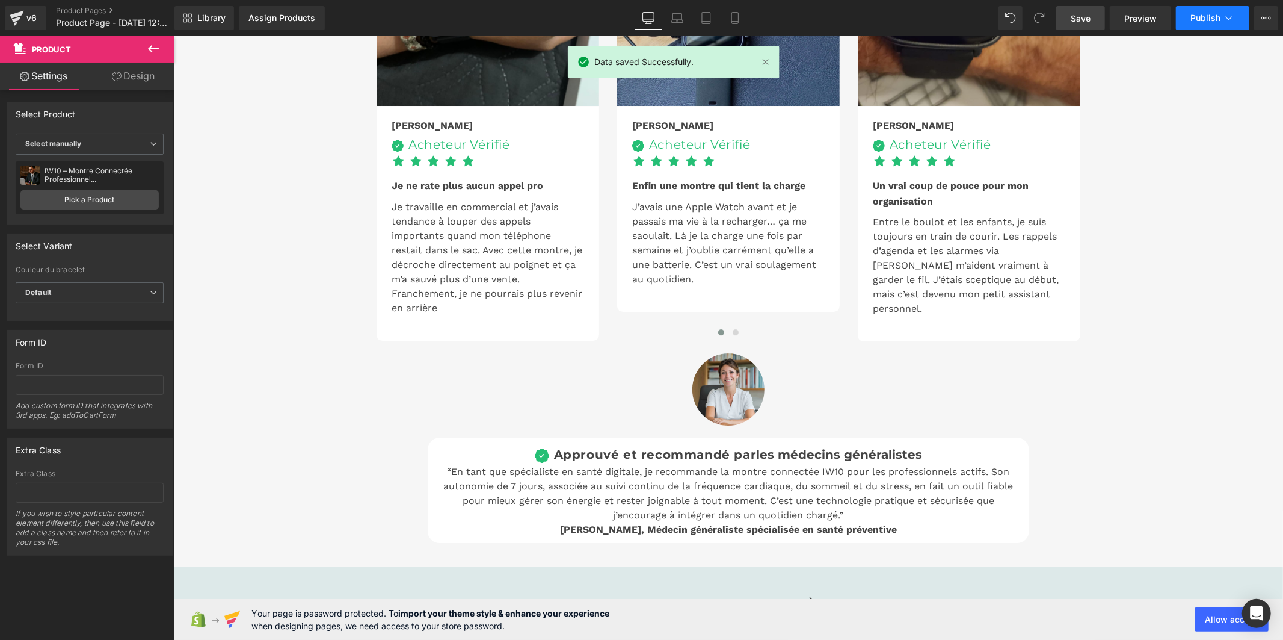
click at [1185, 19] on button "Publish" at bounding box center [1212, 18] width 73 height 24
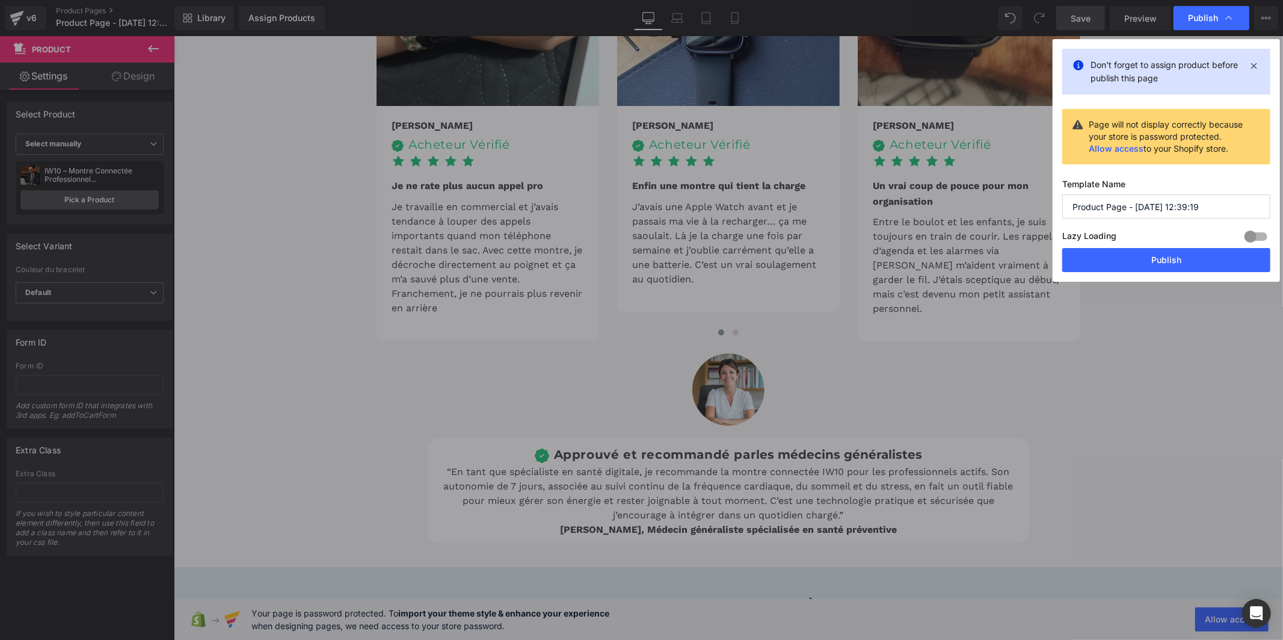
drag, startPoint x: 1086, startPoint y: 200, endPoint x: 1057, endPoint y: 202, distance: 28.4
click at [1057, 202] on div "Don't forget to assign product before publish this page Page will not display c…" at bounding box center [1166, 160] width 227 height 242
type input "montre homme"
click at [1093, 261] on button "Publish" at bounding box center [1167, 260] width 208 height 24
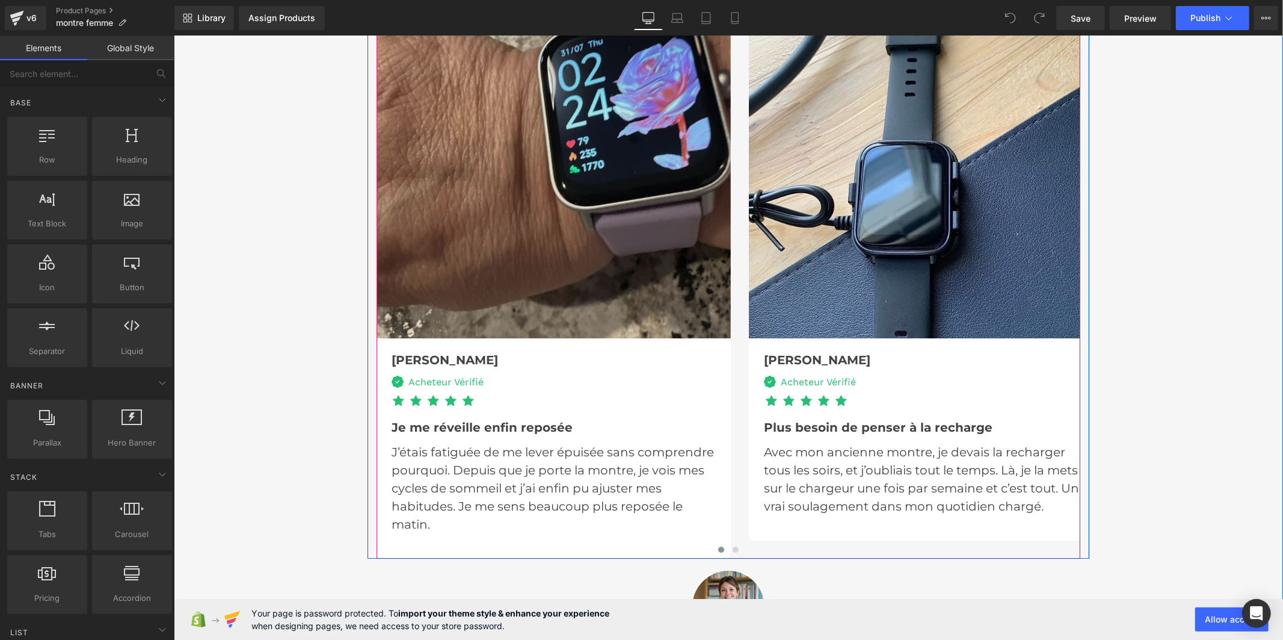
scroll to position [2874, 0]
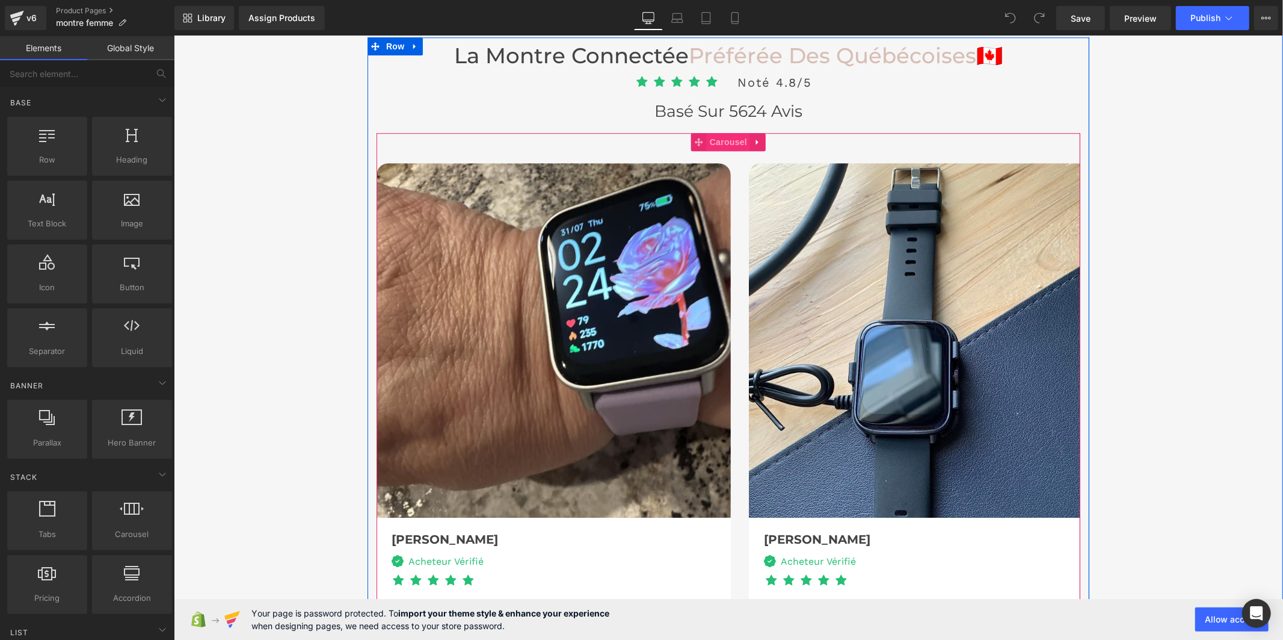
drag, startPoint x: 718, startPoint y: 119, endPoint x: 725, endPoint y: 113, distance: 9.4
click at [718, 132] on span "Carousel" at bounding box center [727, 141] width 43 height 18
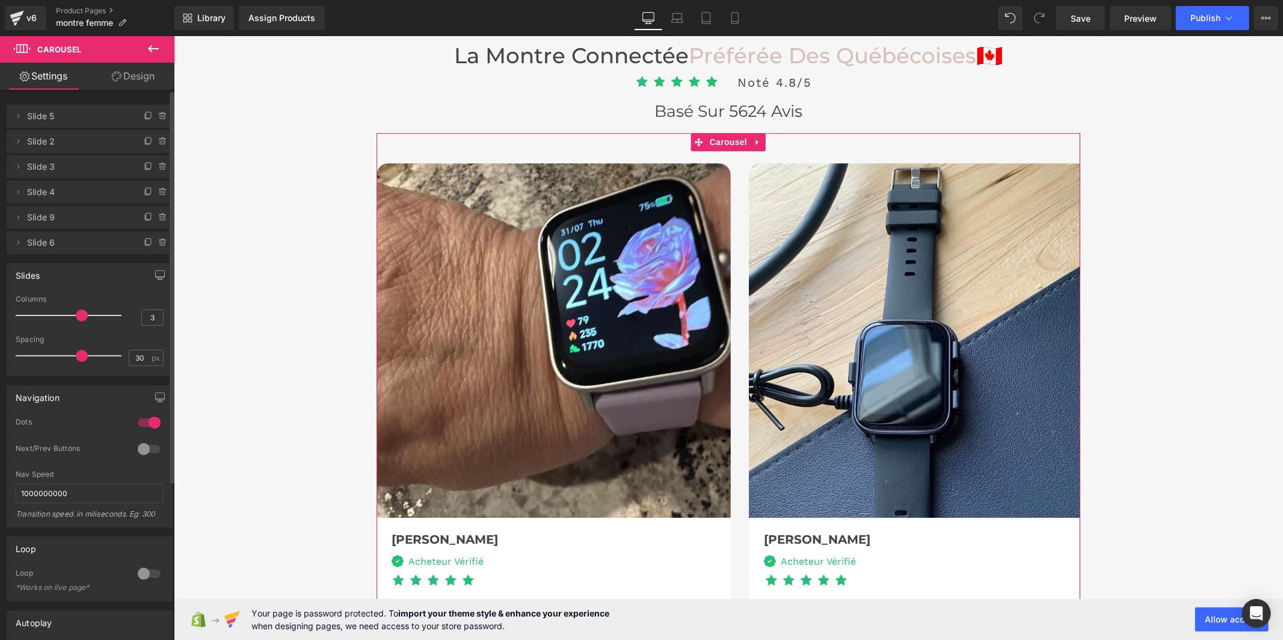
drag, startPoint x: 59, startPoint y: 315, endPoint x: 128, endPoint y: 313, distance: 68.6
click at [133, 313] on div "Columns 3" at bounding box center [90, 315] width 148 height 40
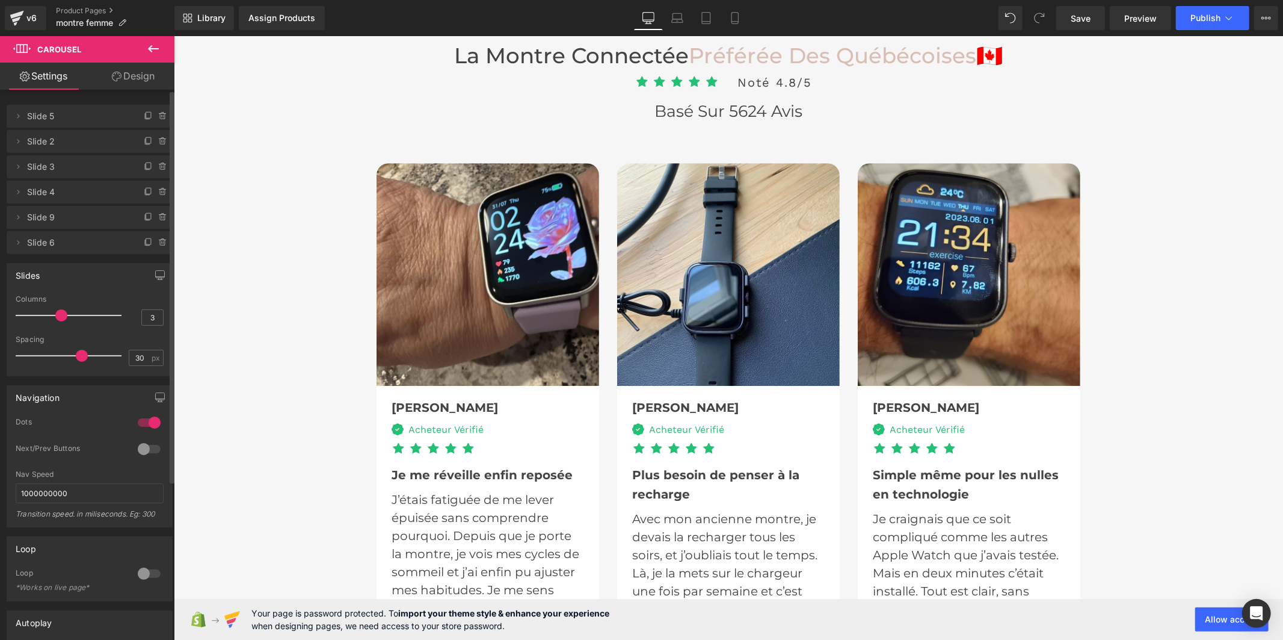
drag, startPoint x: 117, startPoint y: 315, endPoint x: 64, endPoint y: 315, distance: 53.6
click at [64, 315] on span at bounding box center [61, 315] width 12 height 12
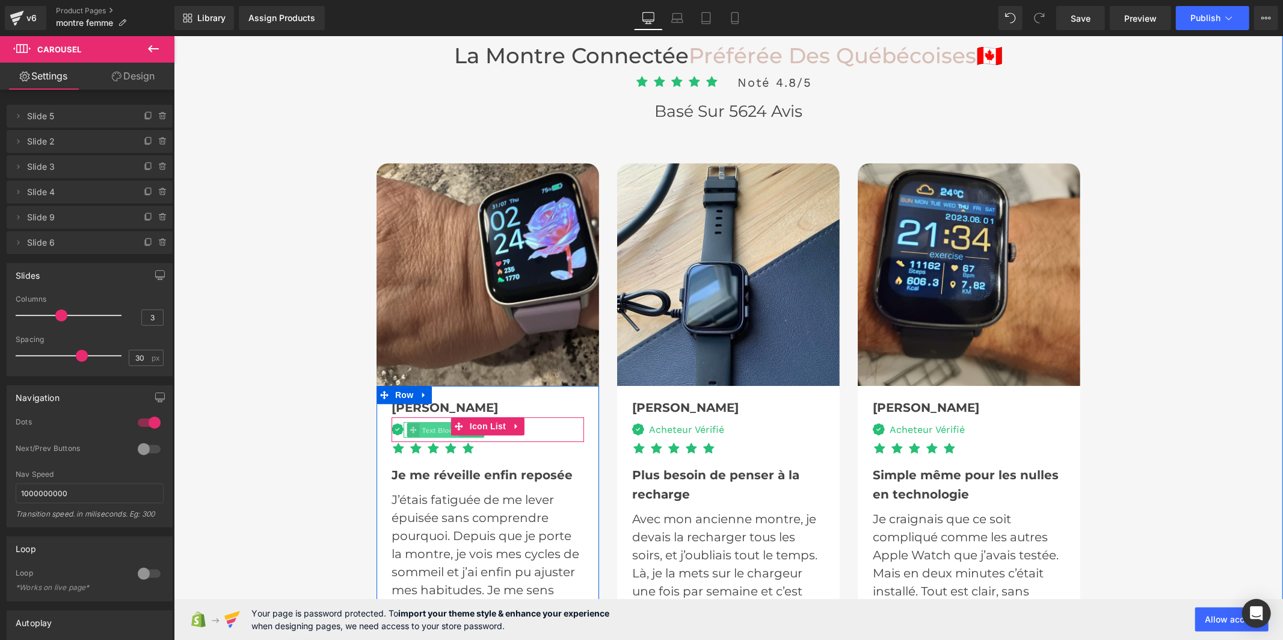
click at [426, 422] on span "Text Block" at bounding box center [439, 429] width 40 height 14
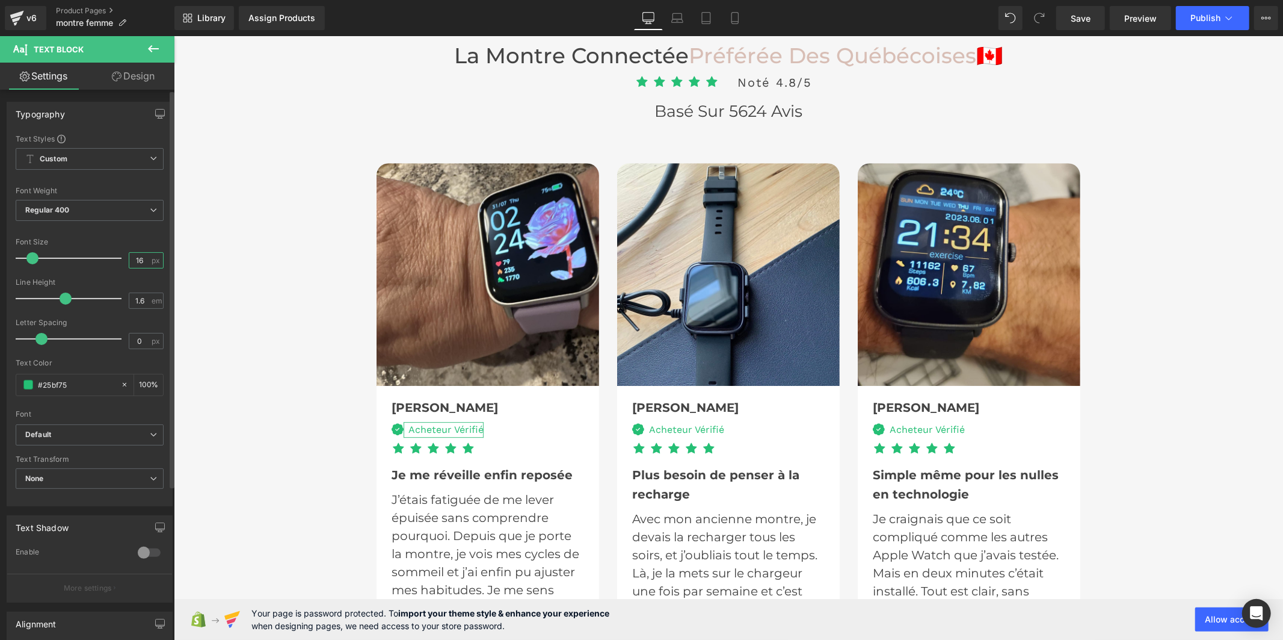
drag, startPoint x: 146, startPoint y: 260, endPoint x: 109, endPoint y: 256, distance: 36.9
click at [109, 256] on div "Font Size 16 px" at bounding box center [90, 258] width 148 height 40
type input "20"
click at [92, 436] on b "Default" at bounding box center [87, 435] width 125 height 10
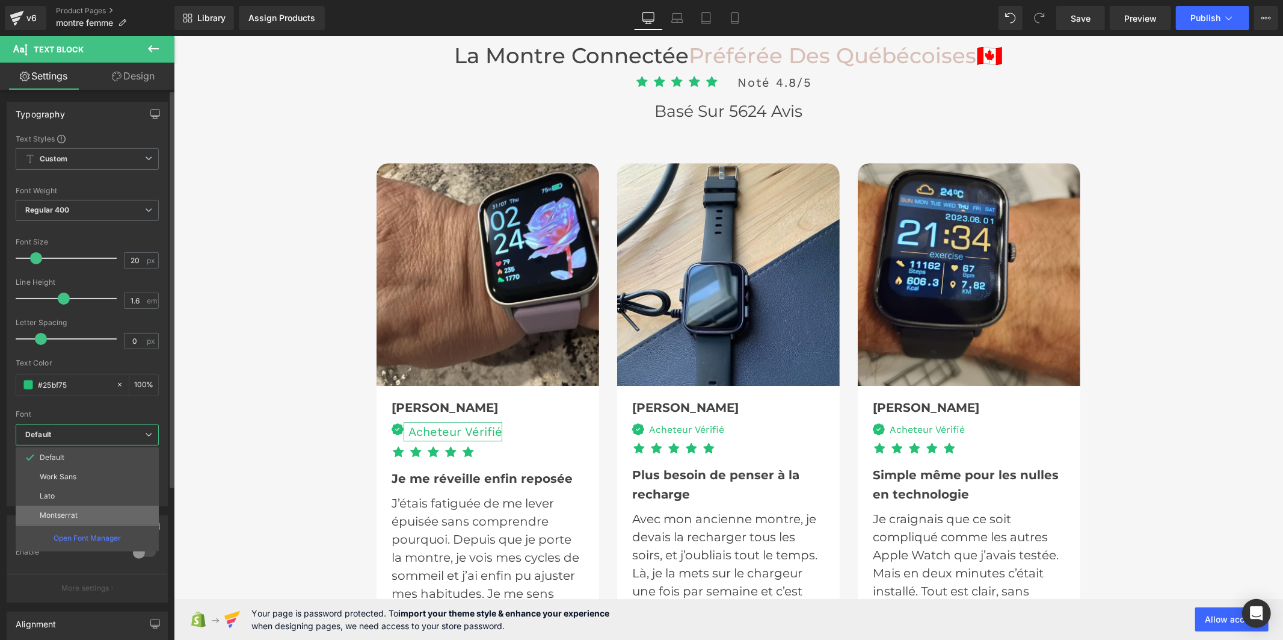
click at [84, 510] on li "Montserrat" at bounding box center [87, 514] width 143 height 19
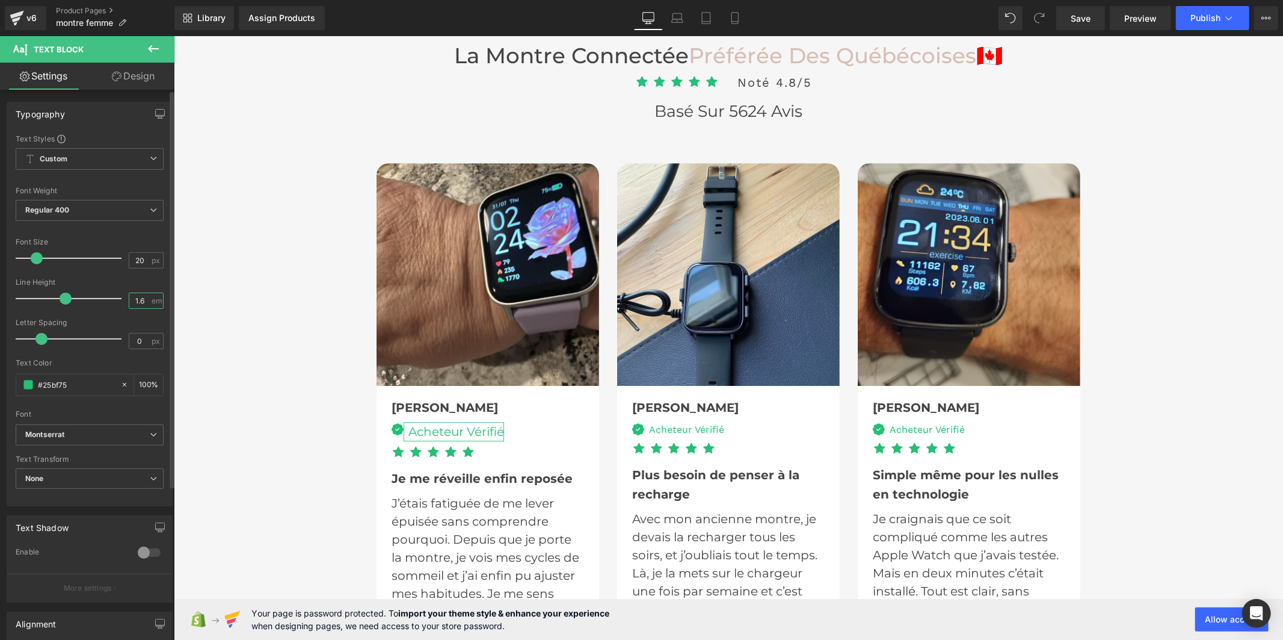
click at [142, 301] on input "1.6" at bounding box center [139, 300] width 21 height 15
type input "1"
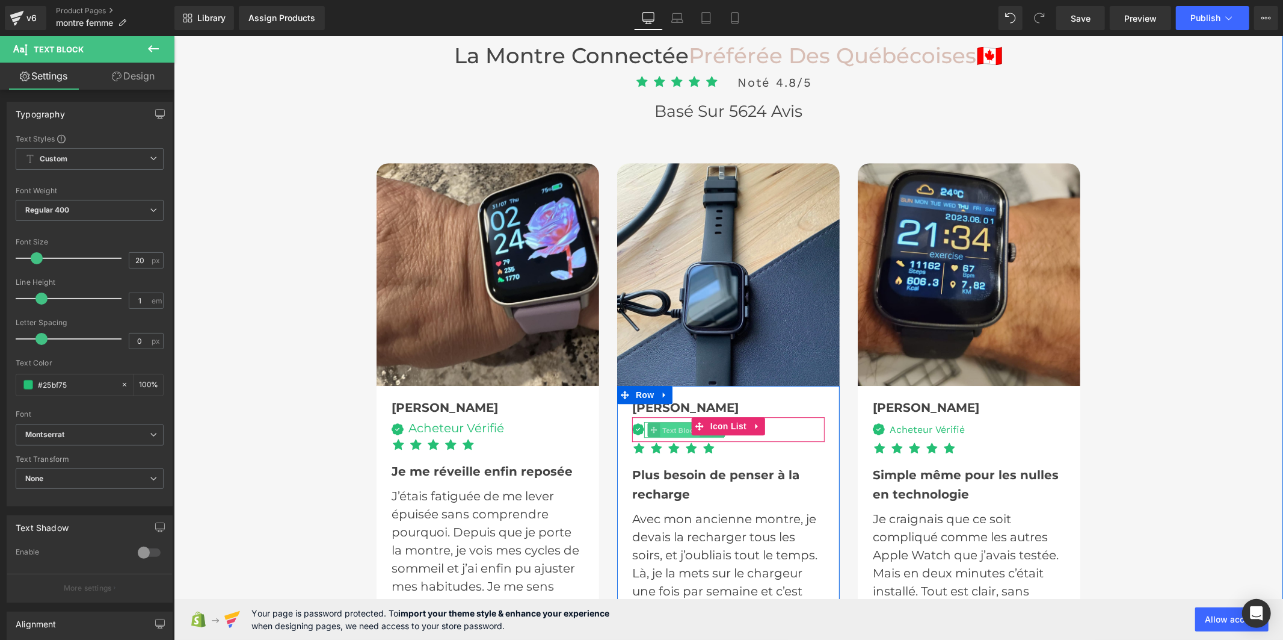
click at [660, 422] on span "Text Block" at bounding box center [680, 429] width 40 height 14
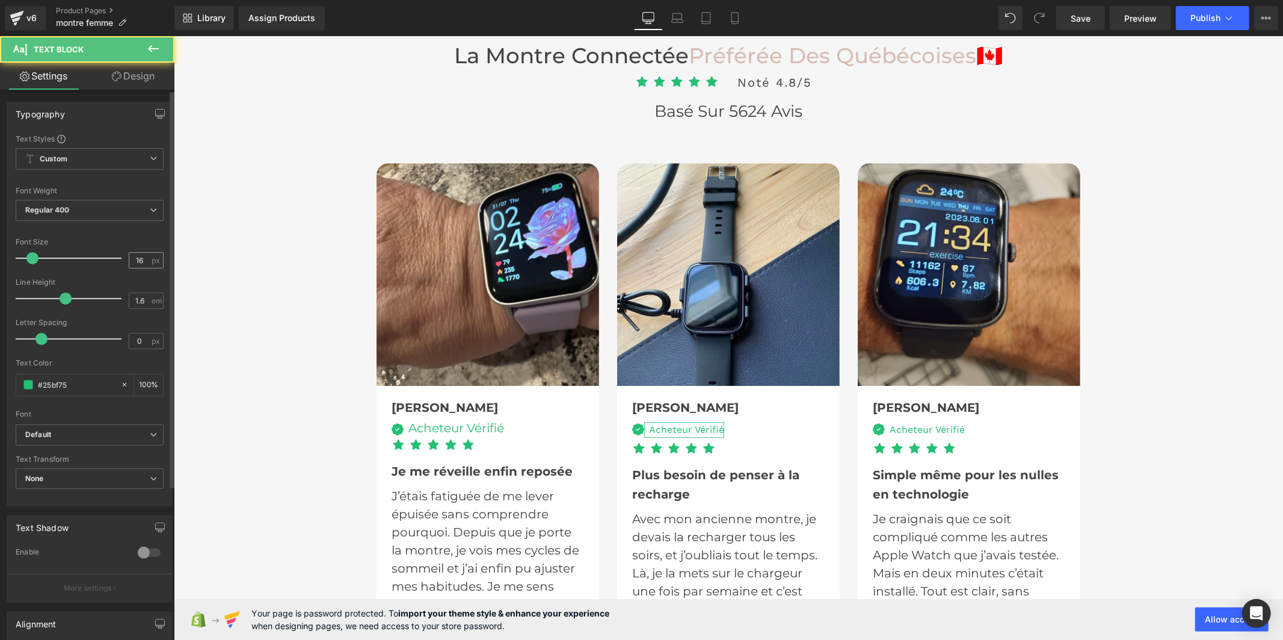
click at [146, 262] on div "16 px" at bounding box center [146, 260] width 35 height 16
drag, startPoint x: 142, startPoint y: 262, endPoint x: 129, endPoint y: 261, distance: 12.7
click at [129, 261] on input "16" at bounding box center [139, 260] width 21 height 15
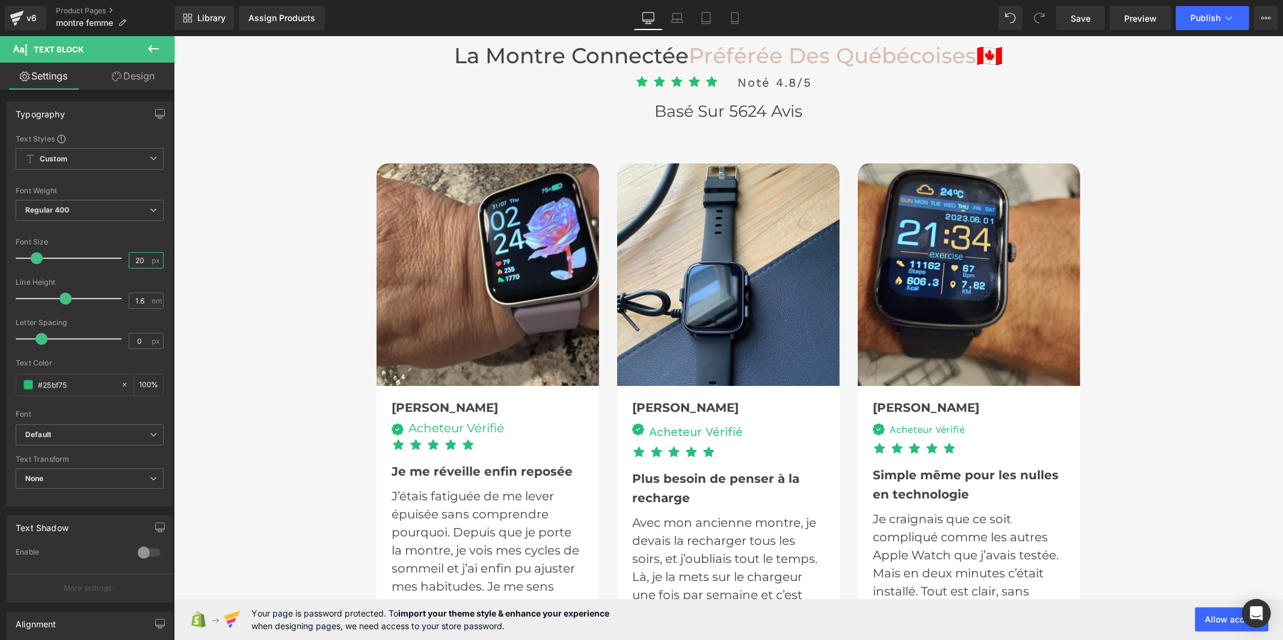
type input "20"
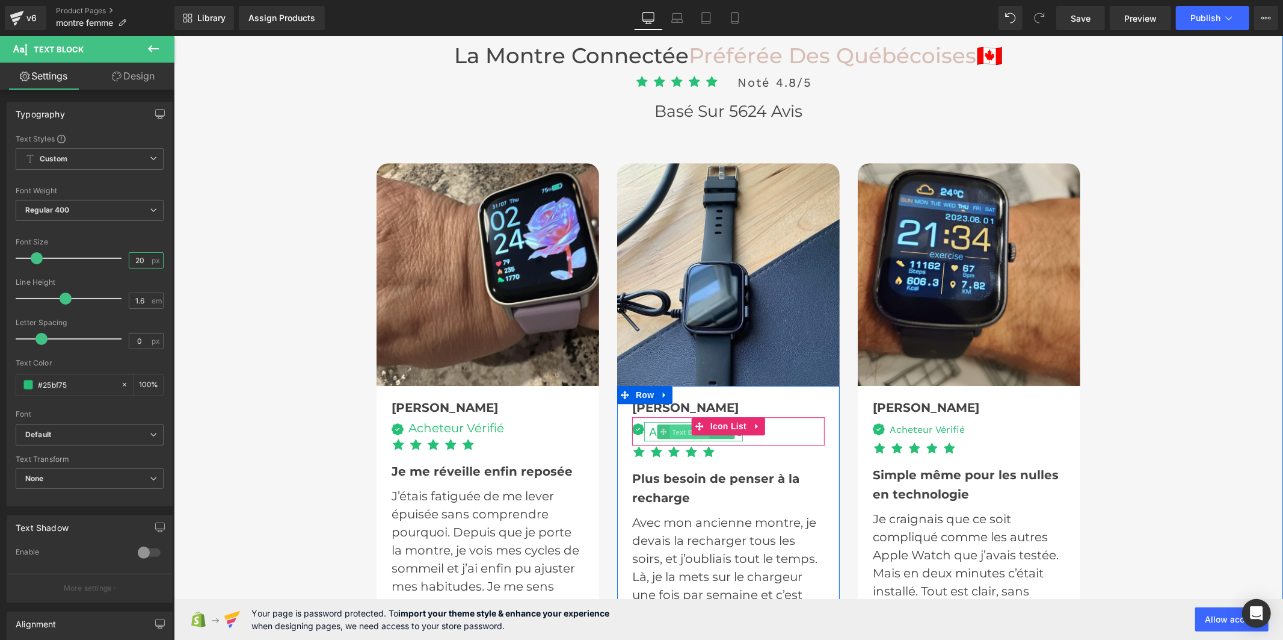
click at [677, 424] on span "Text Block" at bounding box center [689, 431] width 40 height 14
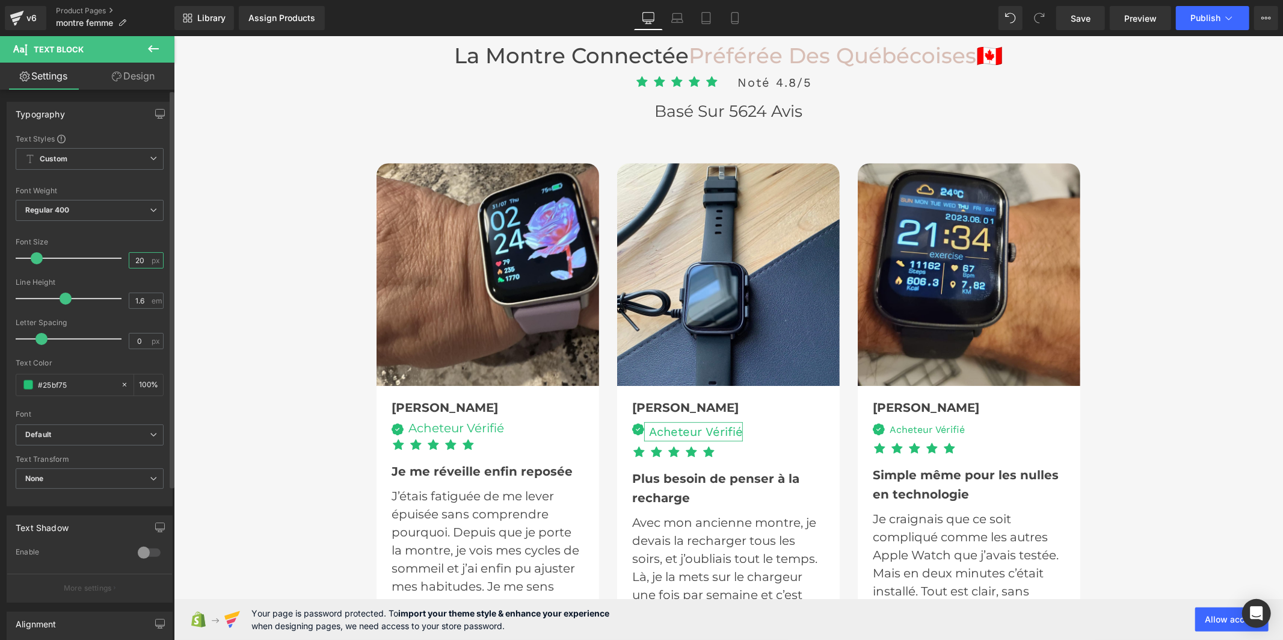
drag, startPoint x: 146, startPoint y: 259, endPoint x: 129, endPoint y: 259, distance: 16.9
click at [129, 259] on input "20" at bounding box center [139, 260] width 21 height 15
click at [146, 300] on input "1.6" at bounding box center [139, 300] width 21 height 15
type input "1"
click at [117, 430] on b "Default" at bounding box center [87, 435] width 125 height 10
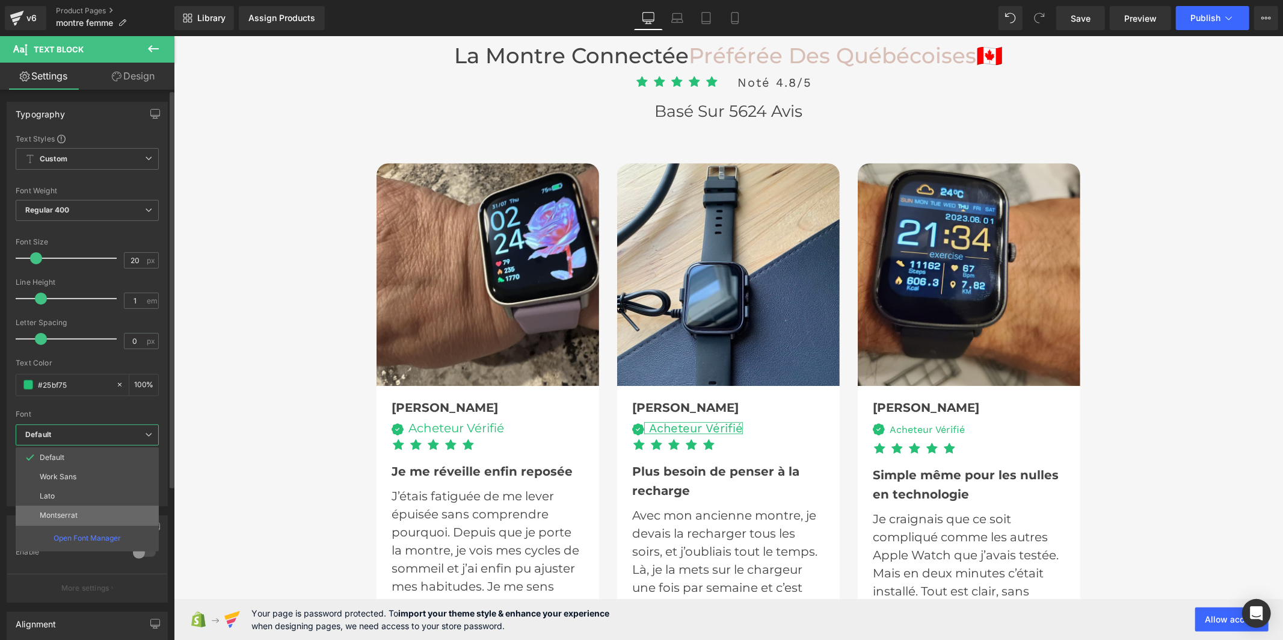
click at [100, 514] on li "Montserrat" at bounding box center [87, 514] width 143 height 19
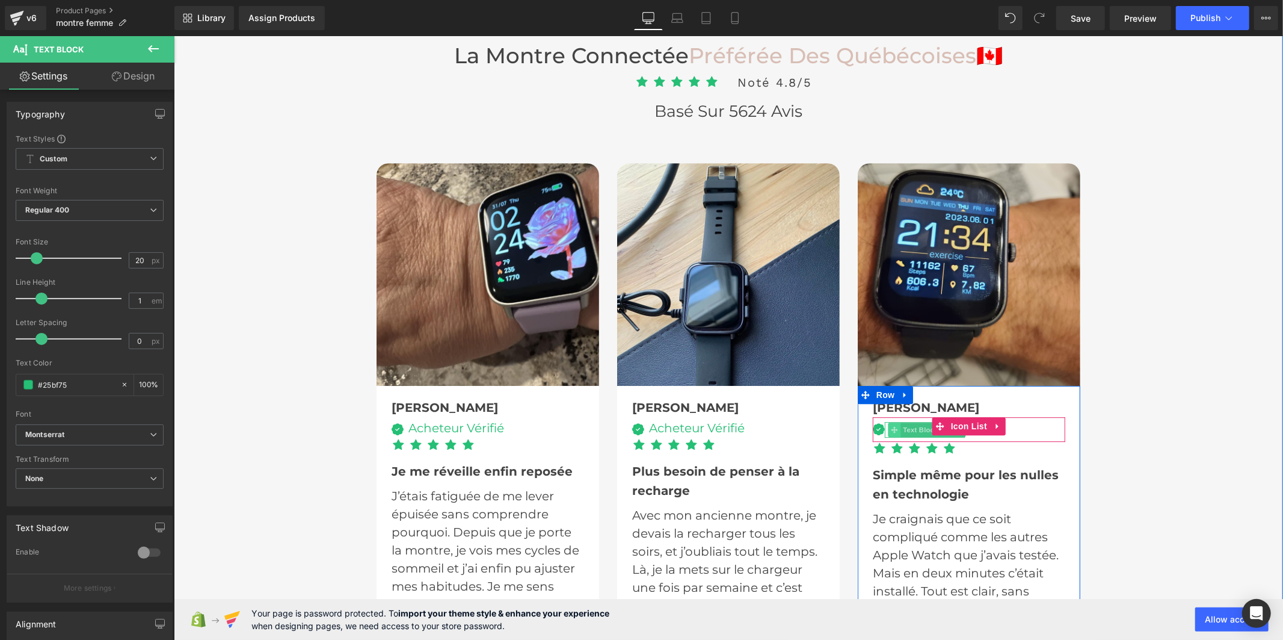
click at [893, 422] on span at bounding box center [894, 429] width 13 height 14
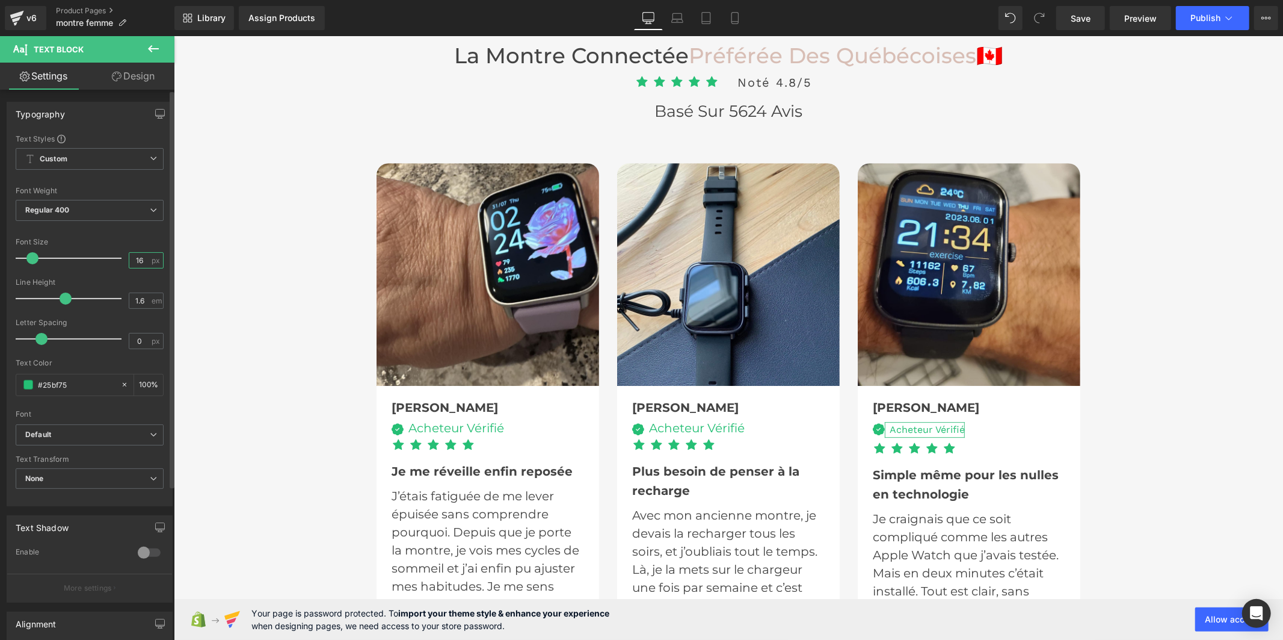
click at [140, 259] on input "16" at bounding box center [139, 260] width 21 height 15
type input "1"
type input "20"
click at [143, 299] on input "1.6" at bounding box center [139, 300] width 21 height 15
type input "1"
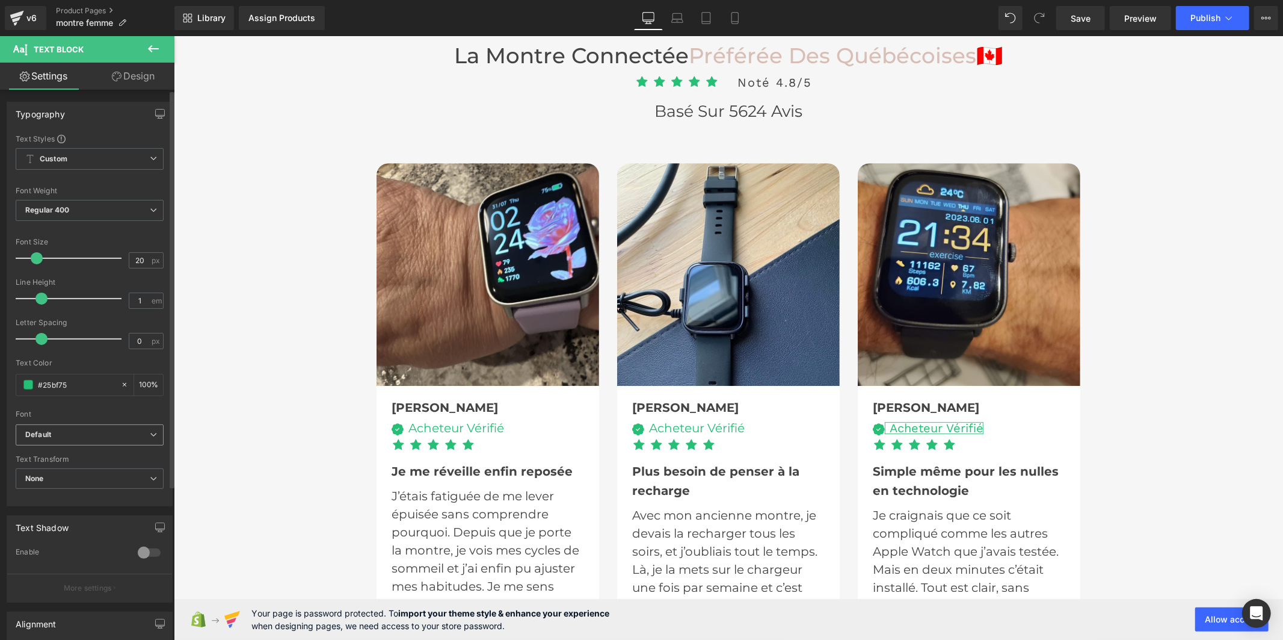
click at [99, 430] on b "Default" at bounding box center [87, 435] width 125 height 10
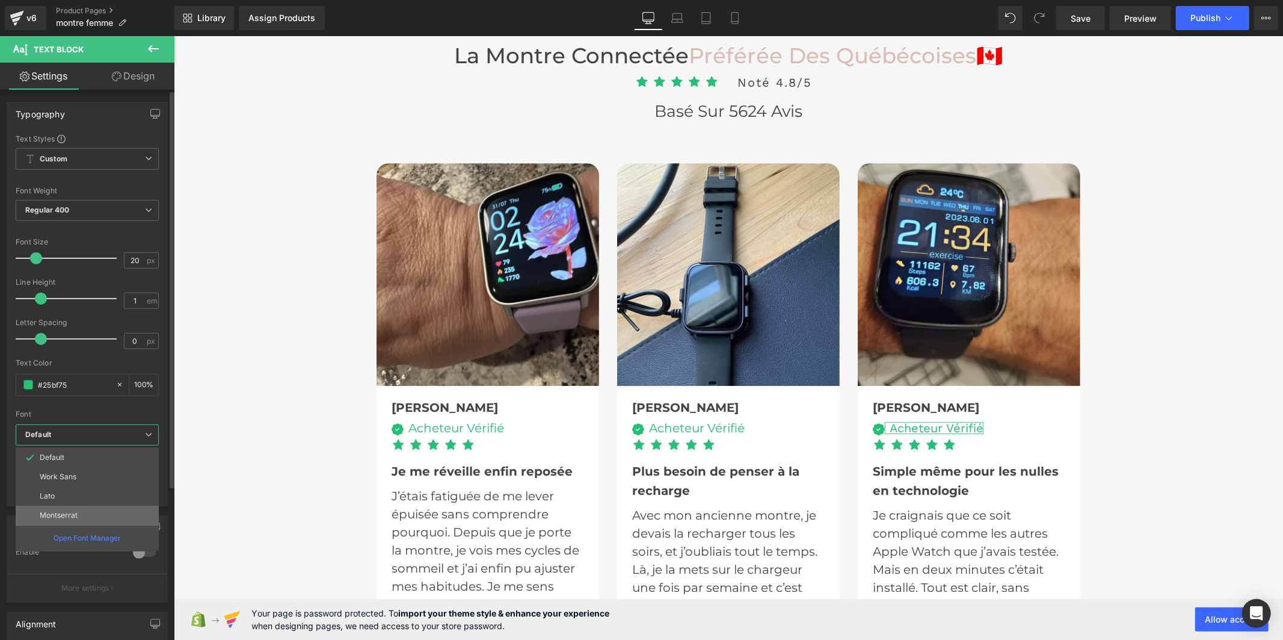
click at [91, 514] on li "Montserrat" at bounding box center [87, 514] width 143 height 19
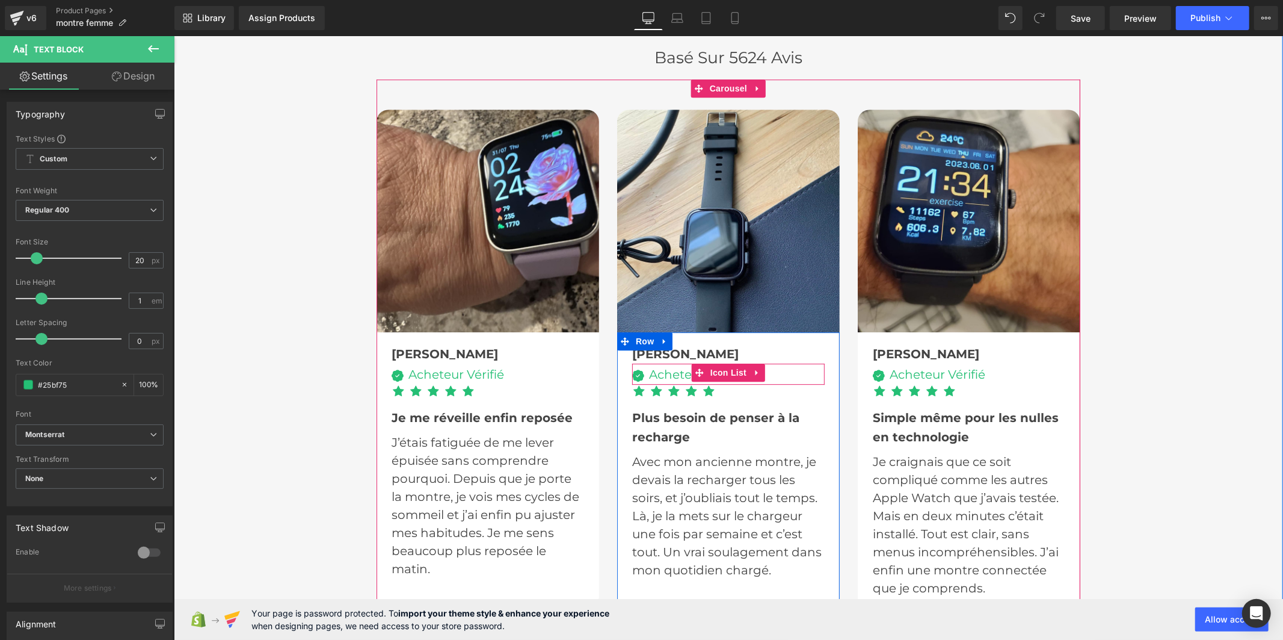
scroll to position [3075, 0]
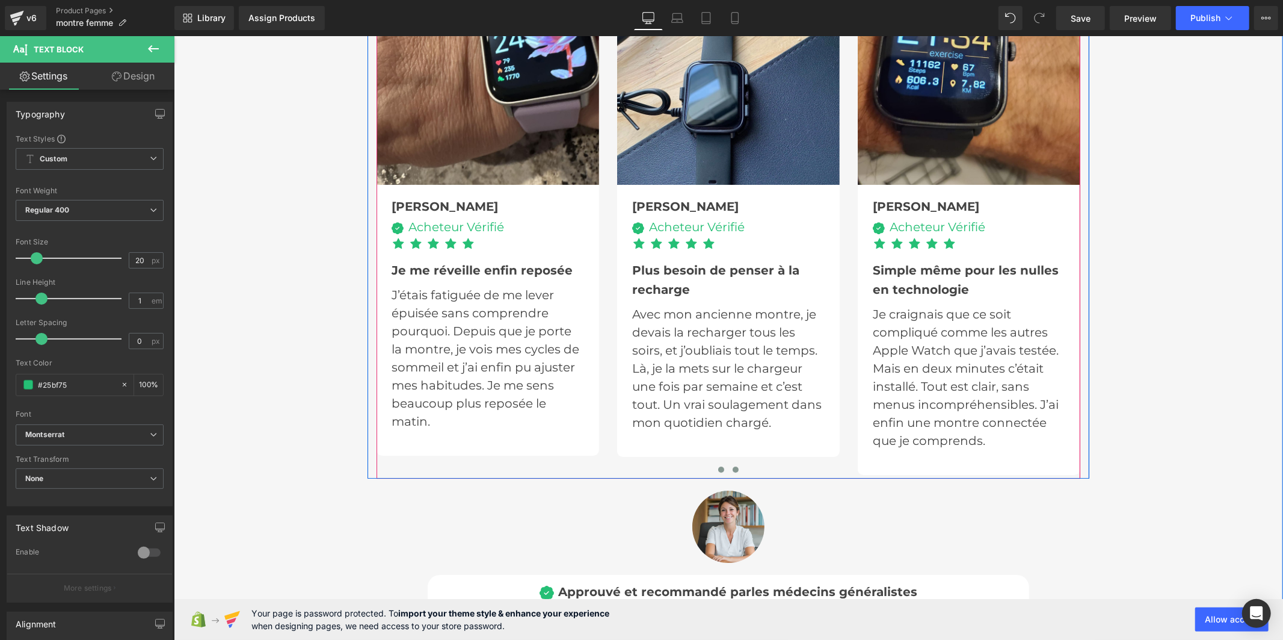
click at [728, 463] on button at bounding box center [735, 469] width 14 height 12
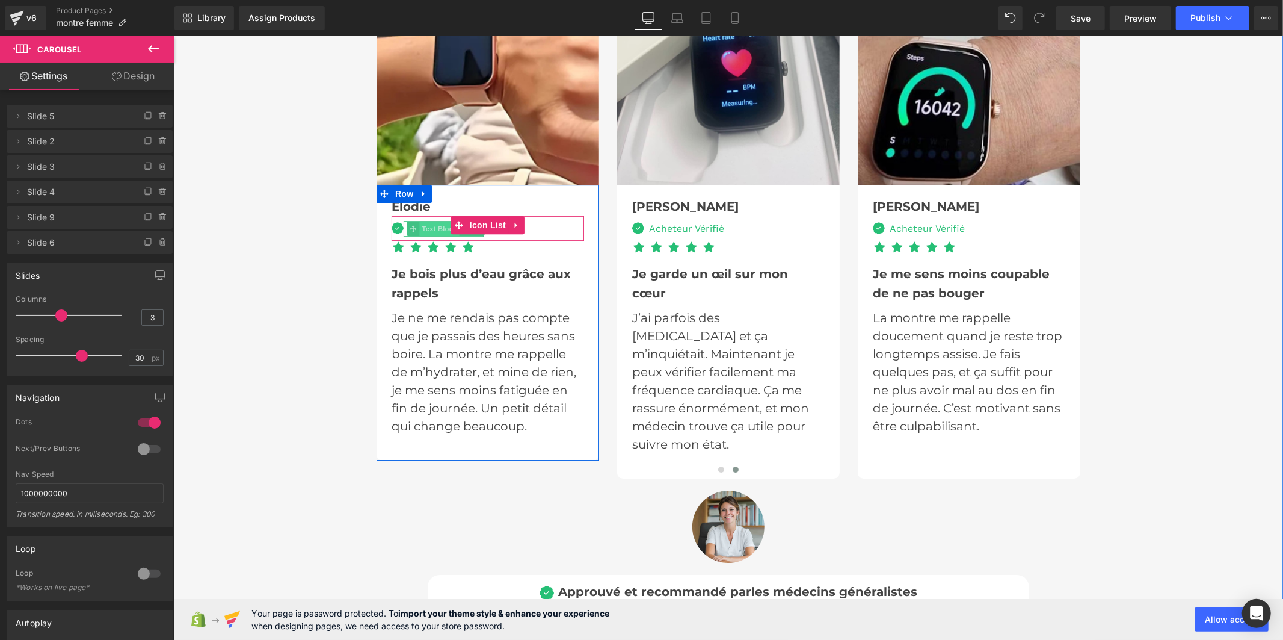
click at [436, 221] on span "Text Block" at bounding box center [439, 228] width 40 height 14
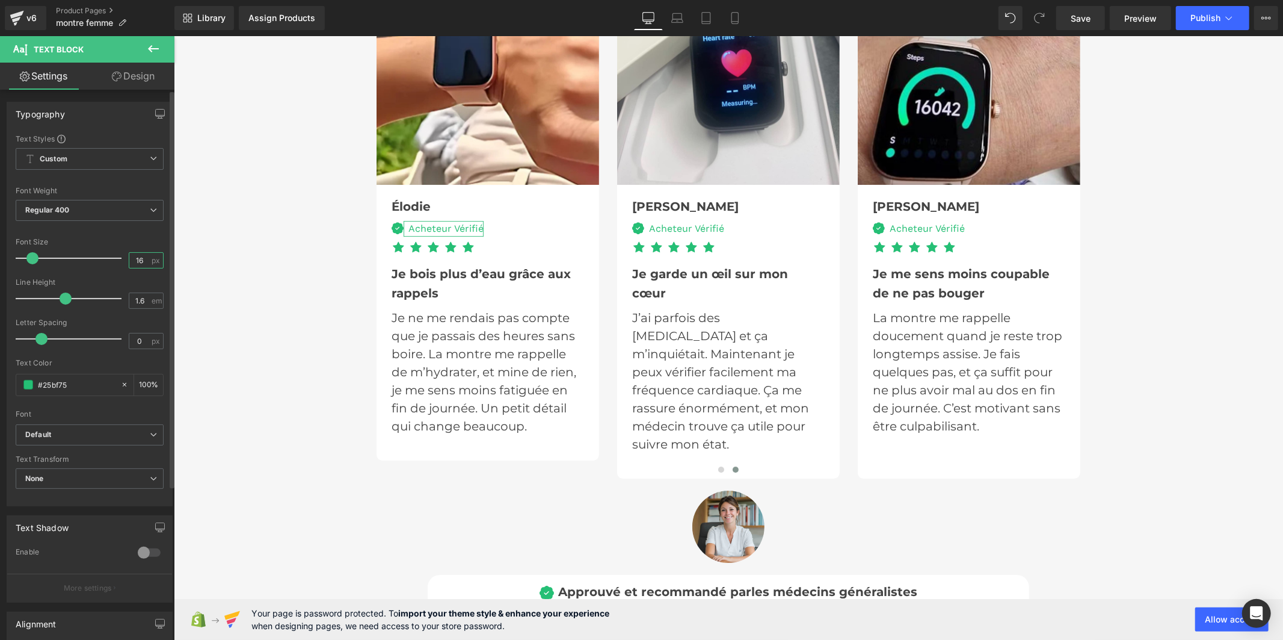
drag, startPoint x: 137, startPoint y: 259, endPoint x: 131, endPoint y: 260, distance: 6.6
click at [131, 260] on input "16" at bounding box center [139, 260] width 21 height 15
type input "20"
click at [143, 300] on input "1.6" at bounding box center [139, 300] width 21 height 15
type input "1"
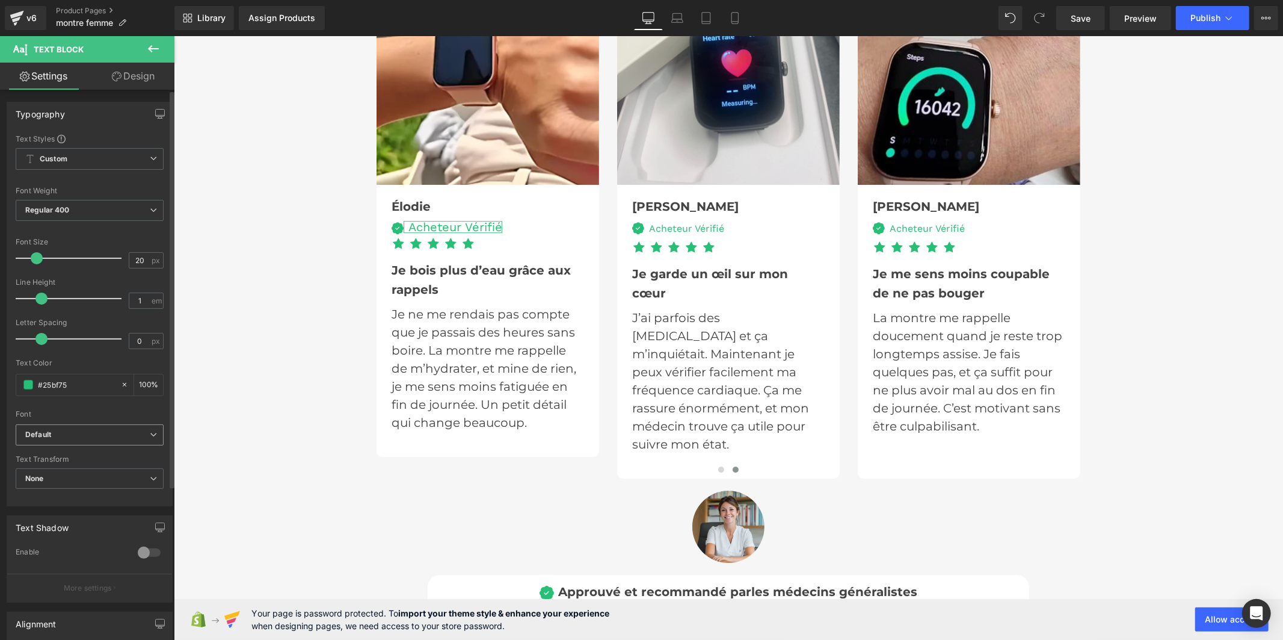
click at [95, 433] on b "Default" at bounding box center [87, 435] width 125 height 10
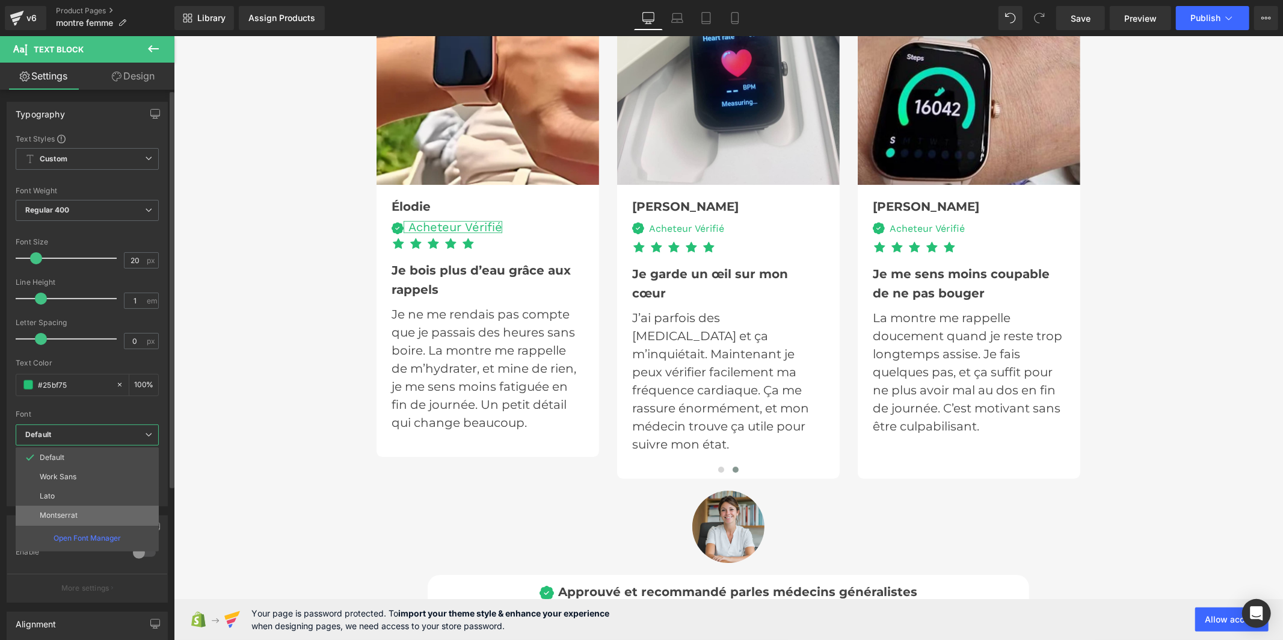
click at [88, 514] on li "Montserrat" at bounding box center [87, 514] width 143 height 19
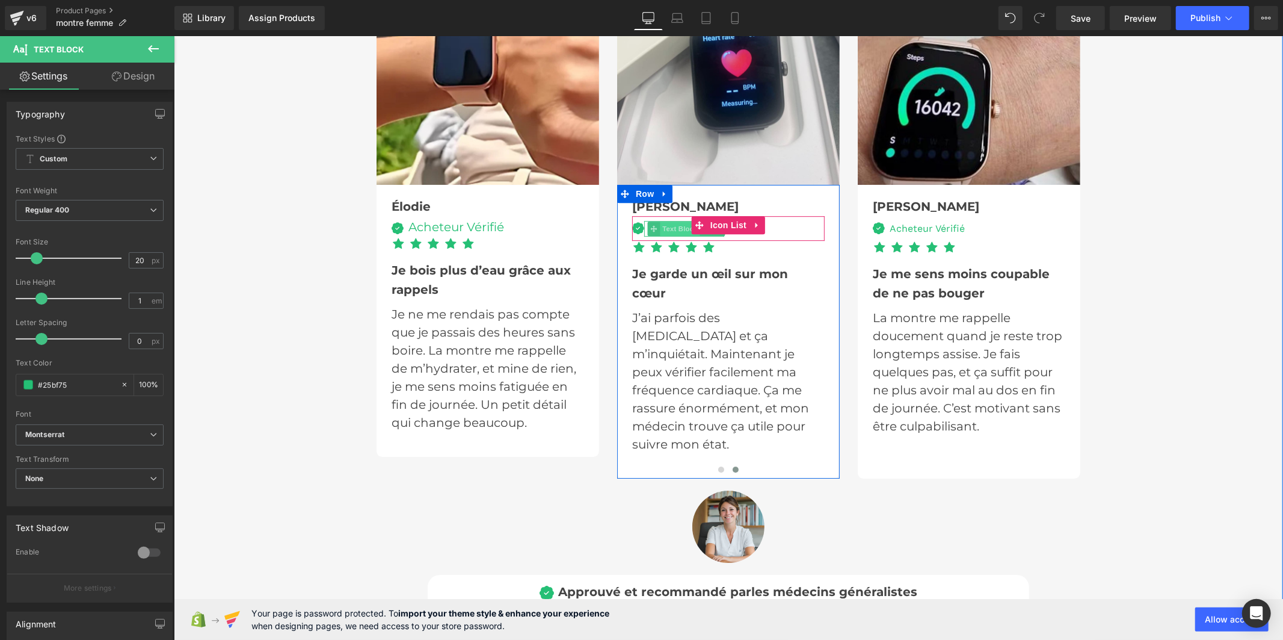
click at [660, 221] on span "Text Block" at bounding box center [680, 228] width 40 height 14
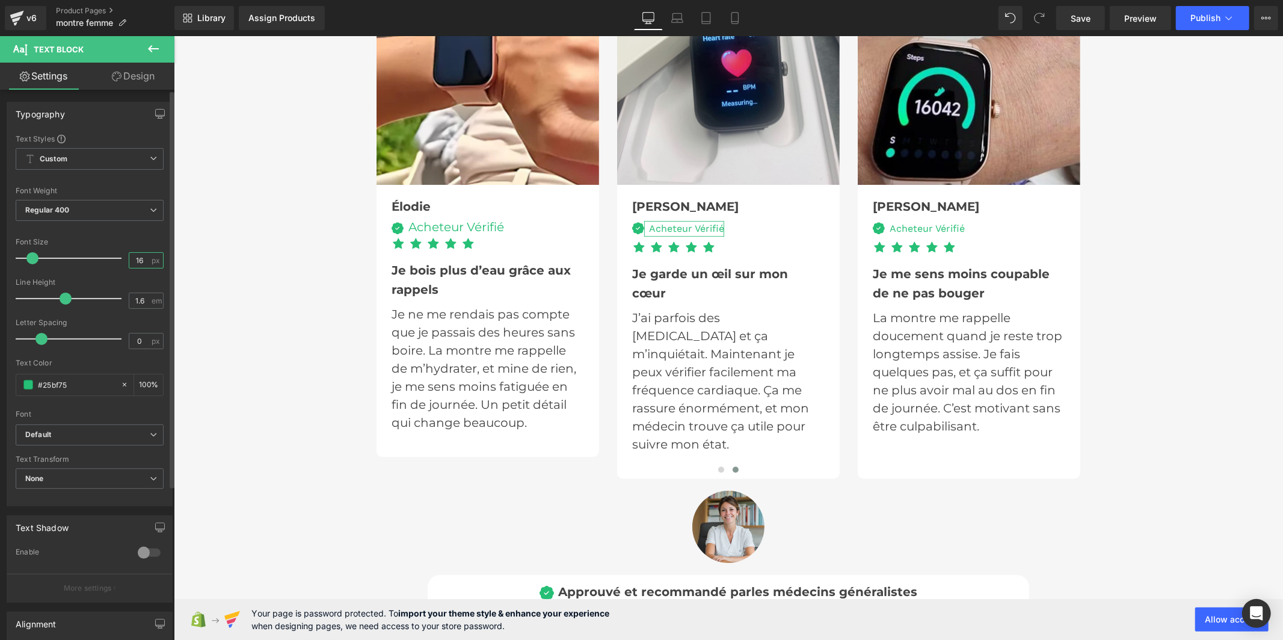
drag, startPoint x: 141, startPoint y: 259, endPoint x: 129, endPoint y: 259, distance: 12.7
click at [129, 259] on input "16" at bounding box center [139, 260] width 21 height 15
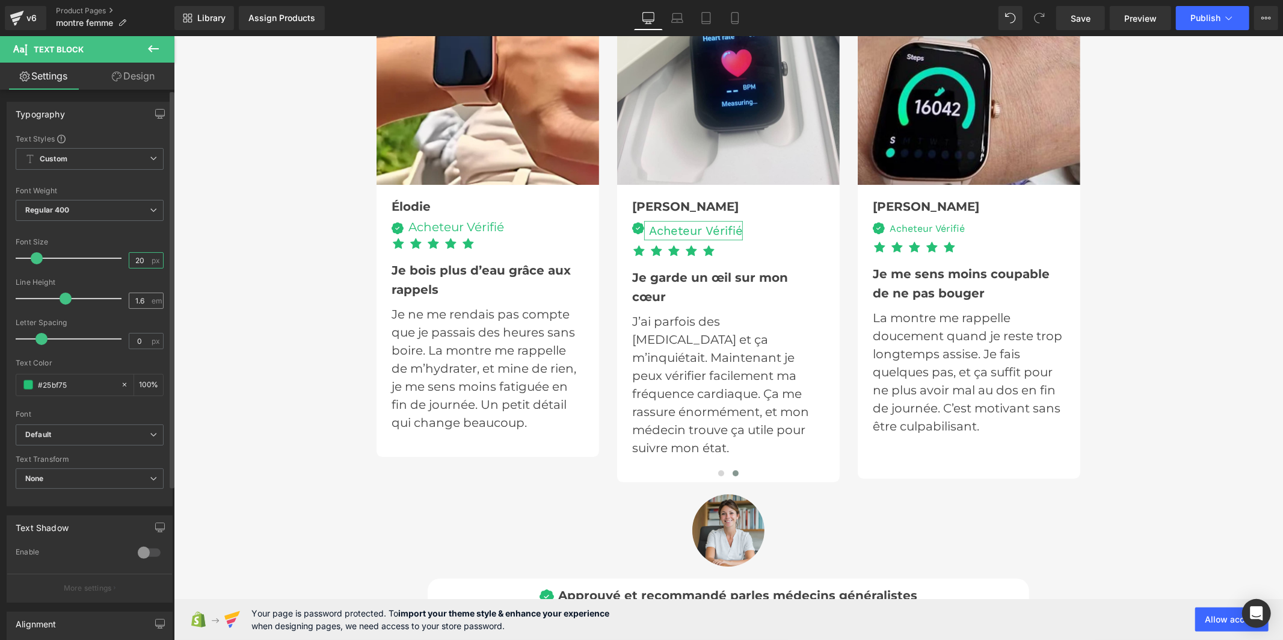
type input "20"
click at [143, 297] on input "1.6" at bounding box center [139, 300] width 21 height 15
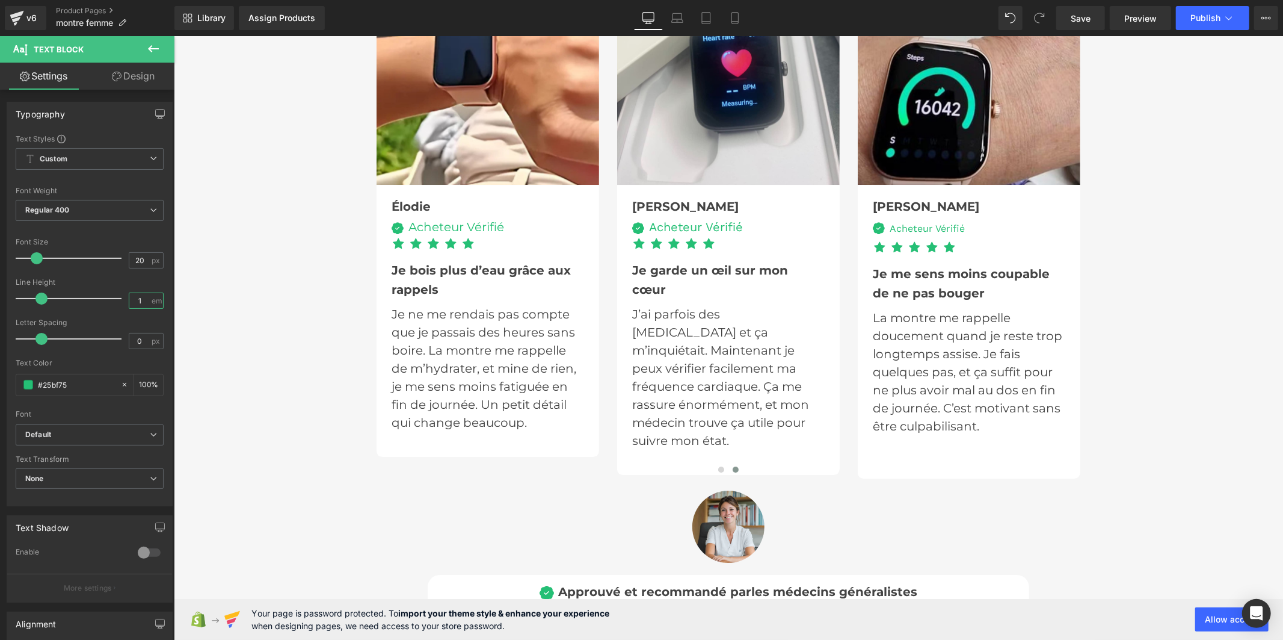
type input "1"
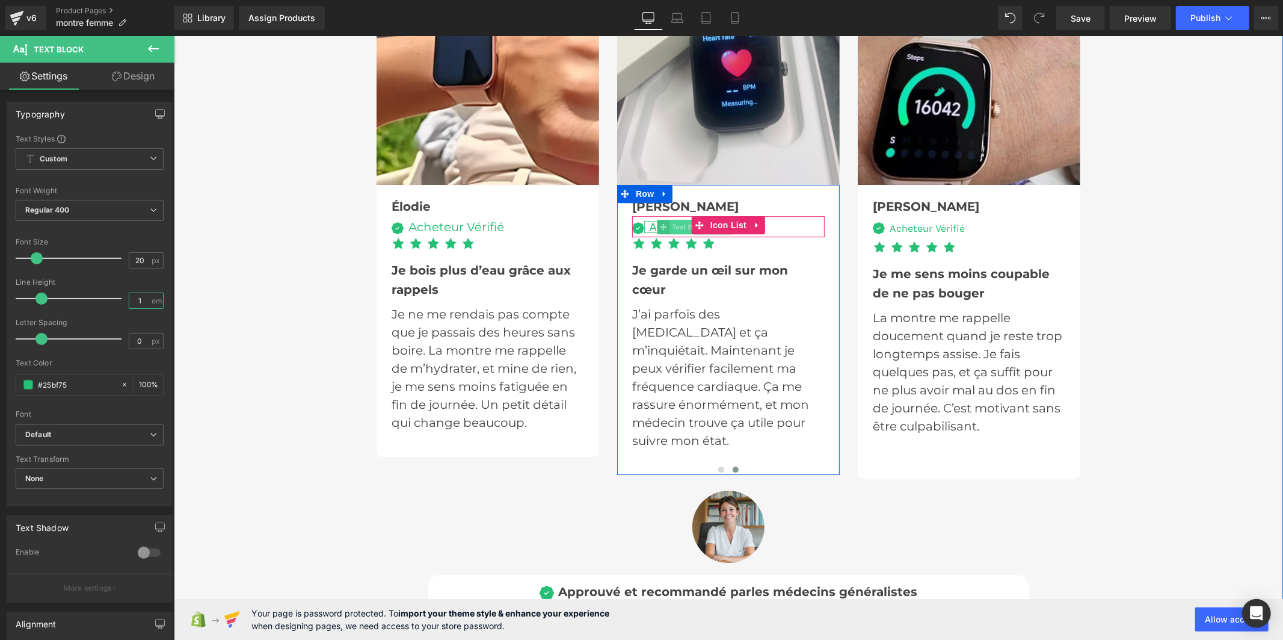
click at [678, 219] on span "Text Block" at bounding box center [689, 226] width 40 height 14
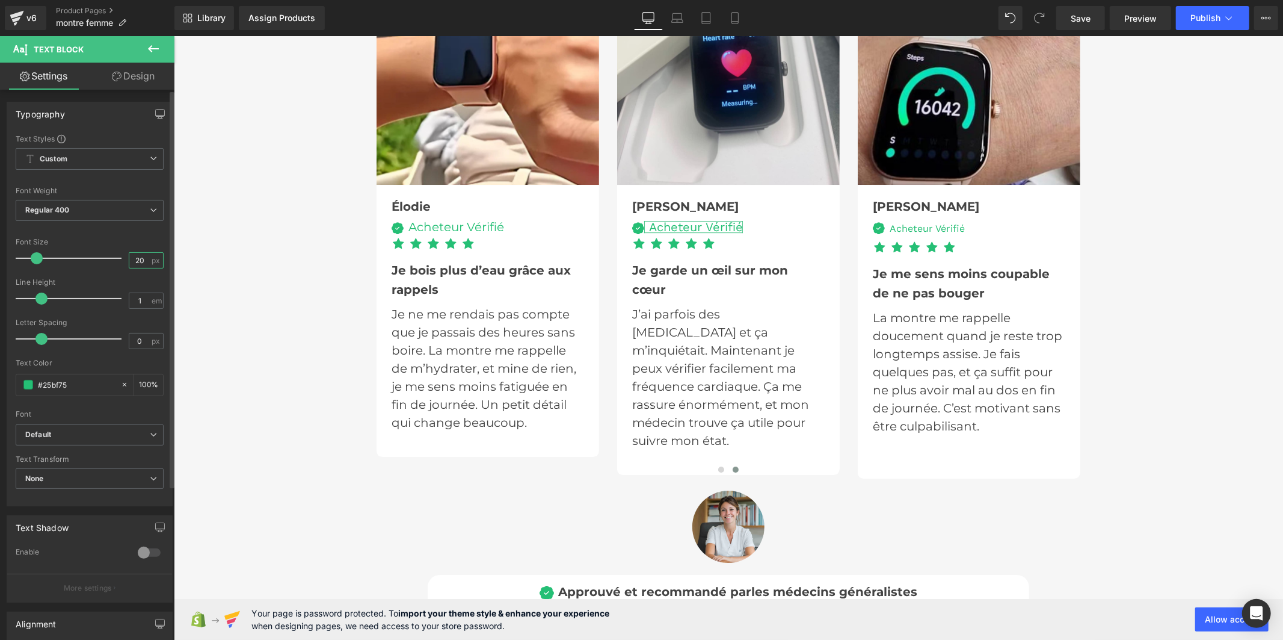
drag, startPoint x: 144, startPoint y: 259, endPoint x: 122, endPoint y: 262, distance: 22.4
click at [122, 262] on div "Font Size 20 px" at bounding box center [90, 258] width 148 height 40
type input "20"
click at [110, 437] on b "Default" at bounding box center [87, 435] width 125 height 10
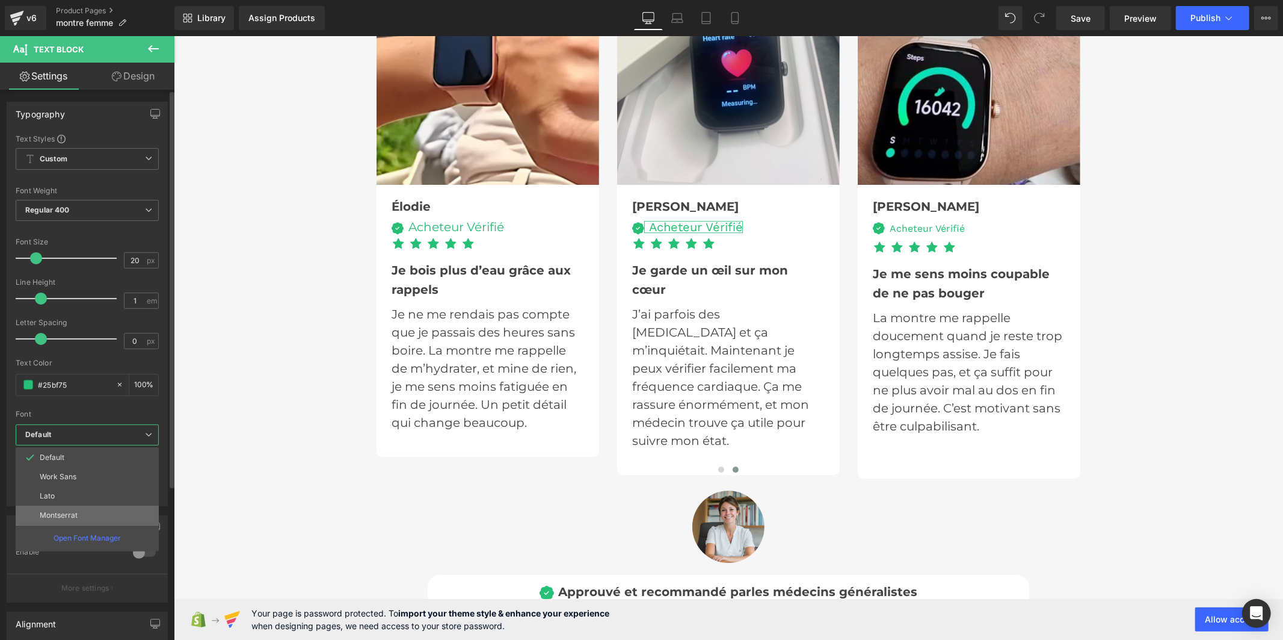
click at [92, 513] on li "Montserrat" at bounding box center [87, 514] width 143 height 19
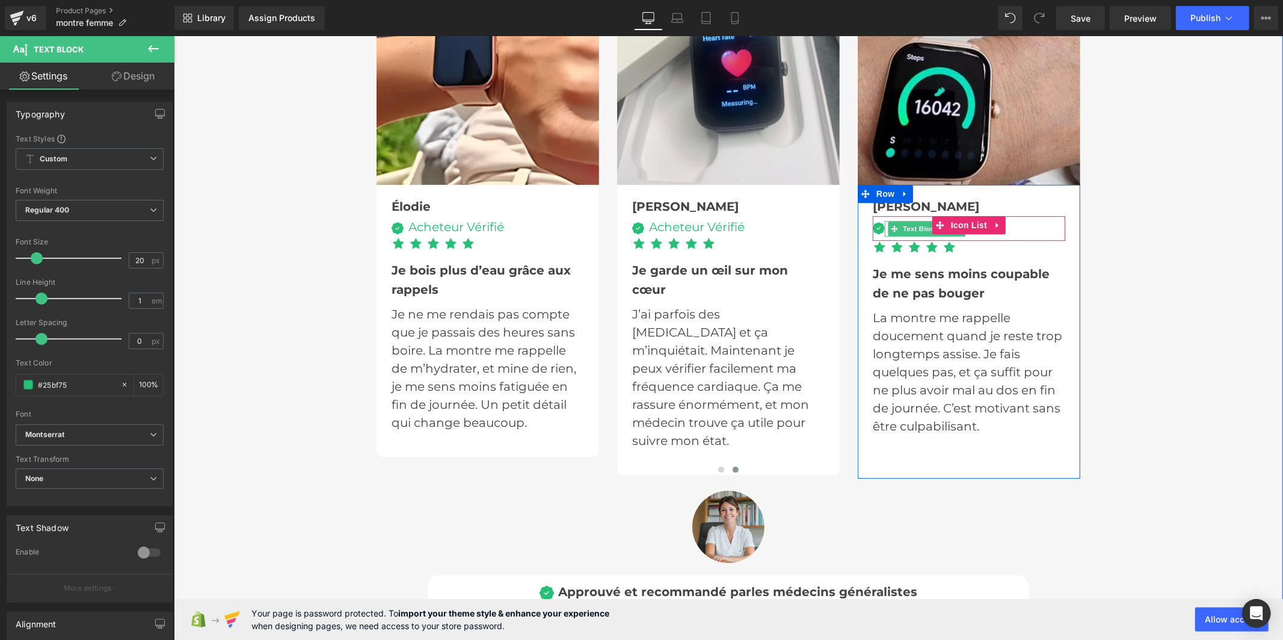
drag, startPoint x: 915, startPoint y: 208, endPoint x: 902, endPoint y: 194, distance: 18.3
click at [915, 221] on span "Text Block" at bounding box center [921, 228] width 40 height 14
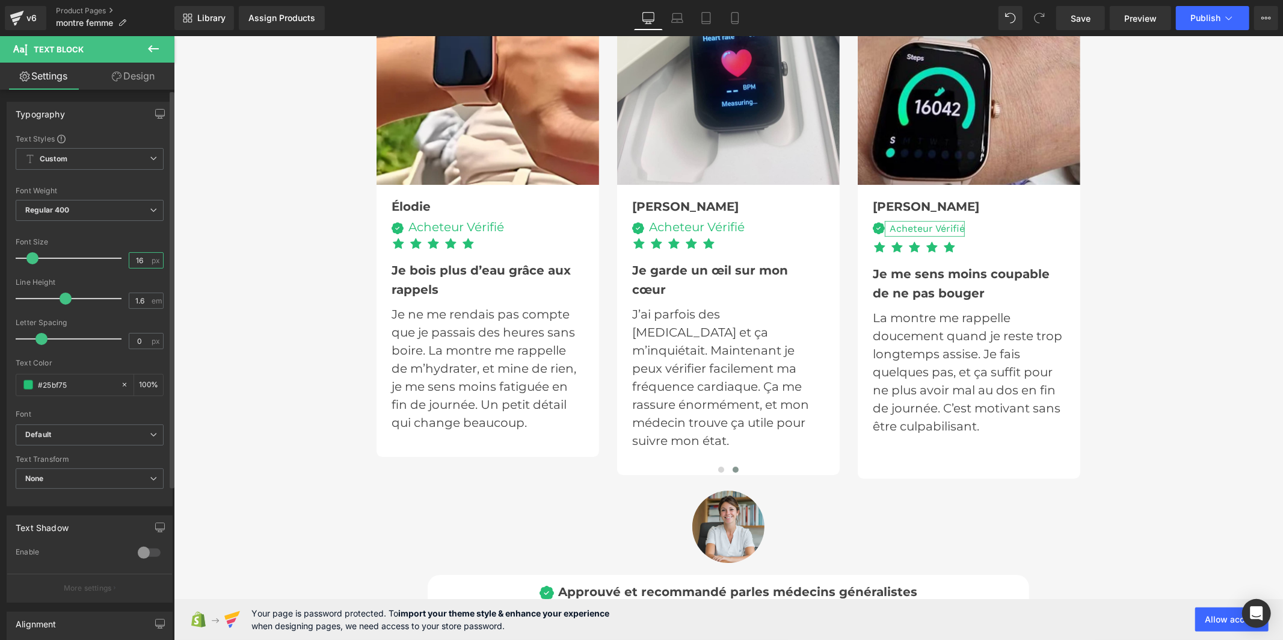
click at [142, 265] on input "16" at bounding box center [139, 260] width 21 height 15
type input "1"
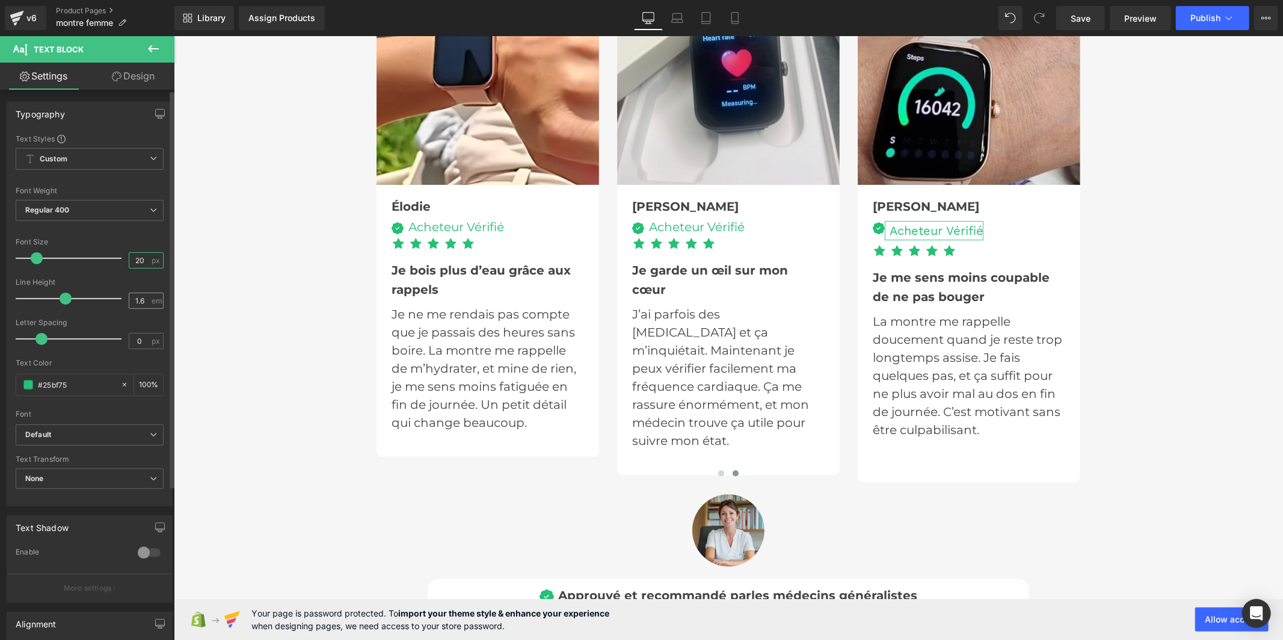
type input "20"
click at [142, 307] on input "1.6" at bounding box center [139, 300] width 21 height 15
type input "1"
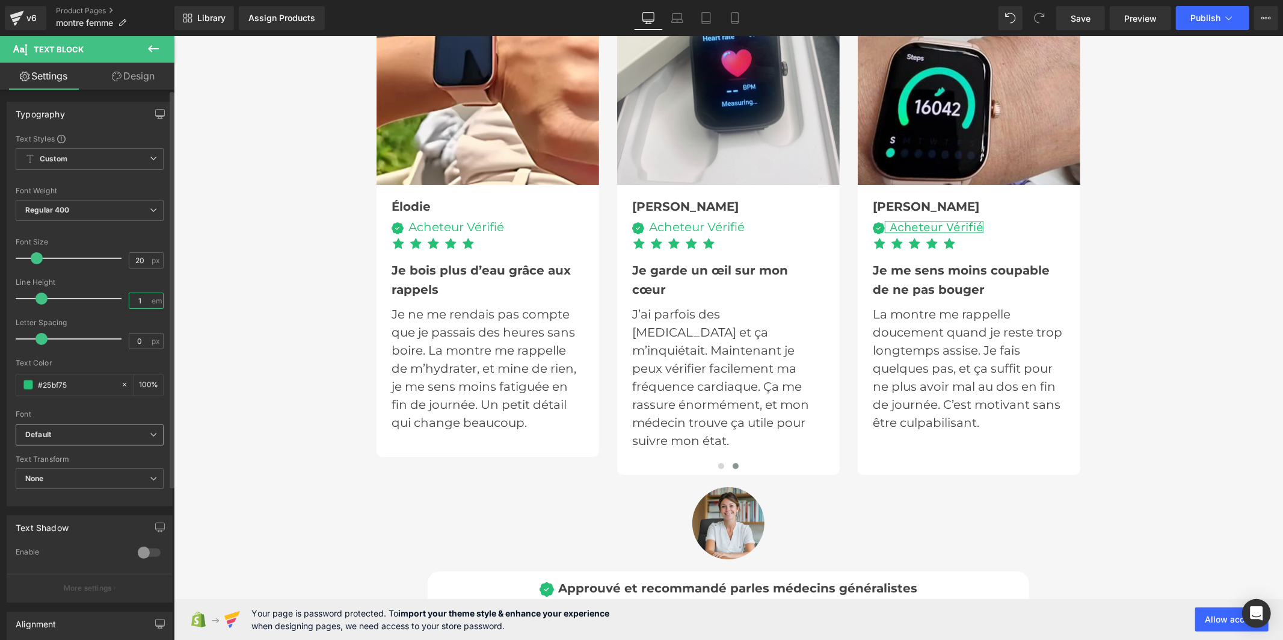
type input "1"
click at [100, 437] on b "Default" at bounding box center [87, 435] width 125 height 10
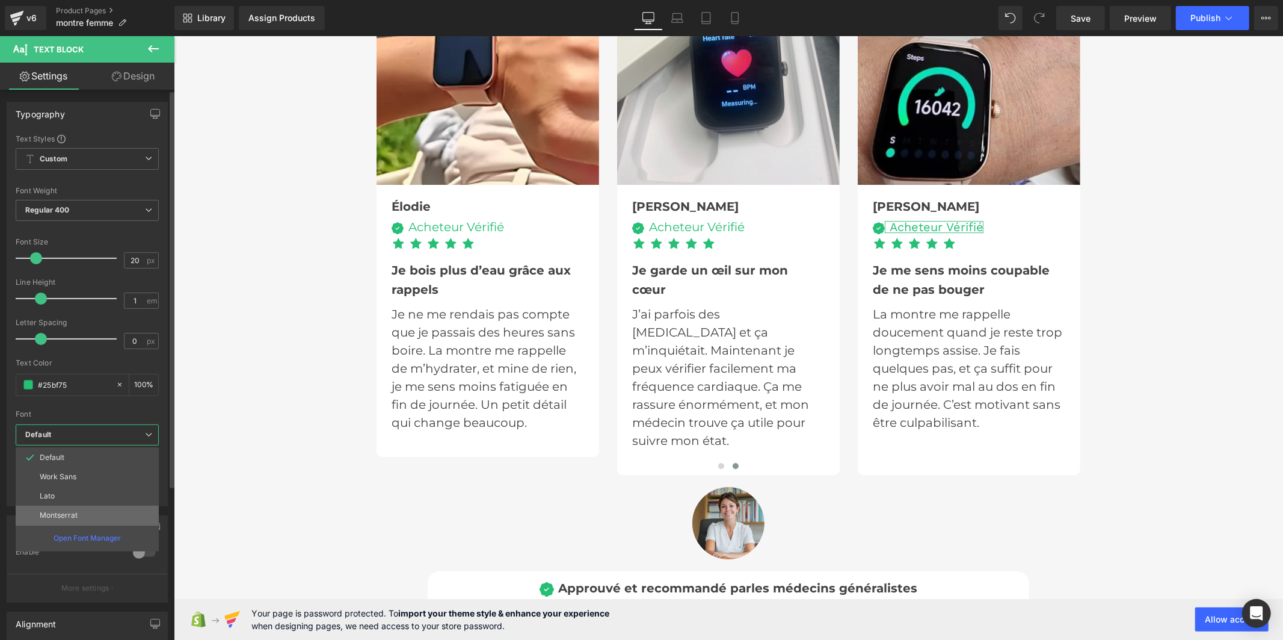
click at [107, 513] on li "Montserrat" at bounding box center [87, 514] width 143 height 19
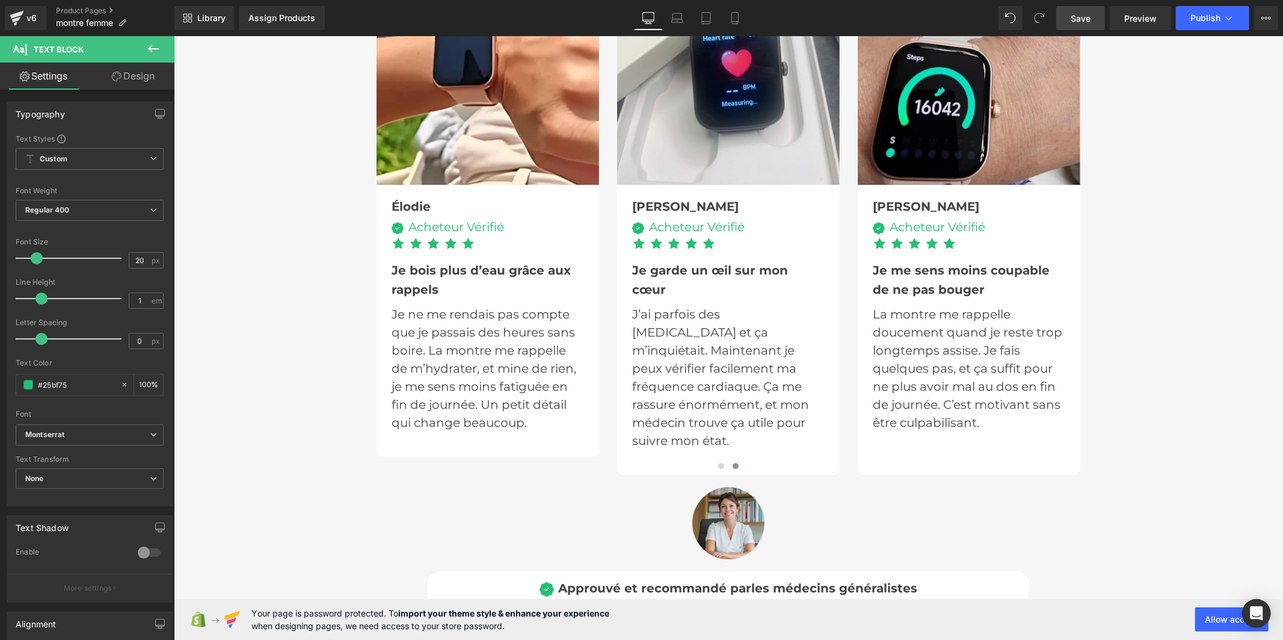
click at [1072, 15] on link "Save" at bounding box center [1081, 18] width 49 height 24
click at [1191, 14] on span "Publish" at bounding box center [1206, 18] width 30 height 10
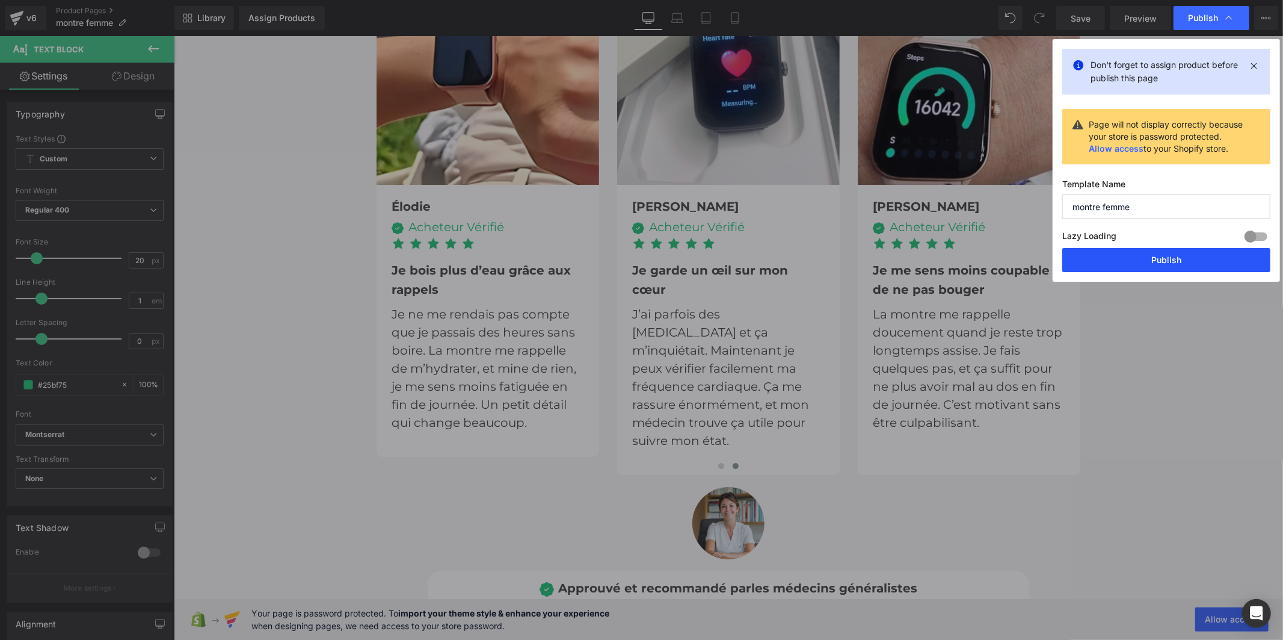
click at [1167, 257] on button "Publish" at bounding box center [1167, 260] width 208 height 24
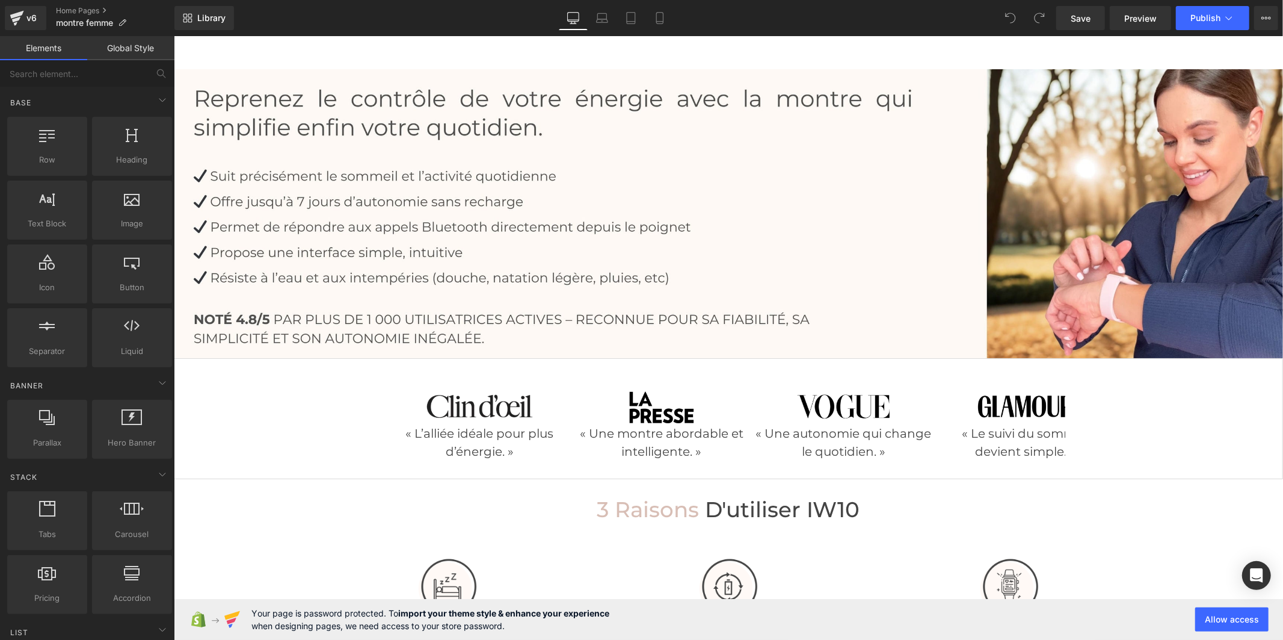
click at [145, 45] on link "Global Style" at bounding box center [130, 48] width 87 height 24
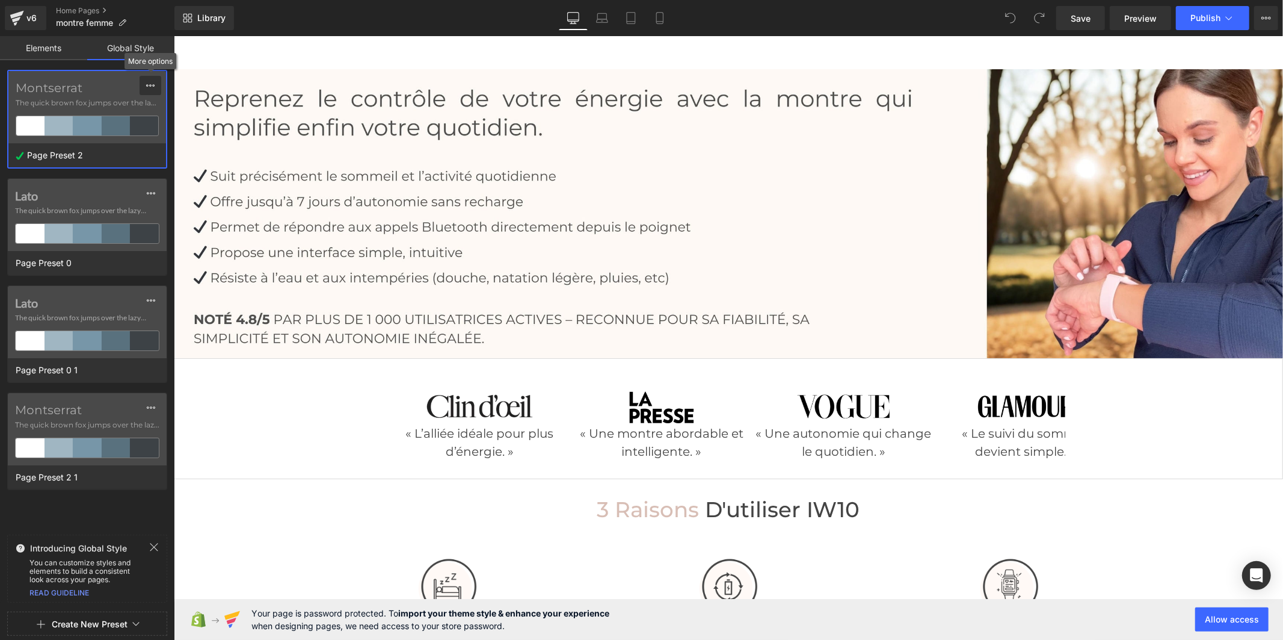
click at [155, 81] on button at bounding box center [151, 85] width 22 height 19
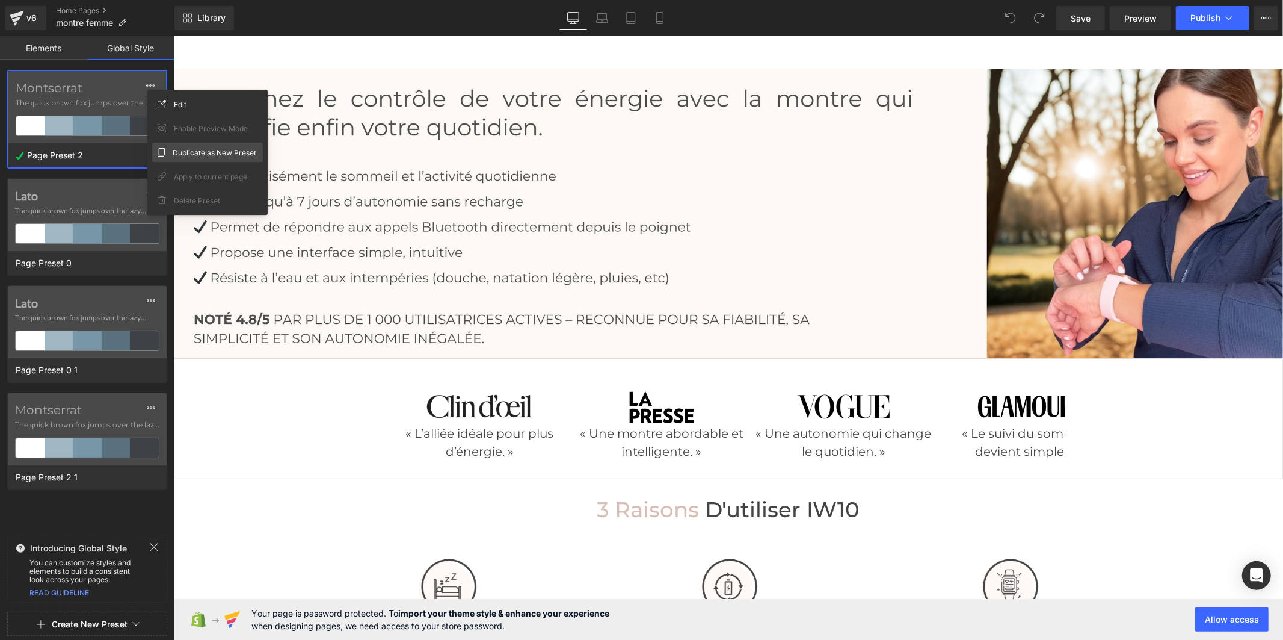
click at [187, 145] on div "Duplicate as New Preset" at bounding box center [207, 152] width 111 height 19
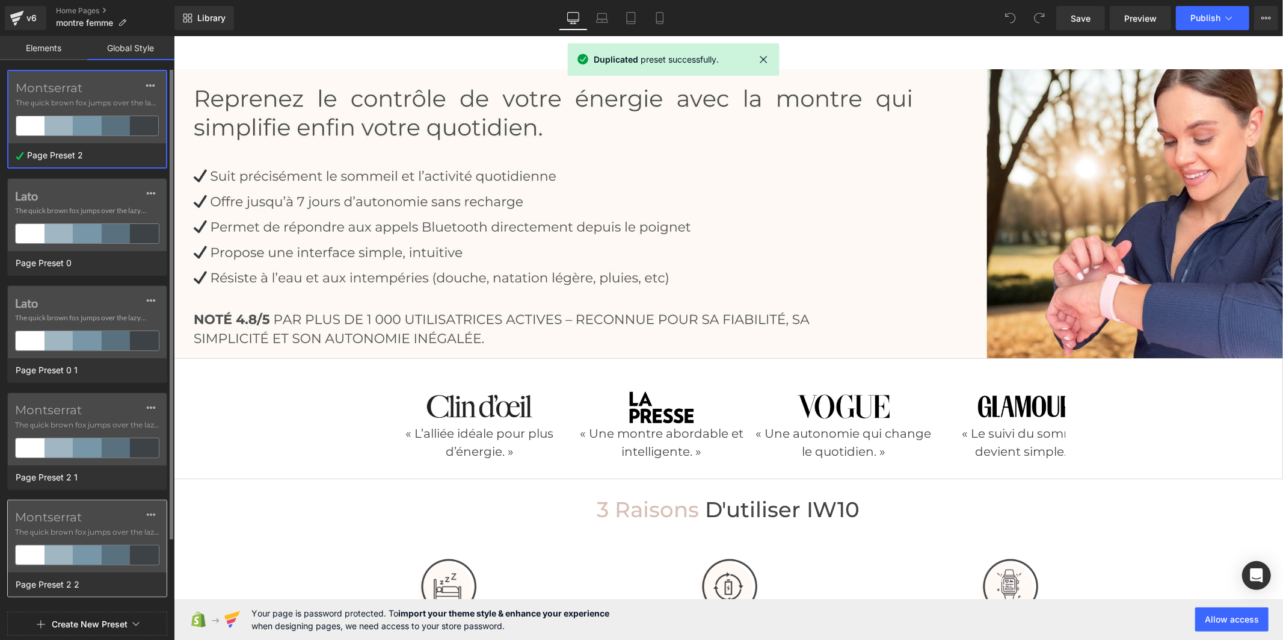
click at [55, 514] on label "Montserrat" at bounding box center [87, 517] width 144 height 14
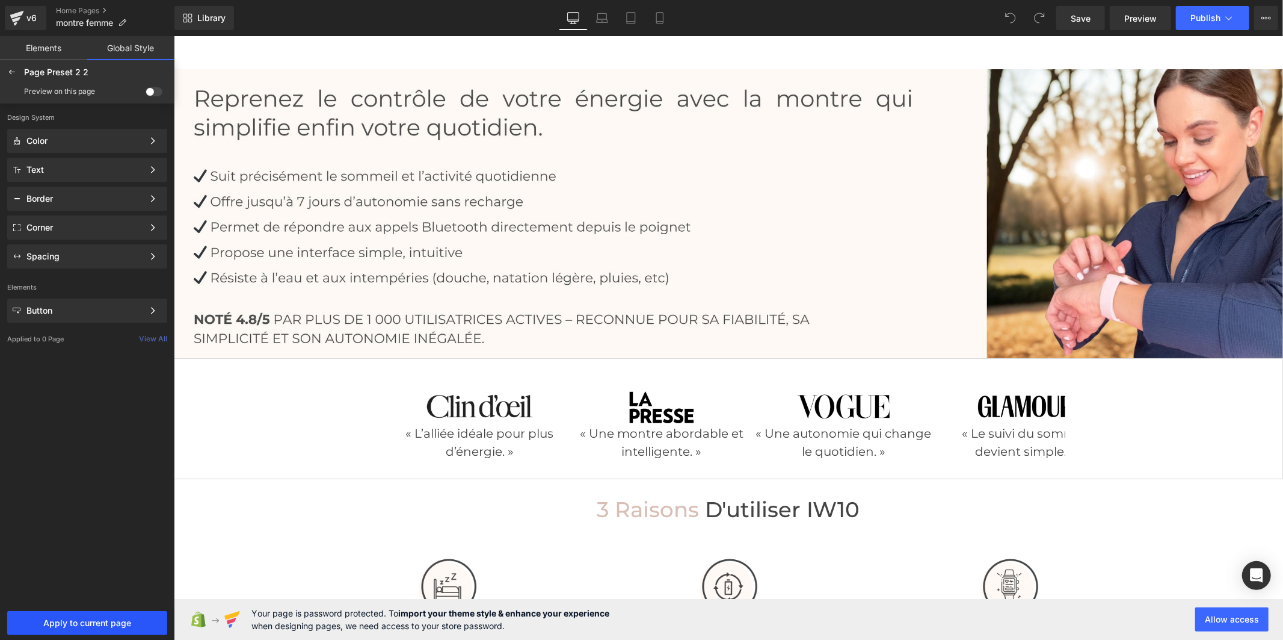
click at [103, 628] on button "Apply to current page" at bounding box center [87, 623] width 160 height 24
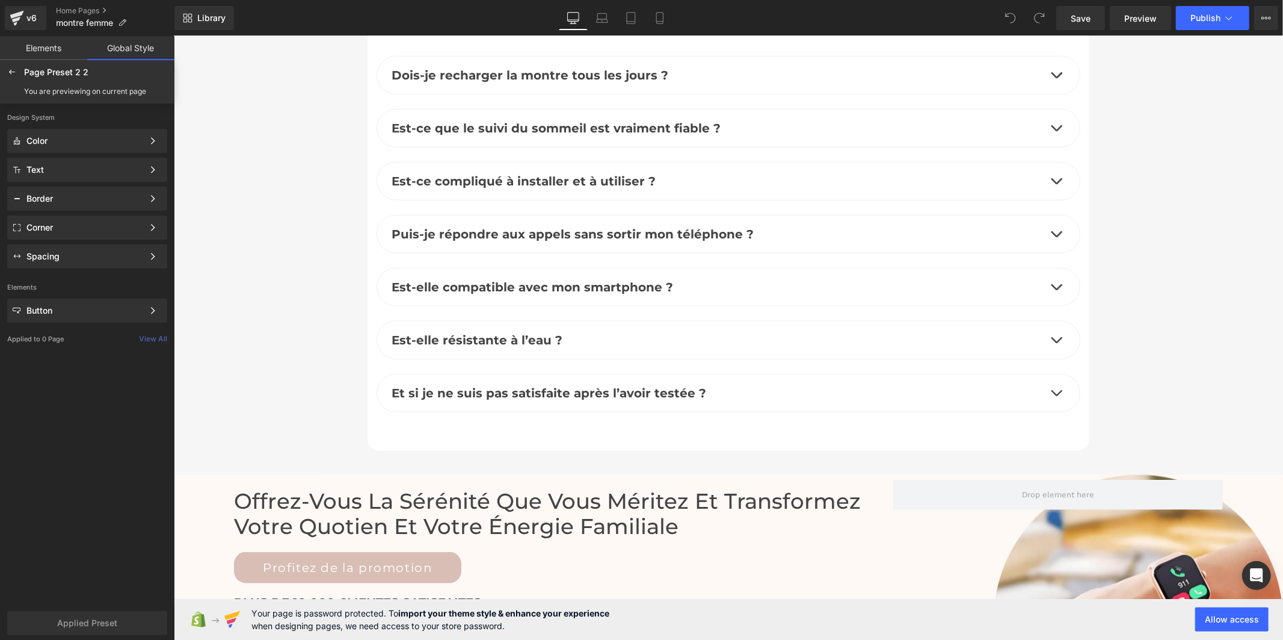
scroll to position [5148, 0]
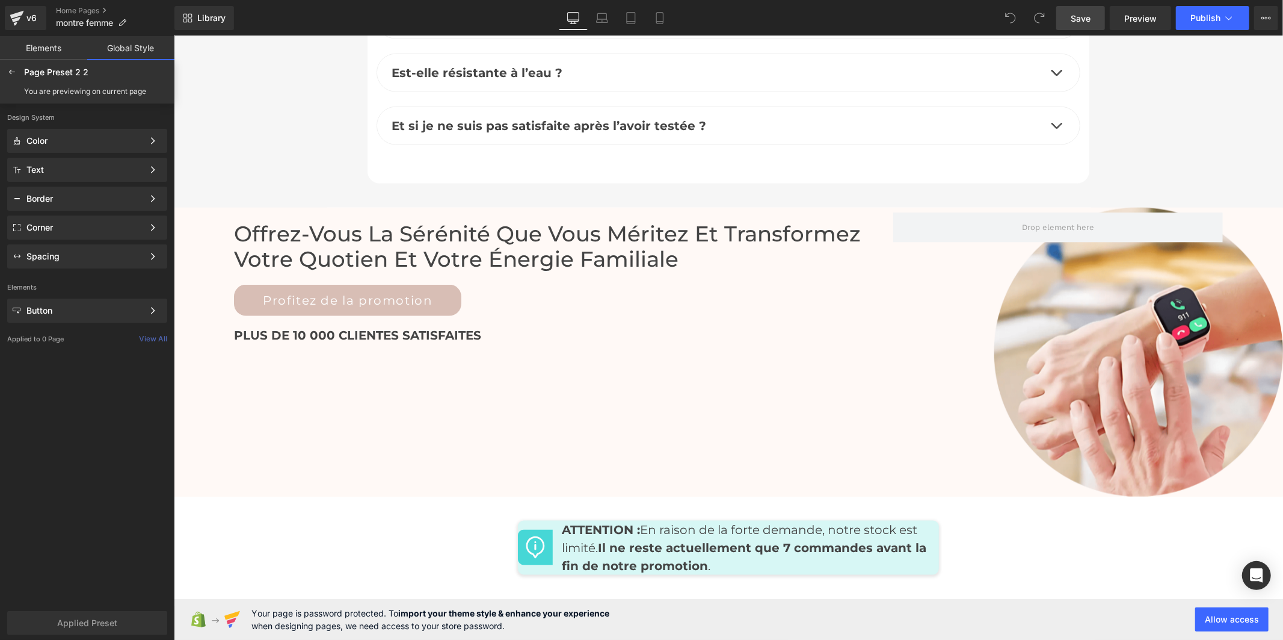
click at [1084, 21] on span "Save" at bounding box center [1081, 18] width 20 height 13
click at [1202, 19] on span "Publish" at bounding box center [1206, 18] width 30 height 10
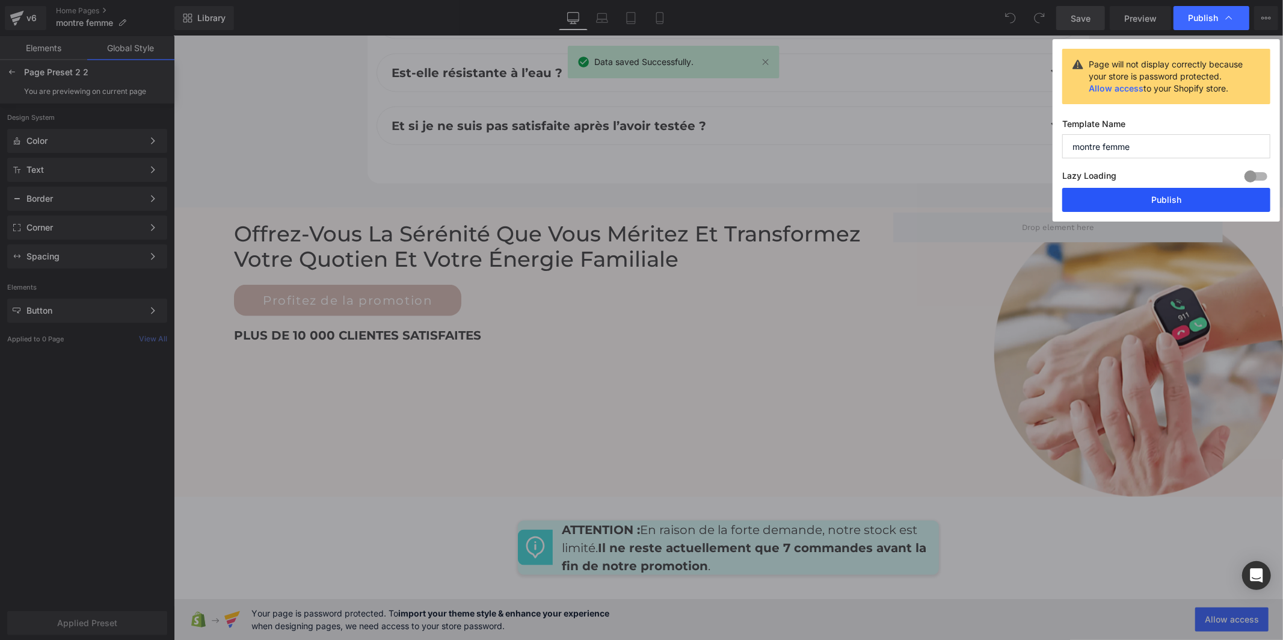
click at [1148, 196] on button "Publish" at bounding box center [1167, 200] width 208 height 24
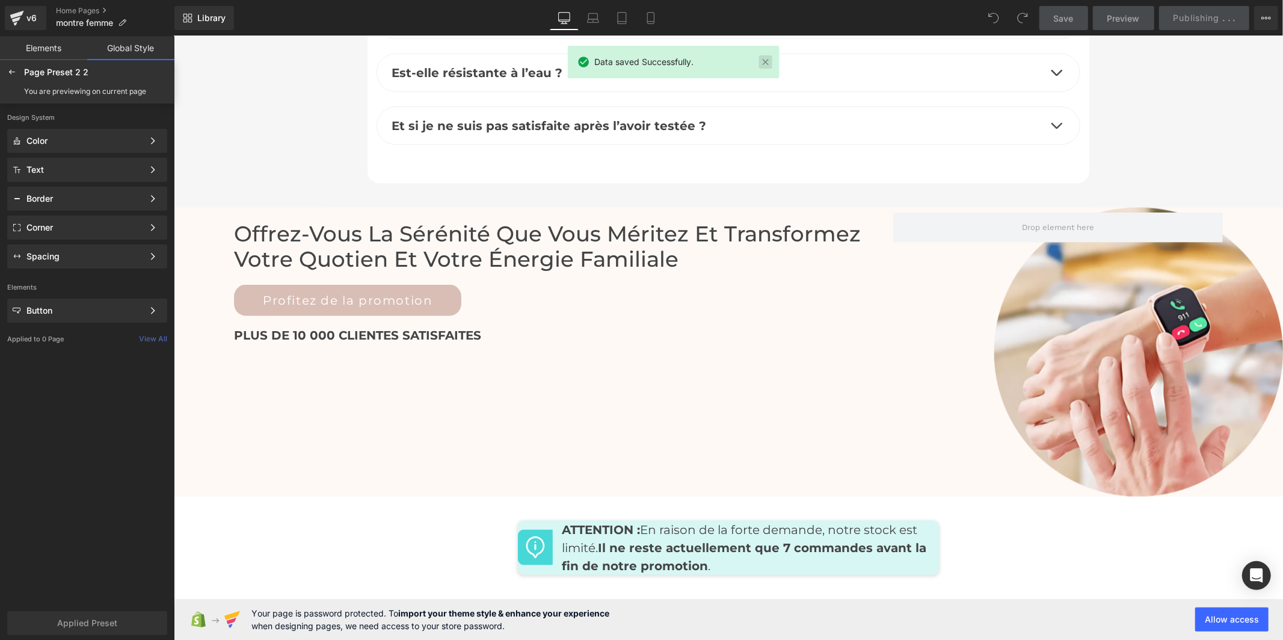
click at [765, 64] on link at bounding box center [765, 61] width 13 height 13
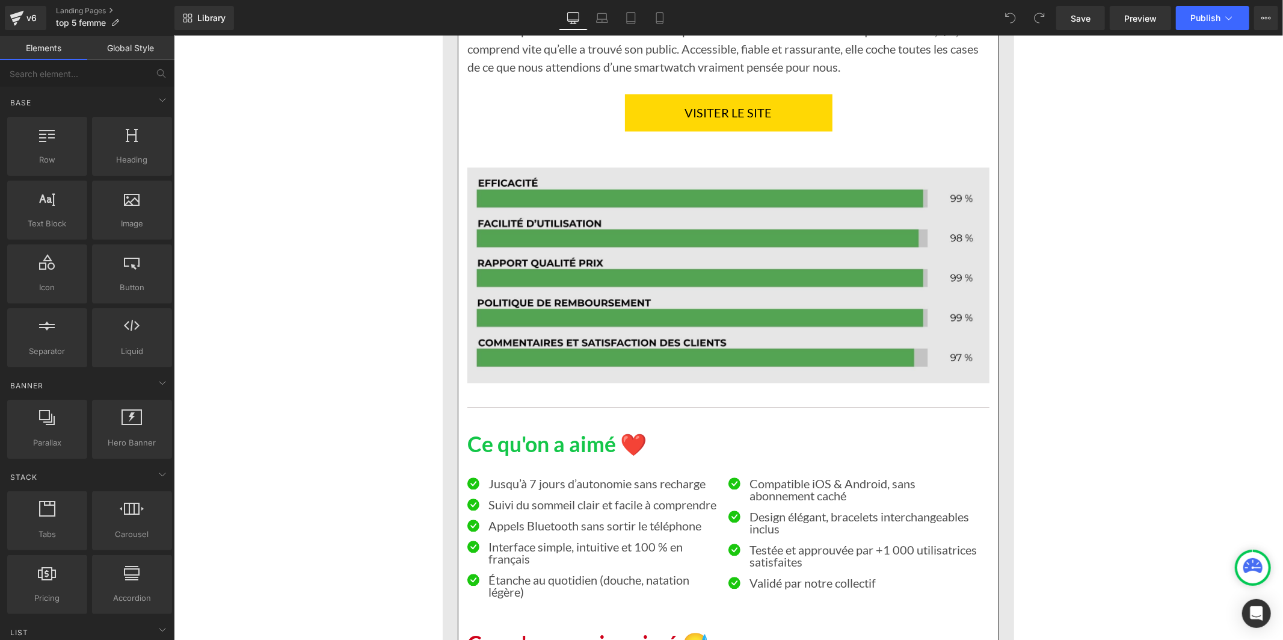
scroll to position [1939, 0]
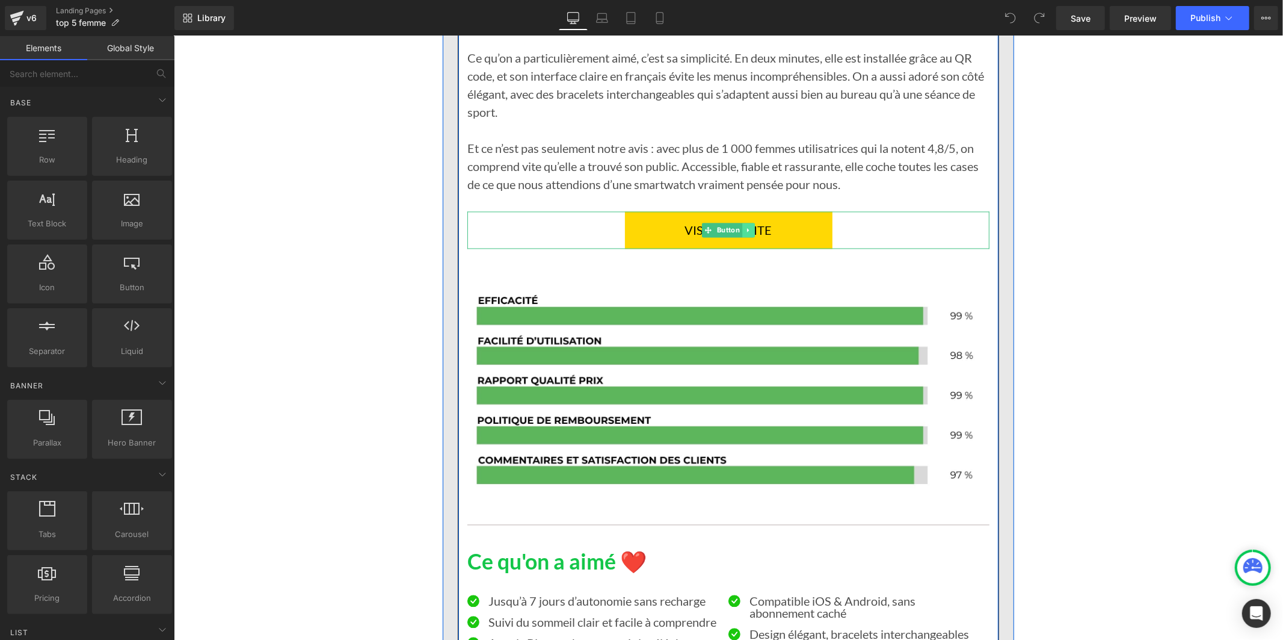
click at [775, 226] on link "VISITER LE SITE" at bounding box center [729, 229] width 208 height 37
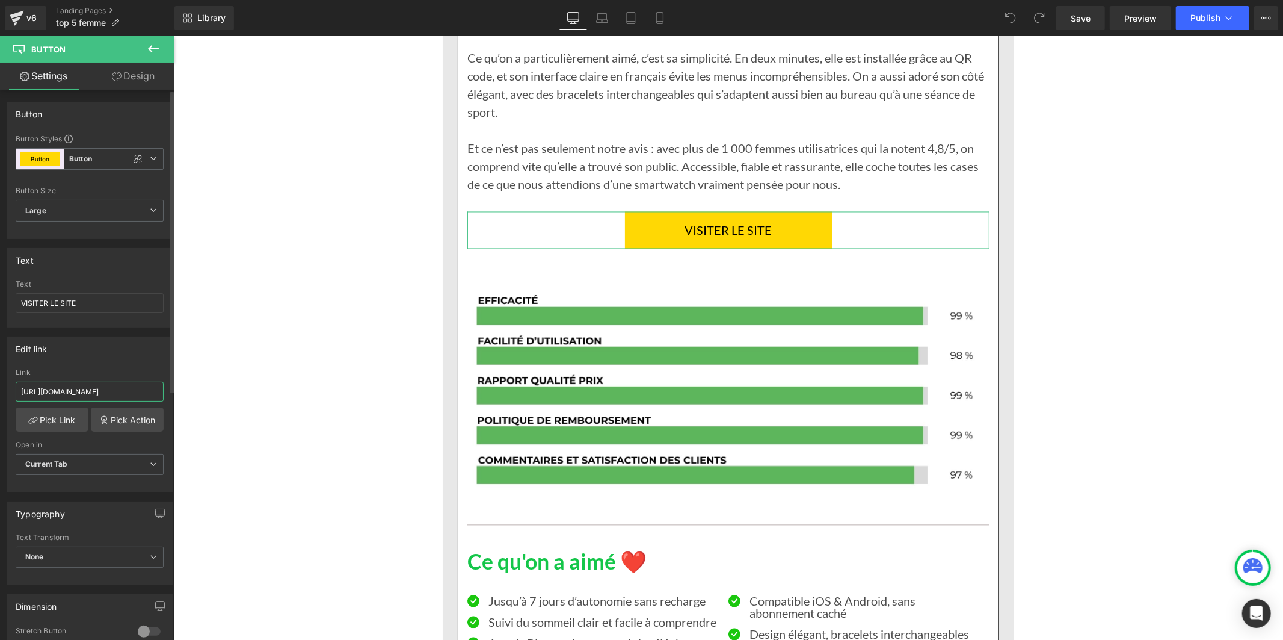
click at [111, 400] on input "https://novira-canada.com/products/smartwatch-iw10" at bounding box center [90, 391] width 148 height 20
type input "https://naa0cq-tg.myshopify.com/products/smartwatch-iw10"
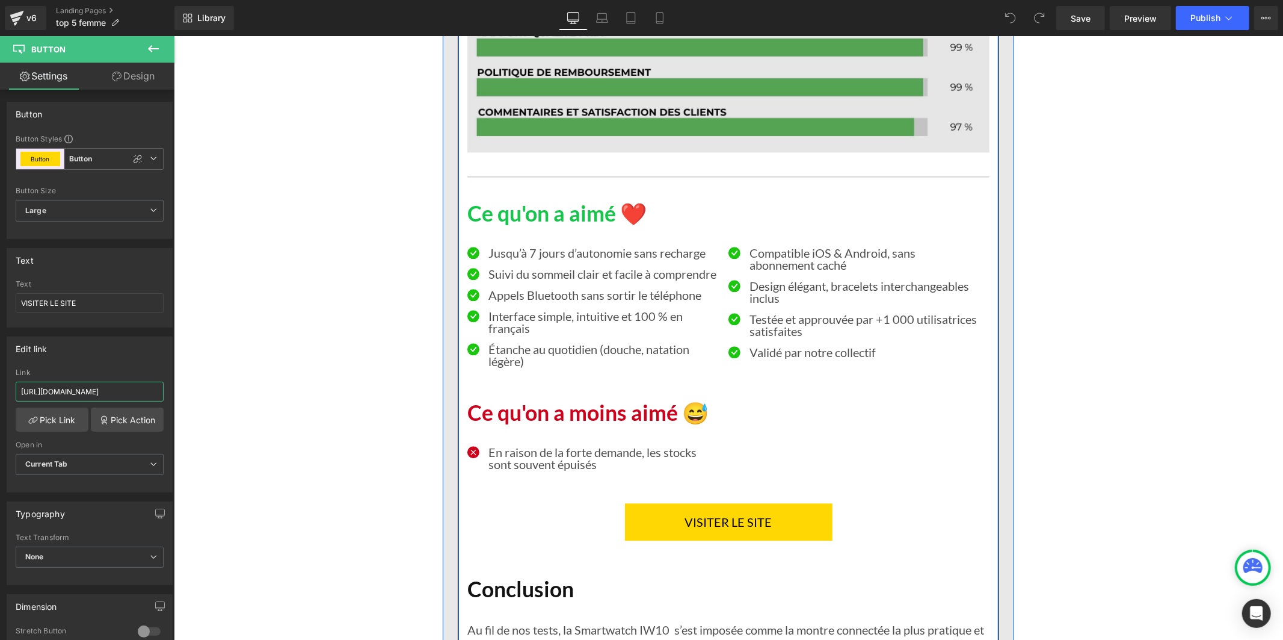
scroll to position [2340, 0]
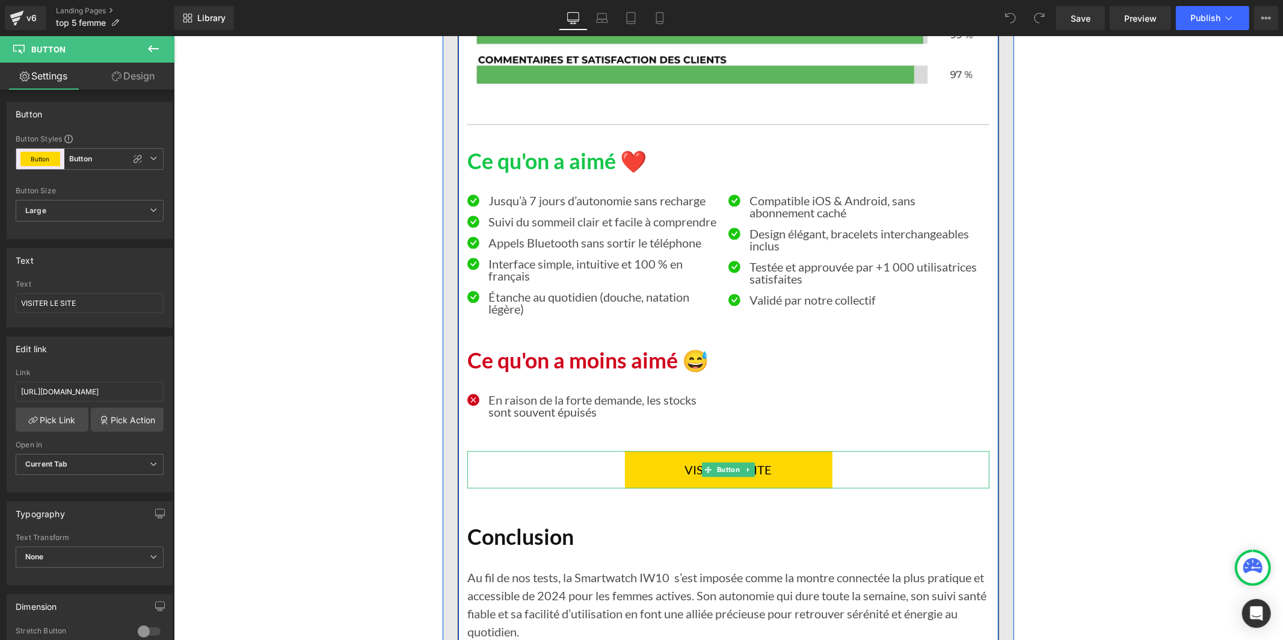
click at [669, 477] on link "VISITER LE SITE" at bounding box center [729, 468] width 208 height 37
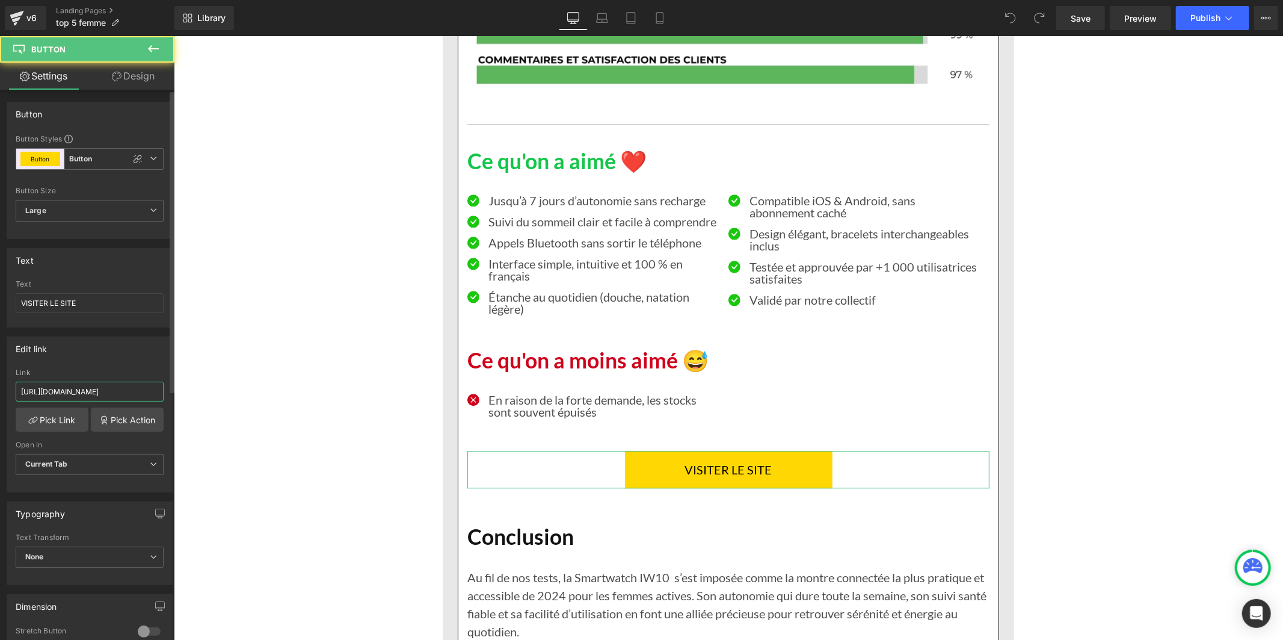
click at [131, 392] on input "https://novira-canada.com/products/smartwatch-iw10" at bounding box center [90, 391] width 148 height 20
paste input "aa0cq-tg.myshopify"
type input "https://naa0cq-tg.myshopify.com/products/smartwatch-iw10"
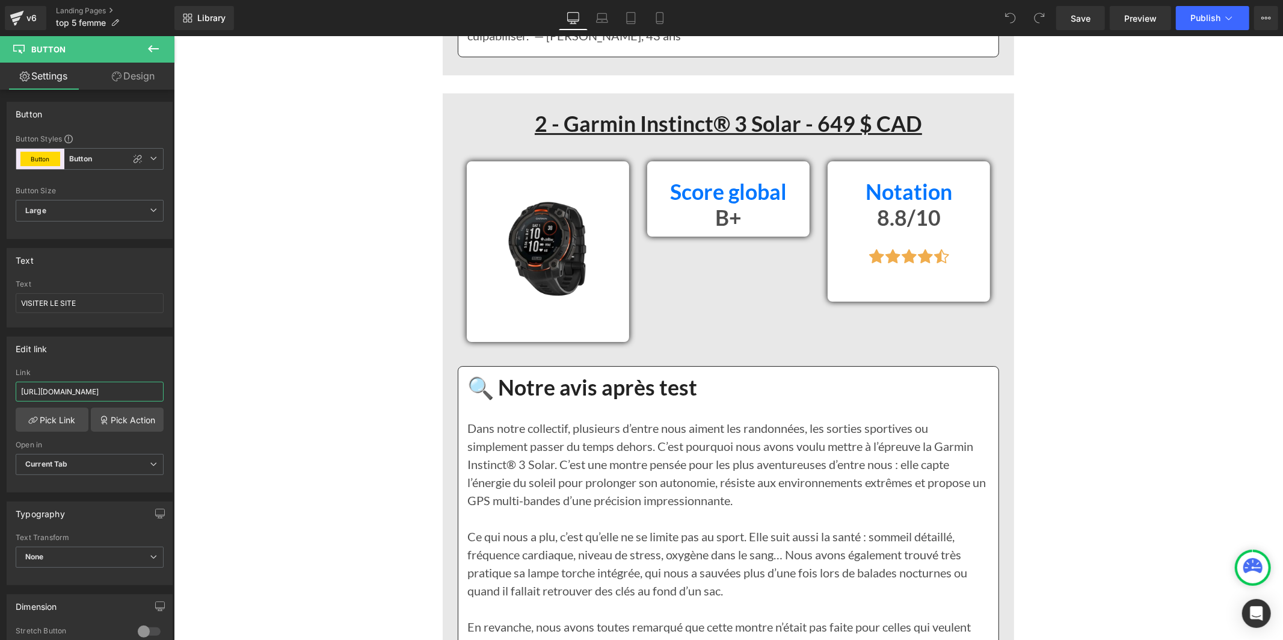
scroll to position [3476, 0]
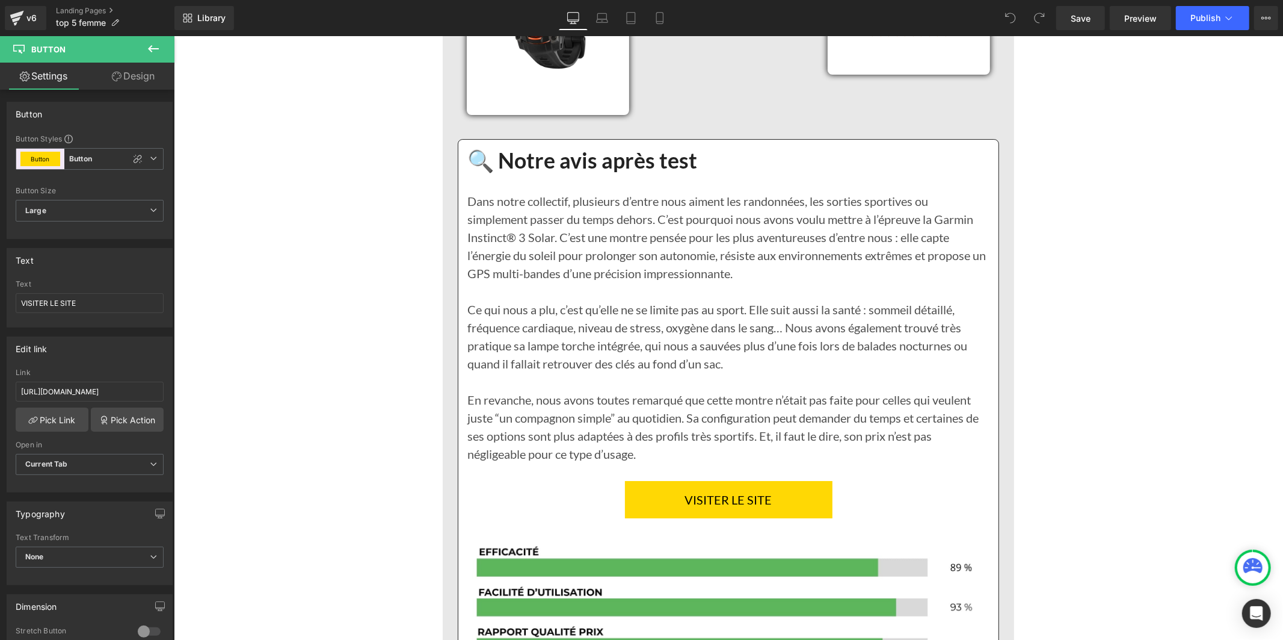
click at [659, 517] on link "VISITER LE SITE" at bounding box center [729, 498] width 208 height 37
click at [127, 389] on input "https://novira-canada.com/products/smartwatch-iw10" at bounding box center [90, 391] width 148 height 20
type input "https://naa0cq-tg.myshopify.com/products/smartwatch-iw10"
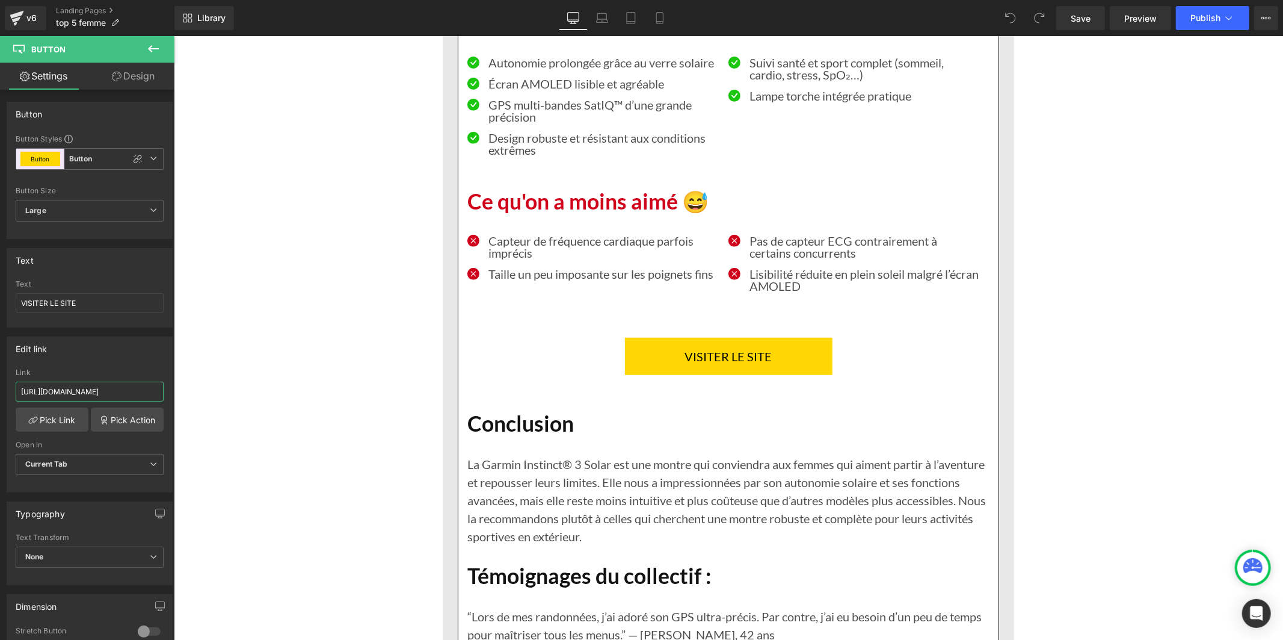
scroll to position [4279, 0]
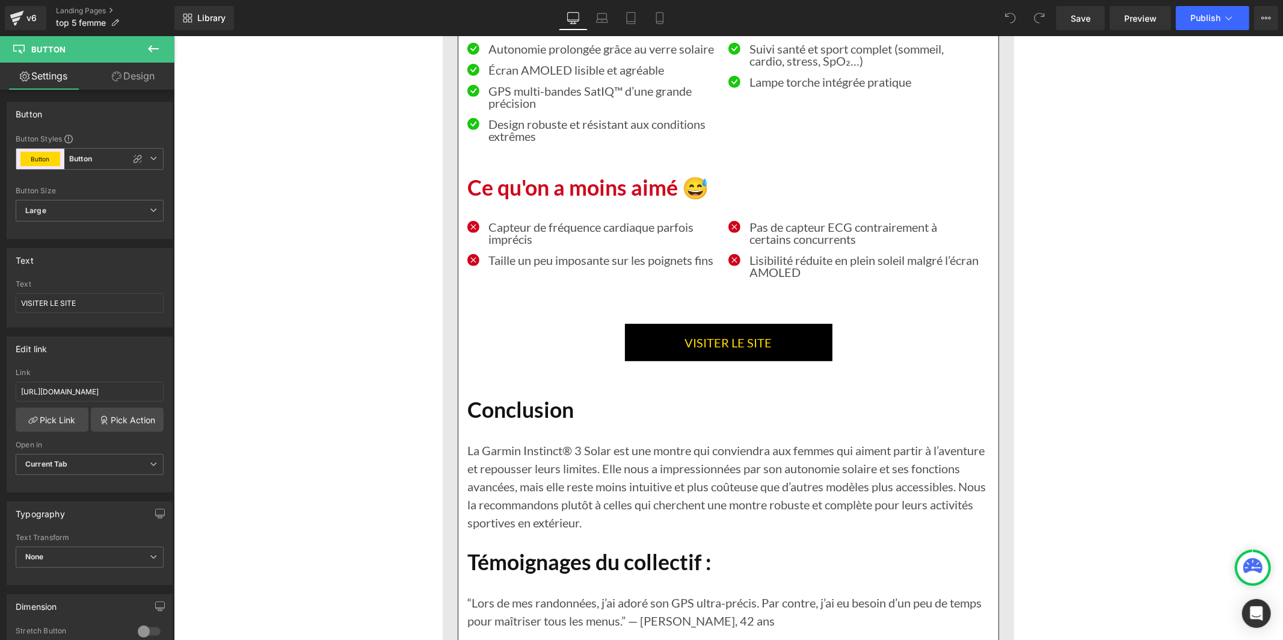
click at [628, 360] on link "VISITER LE SITE" at bounding box center [729, 341] width 208 height 37
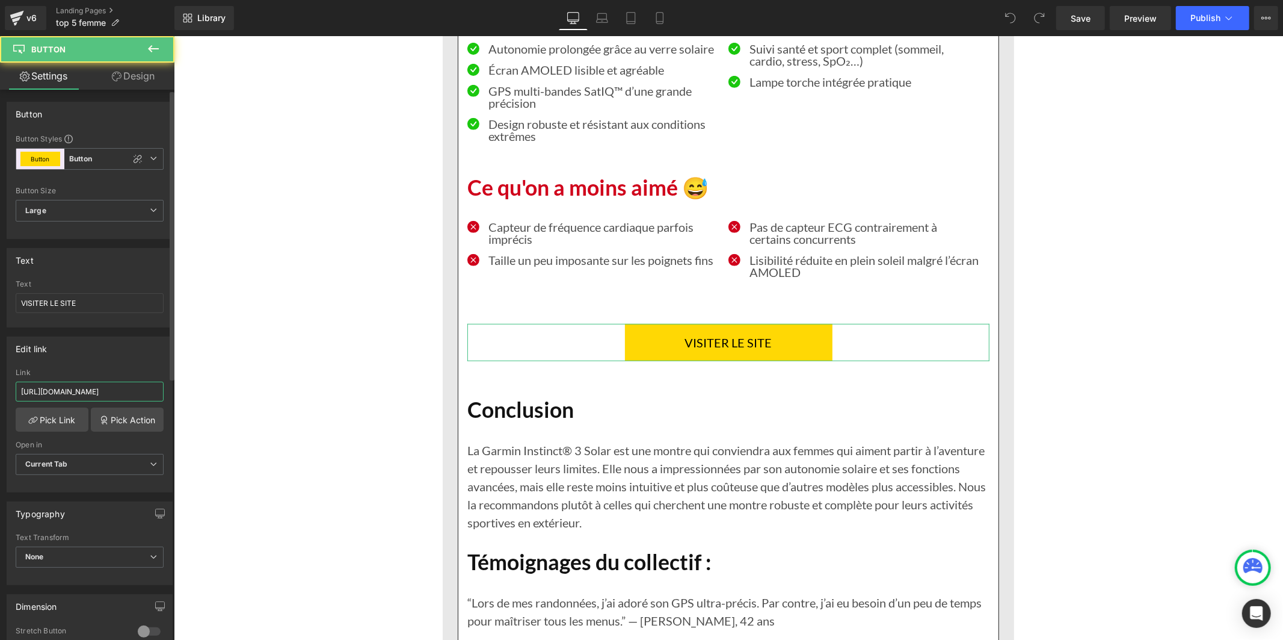
click at [72, 389] on input "https://novira-canada.com/products/smartwatch-iw10" at bounding box center [90, 391] width 148 height 20
type input "https://naa0cq-tg.myshopify.com/products/smartwatch-iw10"
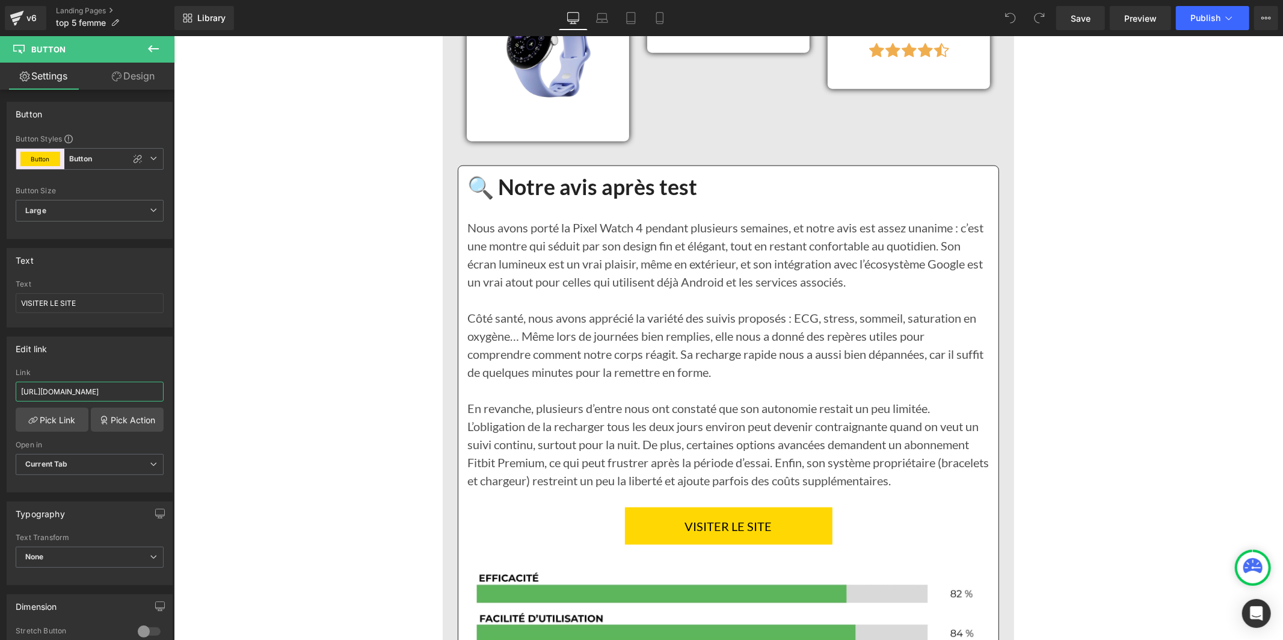
scroll to position [5348, 0]
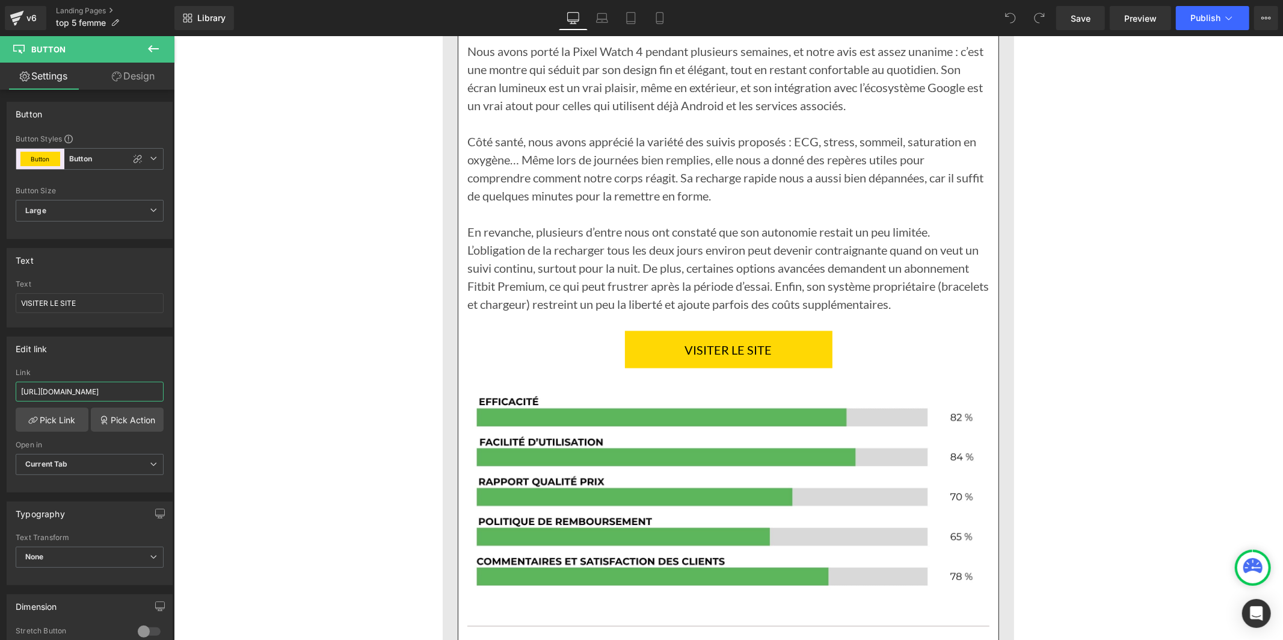
drag, startPoint x: 699, startPoint y: 386, endPoint x: 186, endPoint y: 388, distance: 512.7
click at [702, 356] on span at bounding box center [708, 349] width 13 height 14
click at [123, 396] on input "https://novira-canada.com/products/smartwatch-iw10" at bounding box center [90, 391] width 148 height 20
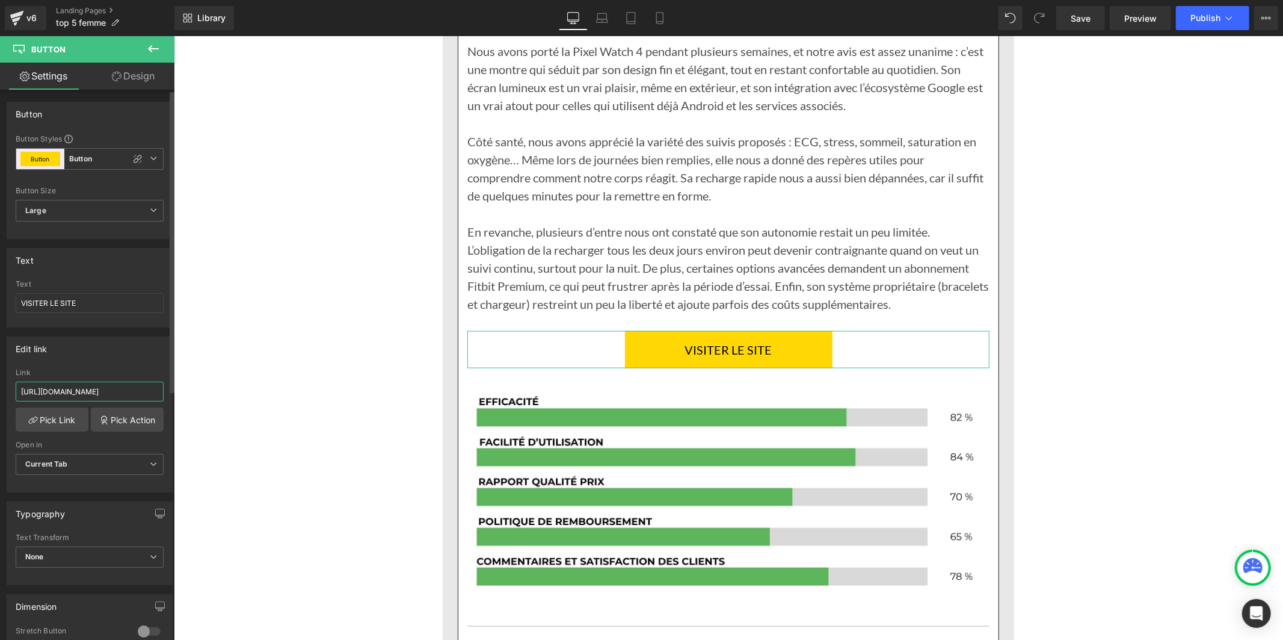
paste input "aa0cq-tg.myshopify"
type input "https://naa0cq-tg.myshopify.com/products/smartwatch-iw10"
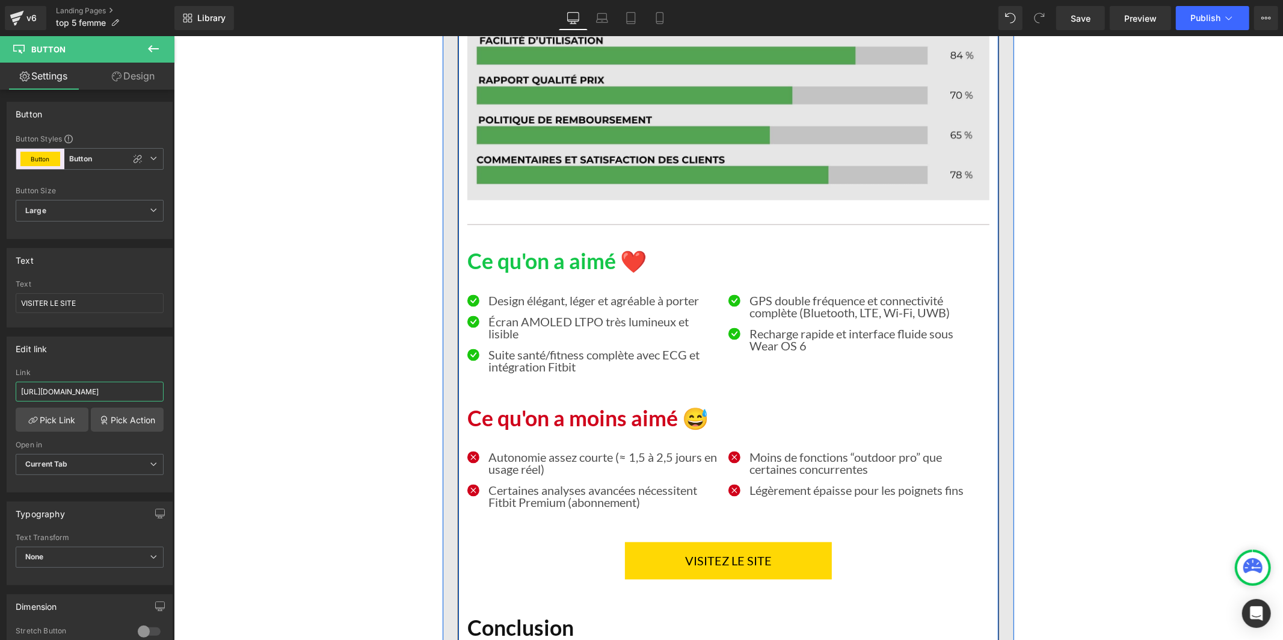
scroll to position [6084, 0]
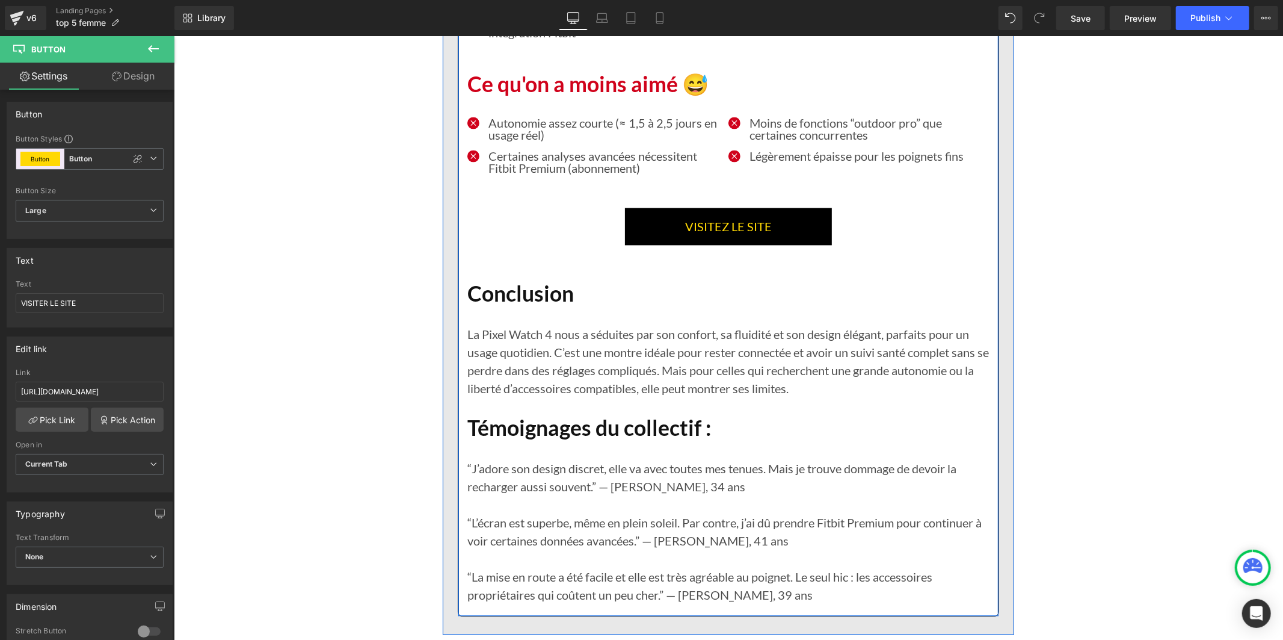
click at [650, 244] on link "VISITEZ LE SITE" at bounding box center [728, 225] width 207 height 37
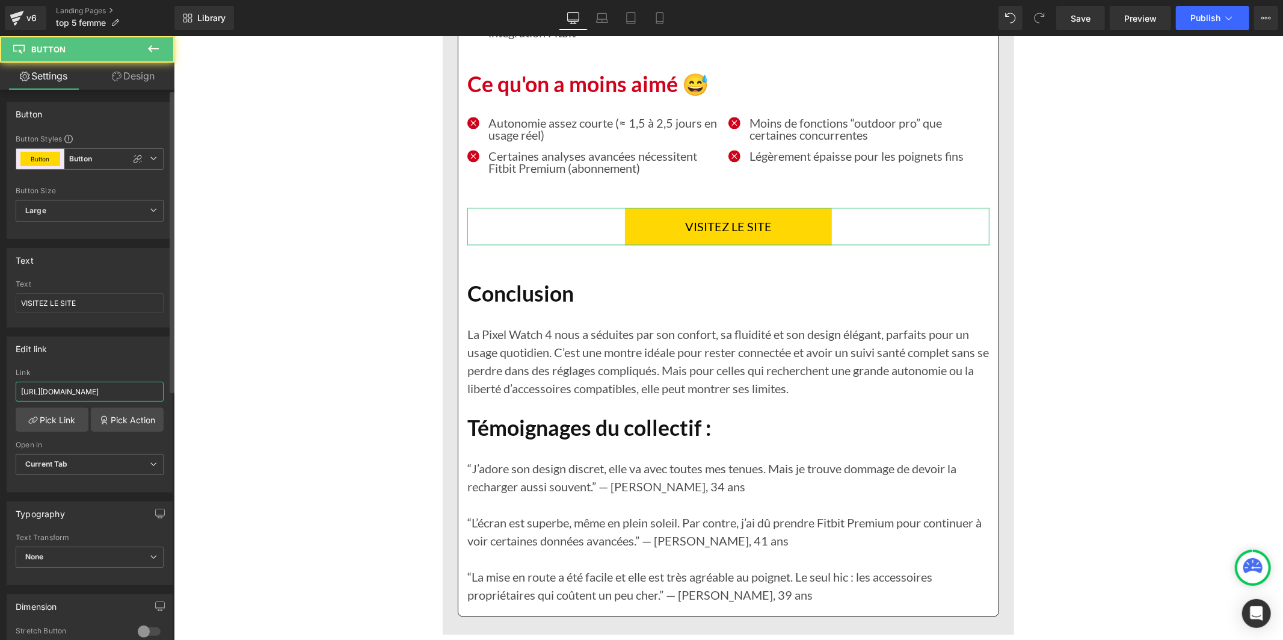
click at [82, 387] on input "https://novira-canada.com/products/smartwatch-iw10" at bounding box center [90, 391] width 148 height 20
paste input "aa0cq-tg.myshopify"
type input "https://naa0cq-tg.myshopify.com/products/smartwatch-iw10"
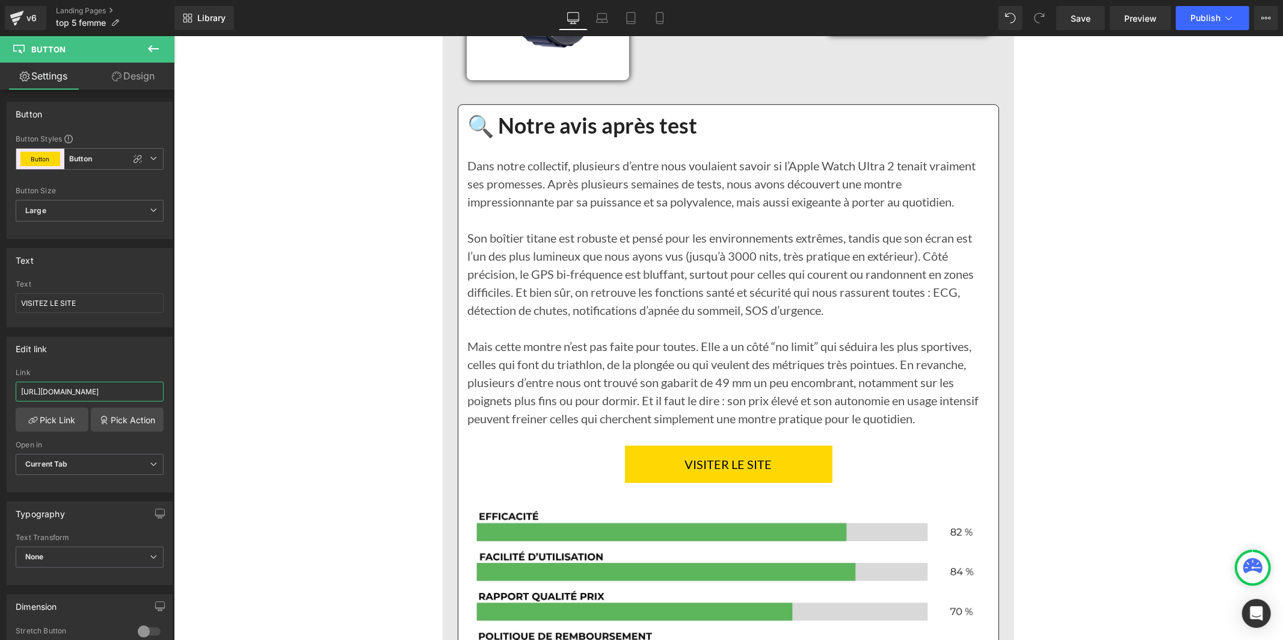
scroll to position [7087, 0]
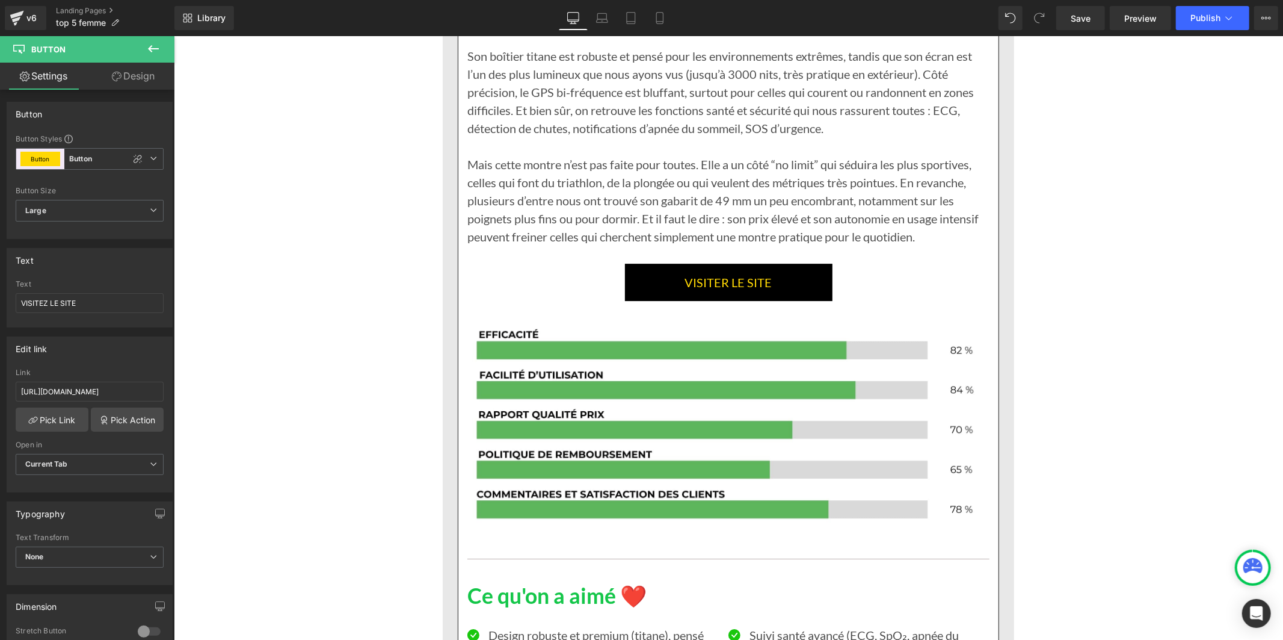
click at [642, 300] on link "VISITER LE SITE" at bounding box center [729, 281] width 208 height 37
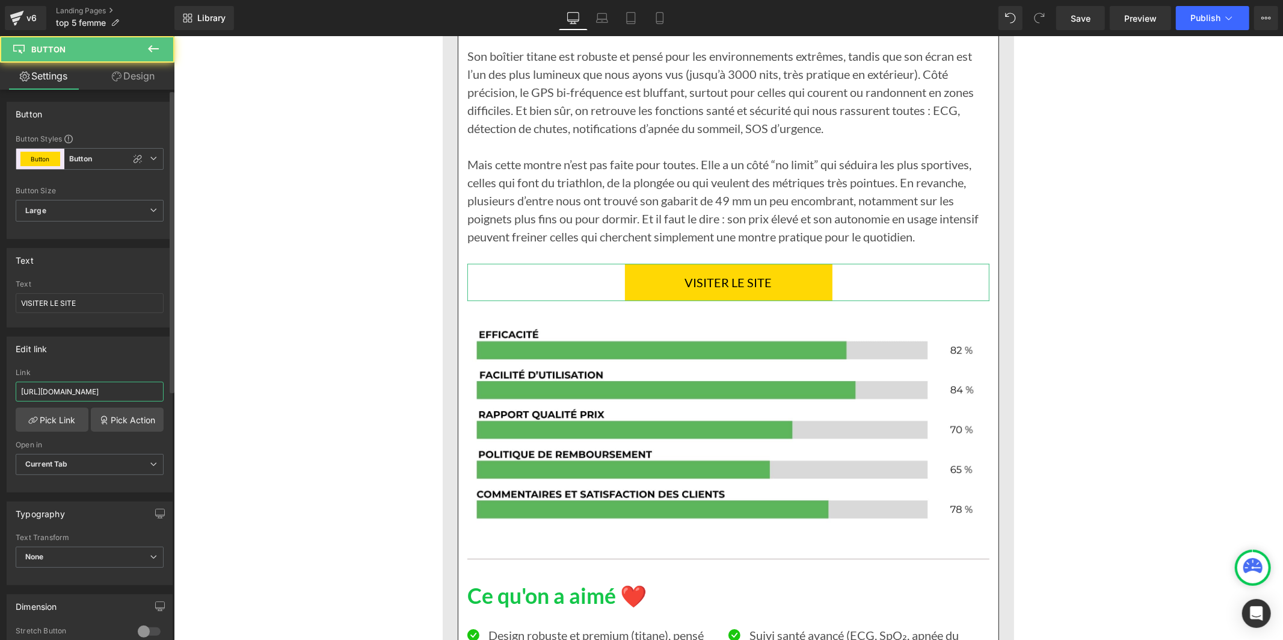
click at [82, 388] on input "https://novira-canada.com/products/smartwatch-iw10" at bounding box center [90, 391] width 148 height 20
paste input "aa0cq-tg.myshopify"
type input "https://naa0cq-tg.myshopify.com/products/smartwatch-iw10"
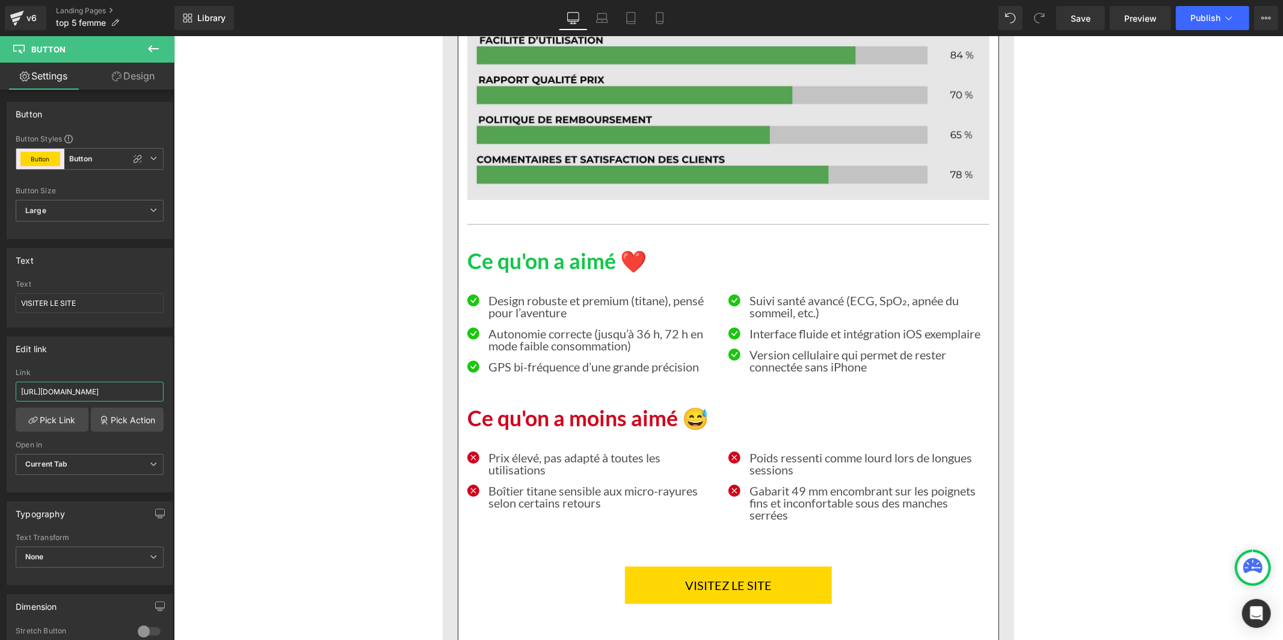
scroll to position [7755, 0]
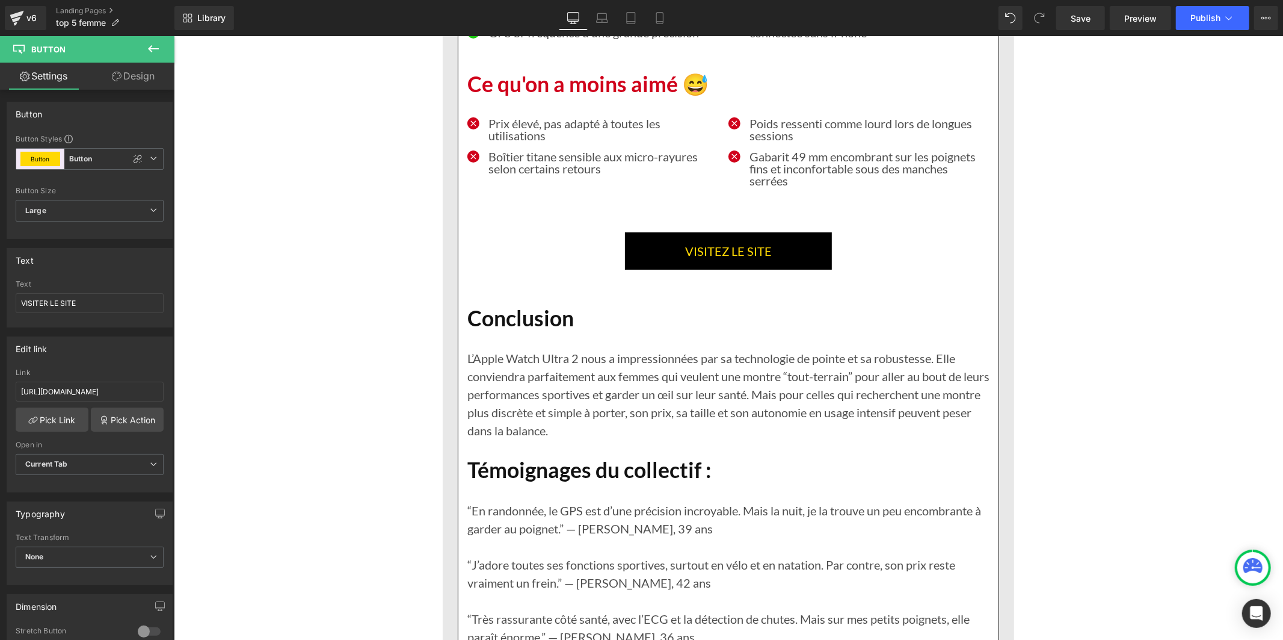
click at [664, 269] on link "VISITEZ LE SITE" at bounding box center [728, 250] width 207 height 37
click at [85, 389] on input "https://novira-canada.com/products/smartwatch-iw10" at bounding box center [90, 391] width 148 height 20
paste input "aa0cq-tg.myshopify"
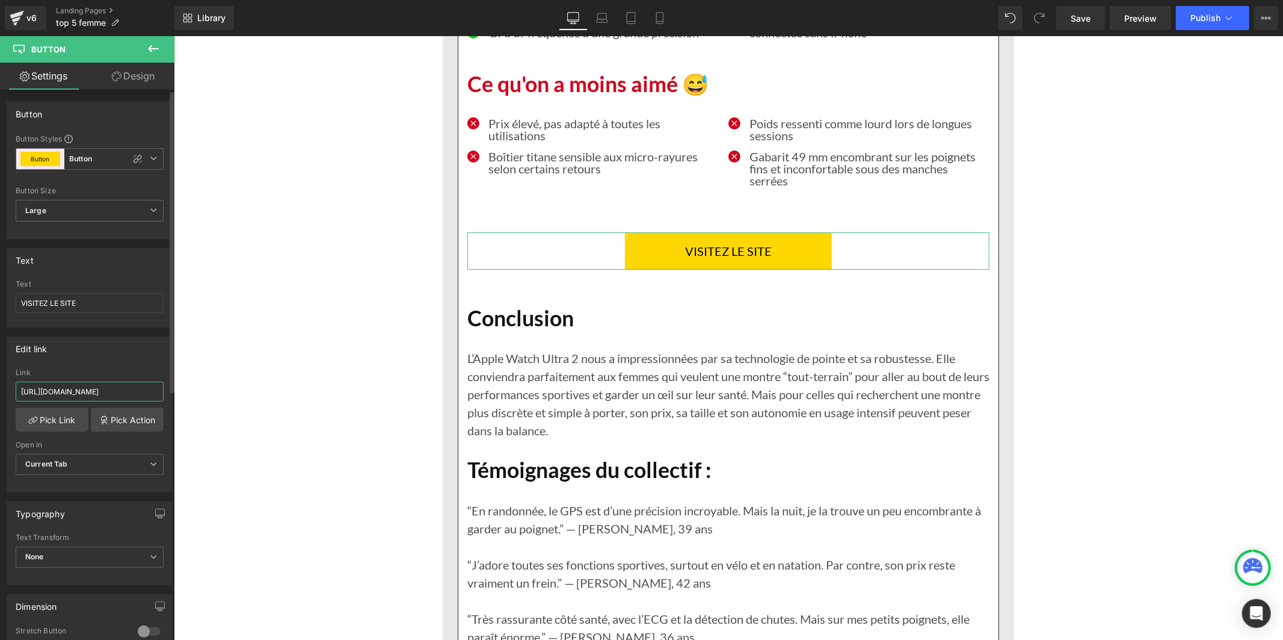
type input "https://naa0cq-tg.myshopify.com/products/smartwatch-iw10"
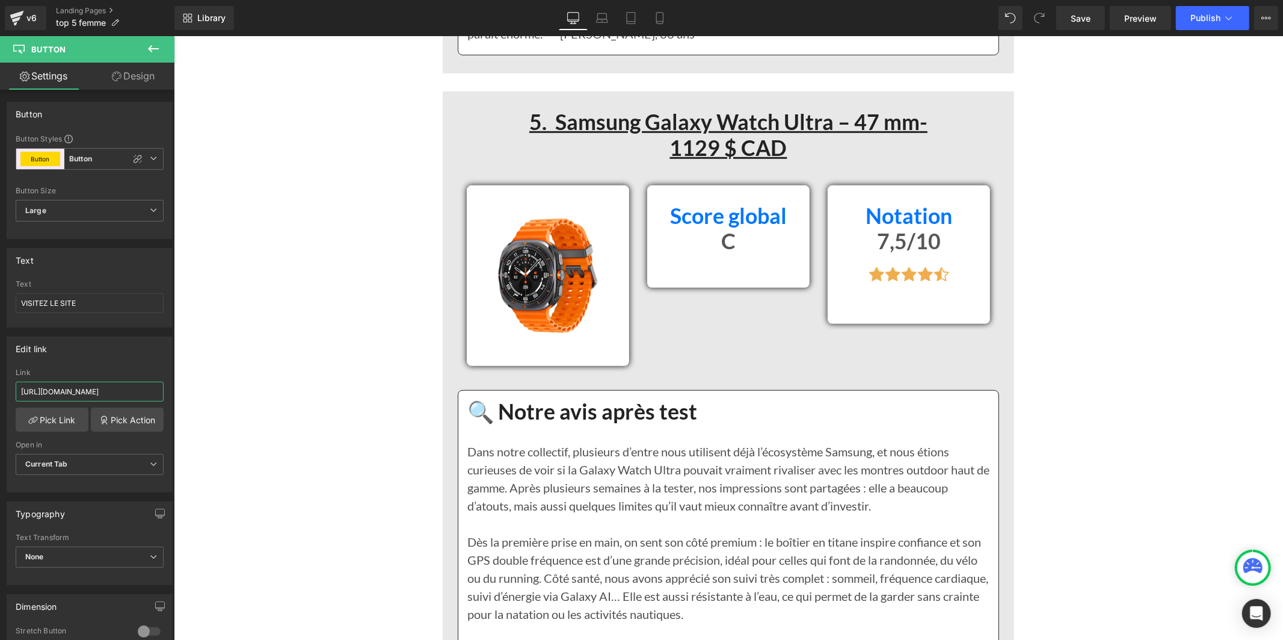
scroll to position [8691, 0]
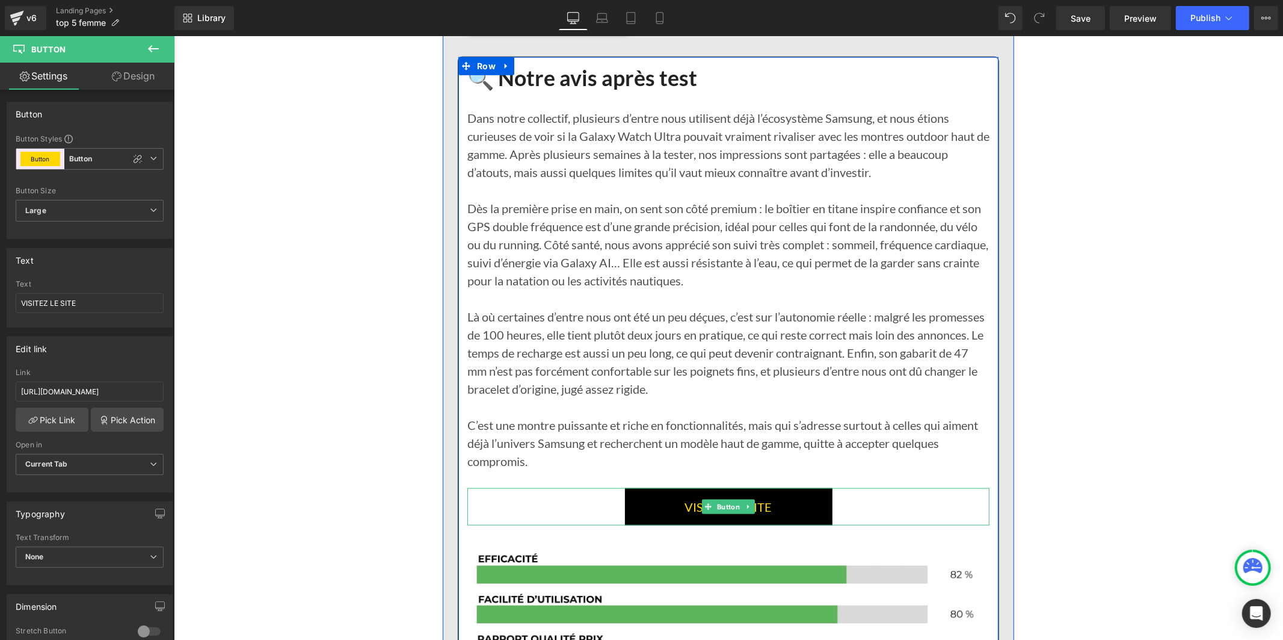
click at [638, 525] on link "VISITER LE SITE" at bounding box center [729, 505] width 208 height 37
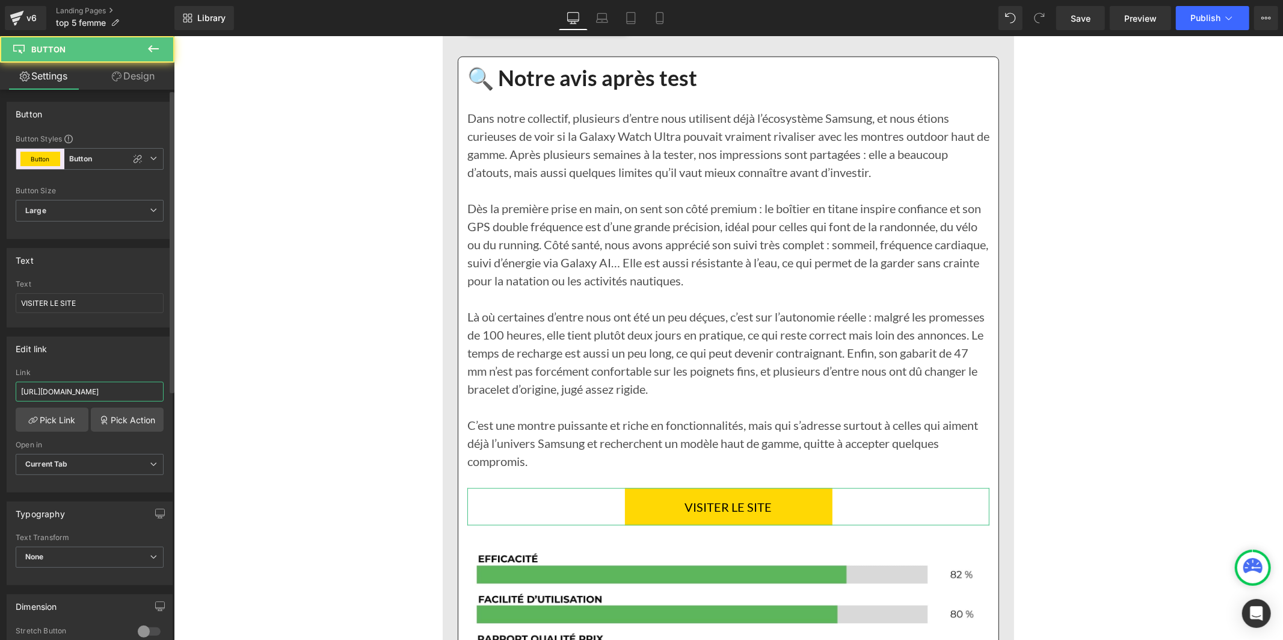
click at [128, 392] on input "https://novira-canada.com/products/smartwatch-iw10" at bounding box center [90, 391] width 148 height 20
paste input "aa0cq-tg.myshopify"
type input "https://naa0cq-tg.myshopify.com/products/smartwatch-iw10"
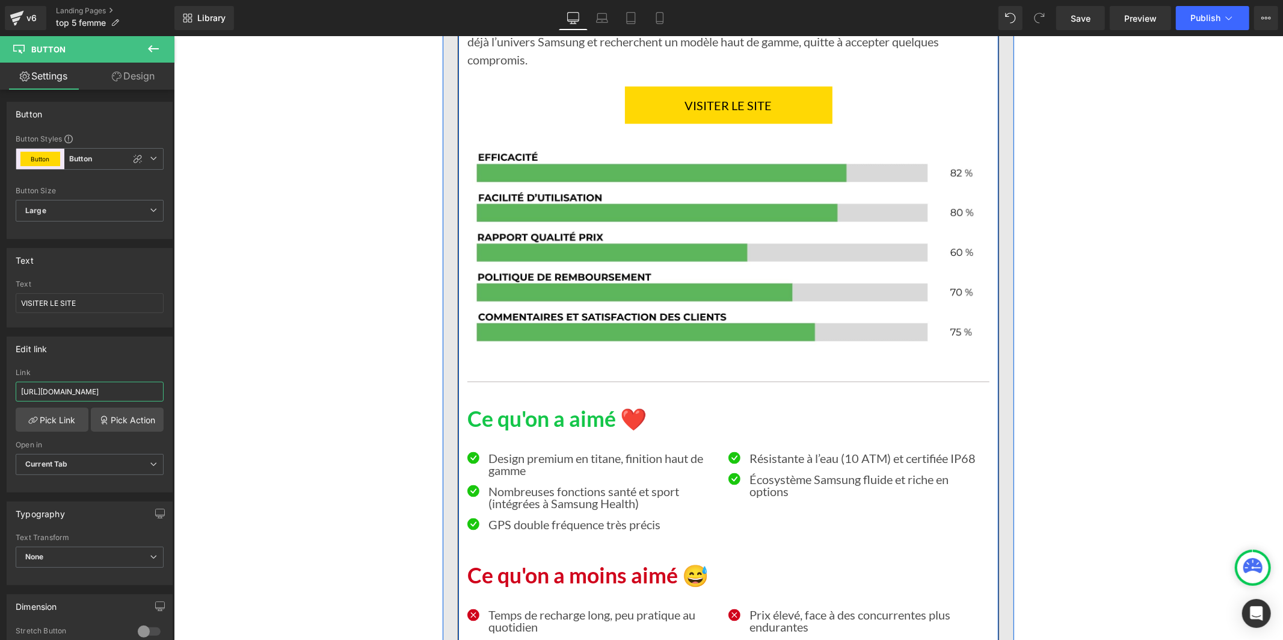
scroll to position [9494, 0]
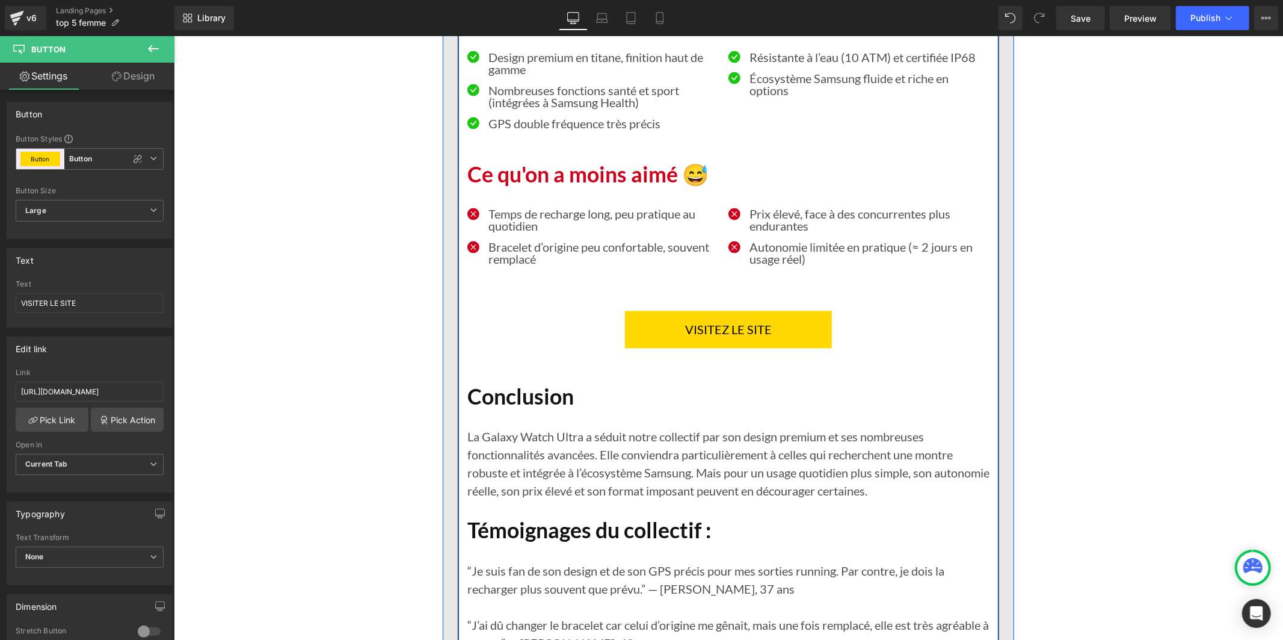
click at [685, 339] on span "VISITEZ LE SITE" at bounding box center [728, 329] width 87 height 19
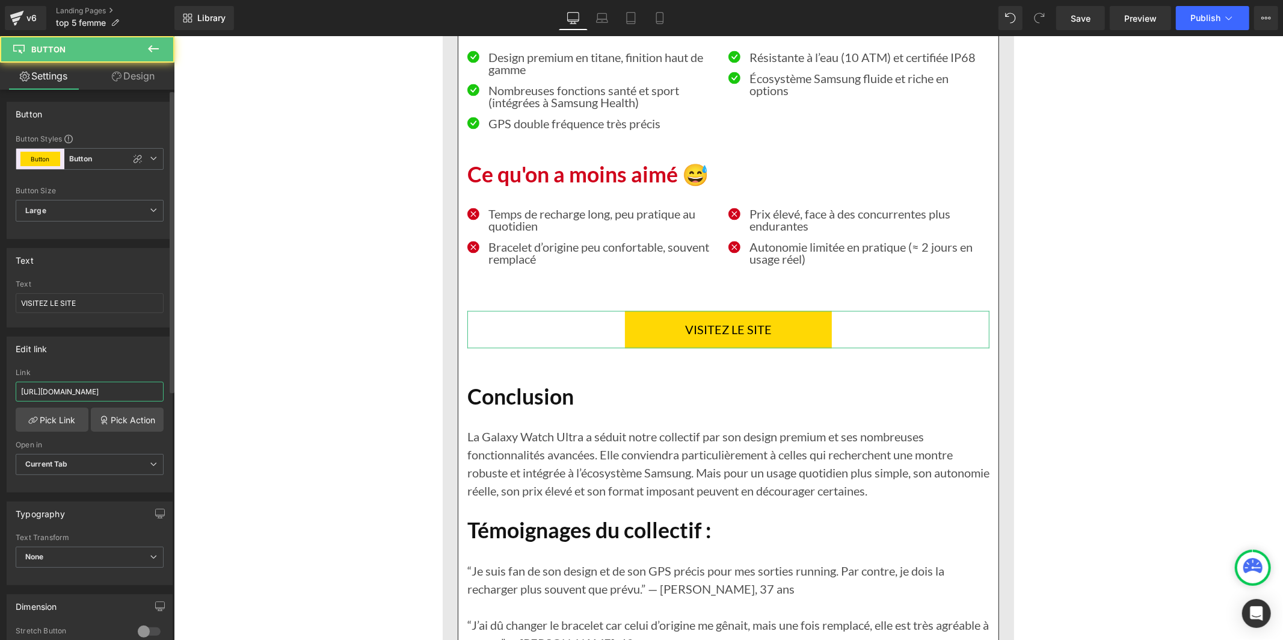
click at [125, 386] on input "https://novira-canada.com/products/smartwatch-iw10" at bounding box center [90, 391] width 148 height 20
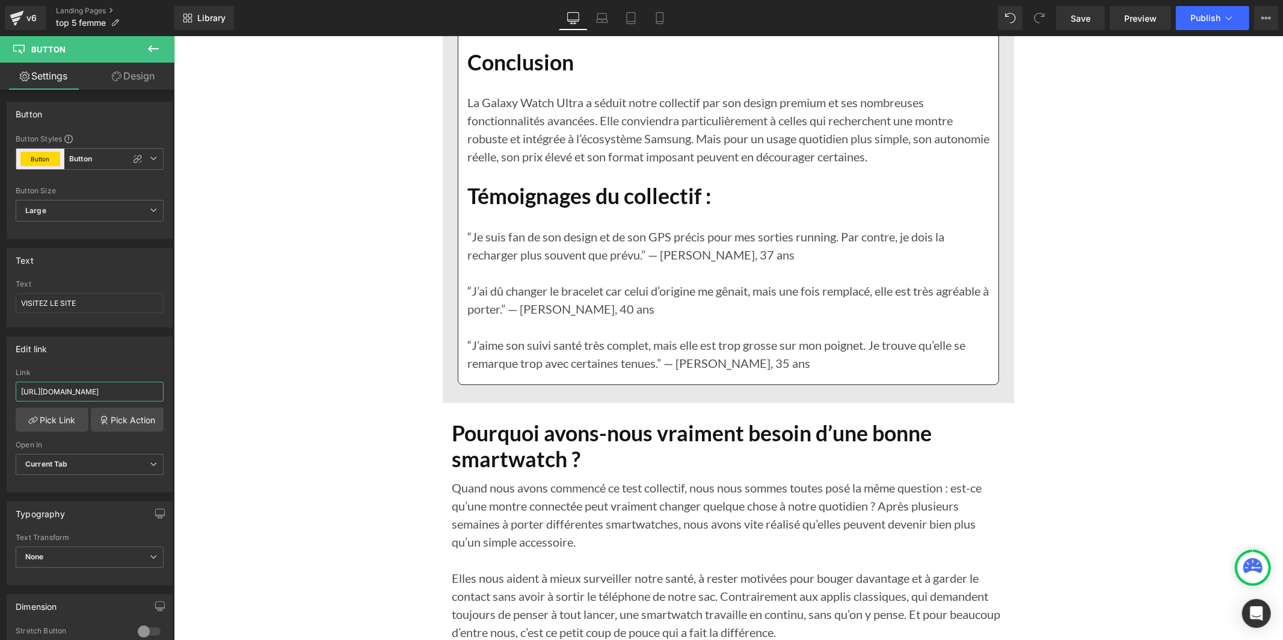
scroll to position [9895, 0]
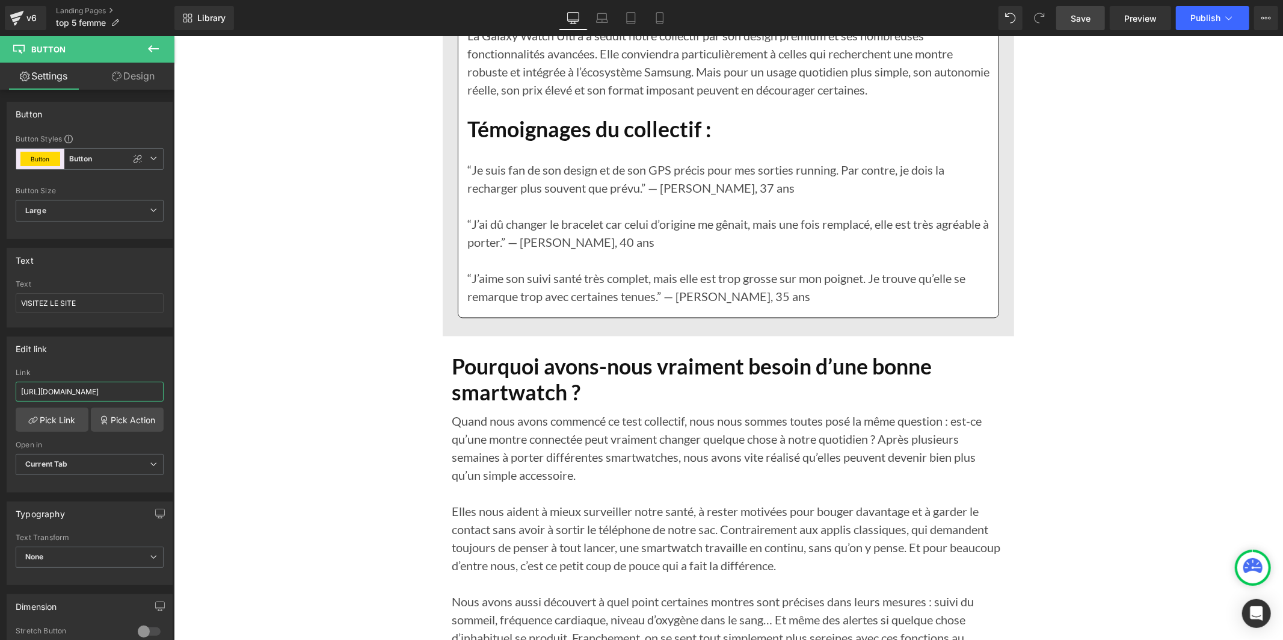
type input "https://naa0cq-tg.myshopify.com/products/smartwatch-iw10"
click at [1088, 10] on link "Save" at bounding box center [1081, 18] width 49 height 24
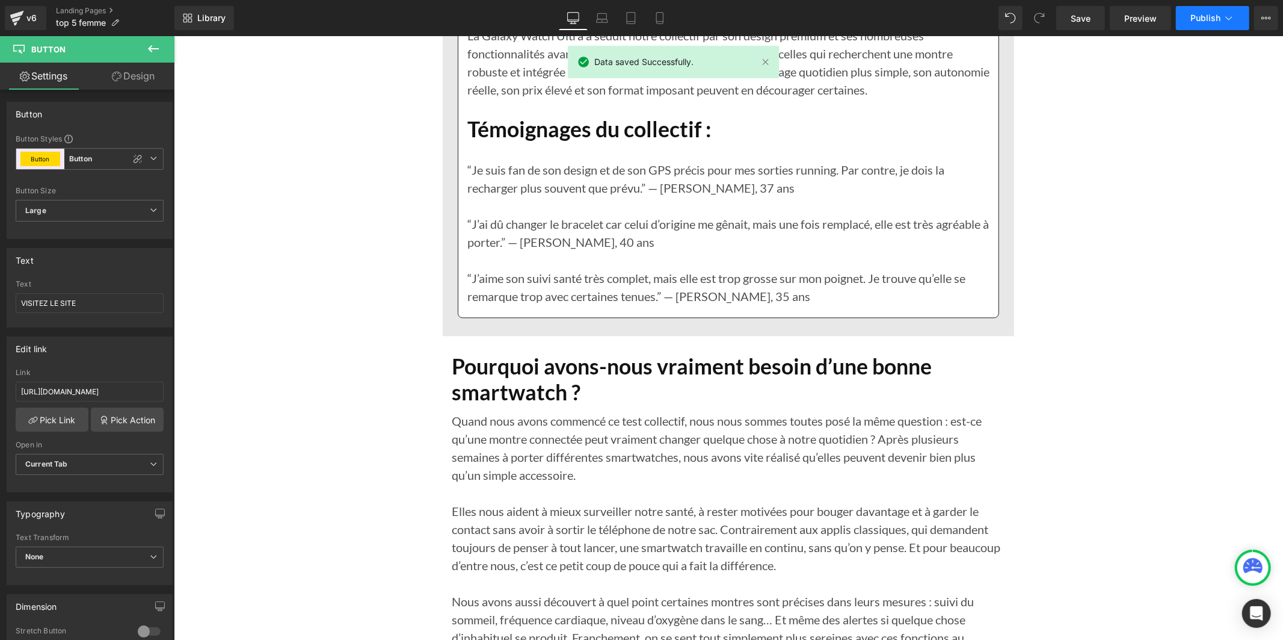
click at [1193, 21] on span "Publish" at bounding box center [1206, 18] width 30 height 10
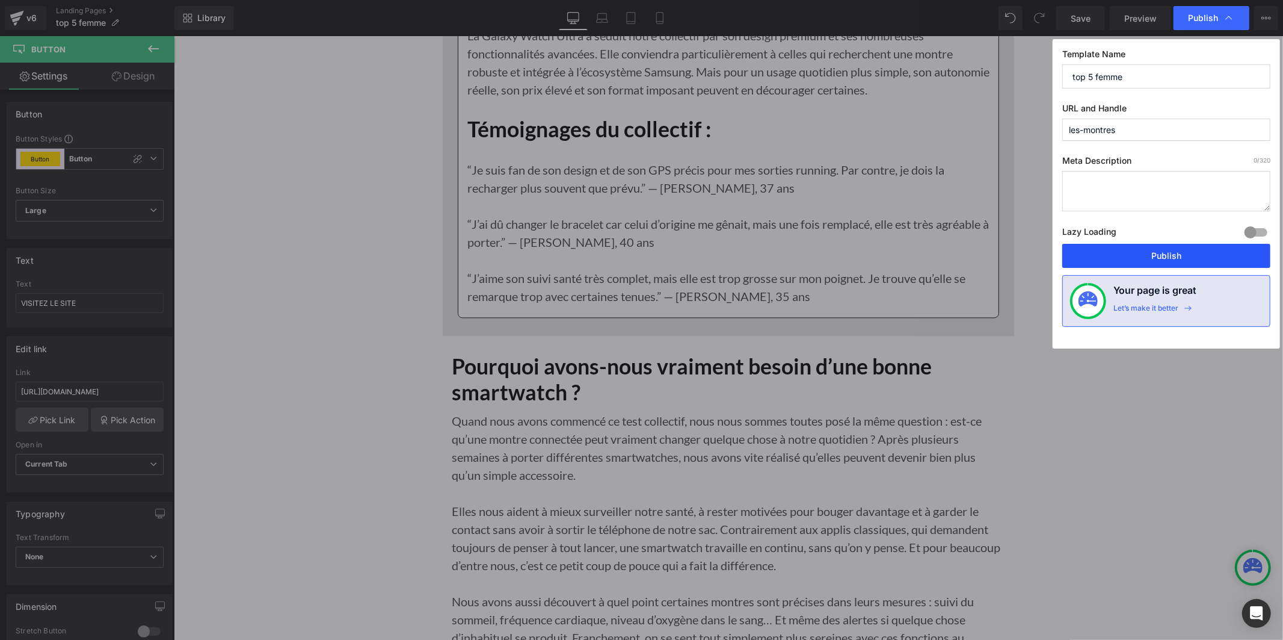
drag, startPoint x: 1178, startPoint y: 249, endPoint x: 1000, endPoint y: 209, distance: 181.9
click at [1178, 249] on button "Publish" at bounding box center [1167, 256] width 208 height 24
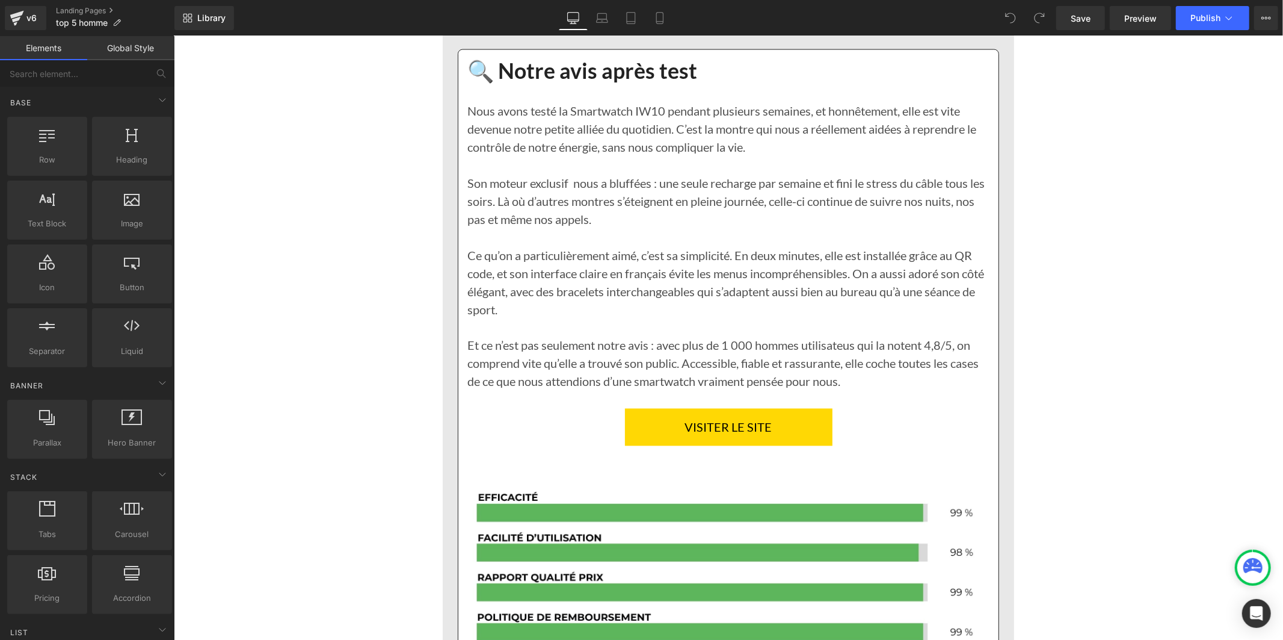
scroll to position [1805, 0]
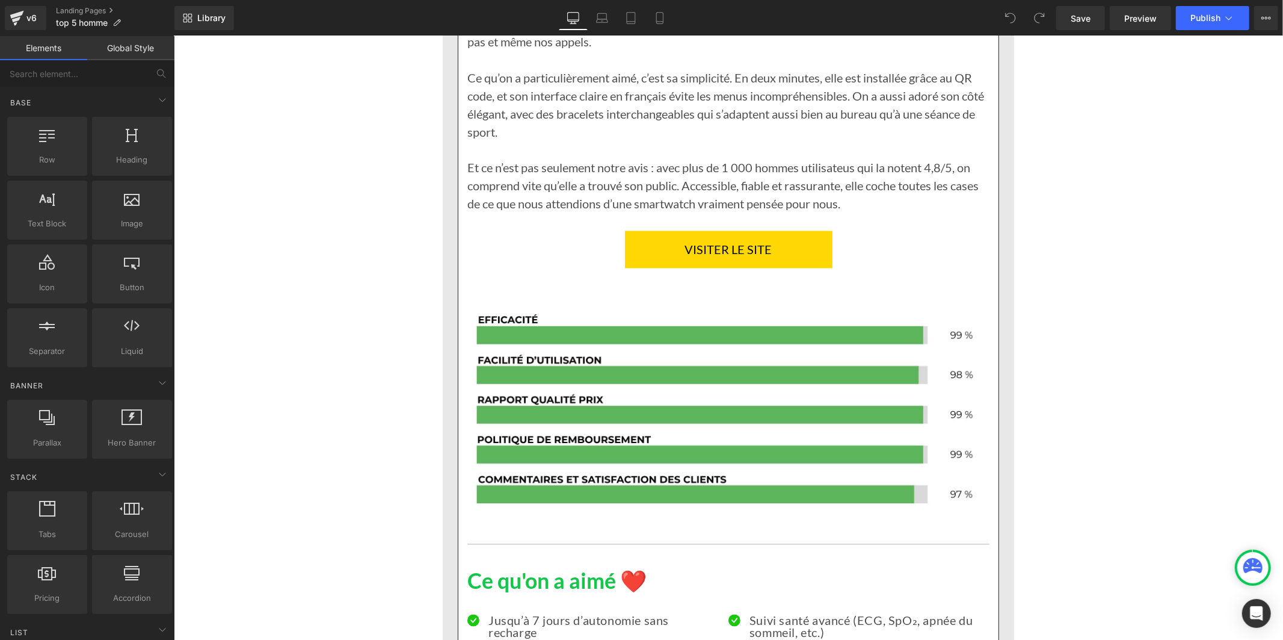
drag, startPoint x: 744, startPoint y: 248, endPoint x: 728, endPoint y: 248, distance: 15.6
click at [747, 248] on icon at bounding box center [748, 249] width 2 height 4
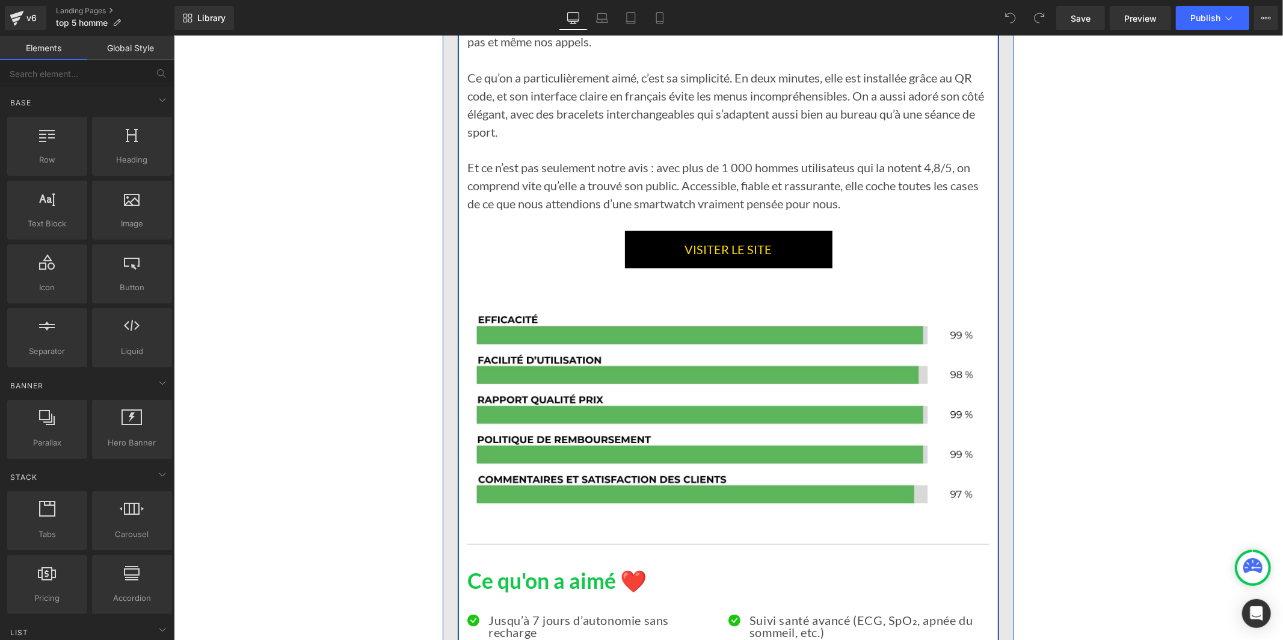
click at [652, 250] on link "VISITER LE SITE" at bounding box center [729, 248] width 208 height 37
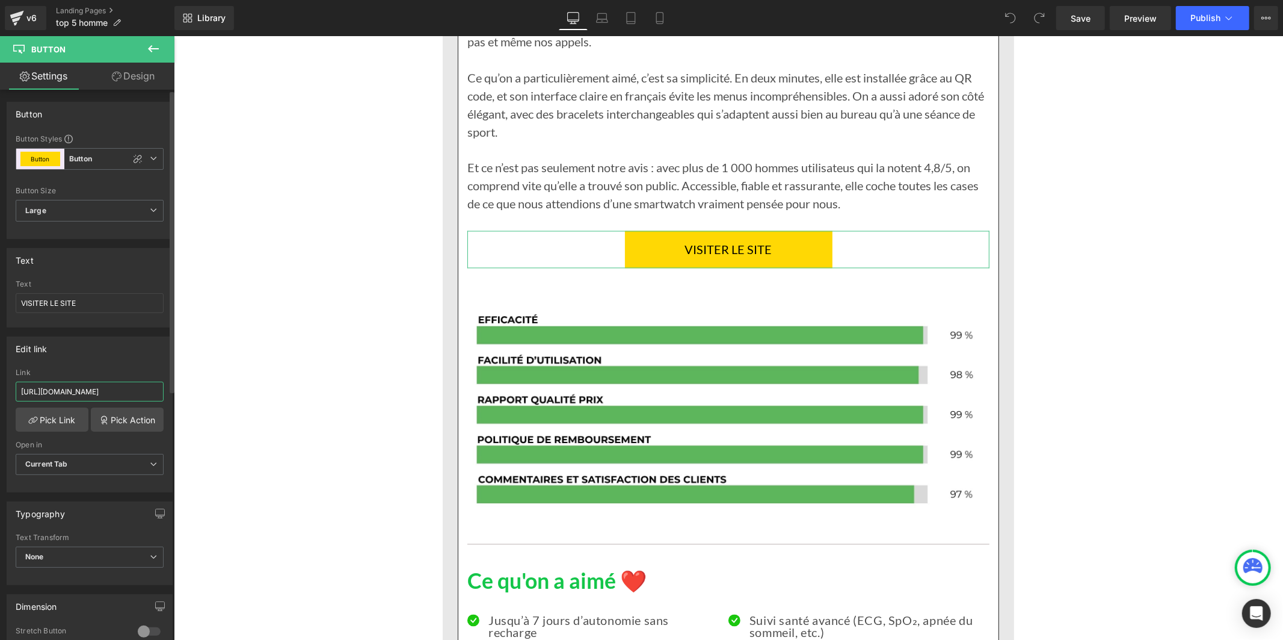
click at [107, 393] on input "[URL][DOMAIN_NAME]" at bounding box center [90, 391] width 148 height 20
paste input "aa0cq-tg.myshopify"
type input "[URL][DOMAIN_NAME]"
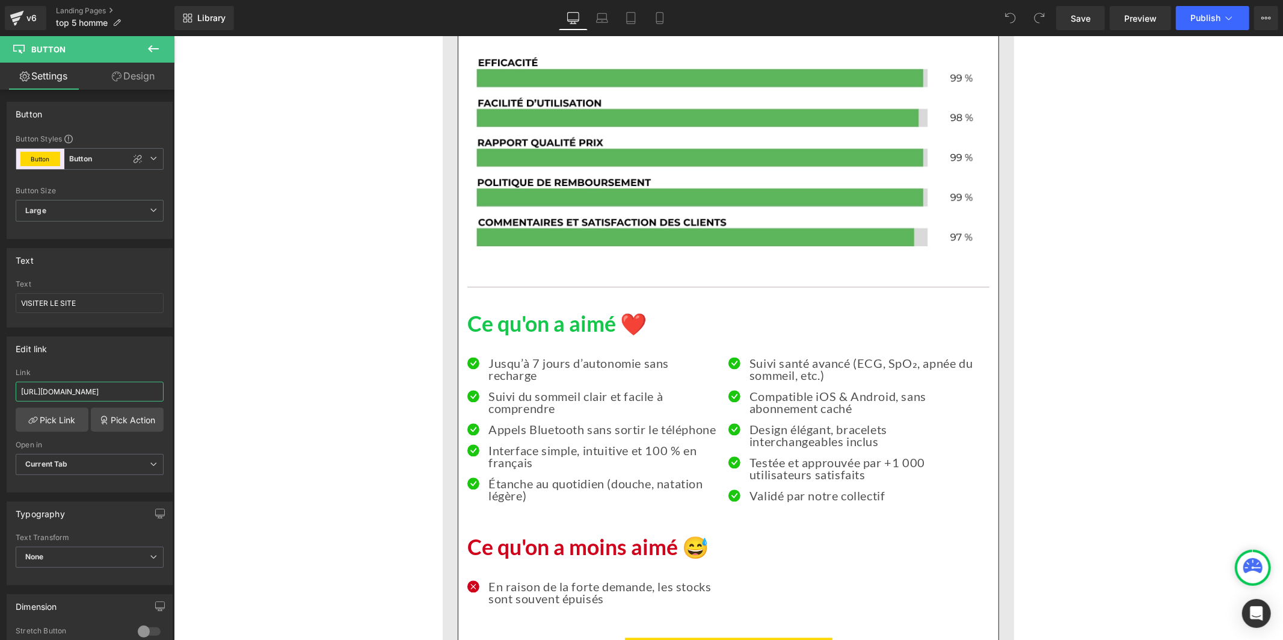
scroll to position [2139, 0]
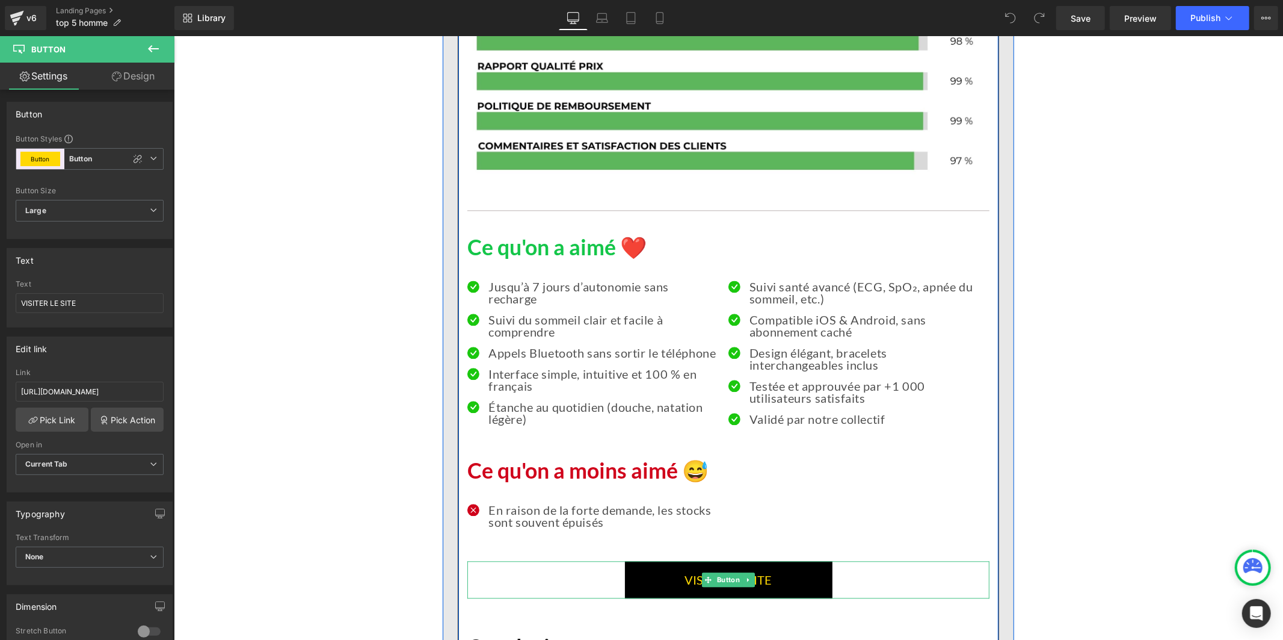
click at [640, 576] on link "VISITER LE SITE" at bounding box center [729, 578] width 208 height 37
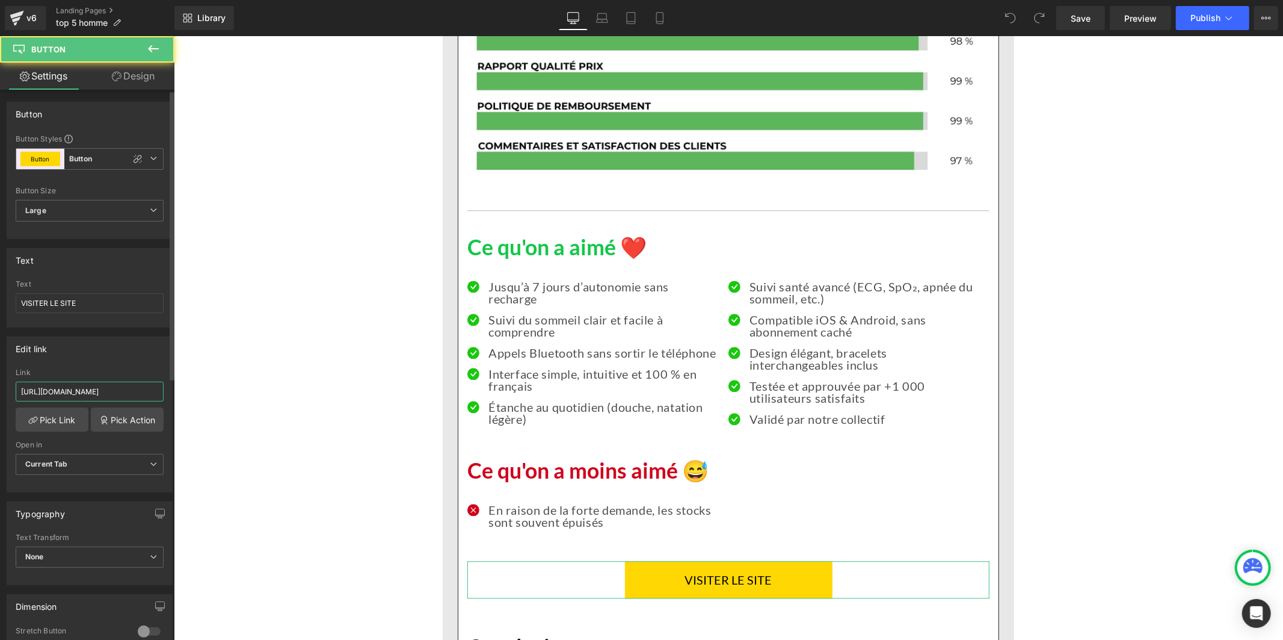
click at [98, 388] on input "[URL][DOMAIN_NAME]" at bounding box center [90, 391] width 148 height 20
type input "[URL][DOMAIN_NAME]"
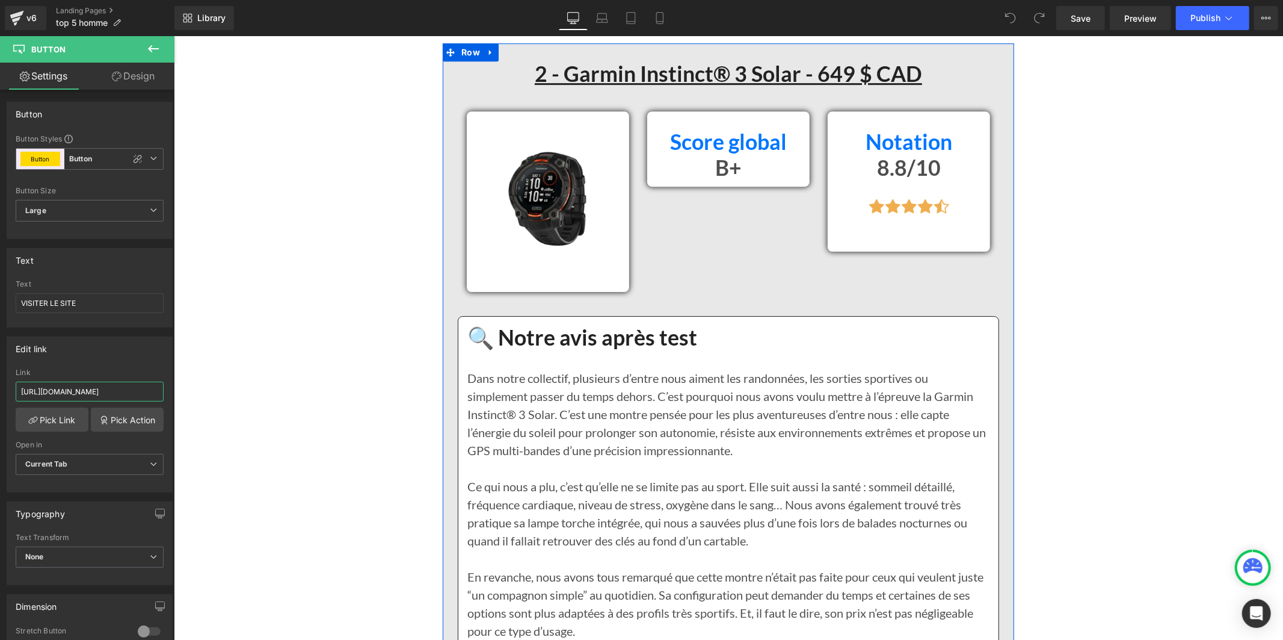
scroll to position [3543, 0]
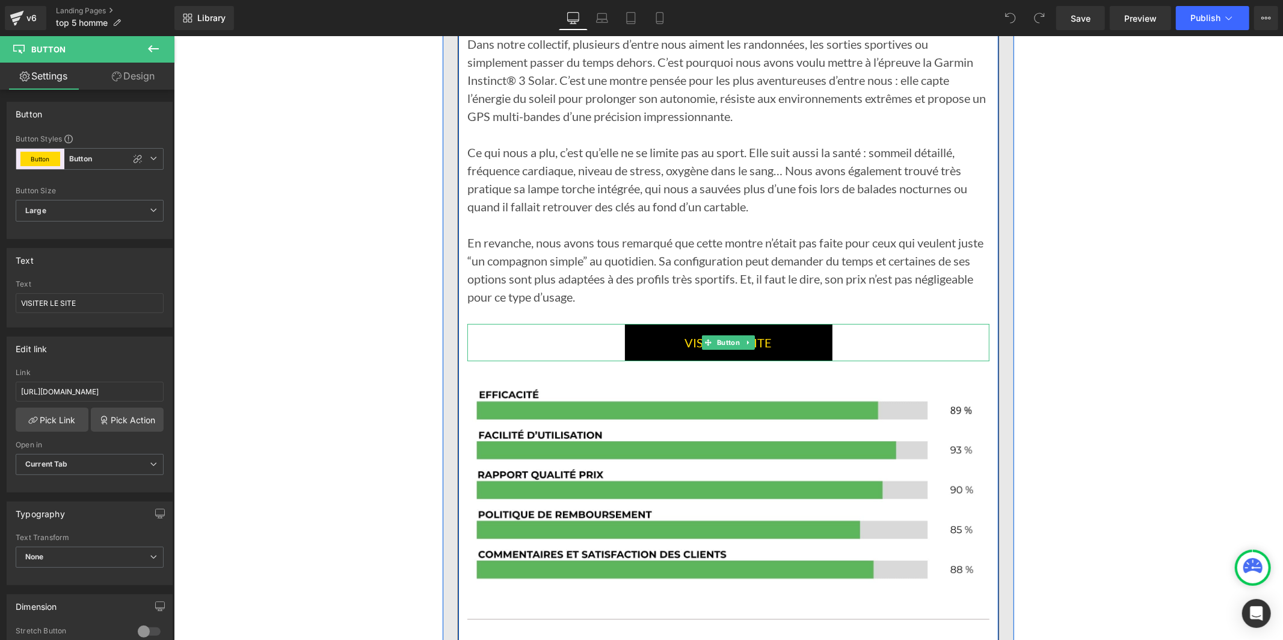
click at [665, 342] on link "VISITER LE SITE" at bounding box center [729, 341] width 208 height 37
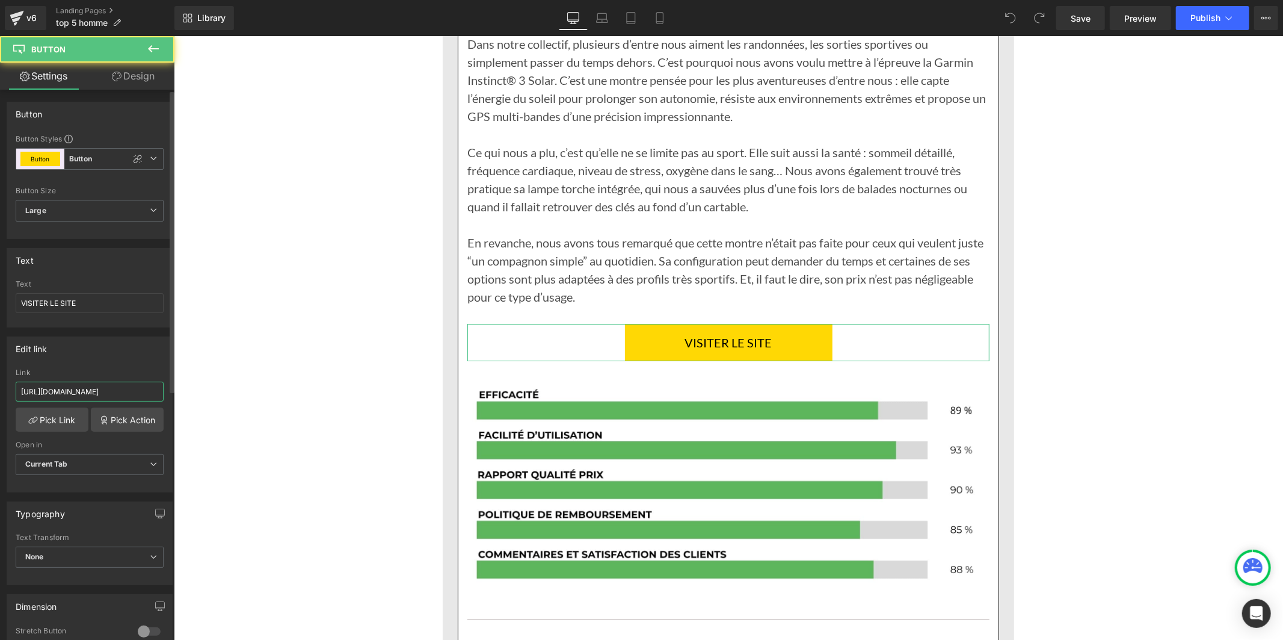
click at [123, 394] on input "[URL][DOMAIN_NAME]" at bounding box center [90, 391] width 148 height 20
paste input "aa0cq-tg.myshopify"
type input "[URL][DOMAIN_NAME]"
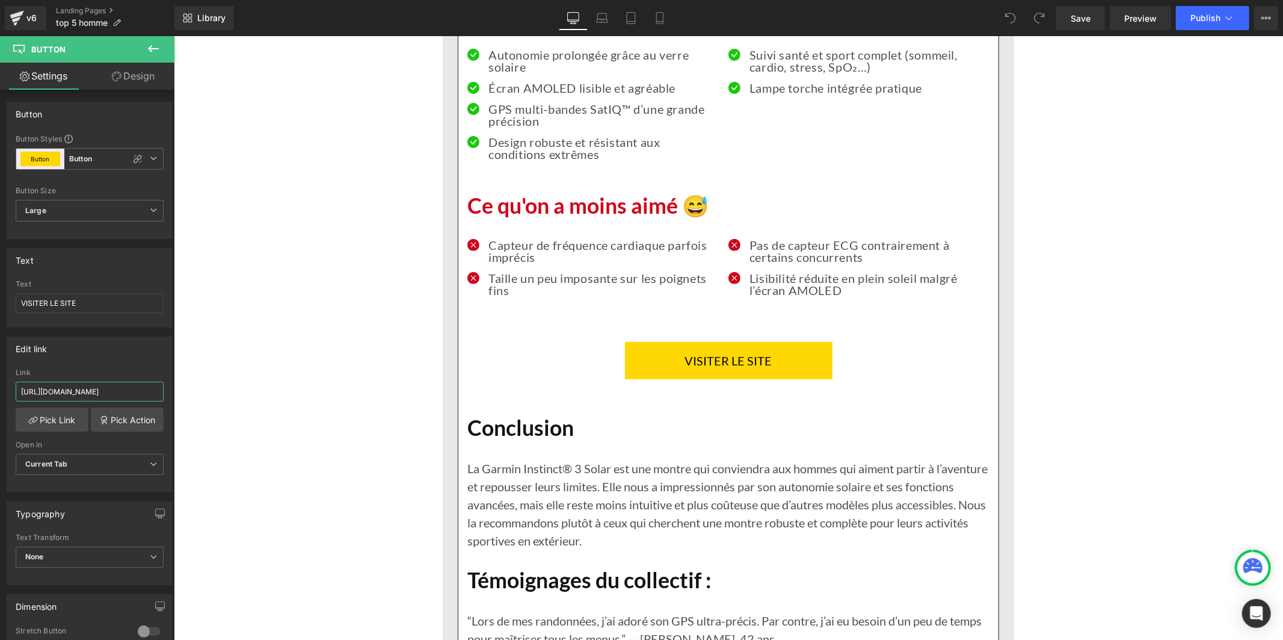
scroll to position [4212, 0]
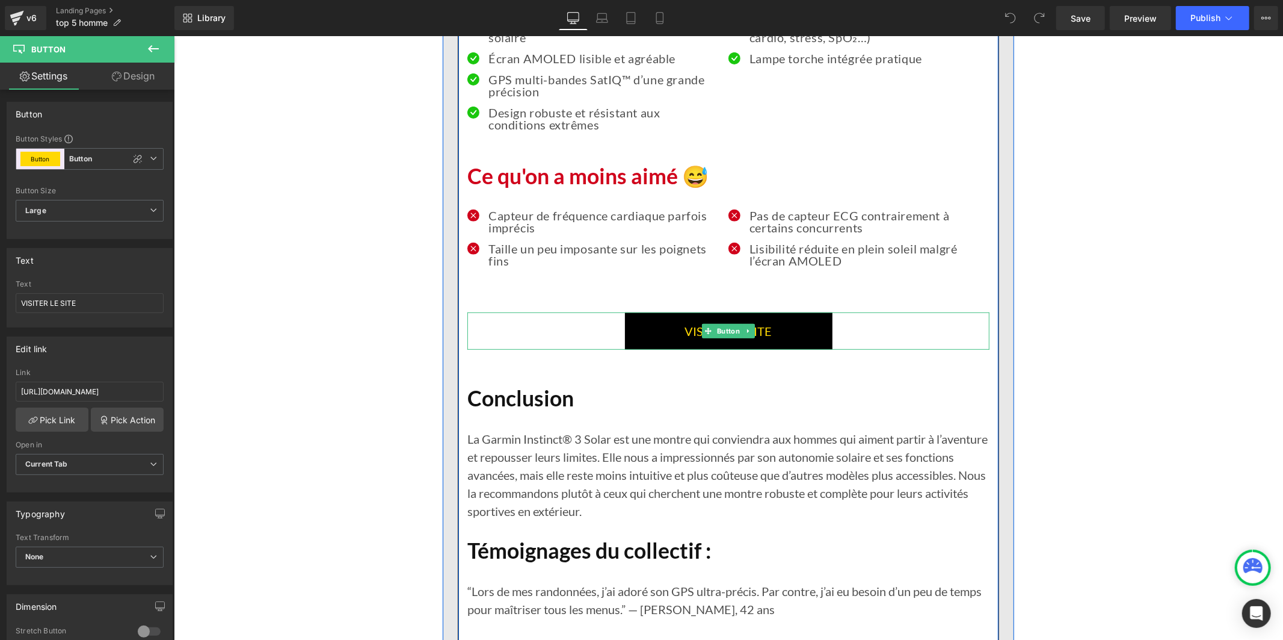
click at [655, 340] on link "VISITER LE SITE" at bounding box center [729, 330] width 208 height 37
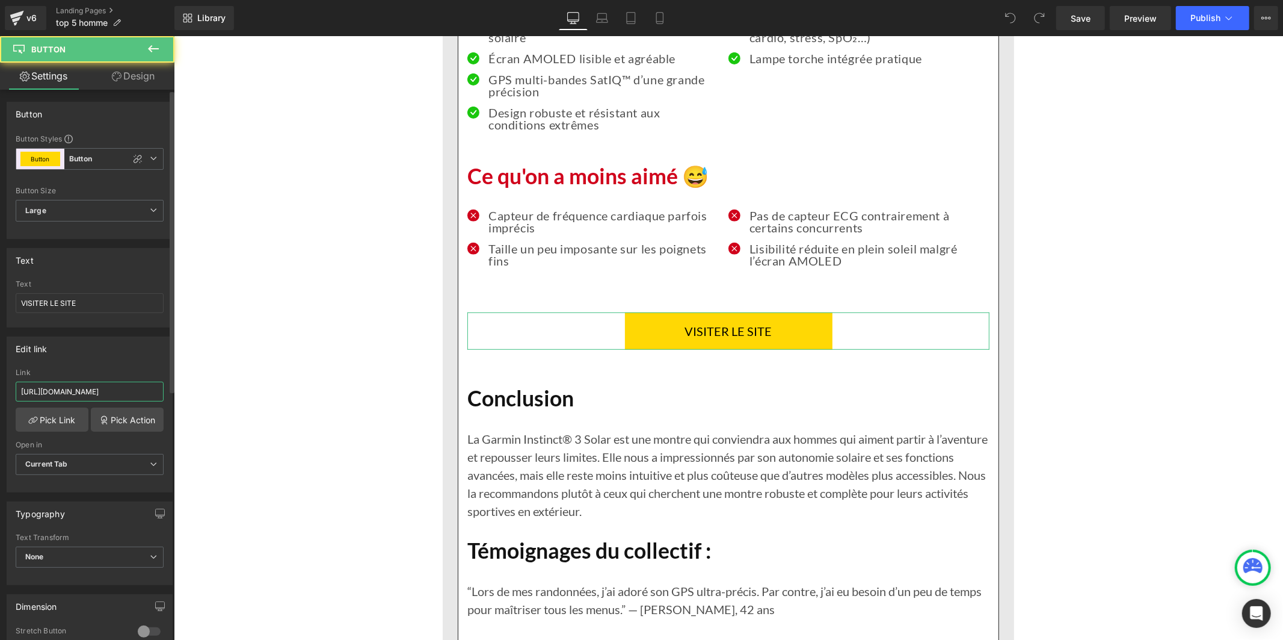
click at [125, 392] on input "[URL][DOMAIN_NAME]" at bounding box center [90, 391] width 148 height 20
paste input "aa0cq-tg.myshopify"
type input "[URL][DOMAIN_NAME]"
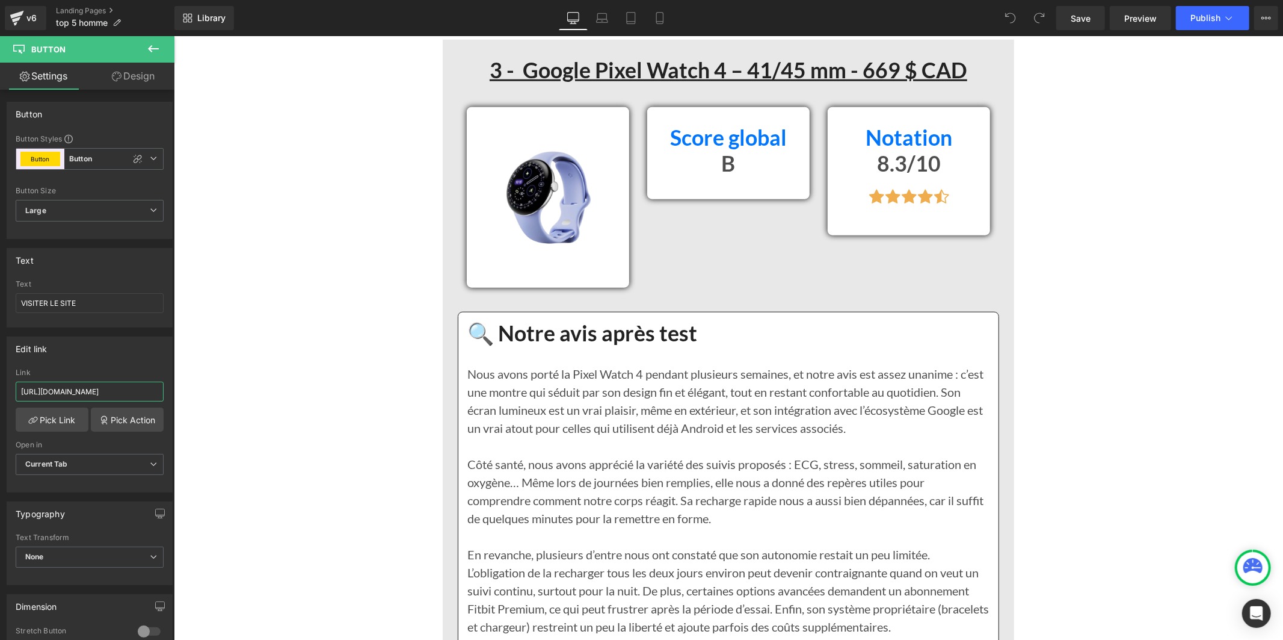
scroll to position [5281, 0]
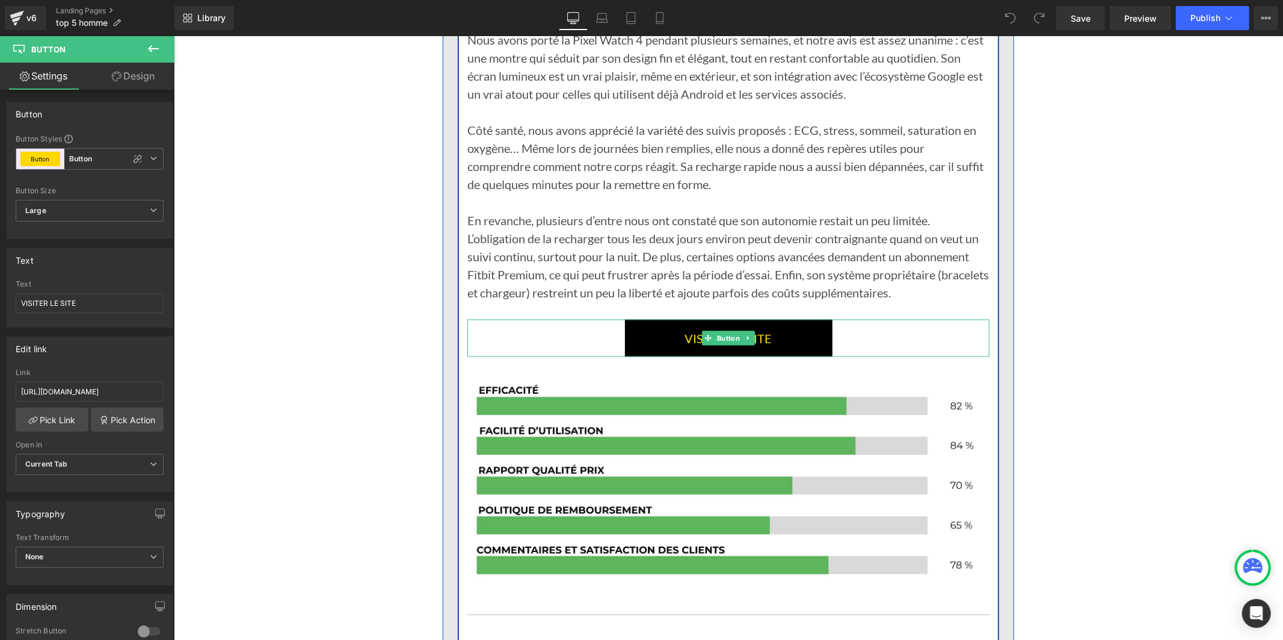
click at [646, 338] on link "VISITER LE SITE" at bounding box center [729, 337] width 208 height 37
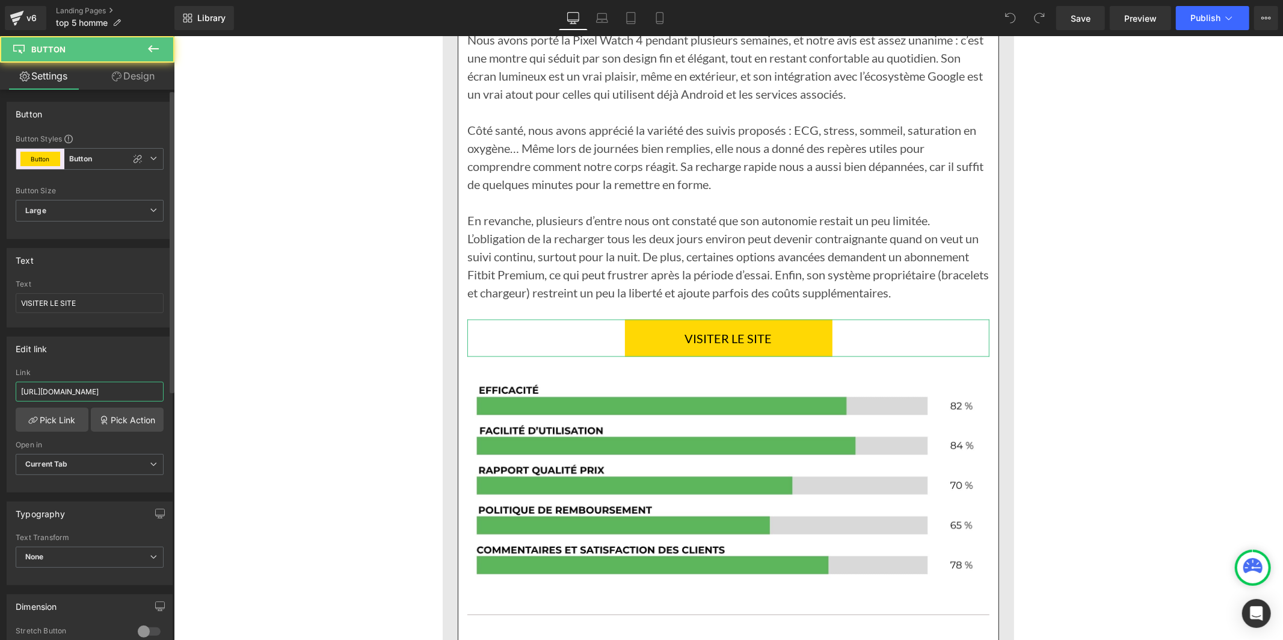
click at [113, 388] on input "[URL][DOMAIN_NAME]" at bounding box center [90, 391] width 148 height 20
type input "[URL][DOMAIN_NAME]"
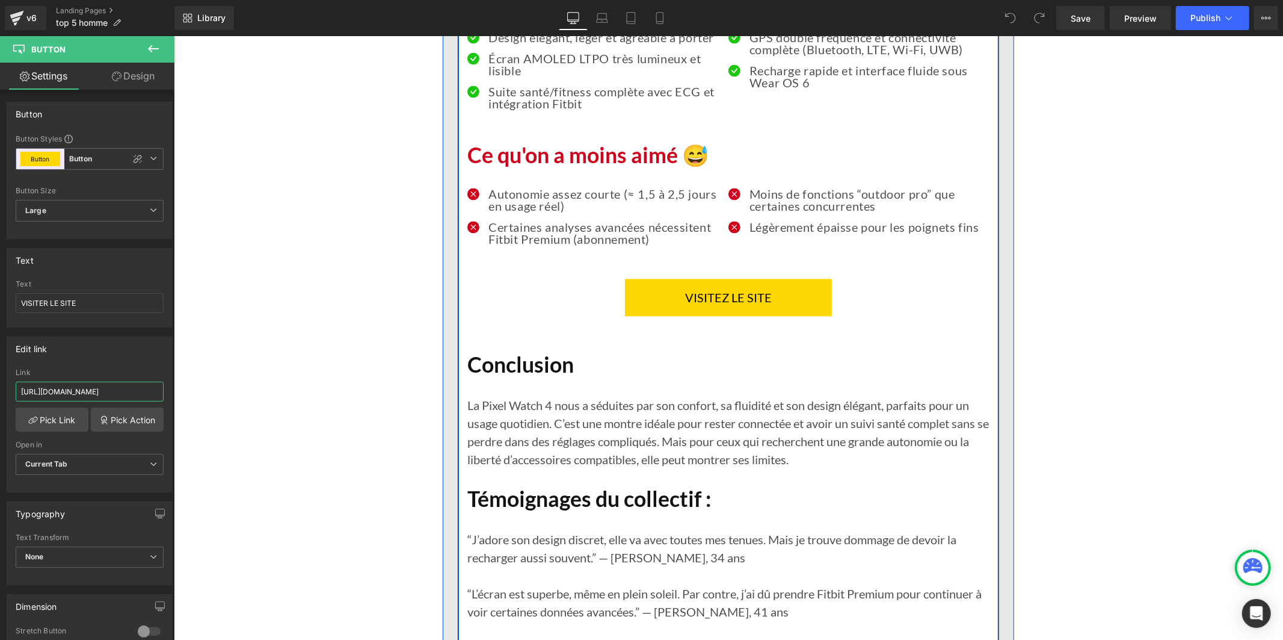
scroll to position [5950, 0]
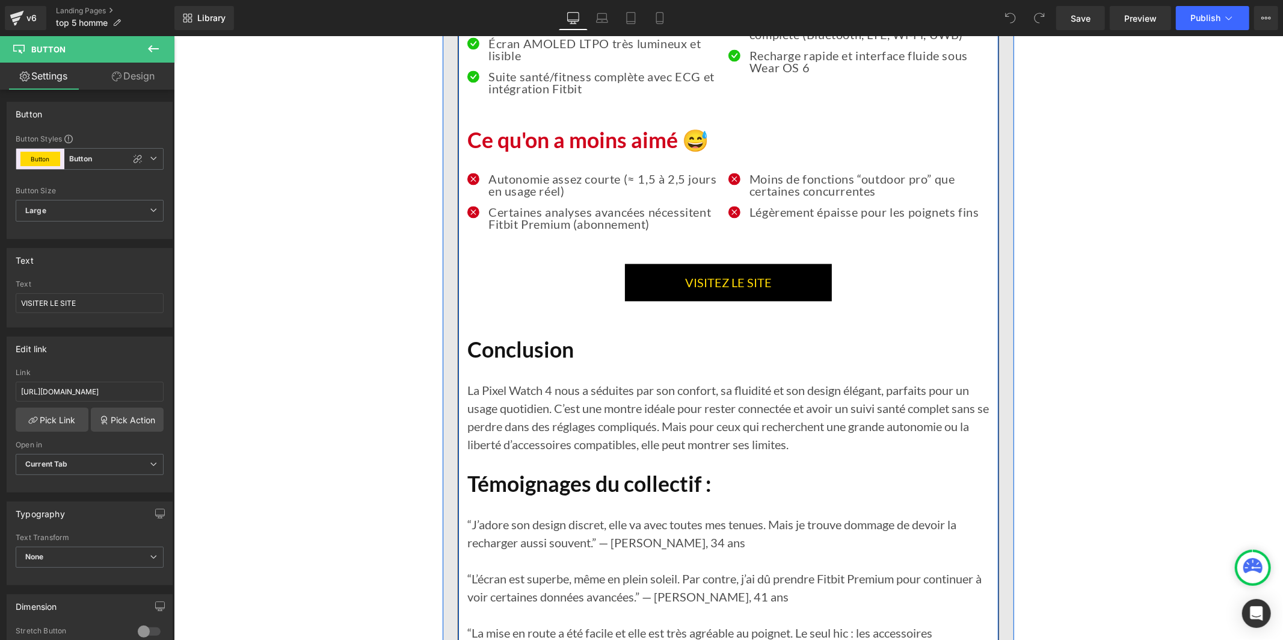
click at [664, 300] on link "VISITEZ LE SITE" at bounding box center [728, 281] width 207 height 37
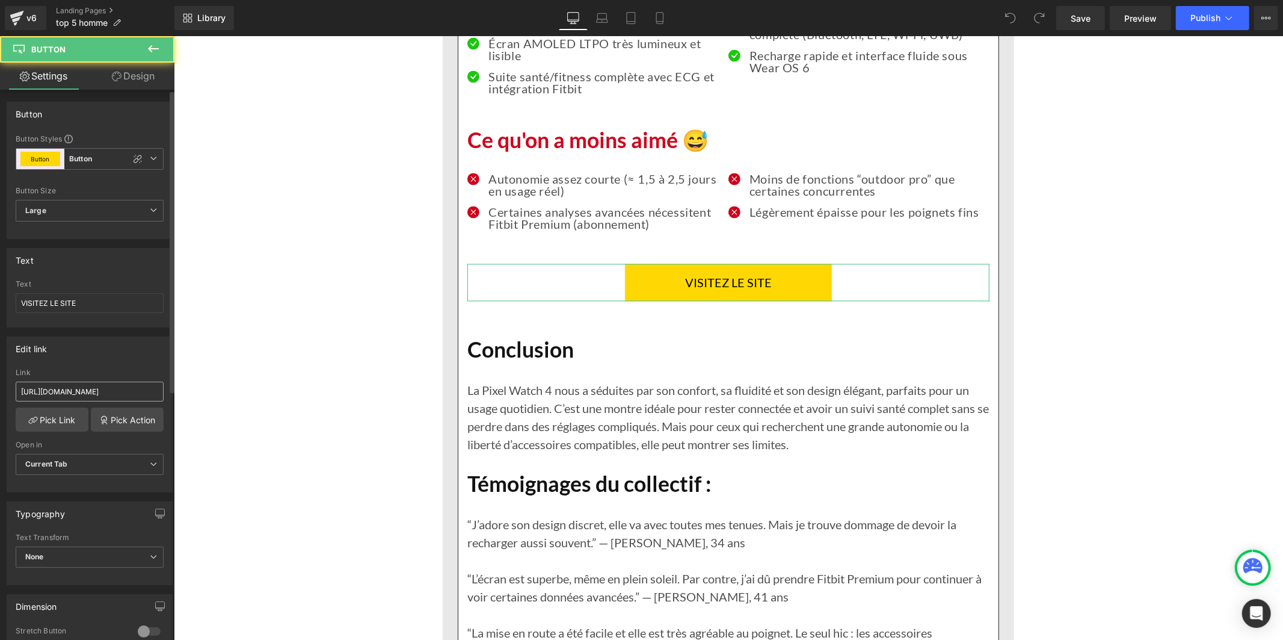
click at [137, 389] on input "[URL][DOMAIN_NAME]" at bounding box center [90, 391] width 148 height 20
type input "[URL][DOMAIN_NAME]"
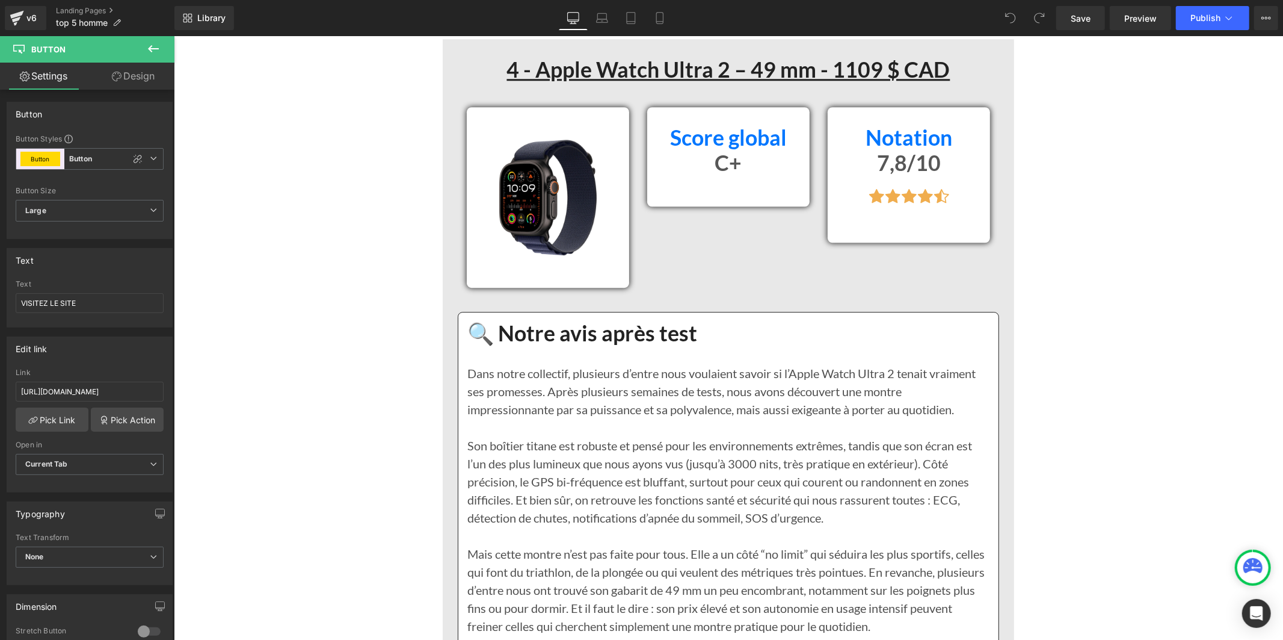
scroll to position [6953, 0]
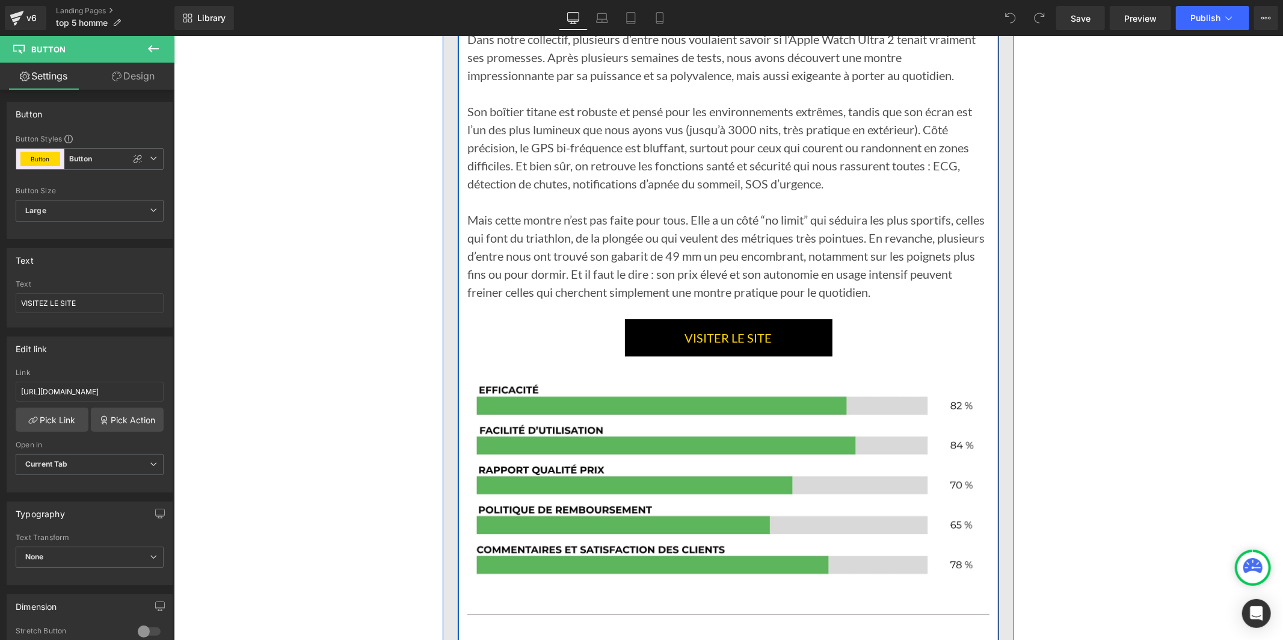
click at [648, 356] on link "VISITER LE SITE" at bounding box center [729, 336] width 208 height 37
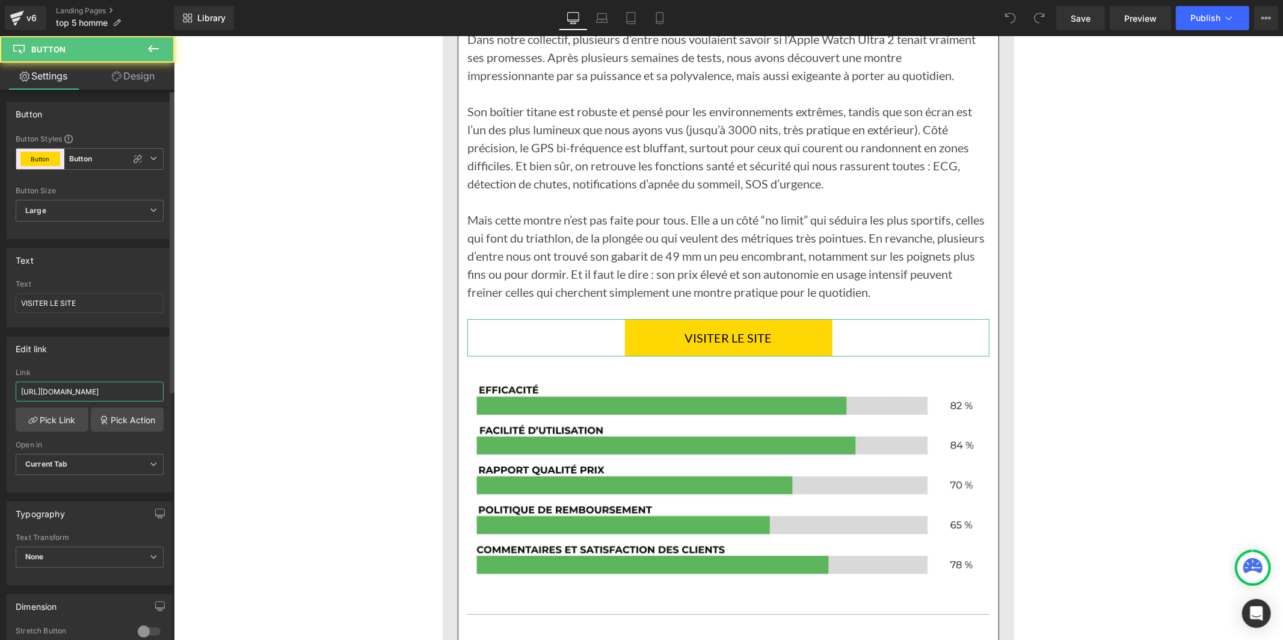
click at [94, 387] on input "[URL][DOMAIN_NAME]" at bounding box center [90, 391] width 148 height 20
paste input "aa0cq-tg.myshopify"
type input "[URL][DOMAIN_NAME]"
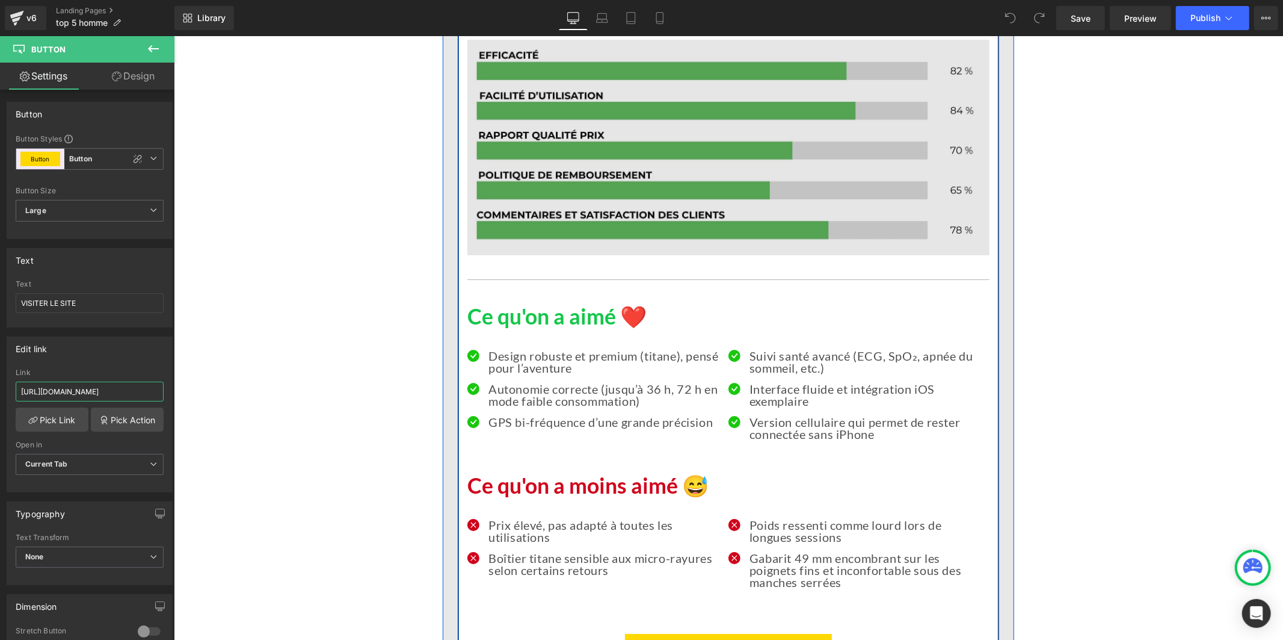
scroll to position [7555, 0]
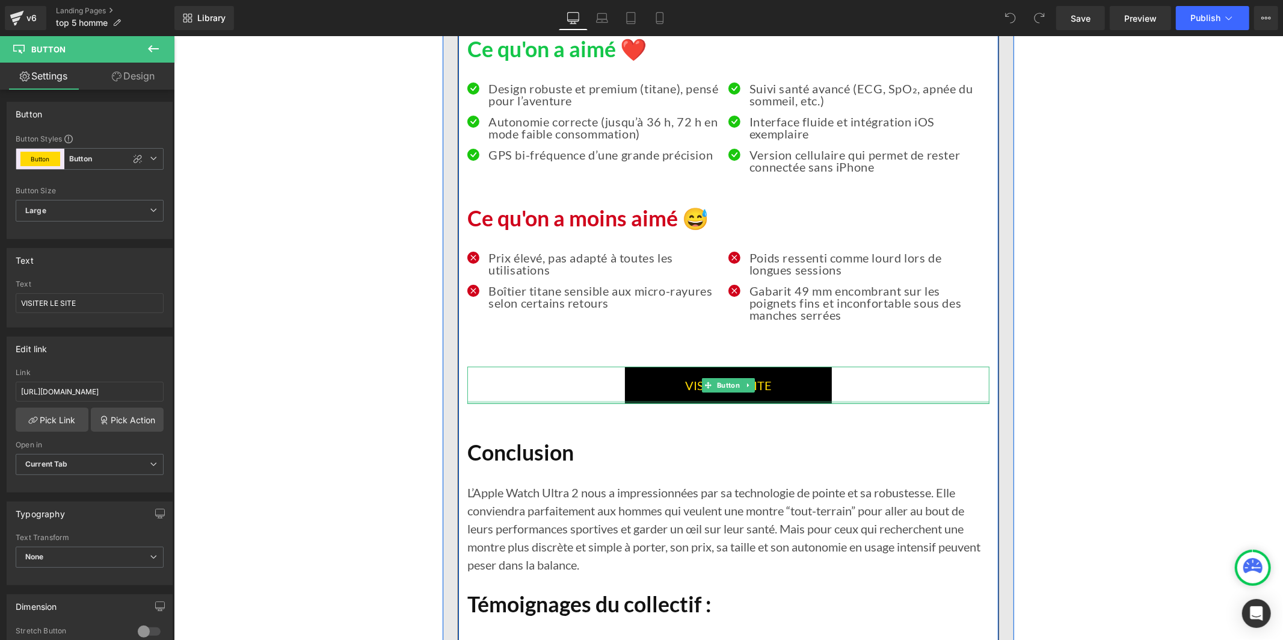
click at [641, 403] on div at bounding box center [728, 401] width 522 height 3
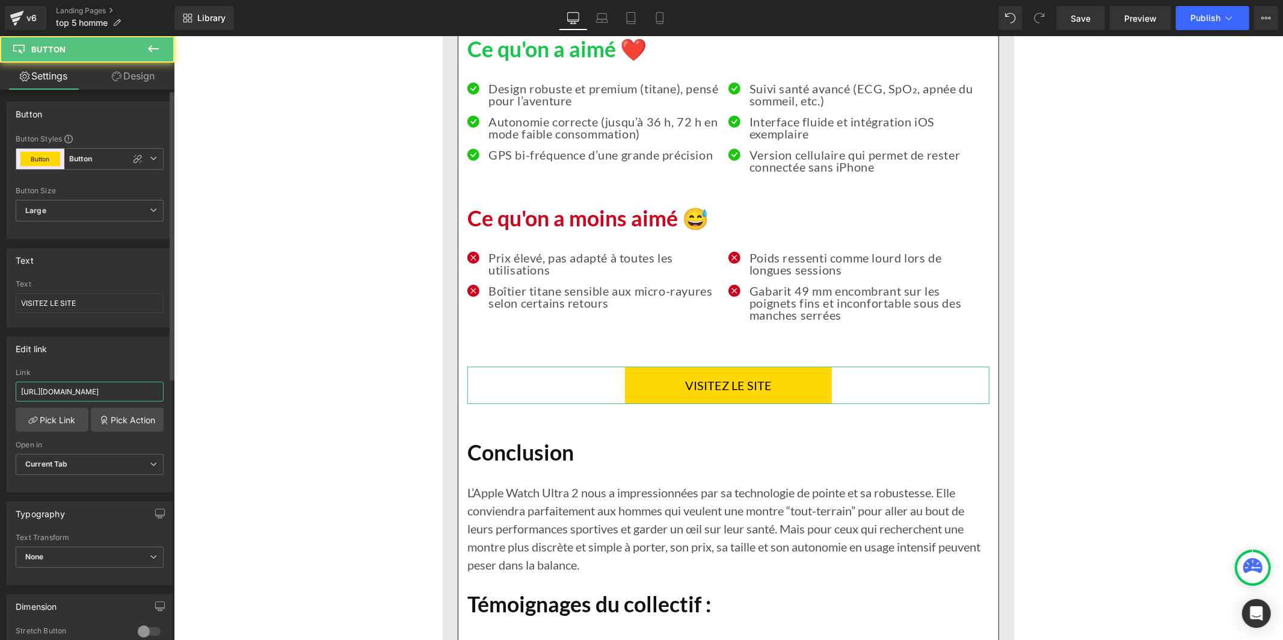
click at [123, 389] on input "[URL][DOMAIN_NAME]" at bounding box center [90, 391] width 148 height 20
paste input "aa0cq-tg.myshopify"
type input "[URL][DOMAIN_NAME]"
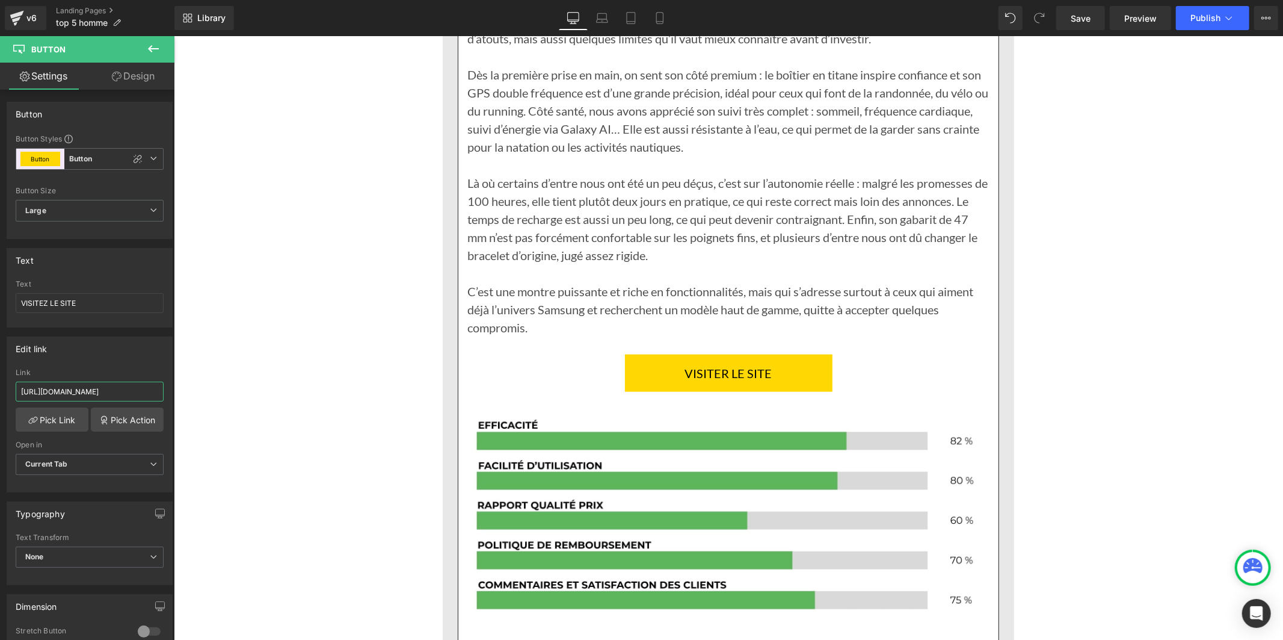
scroll to position [8892, 0]
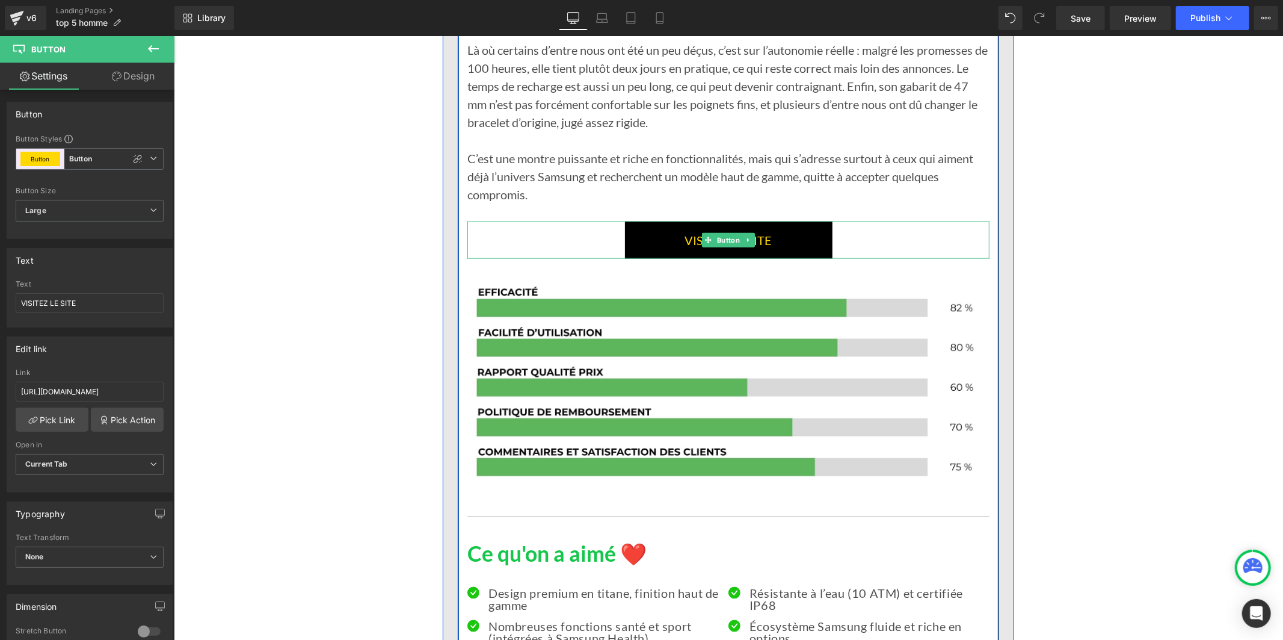
click at [635, 258] on link "VISITER LE SITE" at bounding box center [729, 239] width 208 height 37
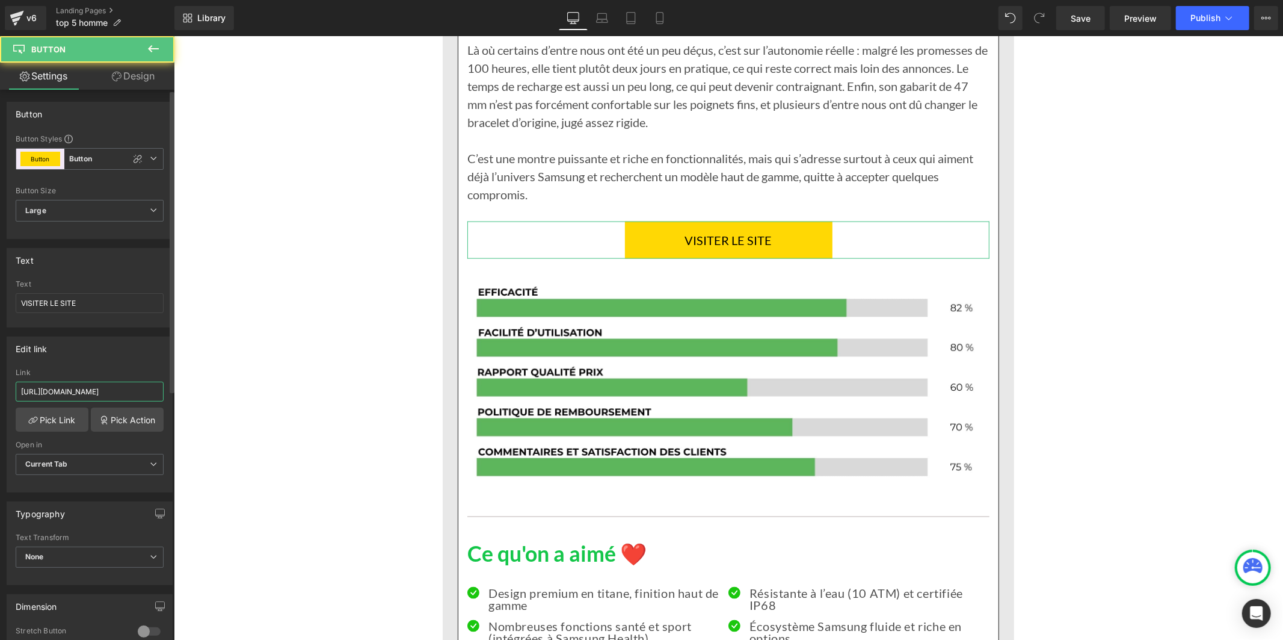
click at [125, 384] on input "[URL][DOMAIN_NAME]" at bounding box center [90, 391] width 148 height 20
paste input "[DOMAIN_NAME][URL]"
type input "[URL][DOMAIN_NAME]"
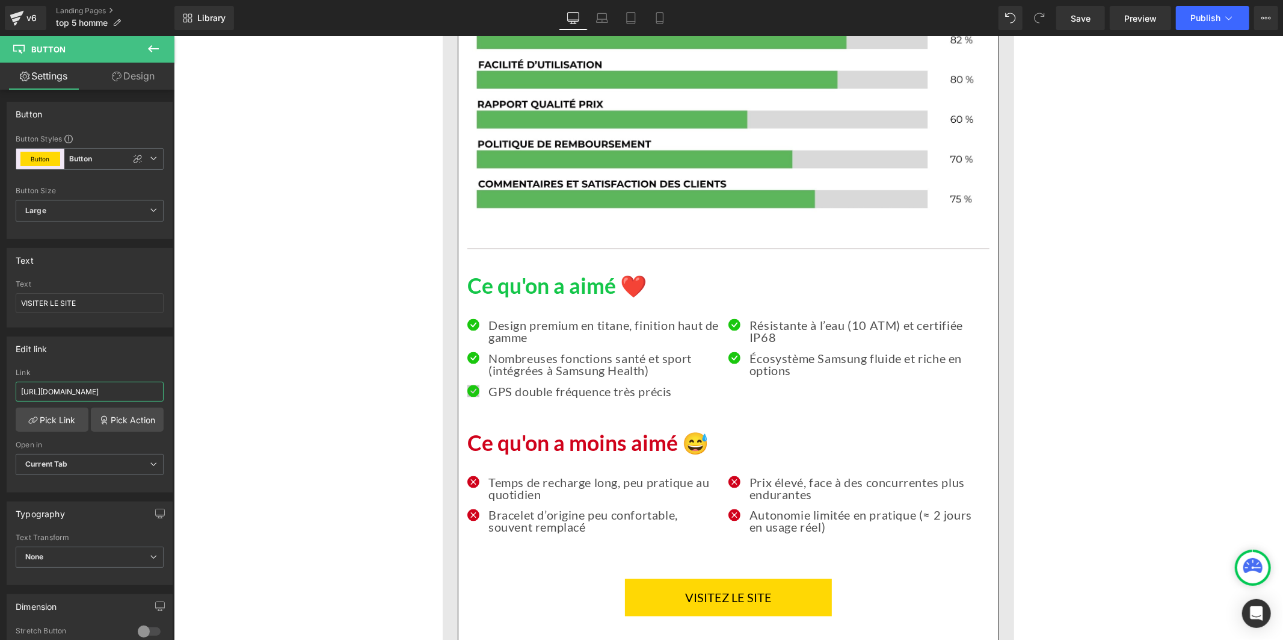
scroll to position [9427, 0]
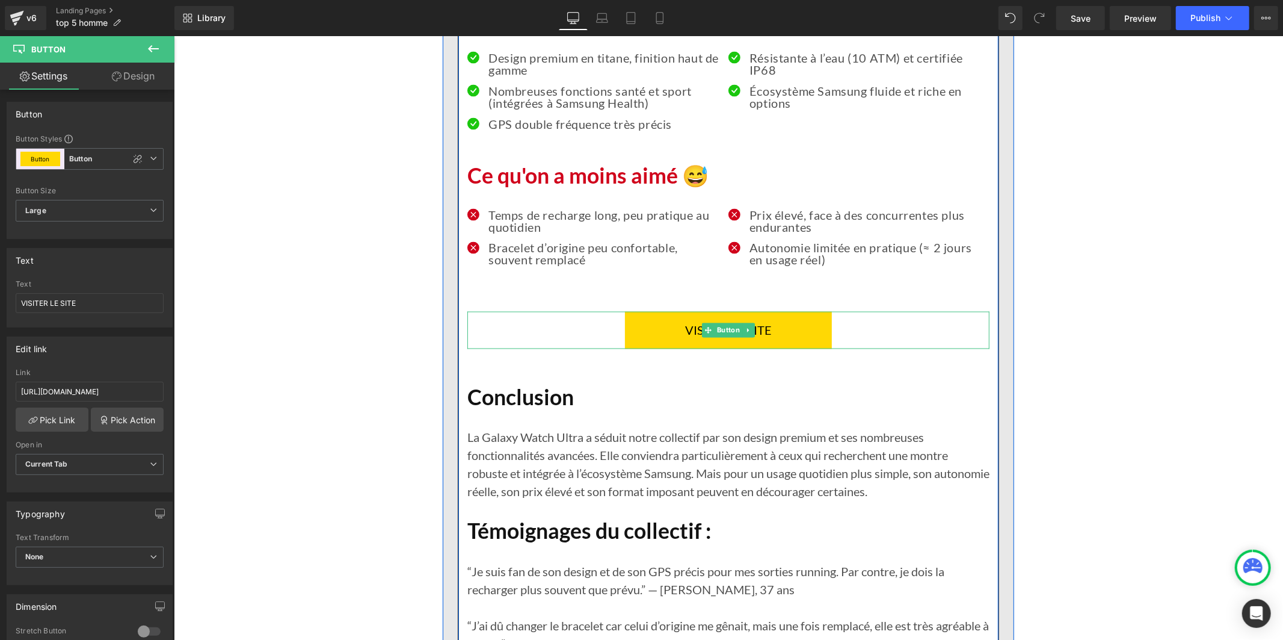
click at [641, 347] on link "VISITEZ LE SITE" at bounding box center [728, 329] width 207 height 37
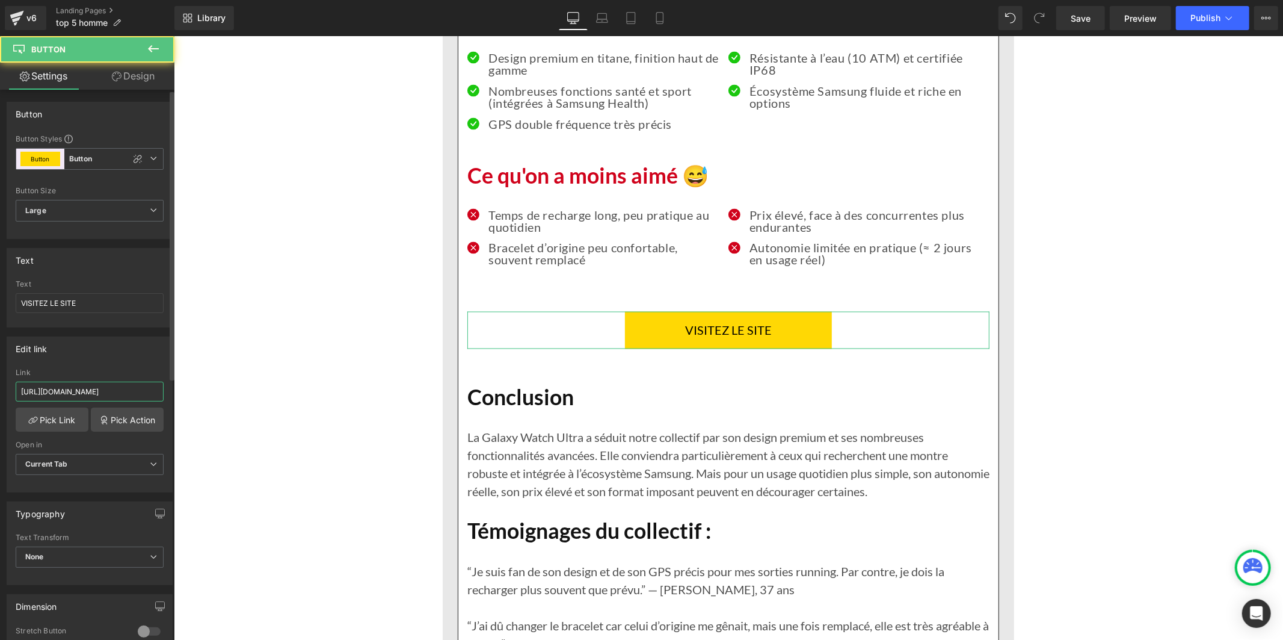
click at [146, 394] on input "[URL][DOMAIN_NAME]" at bounding box center [90, 391] width 148 height 20
paste input "[DOMAIN_NAME][URL]"
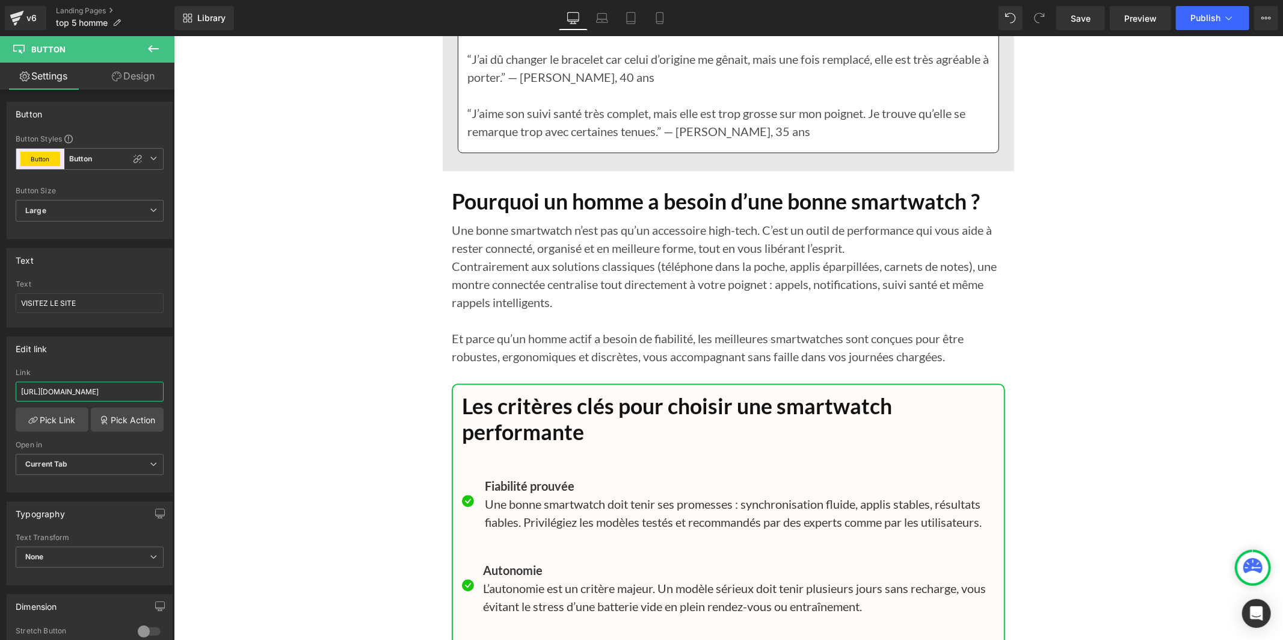
scroll to position [10095, 0]
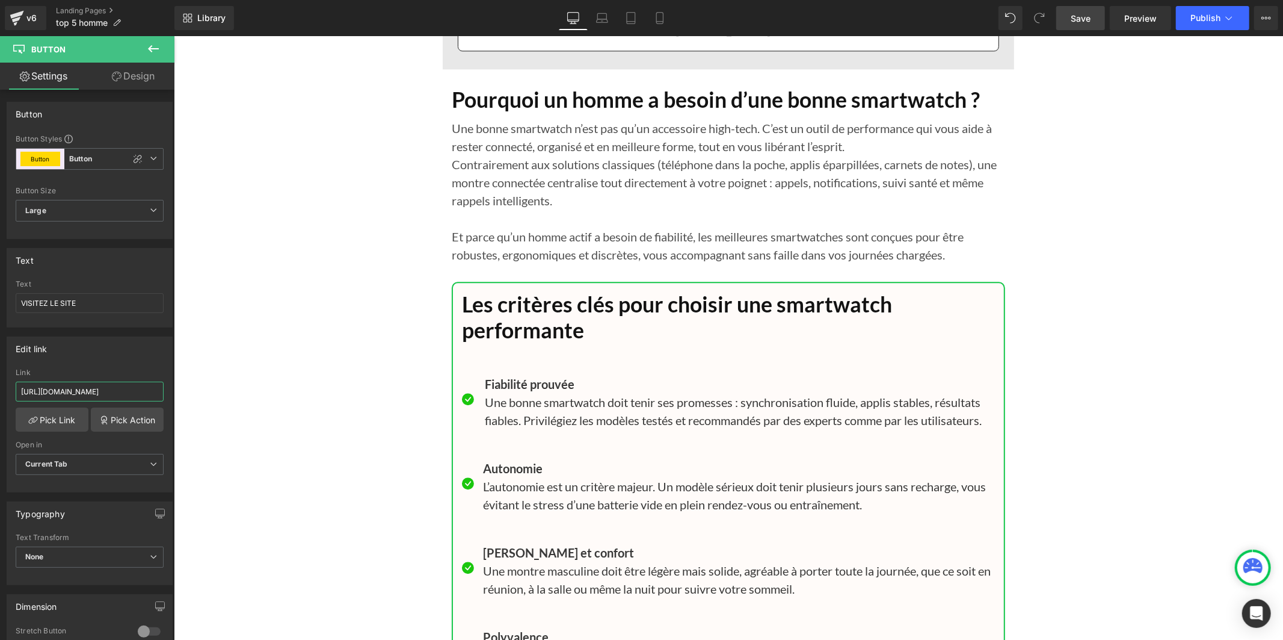
type input "[URL][DOMAIN_NAME]"
click at [1073, 26] on link "Save" at bounding box center [1081, 18] width 49 height 24
click at [1212, 22] on span "Publish" at bounding box center [1206, 18] width 30 height 10
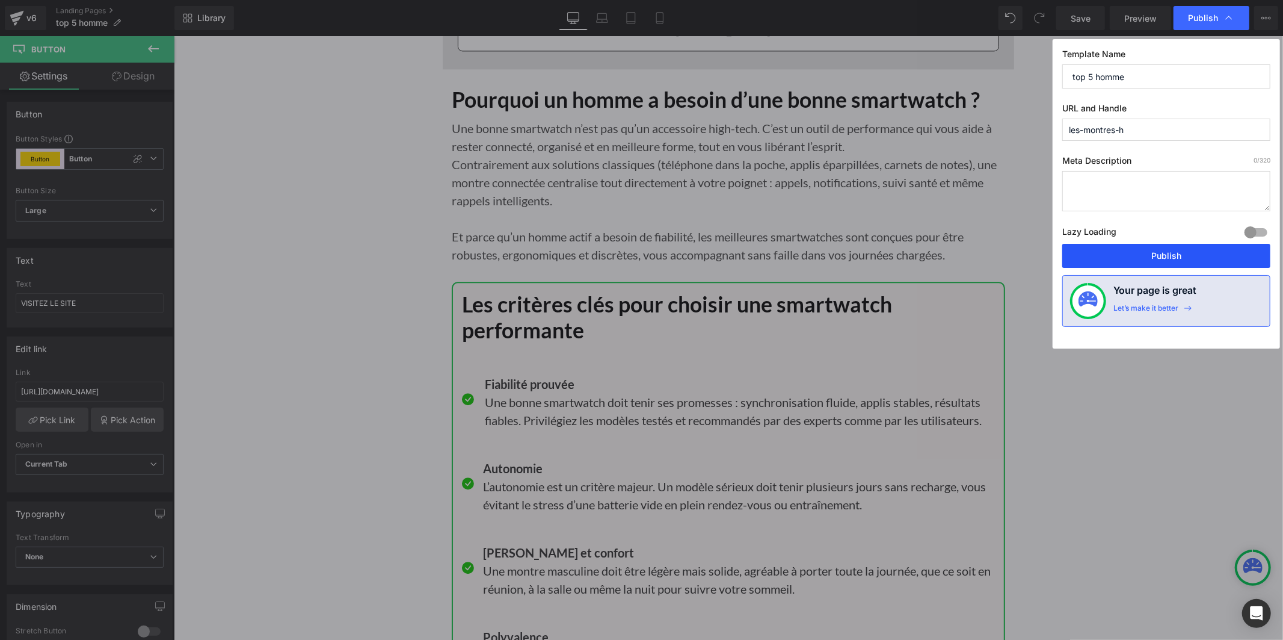
drag, startPoint x: 1158, startPoint y: 250, endPoint x: 982, endPoint y: 200, distance: 183.2
click at [1158, 250] on button "Publish" at bounding box center [1167, 256] width 208 height 24
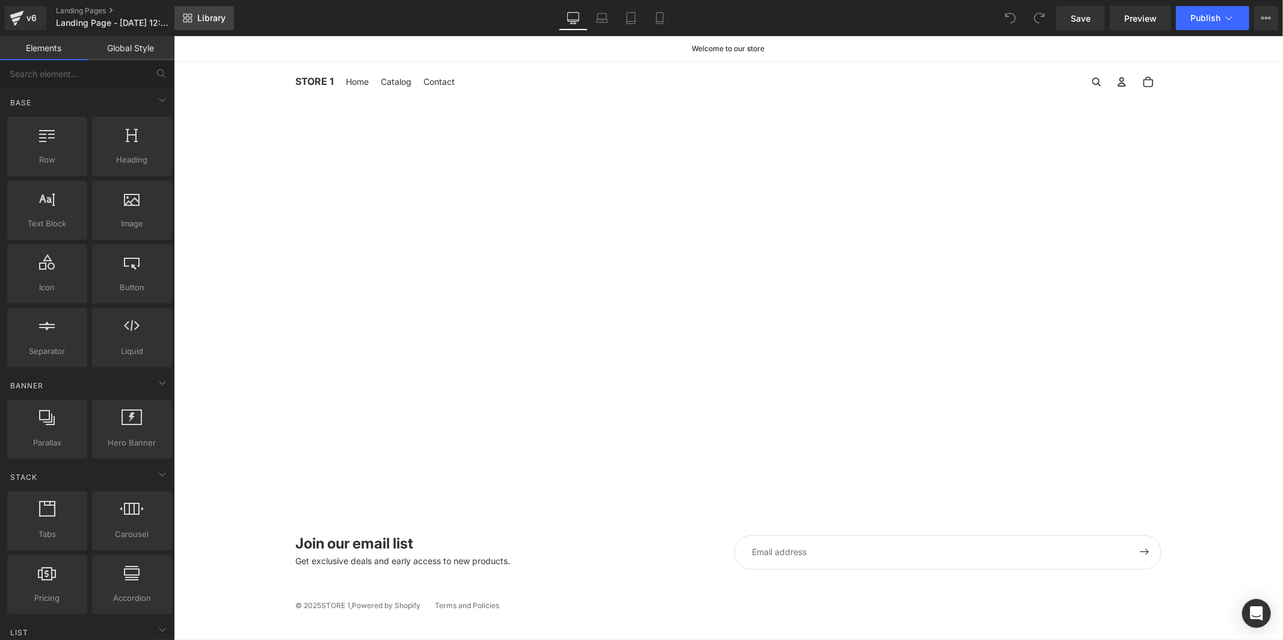
click at [207, 21] on span "Library" at bounding box center [211, 18] width 28 height 11
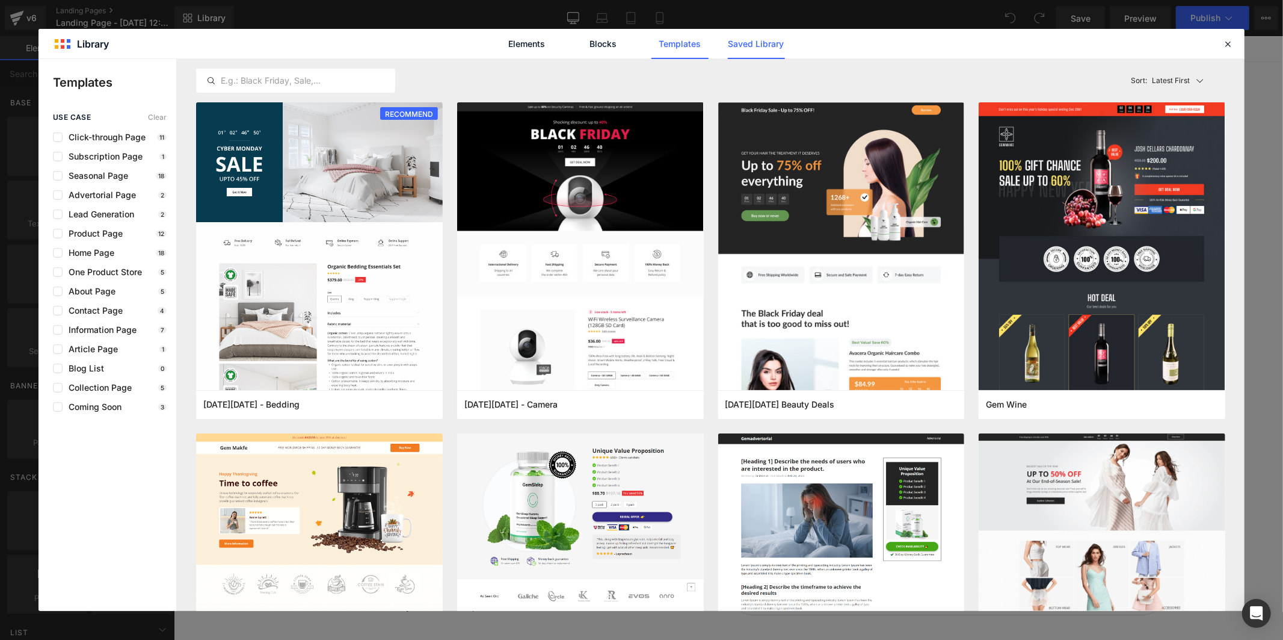
click at [740, 41] on link "Saved Library" at bounding box center [756, 44] width 57 height 30
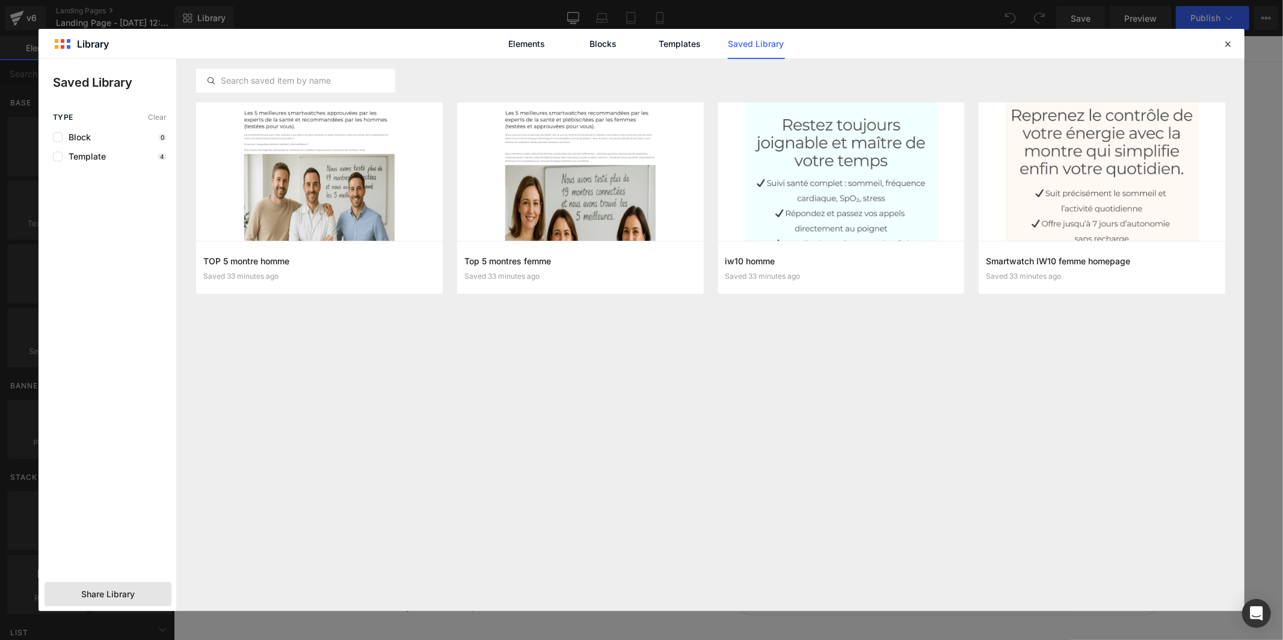
click at [94, 591] on span "Share Library" at bounding box center [108, 594] width 54 height 12
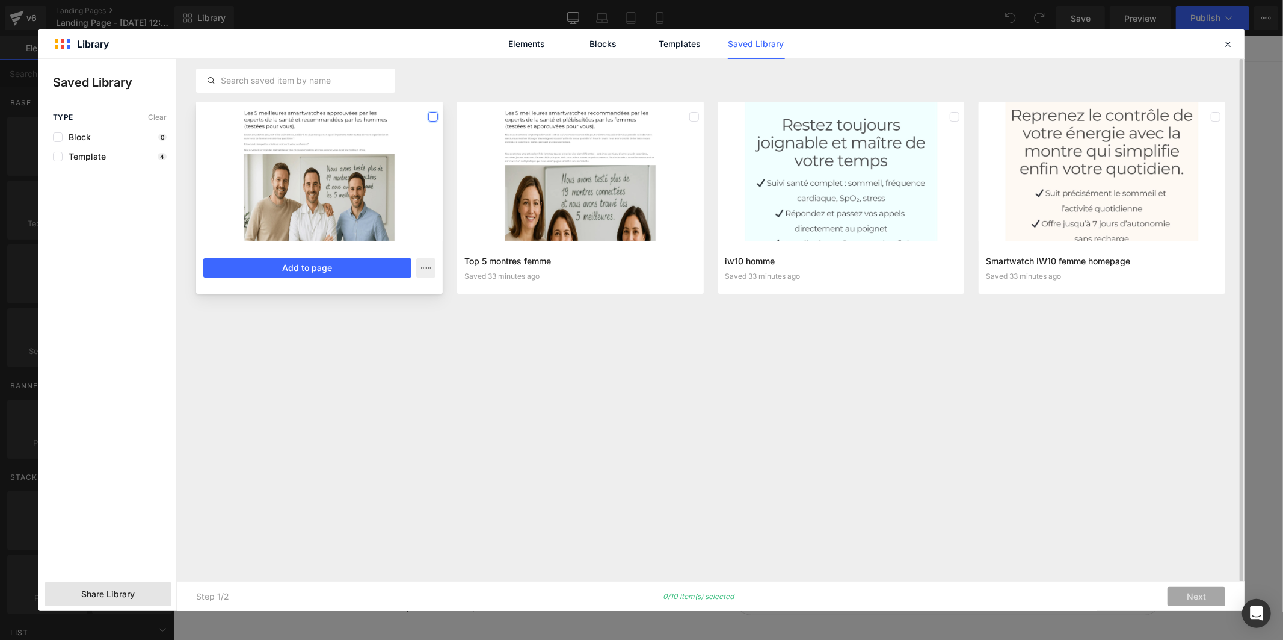
click at [433, 116] on label at bounding box center [433, 117] width 10 height 10
click at [694, 116] on label at bounding box center [695, 117] width 10 height 10
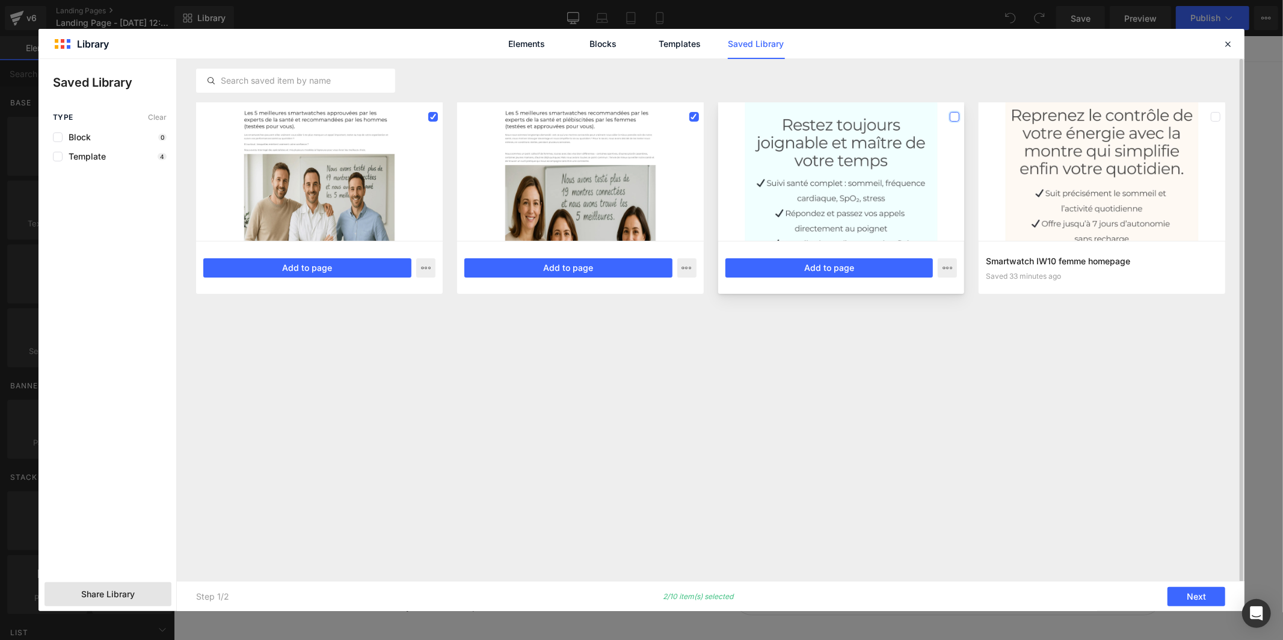
click at [957, 118] on label at bounding box center [955, 117] width 10 height 10
click at [1218, 116] on label at bounding box center [1216, 117] width 10 height 10
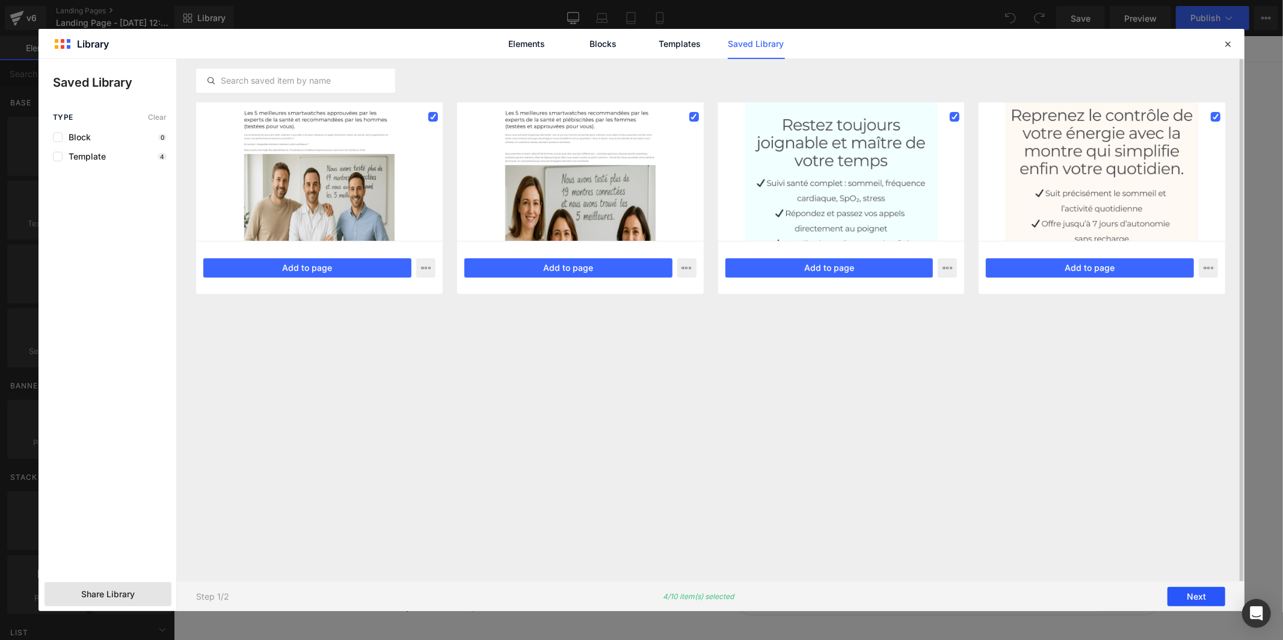
click at [1192, 597] on button "Next" at bounding box center [1197, 596] width 58 height 19
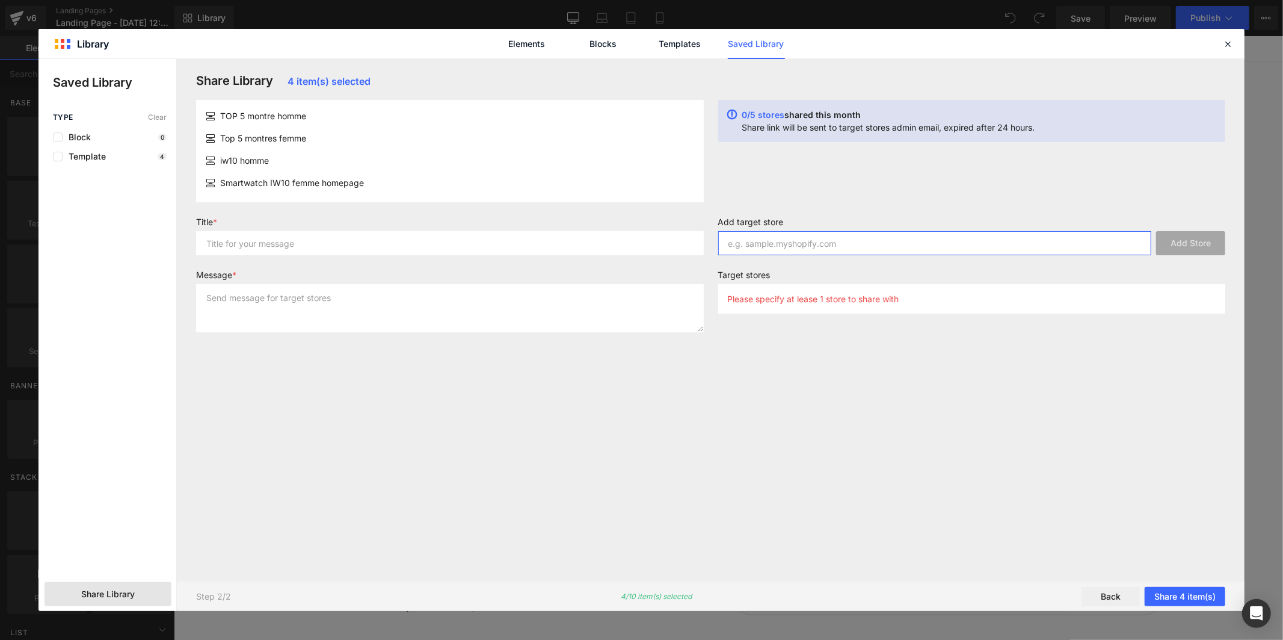
click at [797, 236] on input "text" at bounding box center [935, 243] width 434 height 24
paste input "nhvwmh-47"
type input "nhvwmh-47"
click at [1183, 243] on button "Add Store" at bounding box center [1191, 243] width 69 height 24
click at [497, 244] on input "text" at bounding box center [450, 243] width 508 height 24
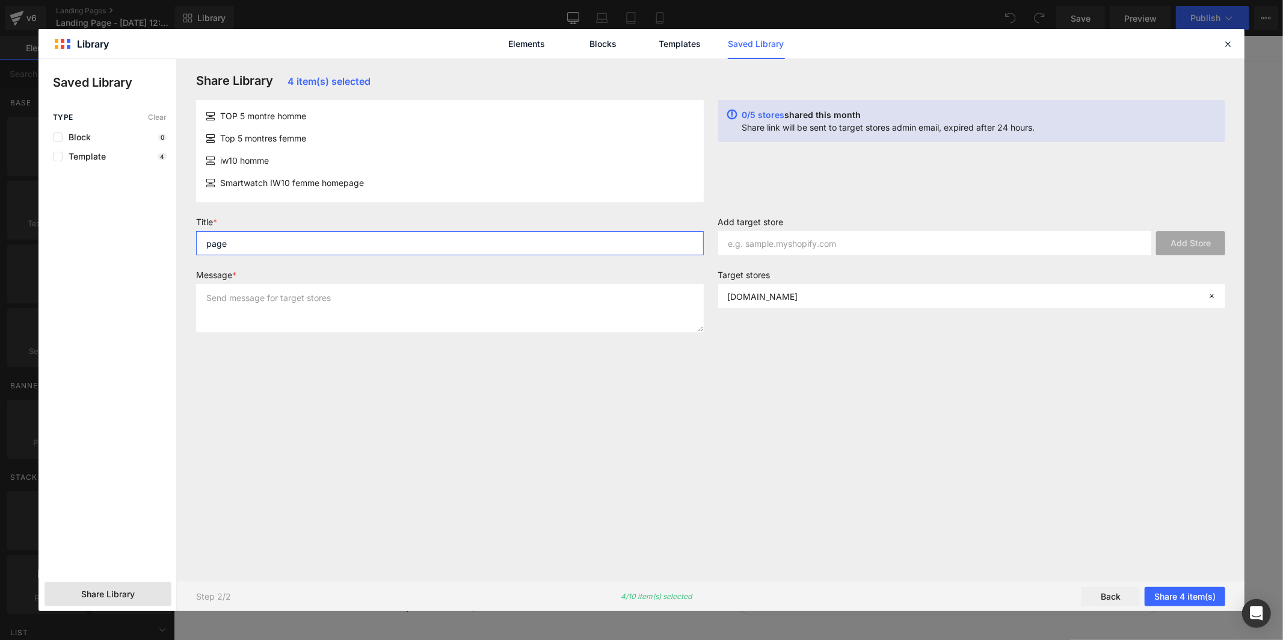
type input "page"
click at [663, 314] on textarea at bounding box center [450, 308] width 508 height 48
type textarea "page"
click at [1172, 599] on button "Share 4 item(s)" at bounding box center [1185, 596] width 81 height 19
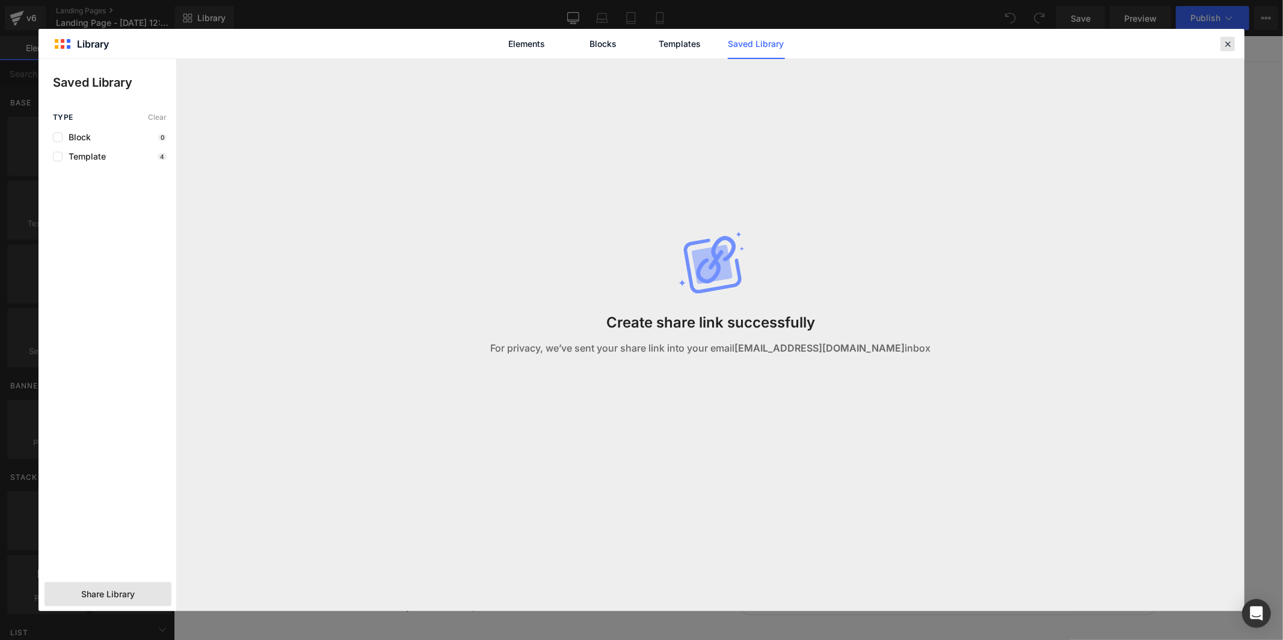
click at [1228, 43] on icon at bounding box center [1228, 44] width 11 height 11
